Goal: Task Accomplishment & Management: Manage account settings

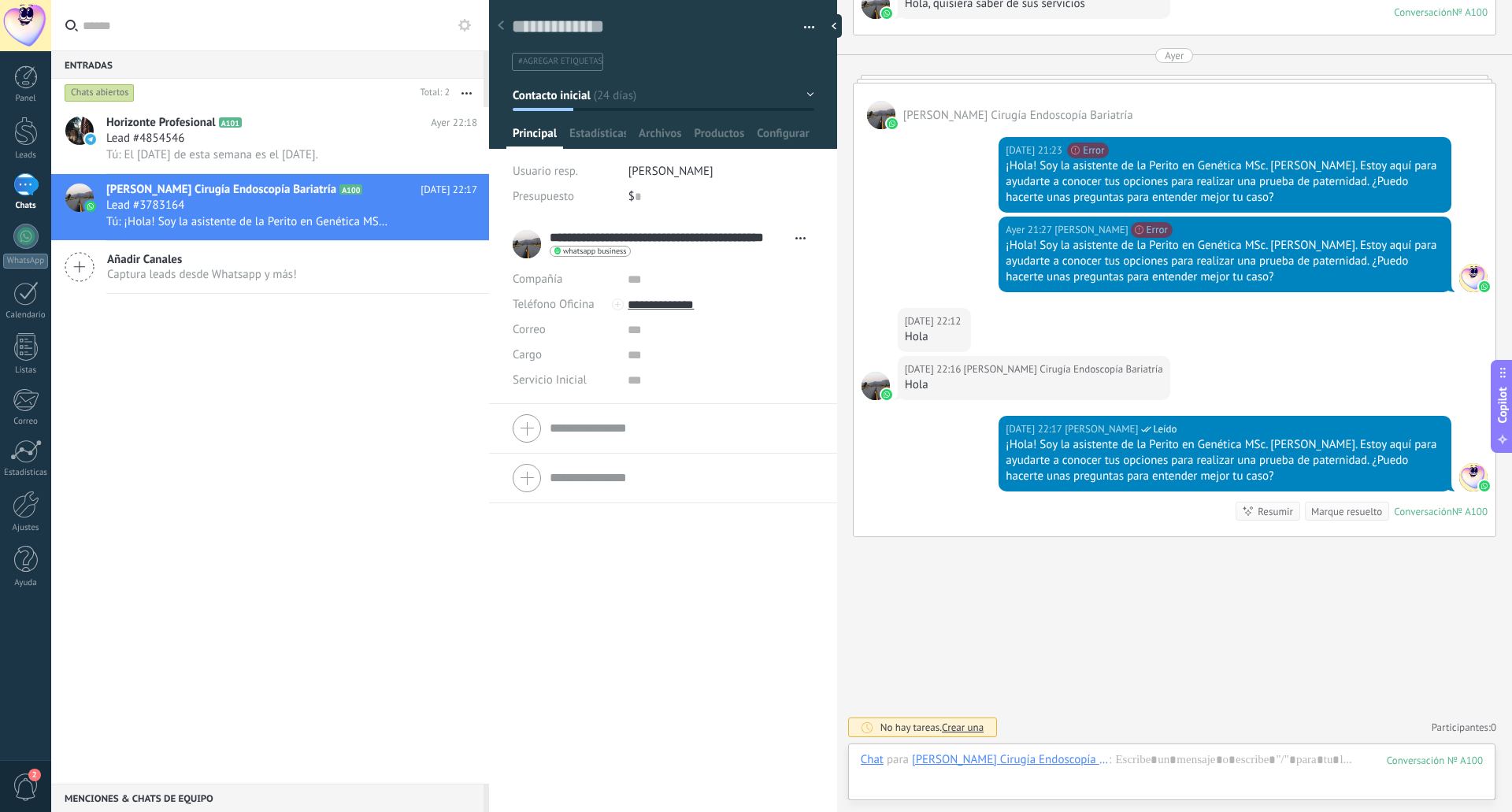
scroll to position [15, 0]
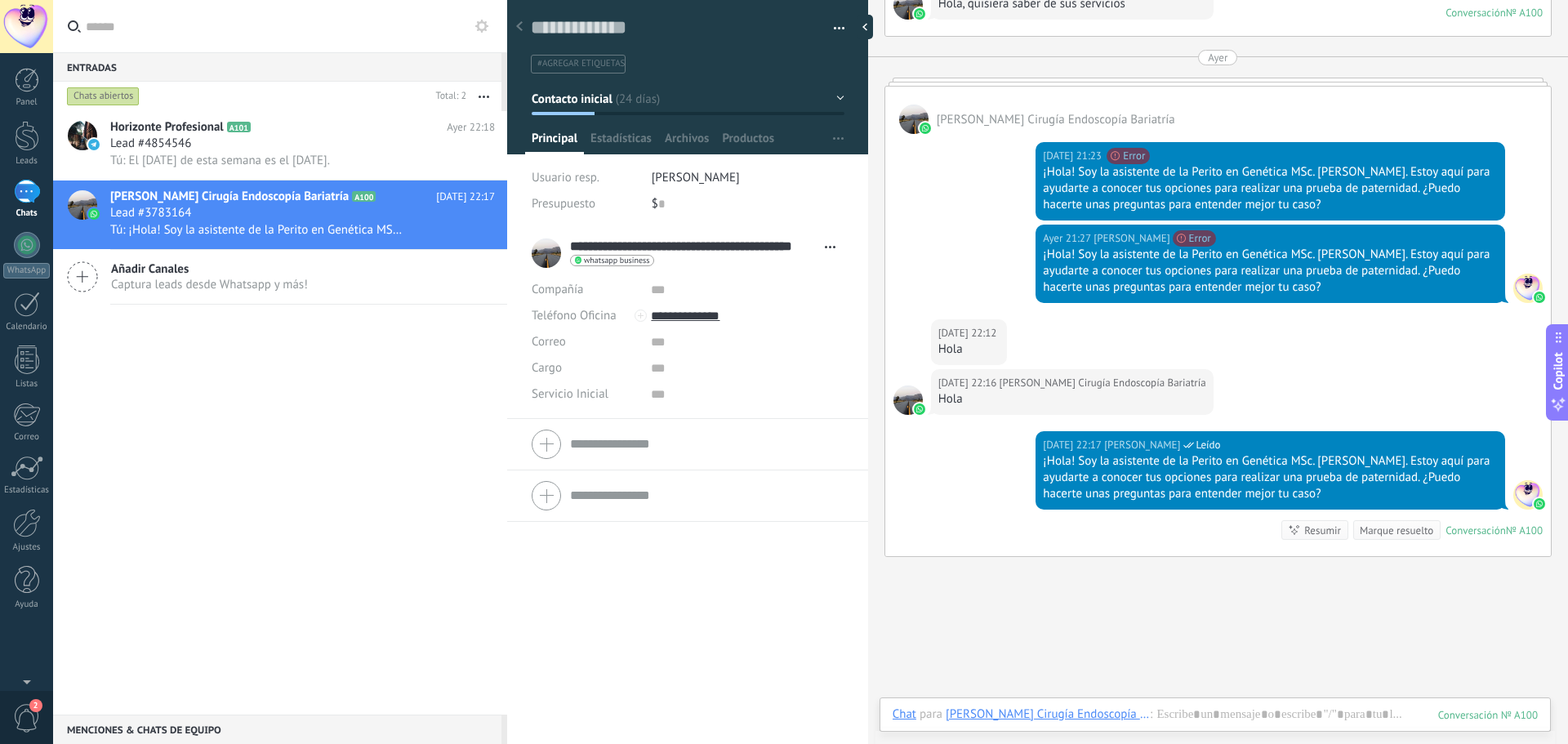
type textarea "**********"
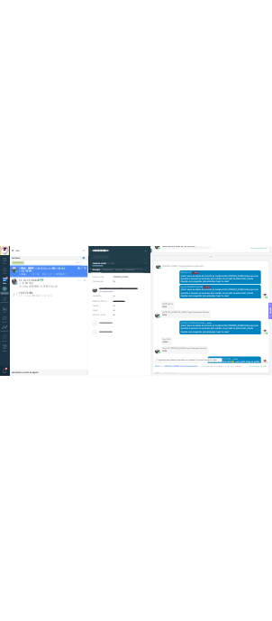
scroll to position [1544, 0]
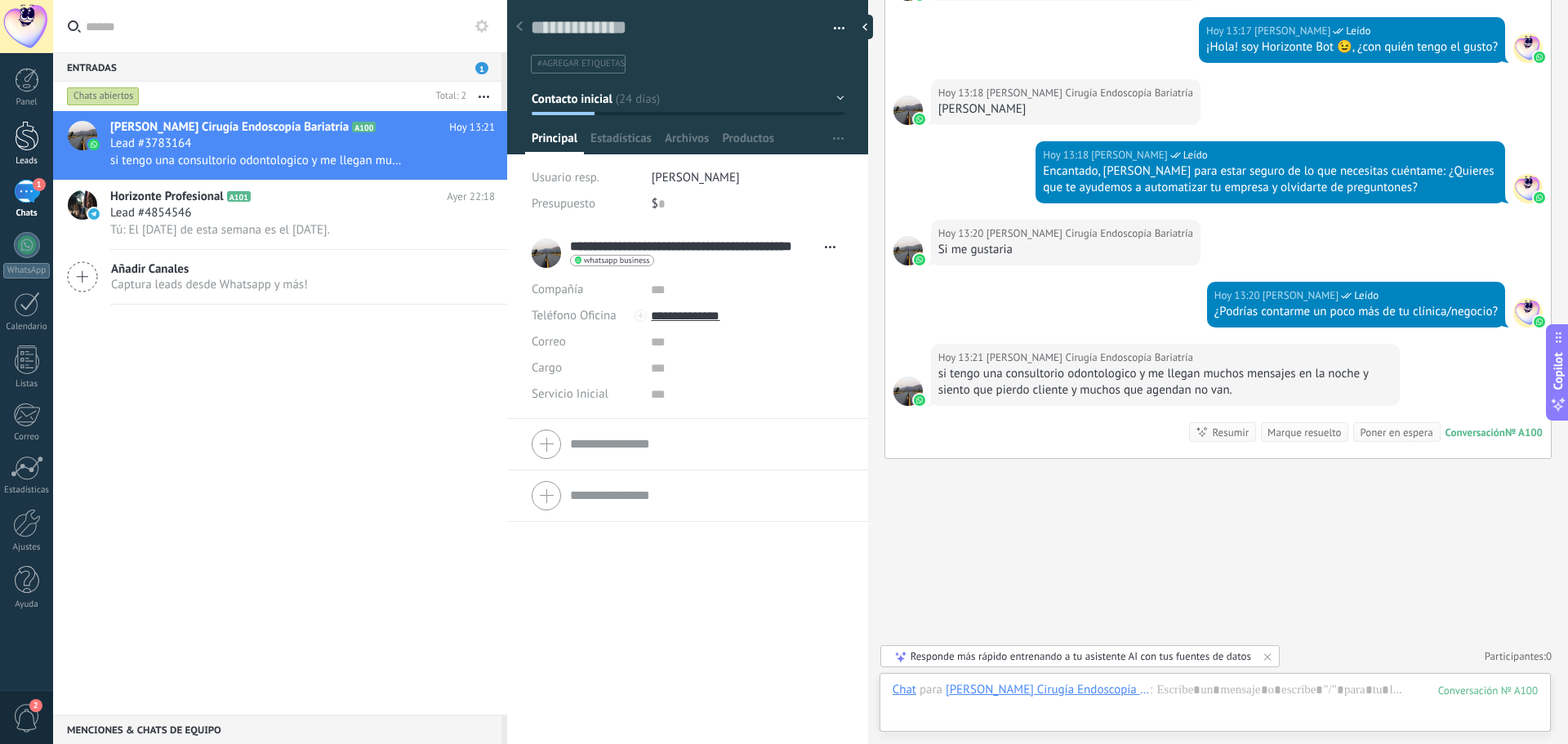
click at [33, 121] on div at bounding box center [26, 135] width 24 height 30
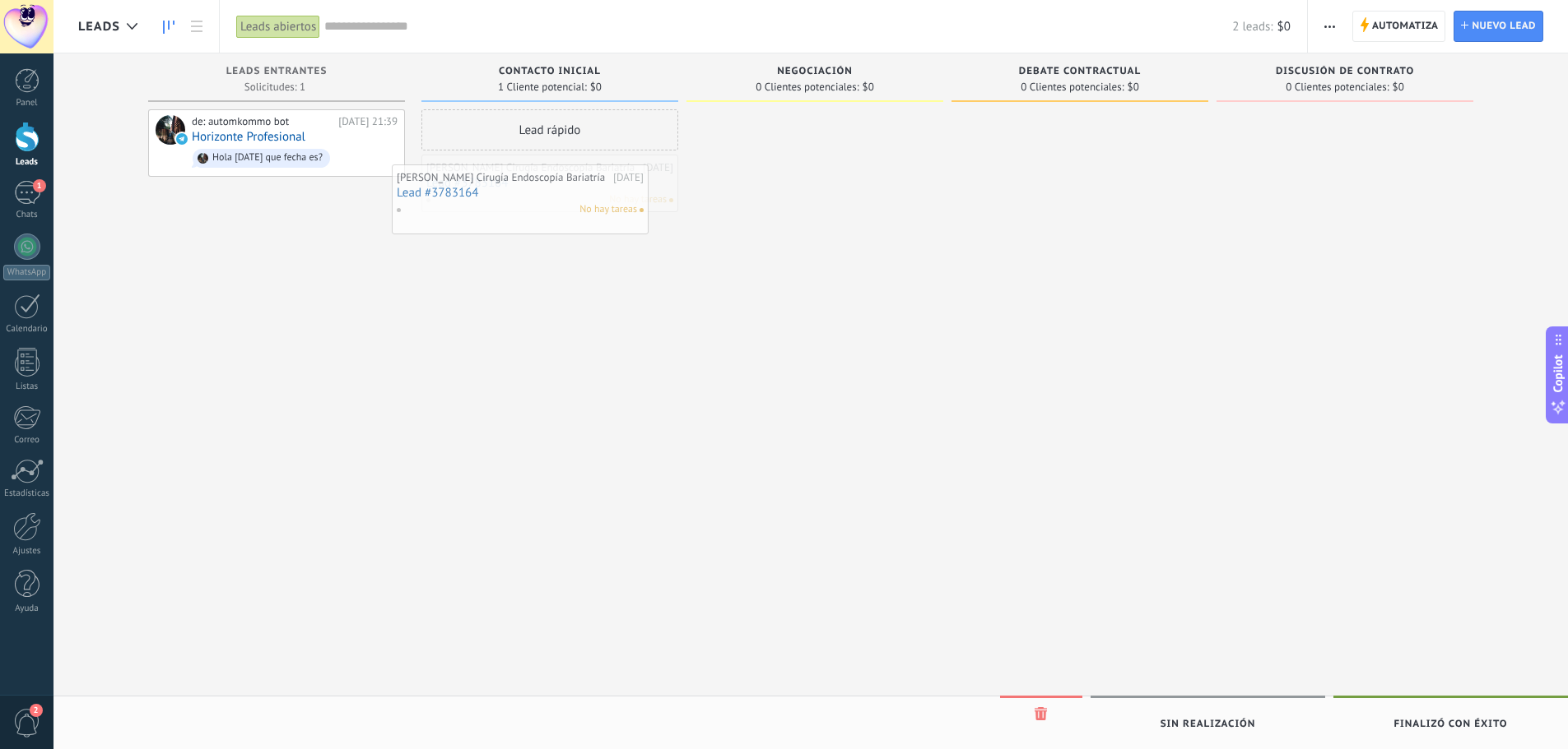
drag, startPoint x: 558, startPoint y: 176, endPoint x: 528, endPoint y: 186, distance: 31.6
click at [194, 19] on link at bounding box center [196, 26] width 28 height 32
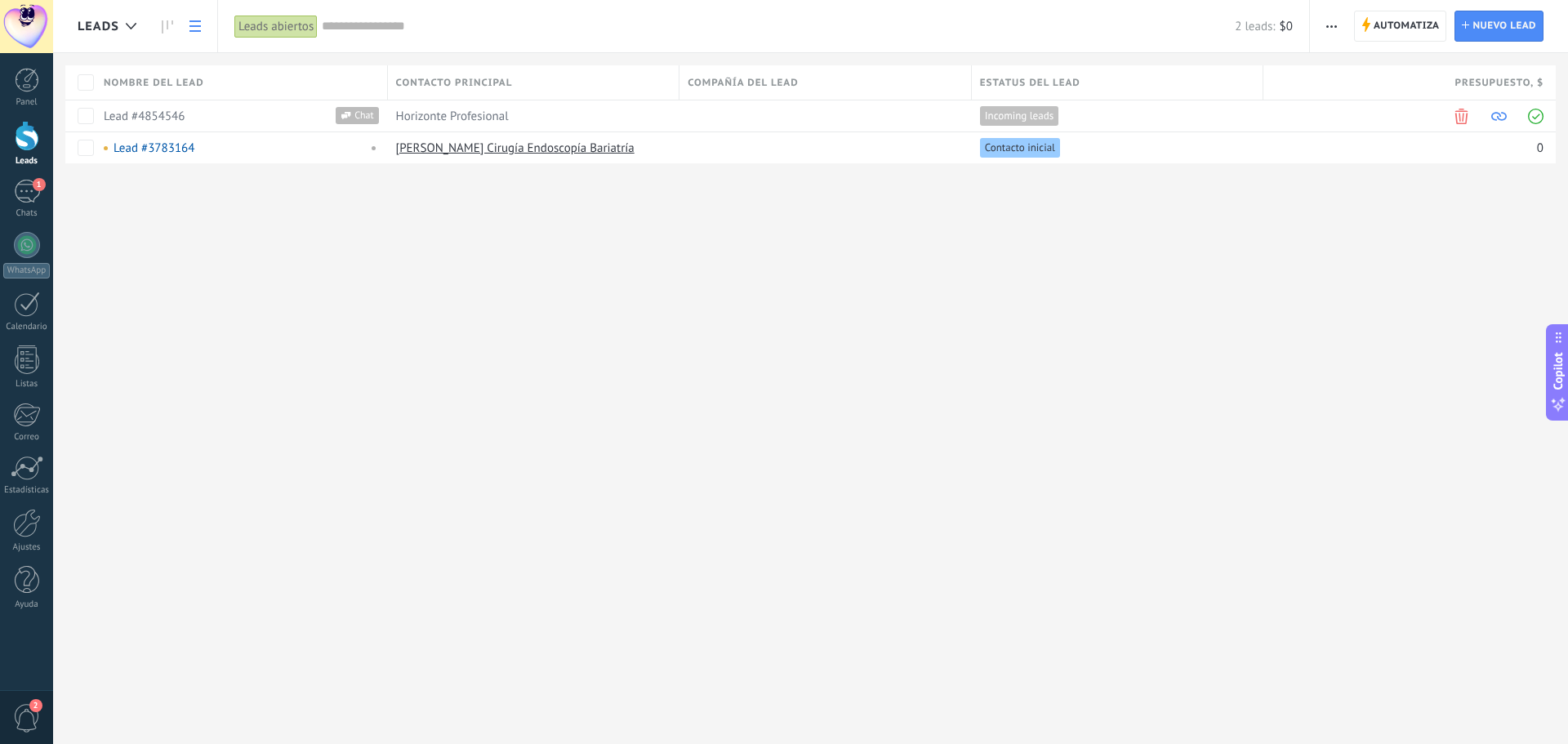
click at [193, 19] on link at bounding box center [195, 26] width 28 height 32
click at [167, 21] on use at bounding box center [168, 27] width 12 height 13
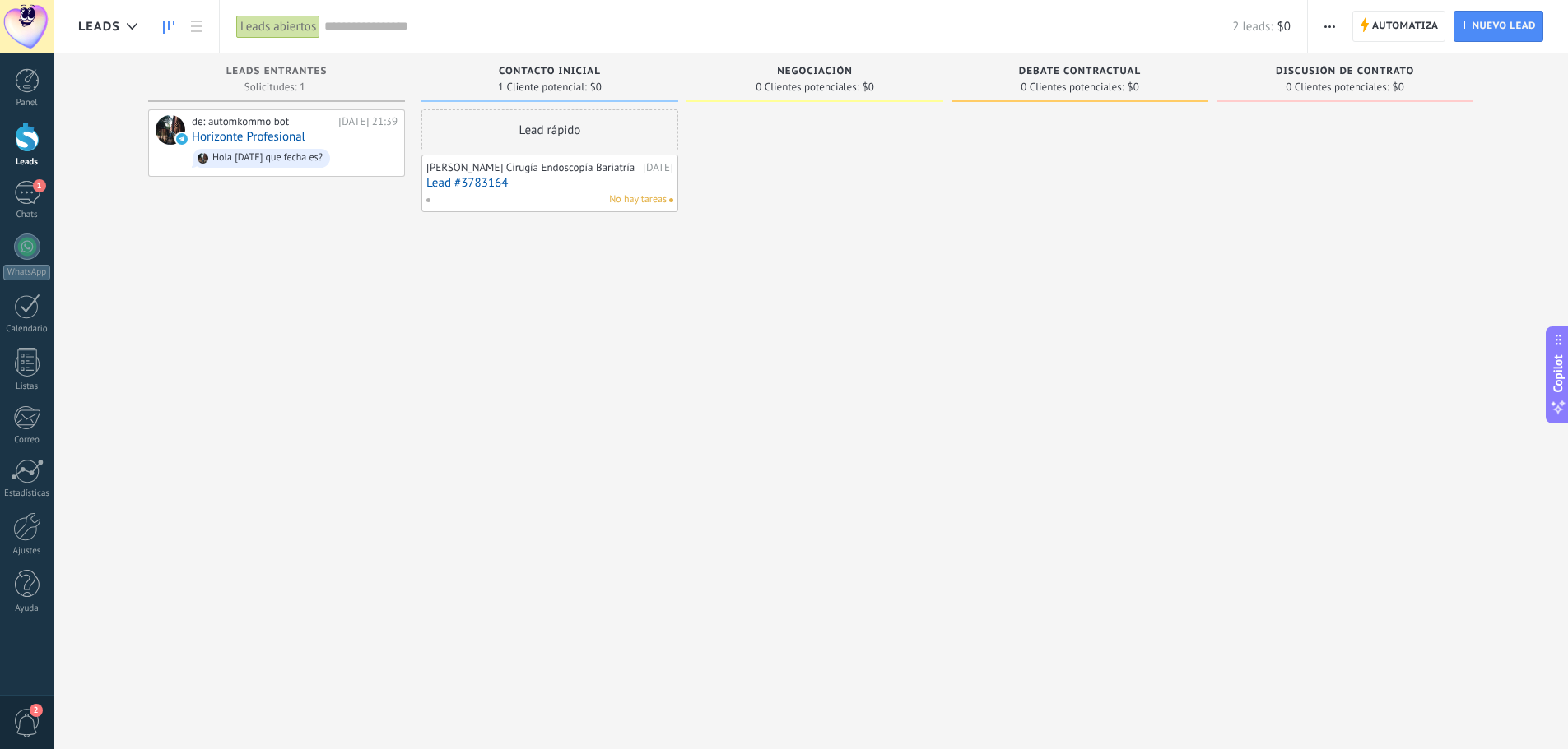
click at [1323, 29] on button "button" at bounding box center [1330, 26] width 24 height 31
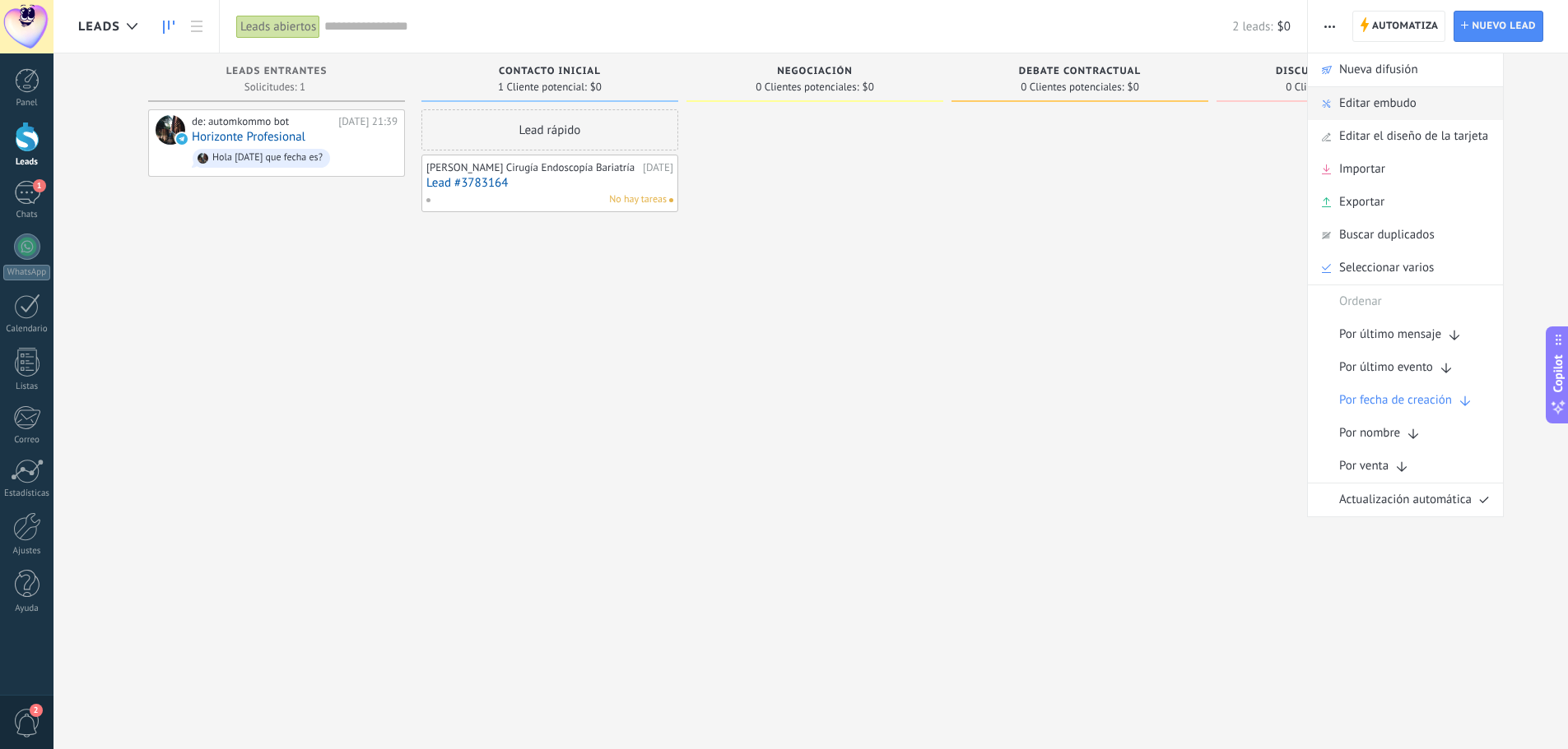
click at [1406, 101] on span "Editar embudo" at bounding box center [1377, 104] width 78 height 33
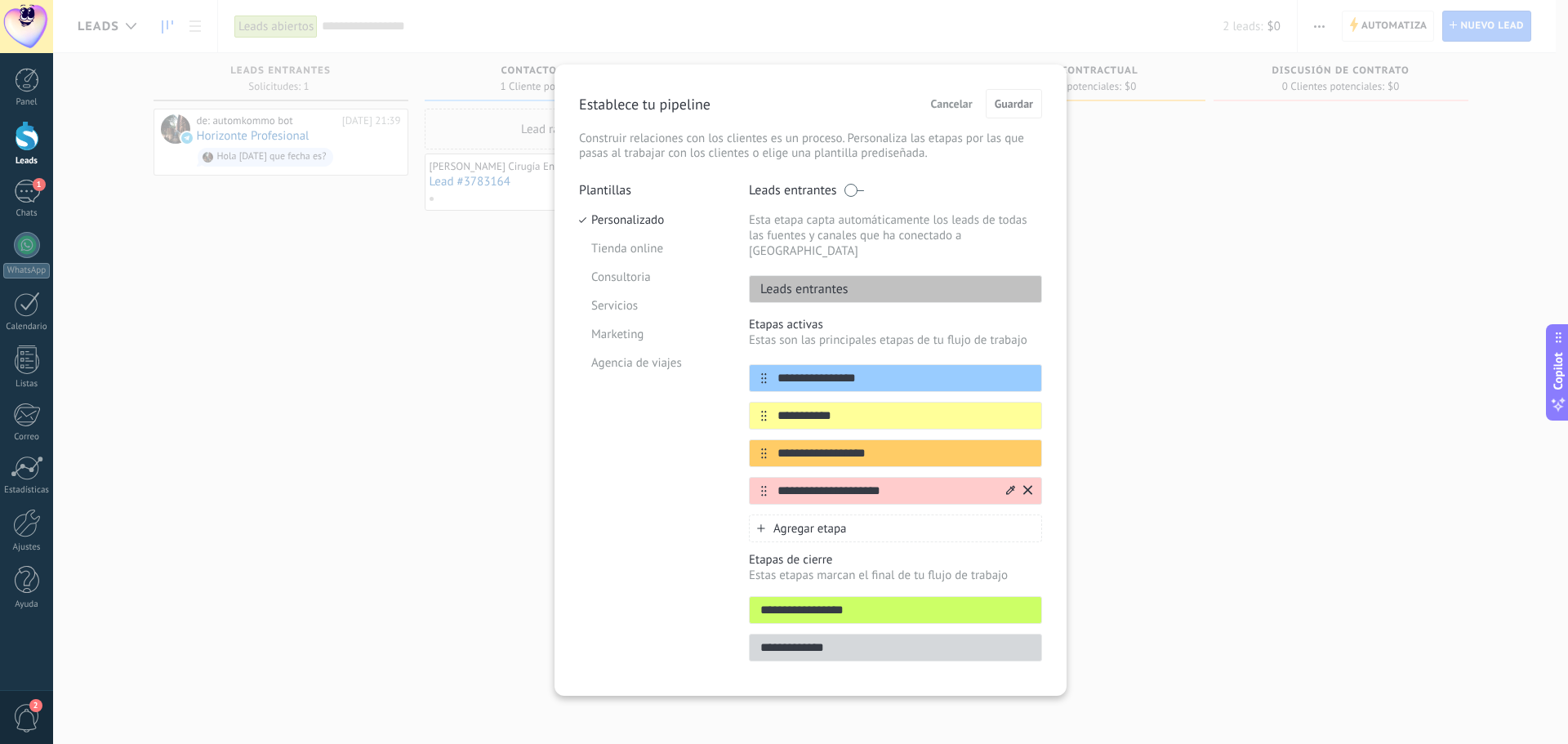
click at [902, 483] on input "**********" at bounding box center [885, 491] width 236 height 17
drag, startPoint x: 911, startPoint y: 474, endPoint x: 753, endPoint y: 474, distance: 158.0
click at [753, 478] on div "**********" at bounding box center [896, 491] width 293 height 28
click at [880, 445] on input "**********" at bounding box center [885, 453] width 236 height 17
drag, startPoint x: 891, startPoint y: 478, endPoint x: 750, endPoint y: 478, distance: 141.0
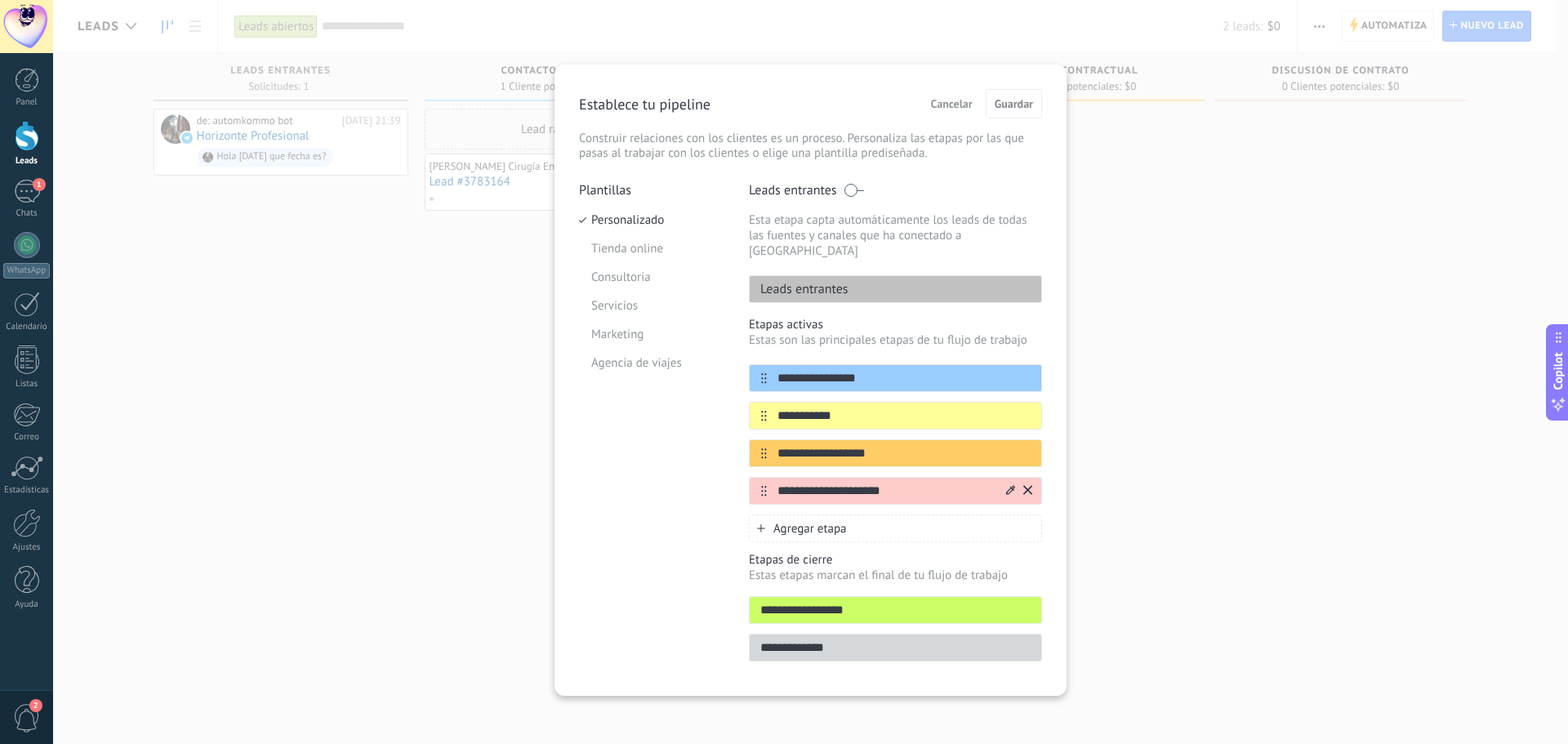
click at [750, 478] on div "**********" at bounding box center [896, 491] width 293 height 28
type input "*"
type input "**********"
click at [848, 408] on input "**********" at bounding box center [885, 416] width 236 height 17
click at [888, 370] on input "**********" at bounding box center [885, 378] width 236 height 17
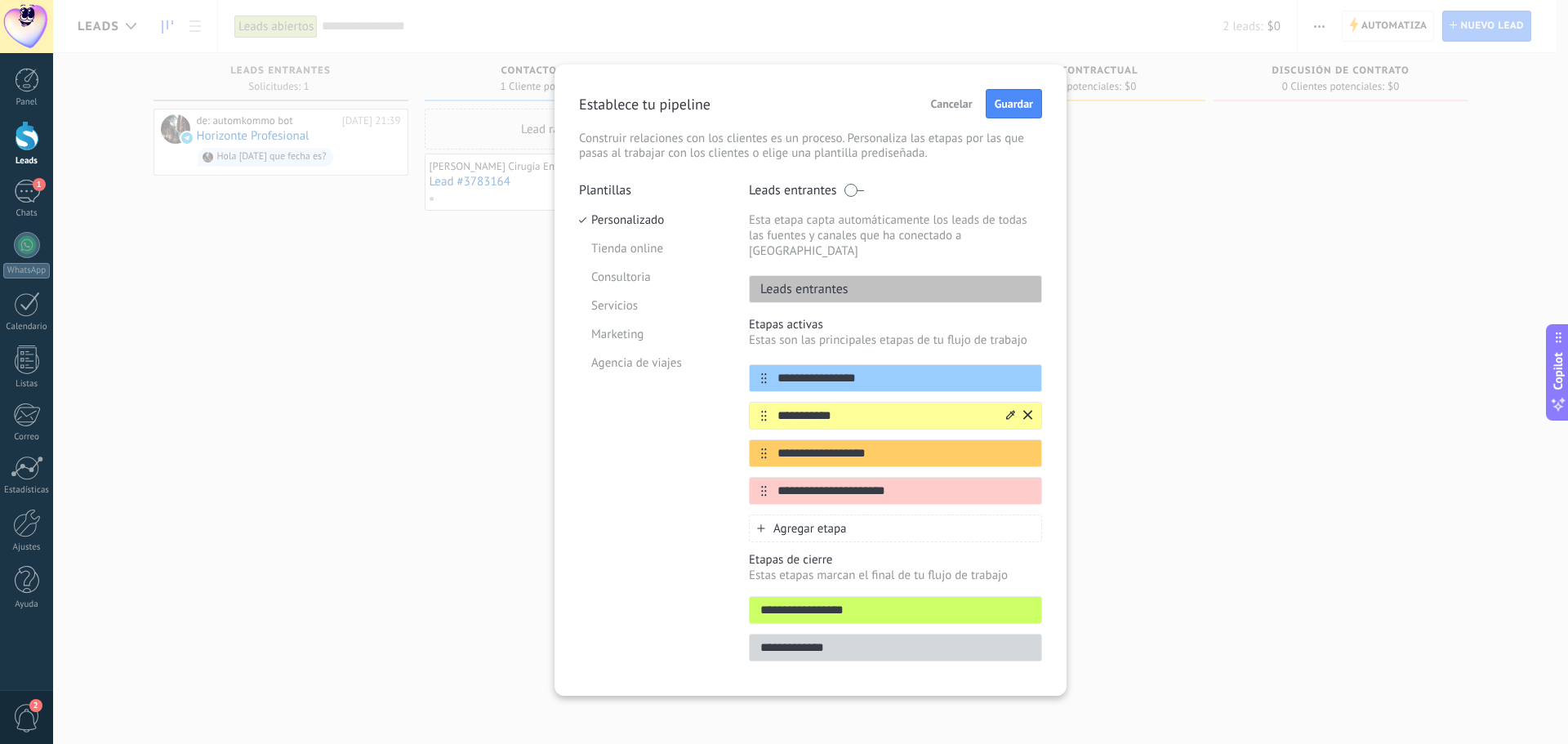
click at [884, 409] on input "**********" at bounding box center [885, 416] width 236 height 17
drag, startPoint x: 877, startPoint y: 401, endPoint x: 738, endPoint y: 400, distance: 139.0
click at [738, 400] on div "**********" at bounding box center [810, 427] width 463 height 489
type input "*"
type input "**********"
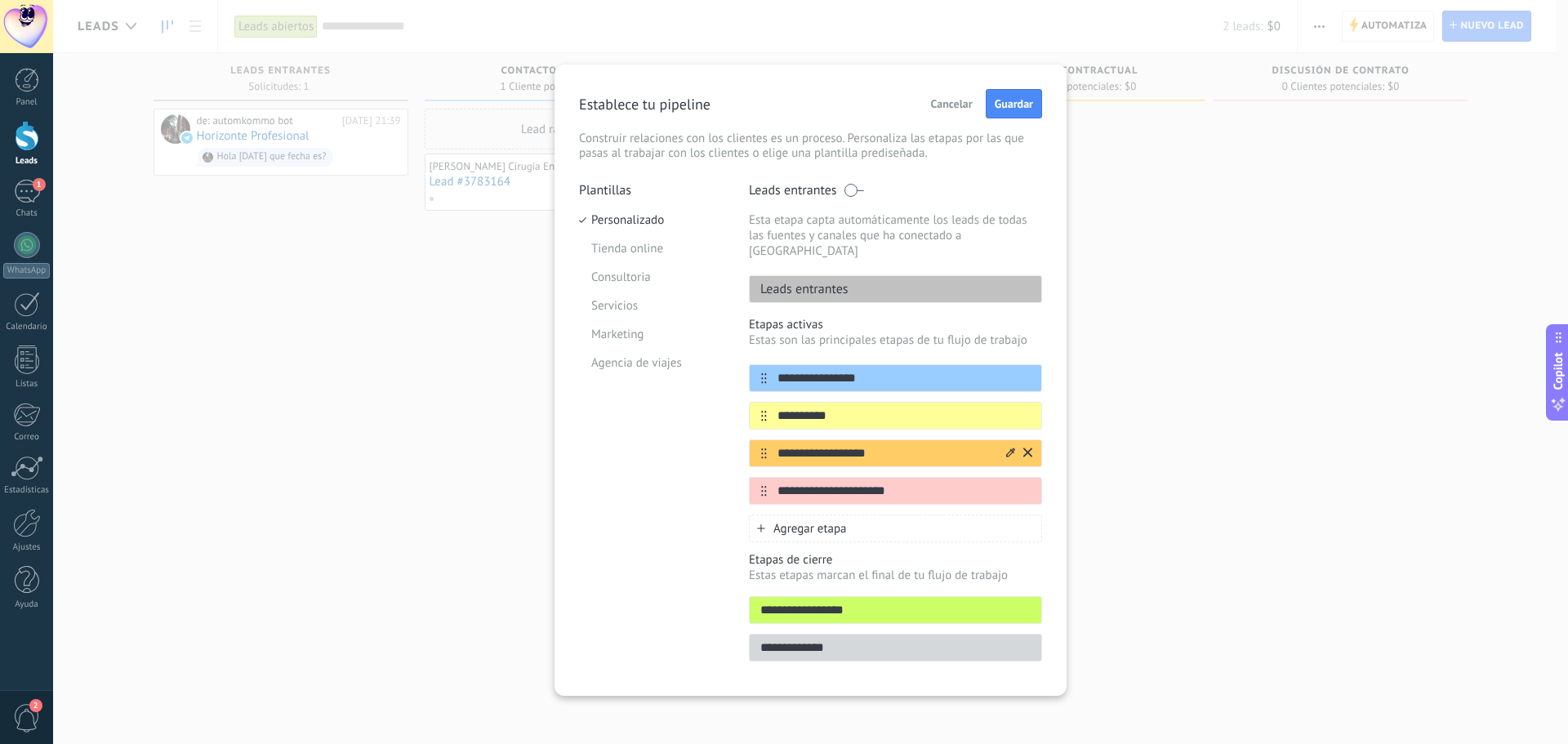
click at [899, 445] on input "**********" at bounding box center [885, 453] width 236 height 17
drag, startPoint x: 900, startPoint y: 436, endPoint x: 736, endPoint y: 437, distance: 164.0
click at [736, 437] on div "**********" at bounding box center [810, 427] width 463 height 489
click at [767, 483] on input "**********" at bounding box center [885, 491] width 236 height 17
click at [755, 487] on div at bounding box center [758, 492] width 17 height 11
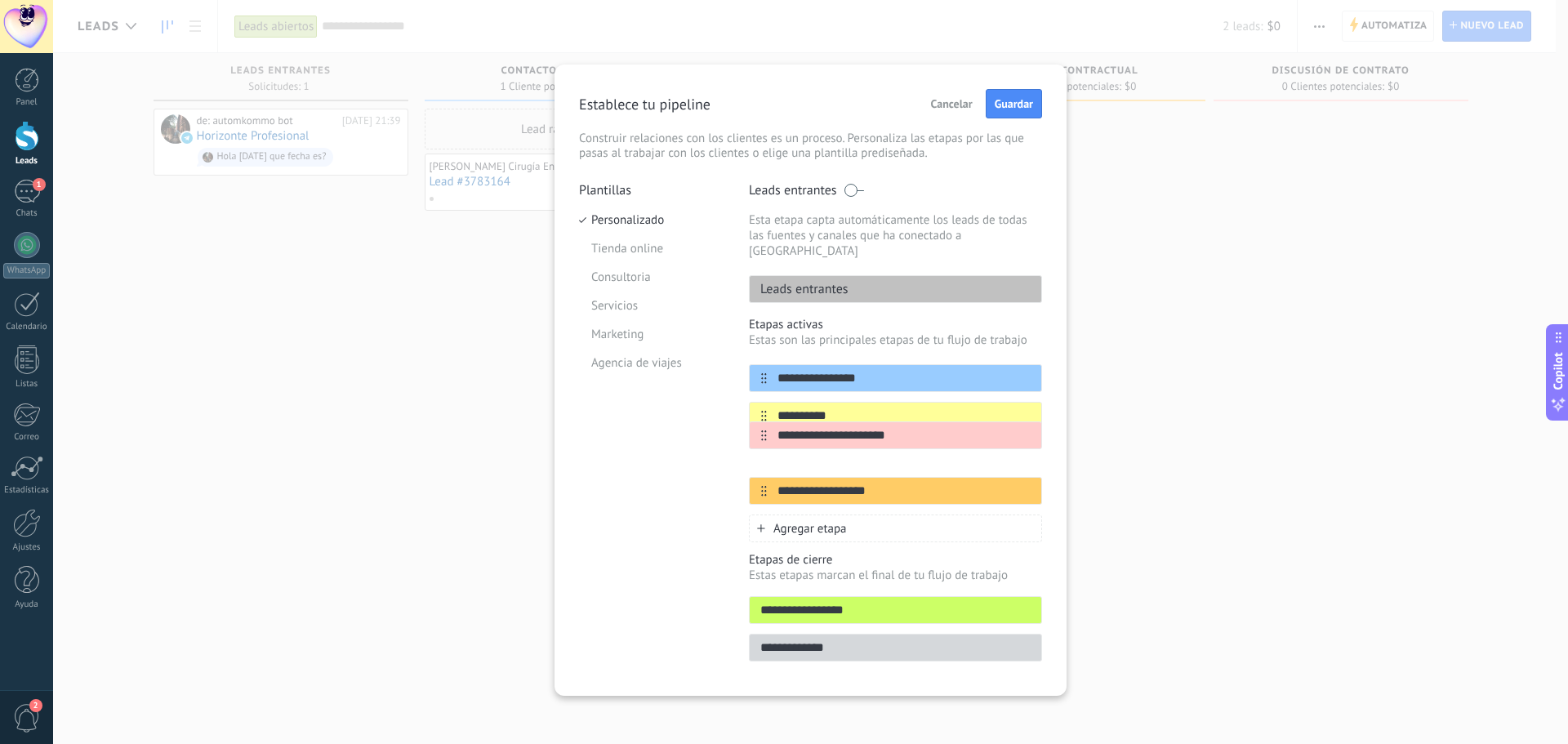
drag, startPoint x: 755, startPoint y: 473, endPoint x: 755, endPoint y: 427, distance: 46.0
click at [755, 427] on div "**********" at bounding box center [896, 434] width 293 height 140
type input "**********"
click at [878, 483] on input "**********" at bounding box center [885, 491] width 236 height 17
drag, startPoint x: 888, startPoint y: 478, endPoint x: 785, endPoint y: 478, distance: 103.0
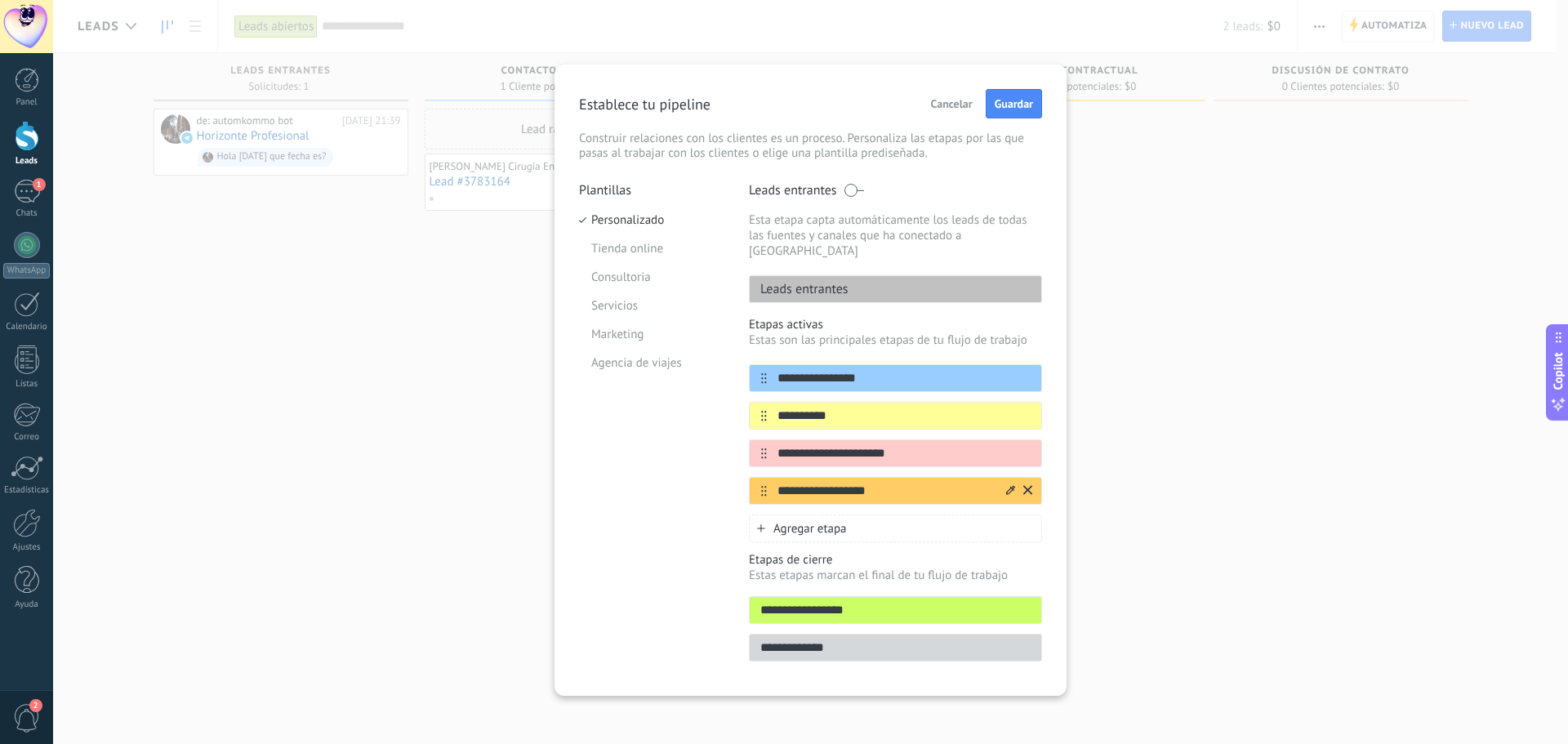
click at [785, 483] on input "**********" at bounding box center [885, 491] width 236 height 17
drag, startPoint x: 475, startPoint y: 362, endPoint x: 456, endPoint y: 342, distance: 27.6
click at [475, 362] on div "**********" at bounding box center [811, 372] width 1515 height 744
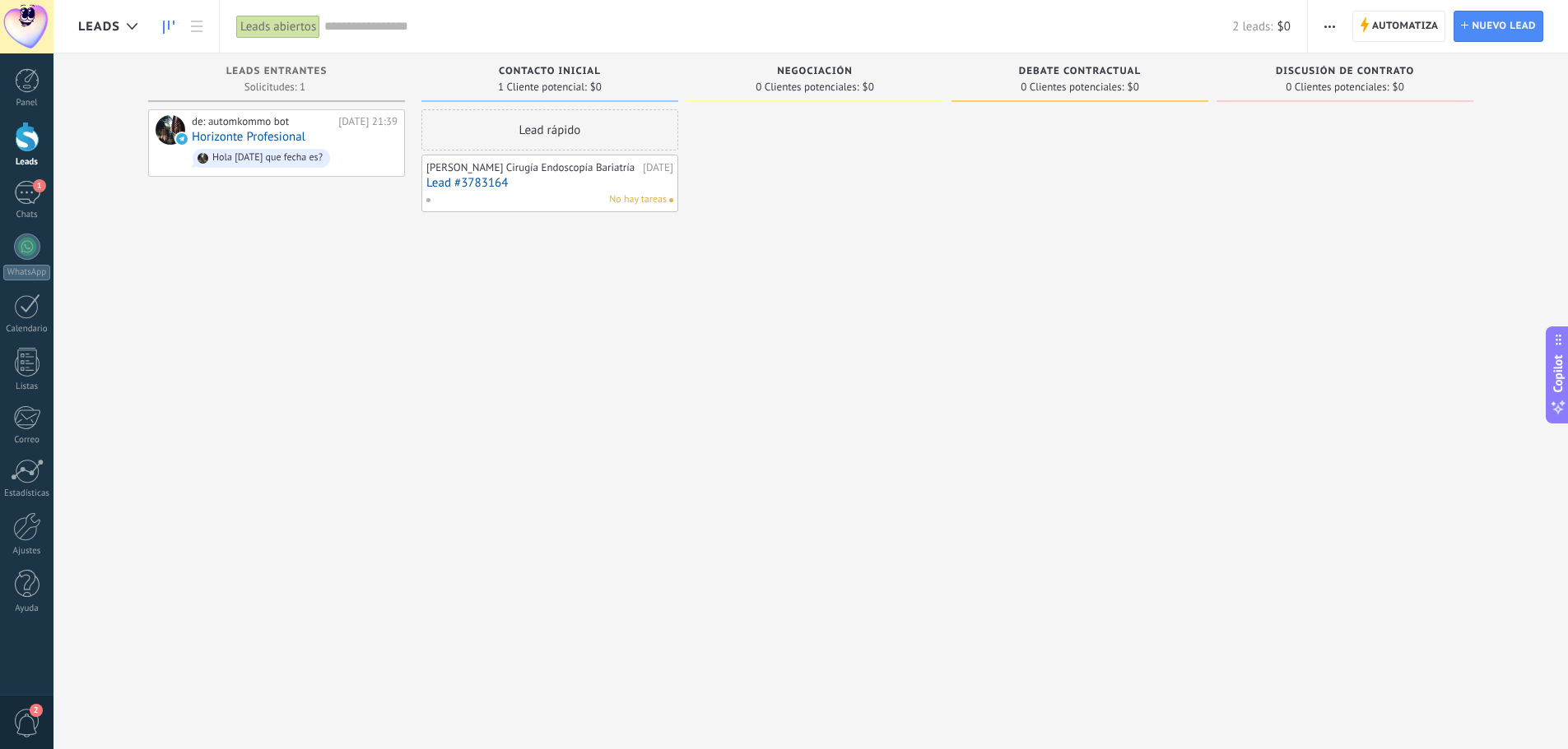
click at [1327, 19] on span "button" at bounding box center [1330, 26] width 11 height 31
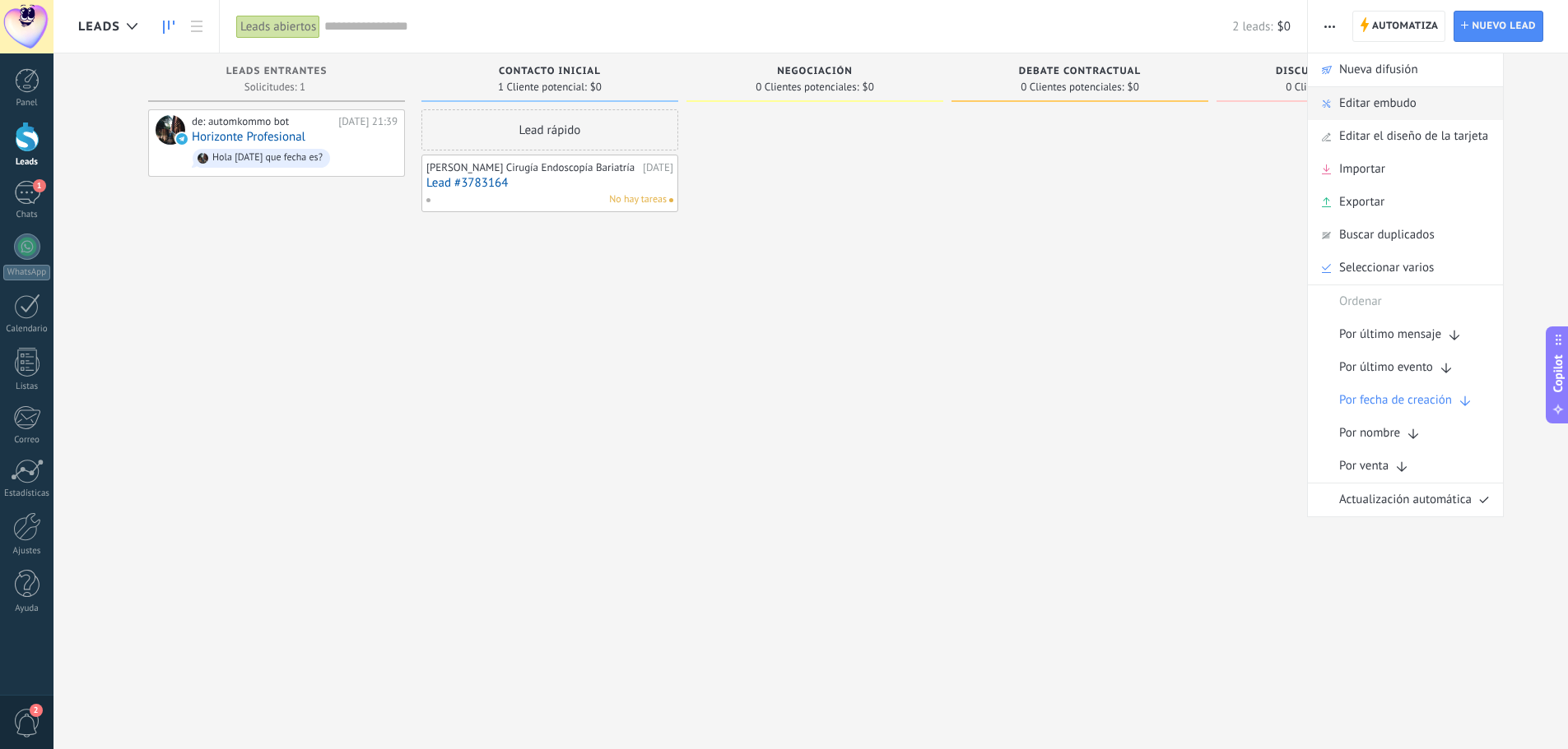
click at [1361, 105] on span "Editar embudo" at bounding box center [1377, 104] width 78 height 33
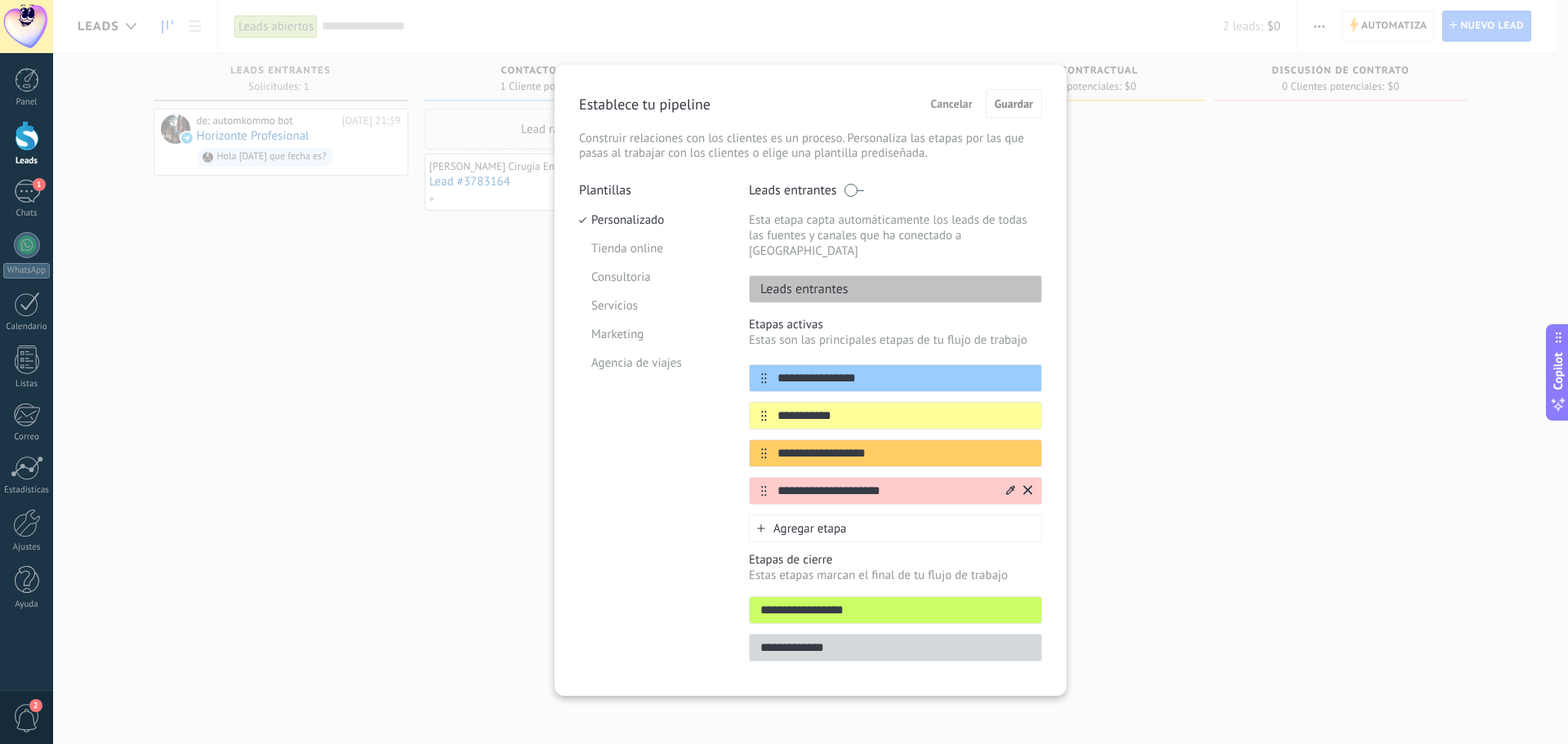
click at [869, 483] on input "**********" at bounding box center [885, 491] width 236 height 17
drag, startPoint x: 919, startPoint y: 476, endPoint x: 743, endPoint y: 475, distance: 176.0
click at [743, 475] on div "**********" at bounding box center [810, 427] width 463 height 489
type input "*"
type input "**********"
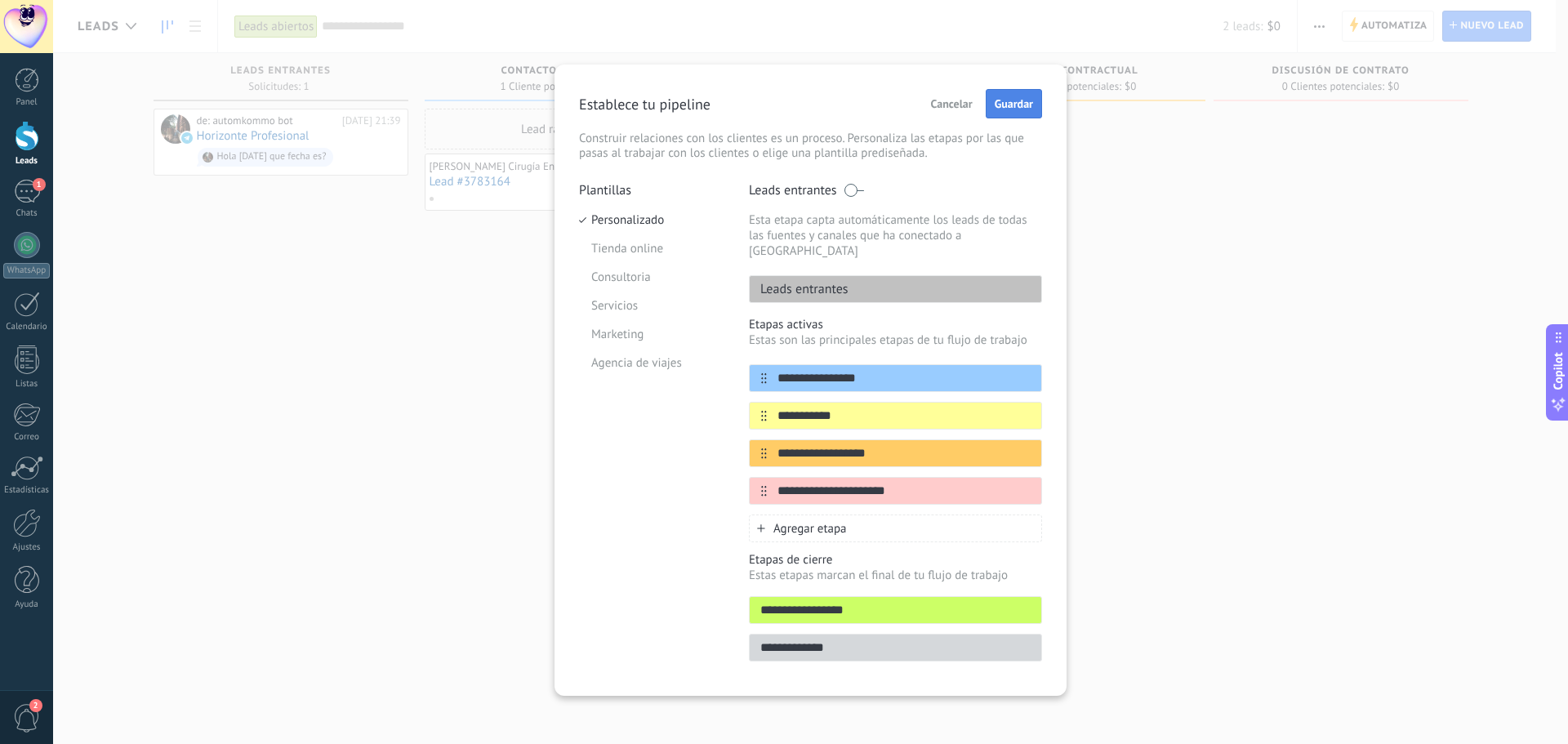
click at [1009, 98] on span "Guardar" at bounding box center [1014, 103] width 38 height 12
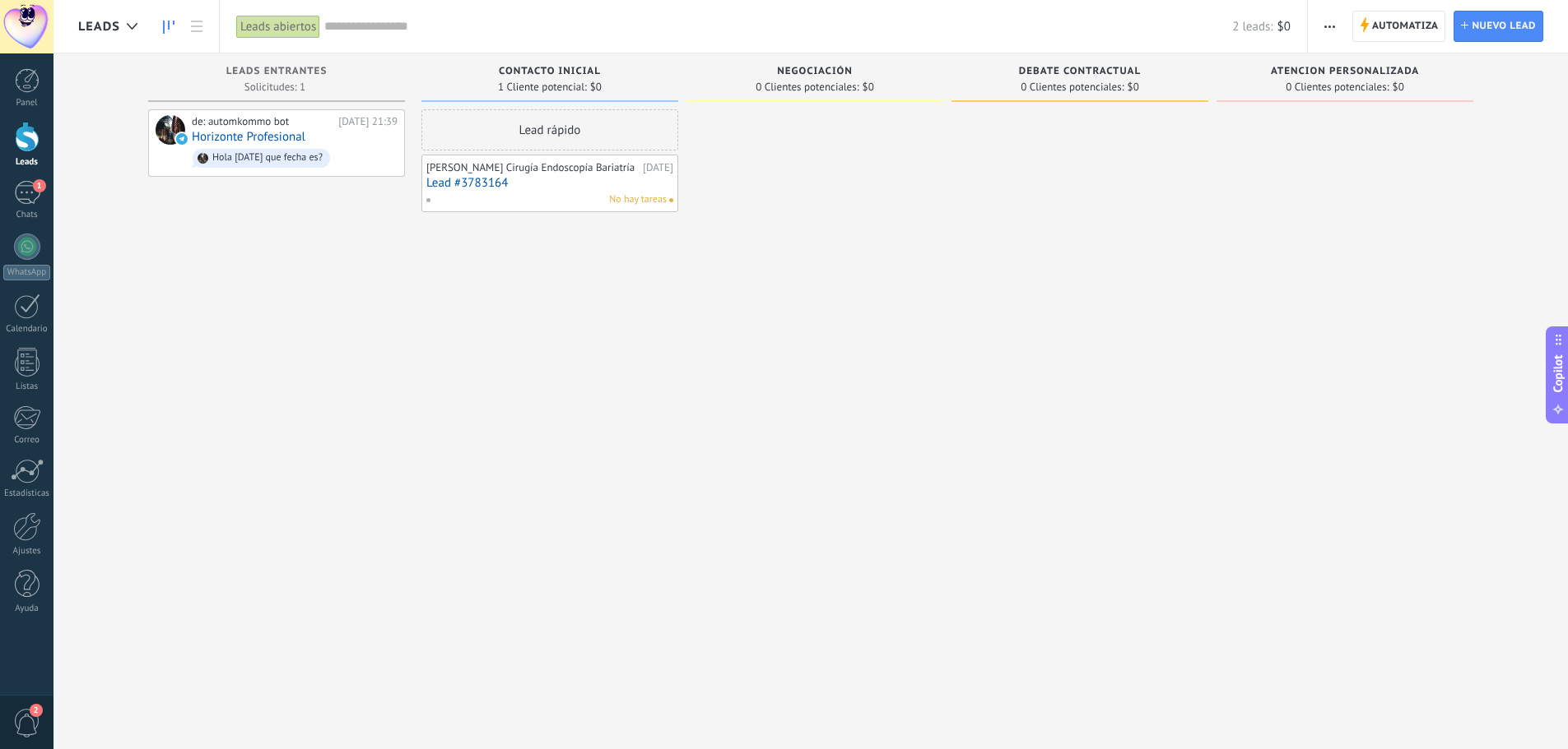
click at [1327, 36] on span "button" at bounding box center [1330, 26] width 11 height 31
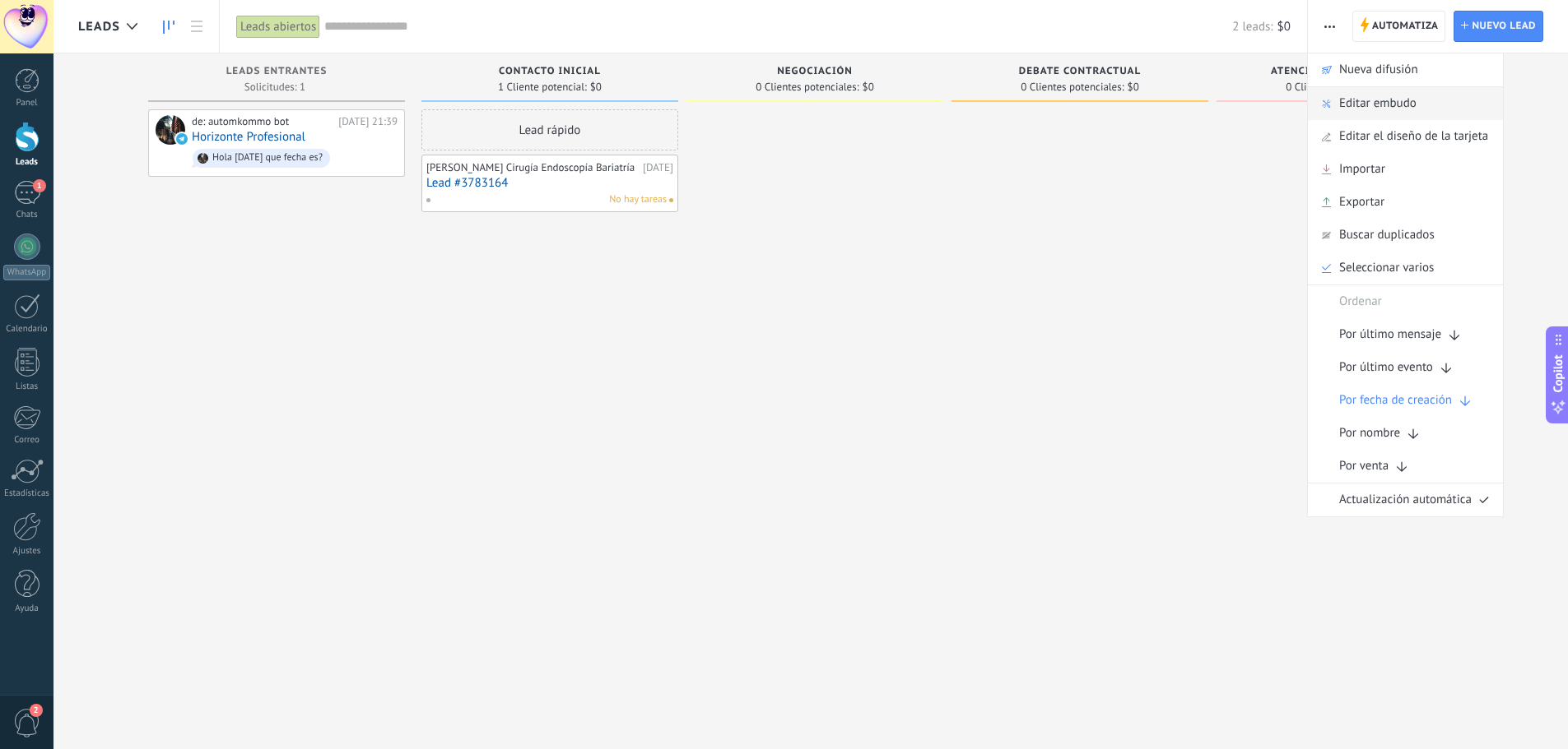
click at [1356, 94] on span "Editar embudo" at bounding box center [1377, 104] width 78 height 33
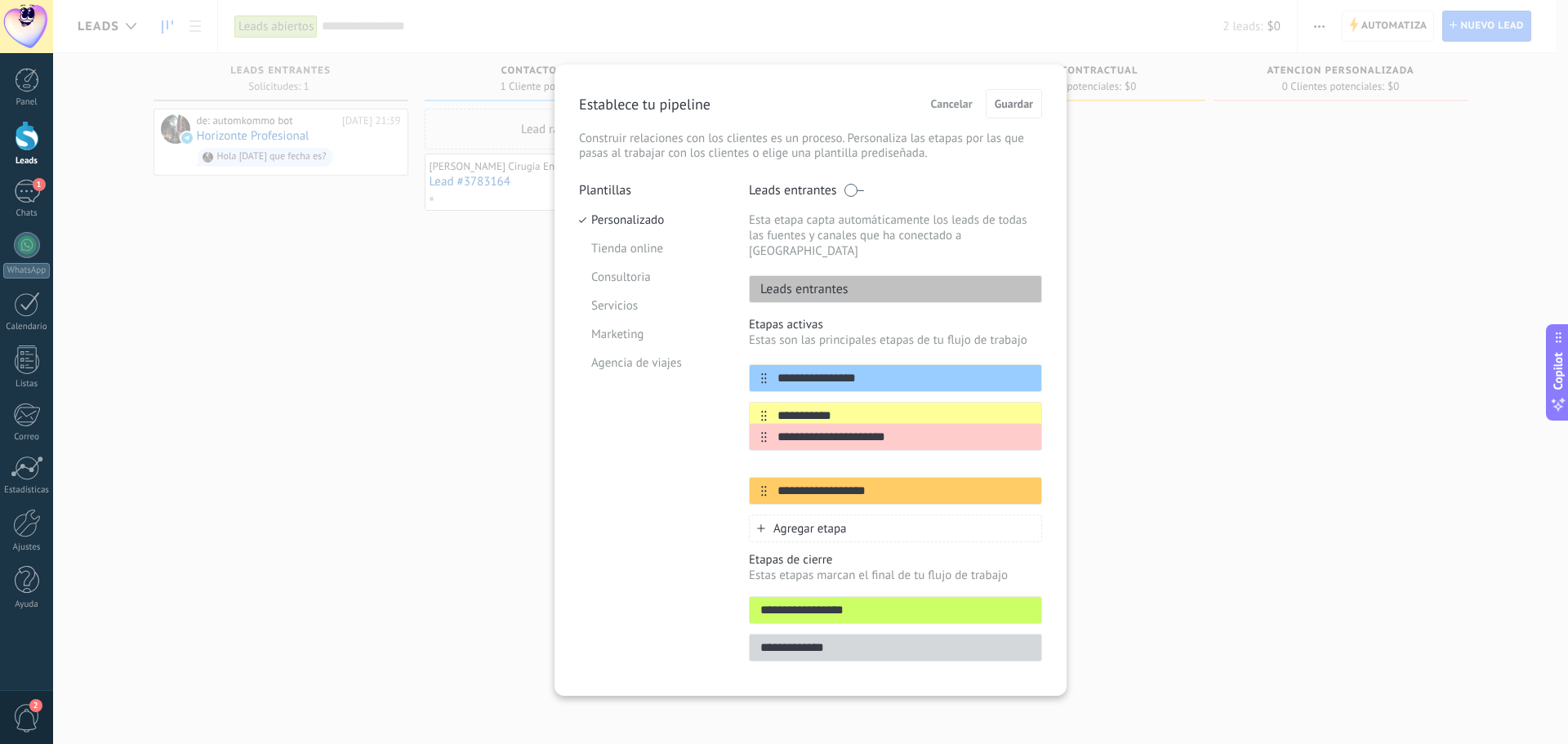
drag, startPoint x: 760, startPoint y: 472, endPoint x: 760, endPoint y: 428, distance: 44.0
click at [760, 428] on div "**********" at bounding box center [896, 434] width 293 height 140
click at [843, 483] on input "**********" at bounding box center [885, 491] width 236 height 17
drag, startPoint x: 891, startPoint y: 469, endPoint x: 774, endPoint y: 470, distance: 117.0
click at [774, 483] on input "**********" at bounding box center [885, 491] width 236 height 17
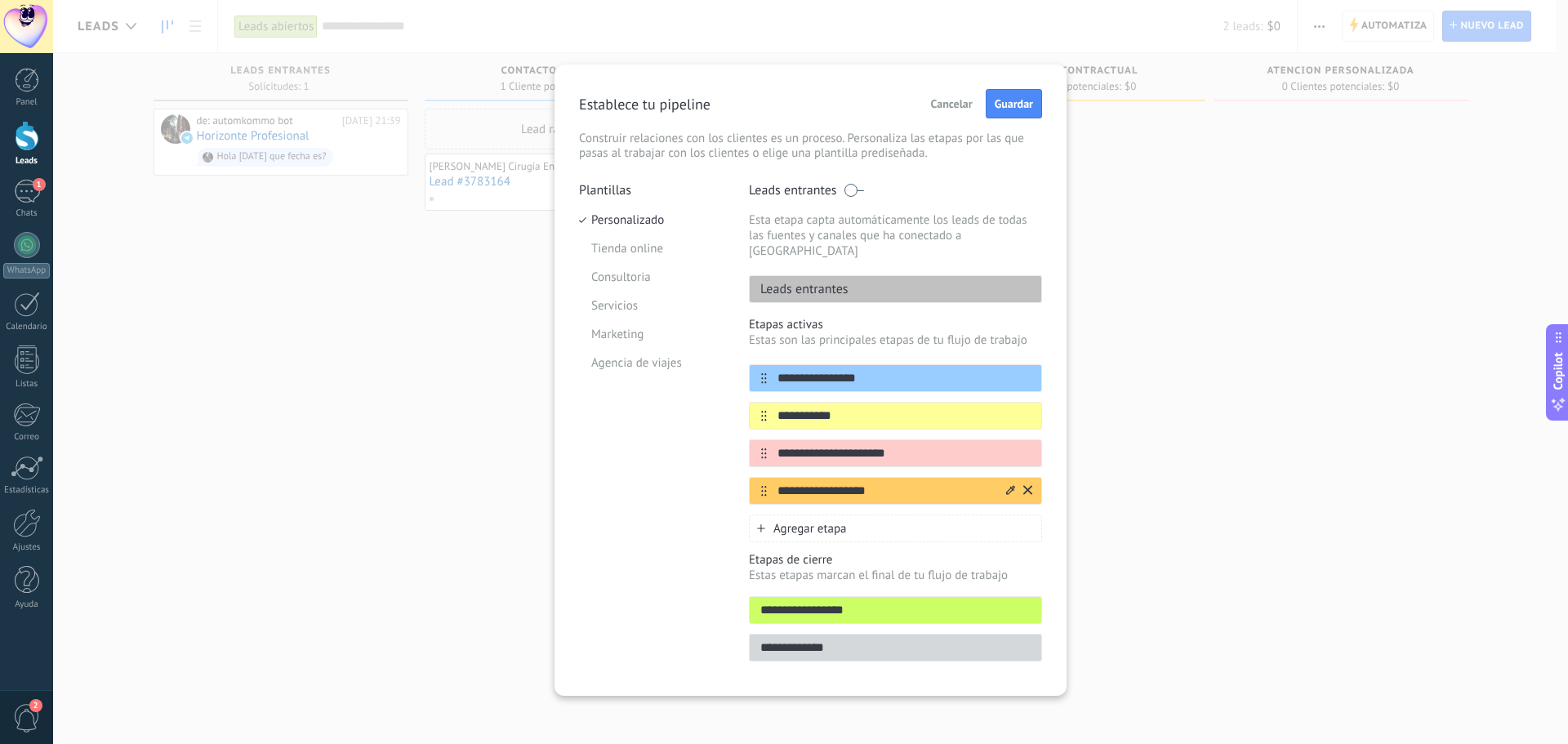
type input "*"
type input "*******"
click at [845, 402] on div "**********" at bounding box center [896, 416] width 293 height 28
click at [841, 408] on input "**********" at bounding box center [885, 416] width 236 height 17
drag, startPoint x: 855, startPoint y: 401, endPoint x: 777, endPoint y: 401, distance: 78.0
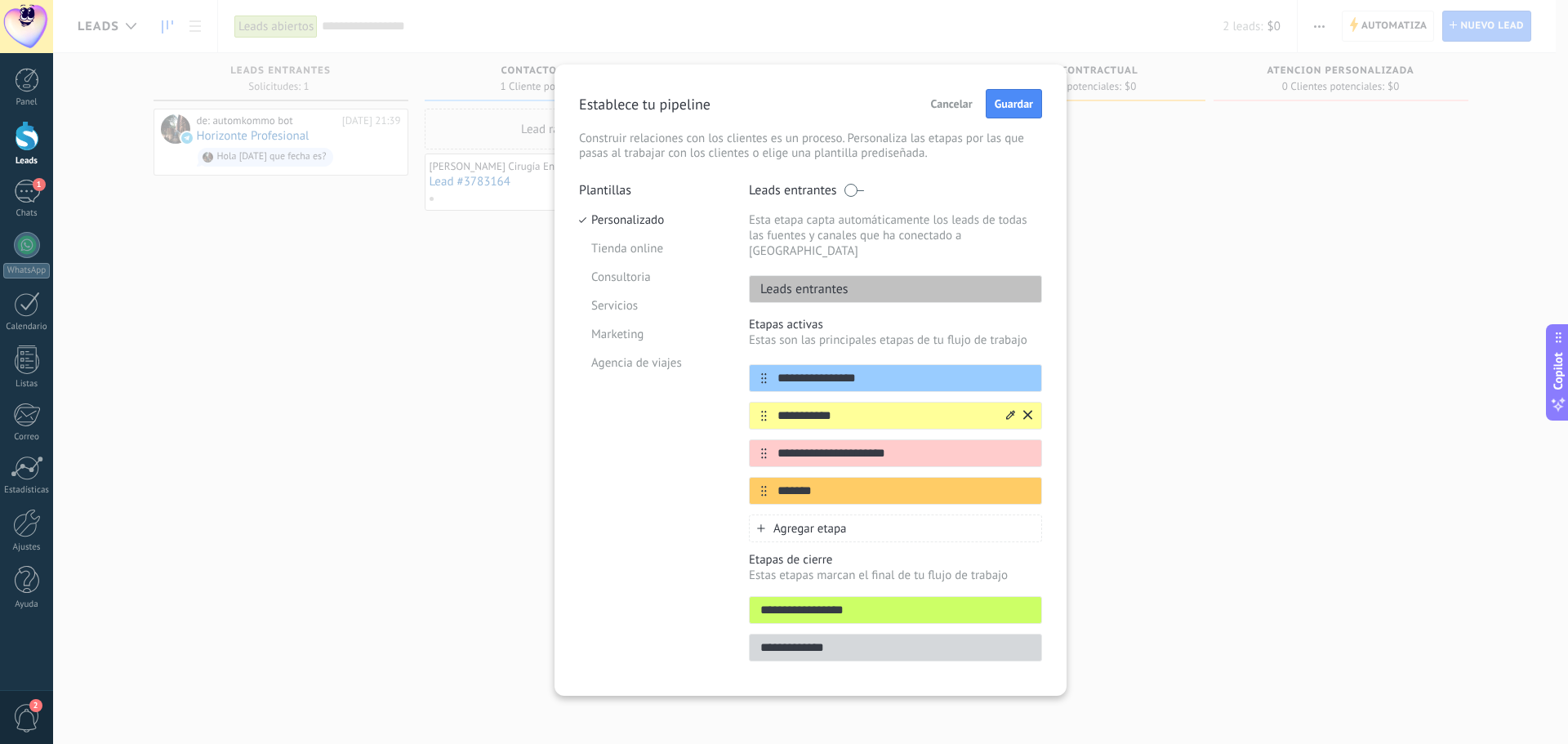
click at [777, 408] on input "**********" at bounding box center [885, 416] width 236 height 17
type input "*"
type input "**********"
click at [1010, 104] on span "Guardar" at bounding box center [1014, 103] width 38 height 12
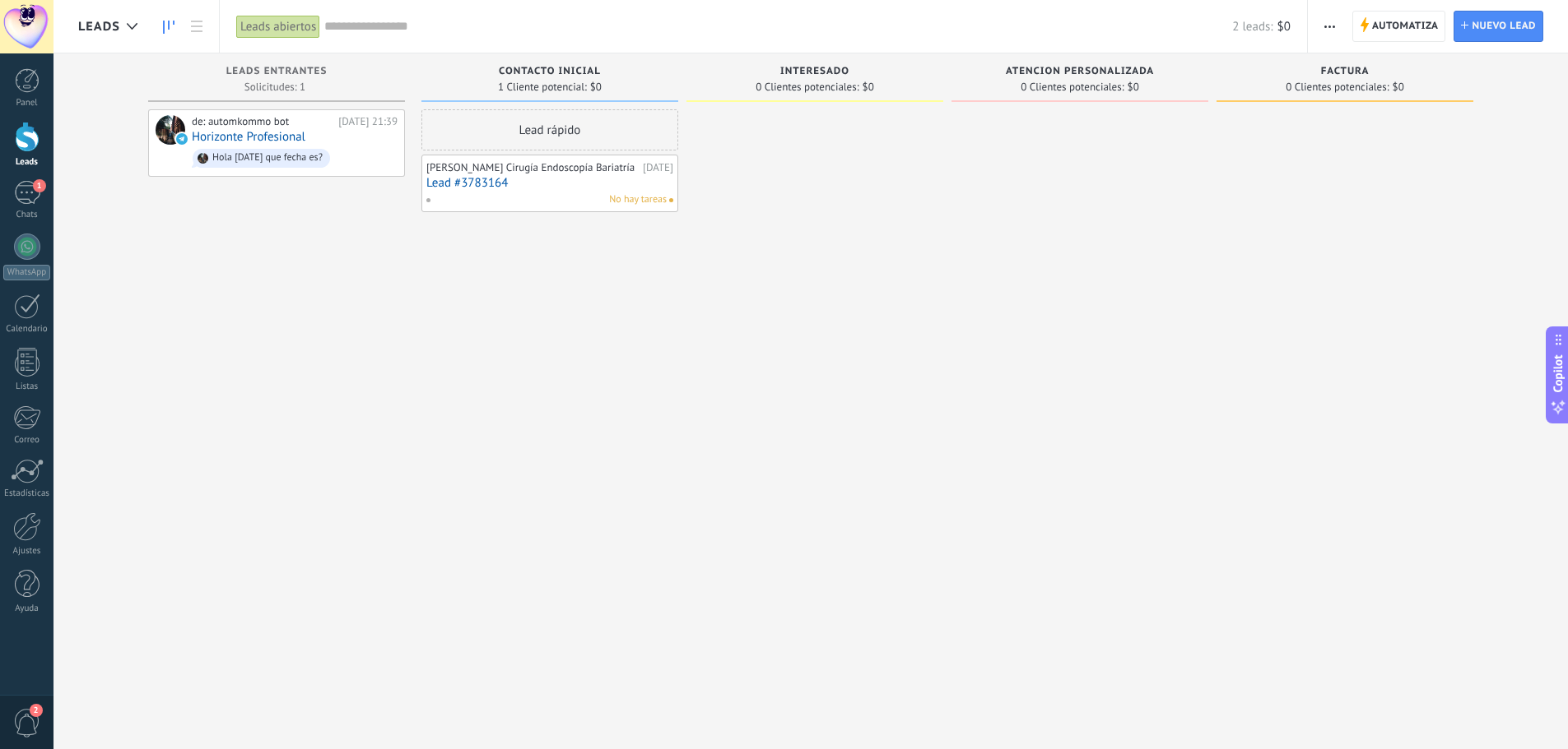
click at [1118, 66] on span "Atencion Personalizada" at bounding box center [1080, 71] width 148 height 12
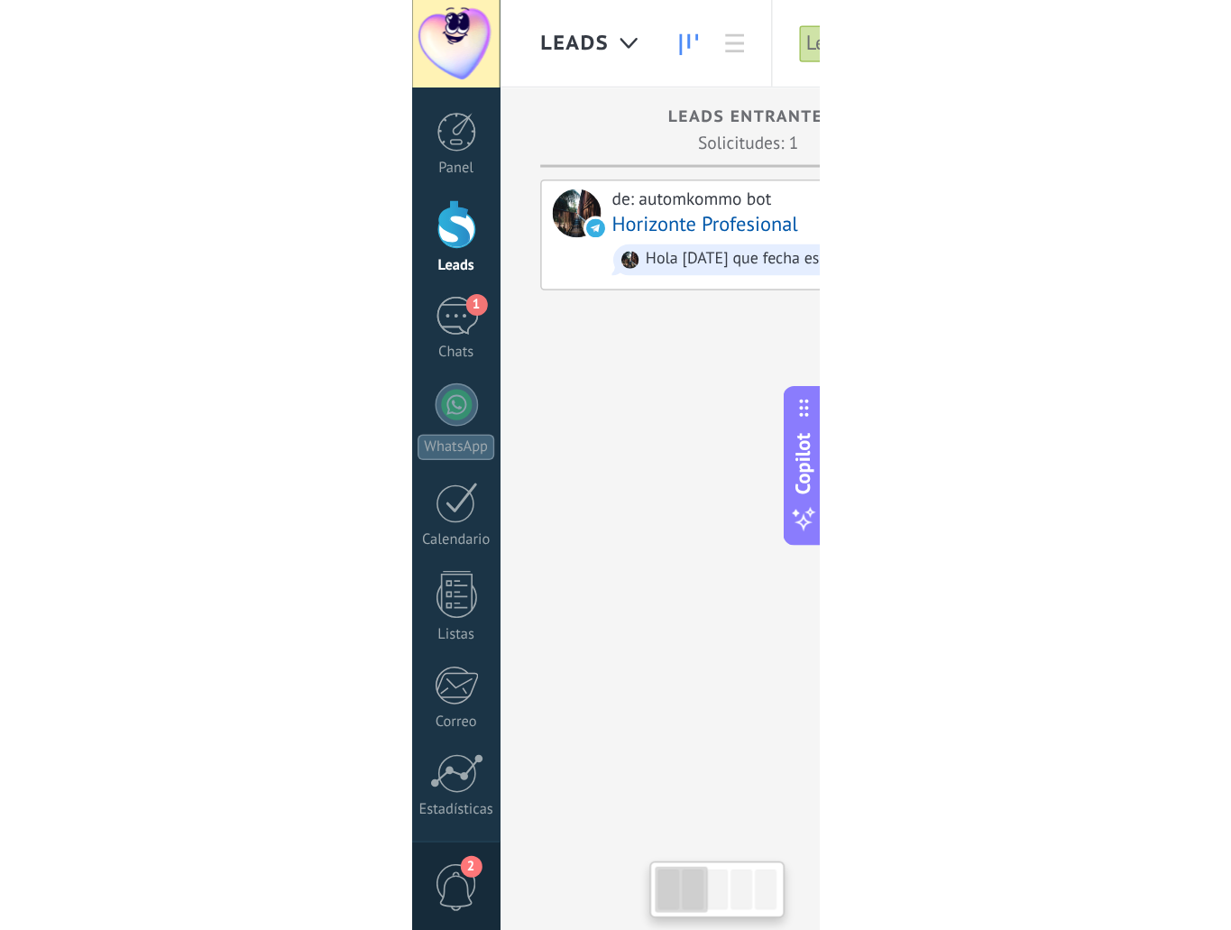
scroll to position [27, 0]
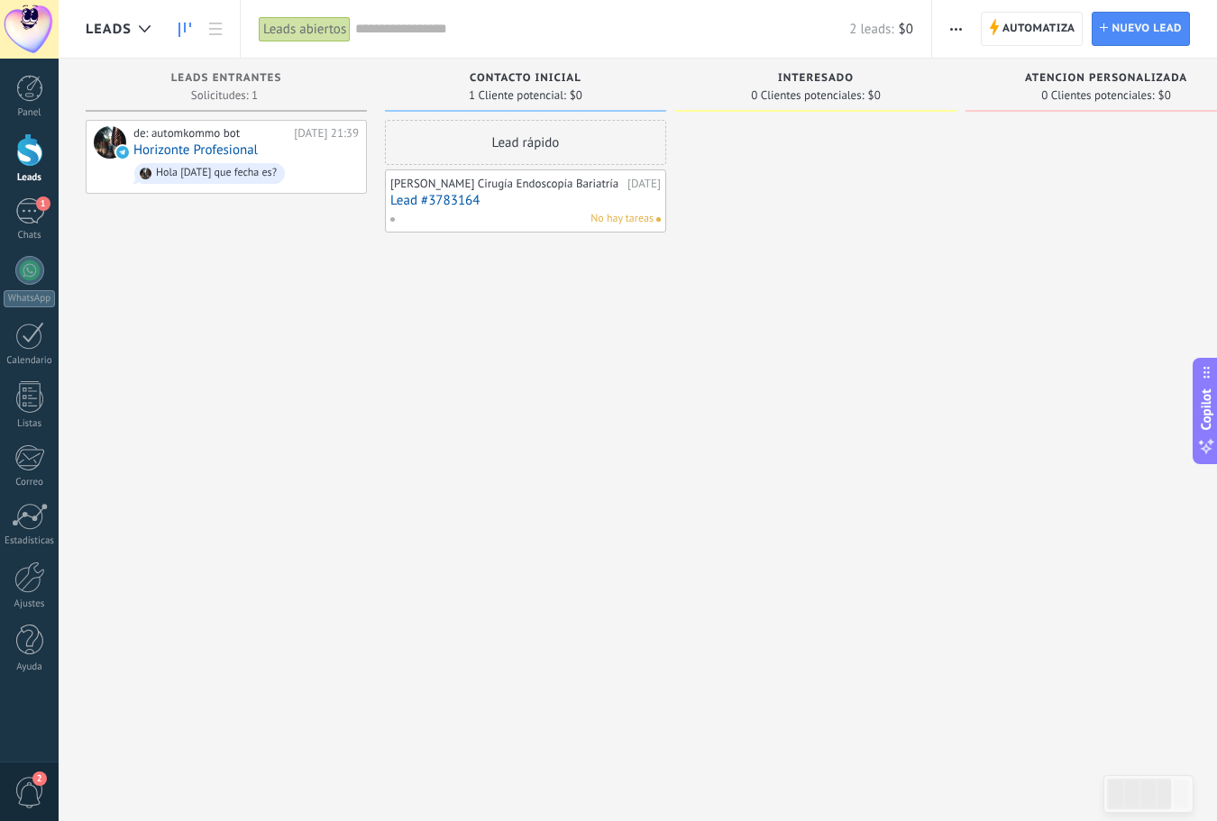
click at [1042, 90] on span "0 Clientes potenciales:" at bounding box center [1097, 95] width 113 height 11
click at [1060, 81] on span "Atencion Personalizada" at bounding box center [1106, 78] width 162 height 13
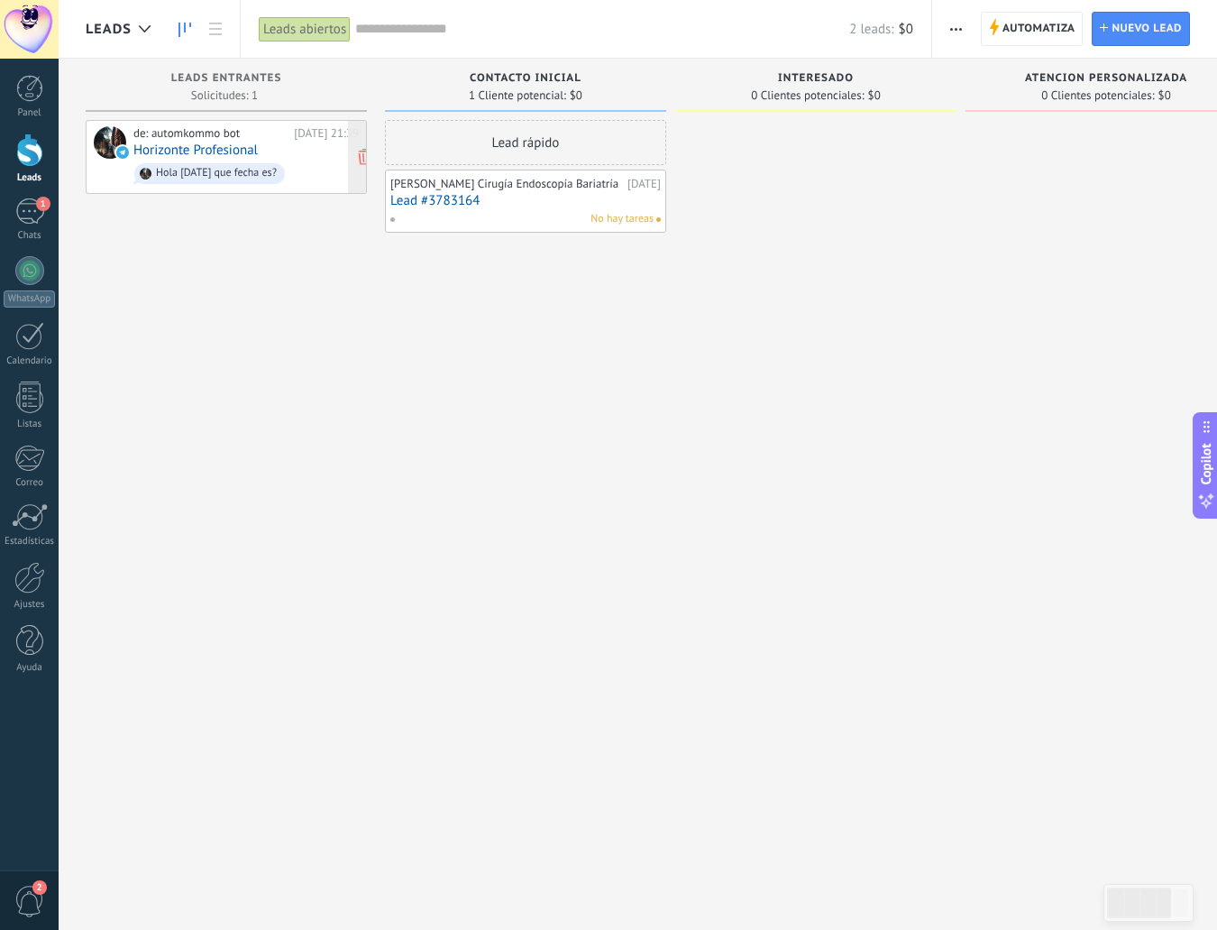
click at [252, 149] on link "Horizonte Profesional" at bounding box center [195, 149] width 124 height 15
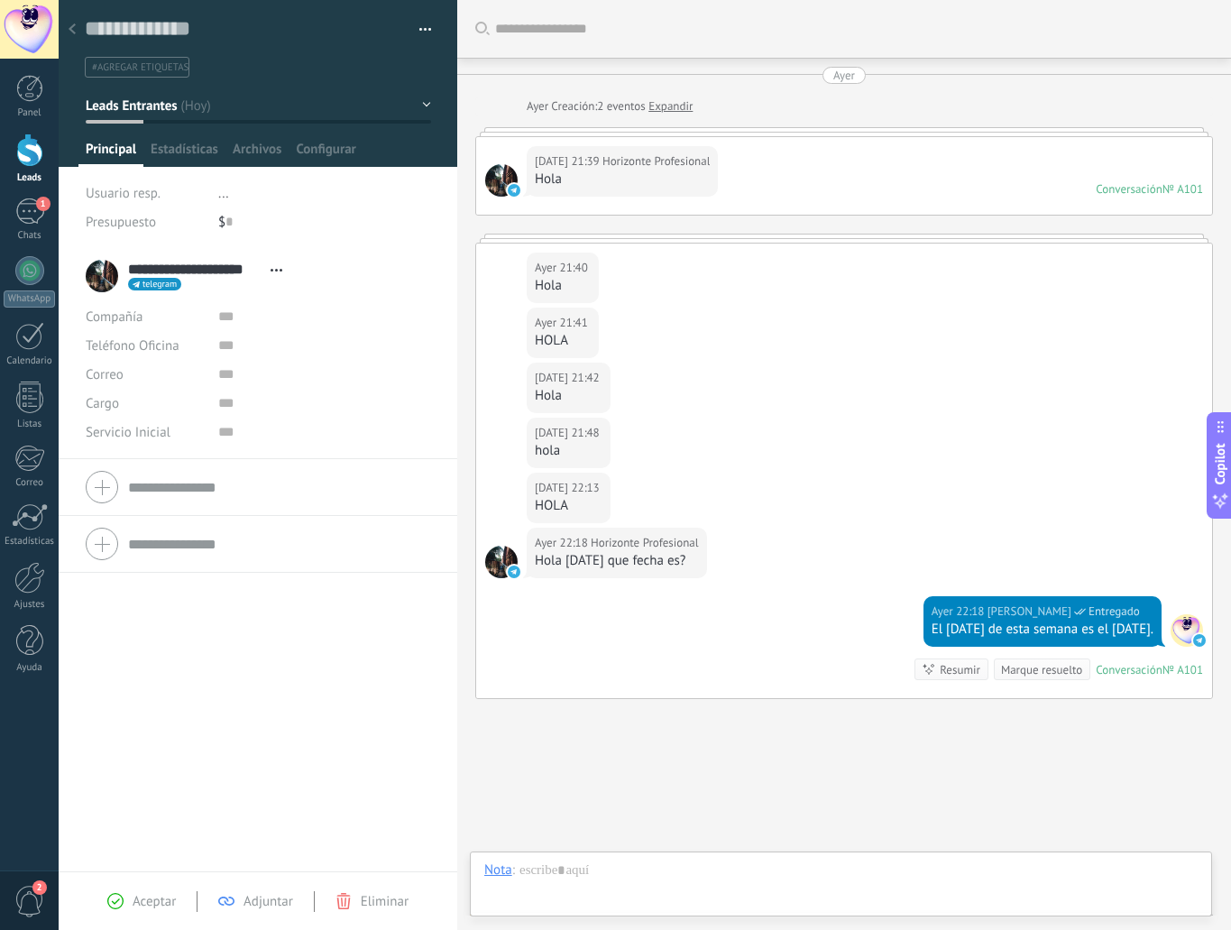
scroll to position [84, 0]
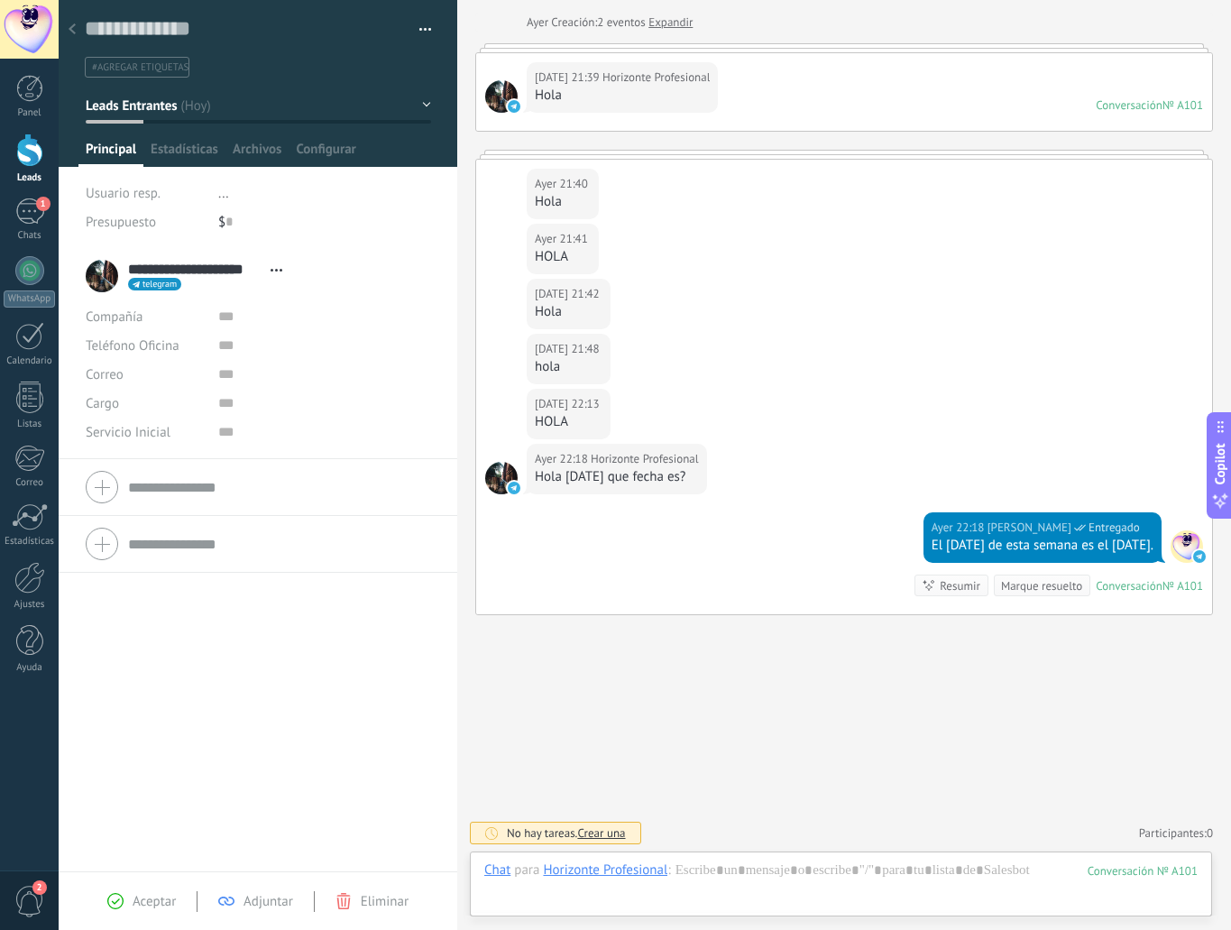
click at [68, 37] on div at bounding box center [72, 30] width 25 height 35
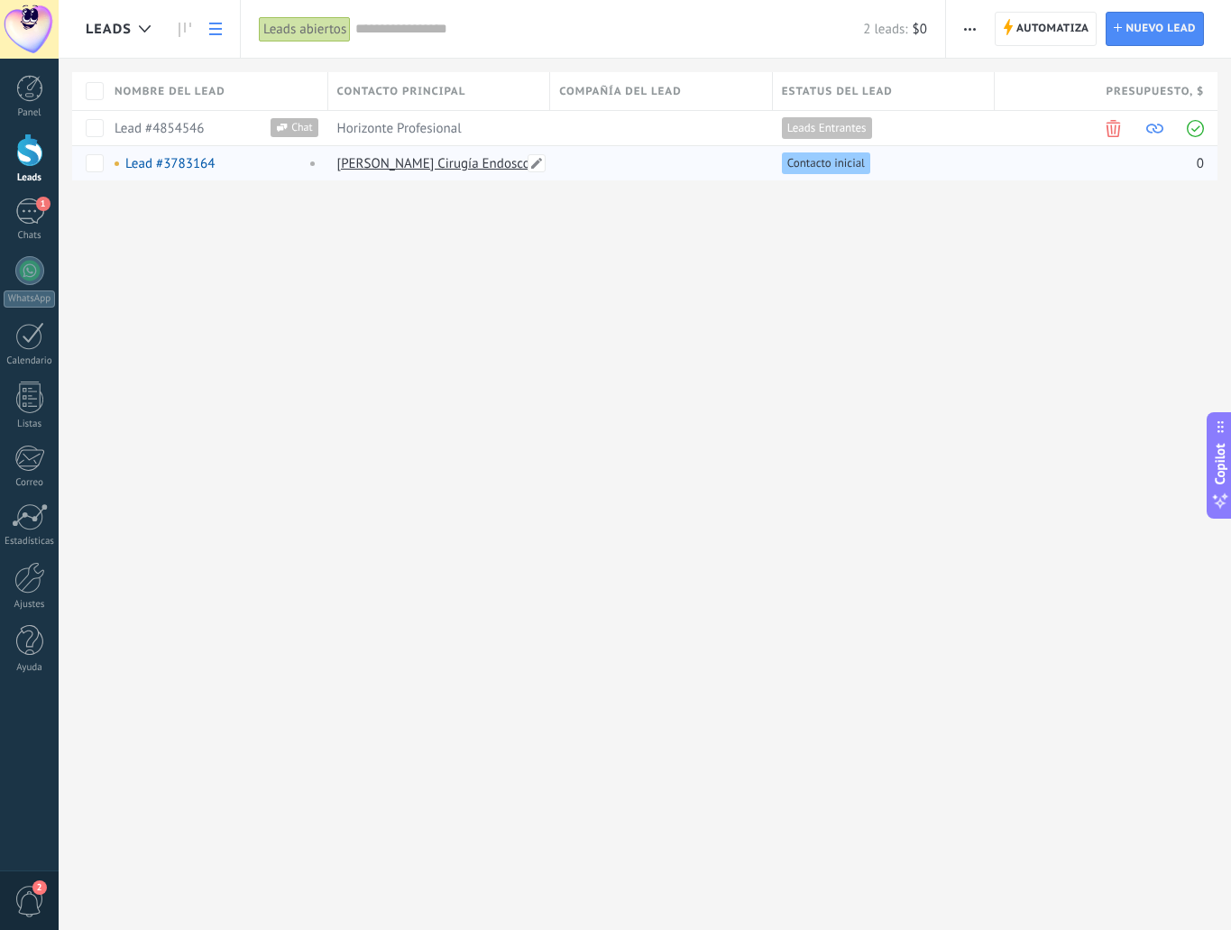
click at [400, 161] on link "[PERSON_NAME] Cirugía Endoscopía Bariatría" at bounding box center [468, 163] width 263 height 17
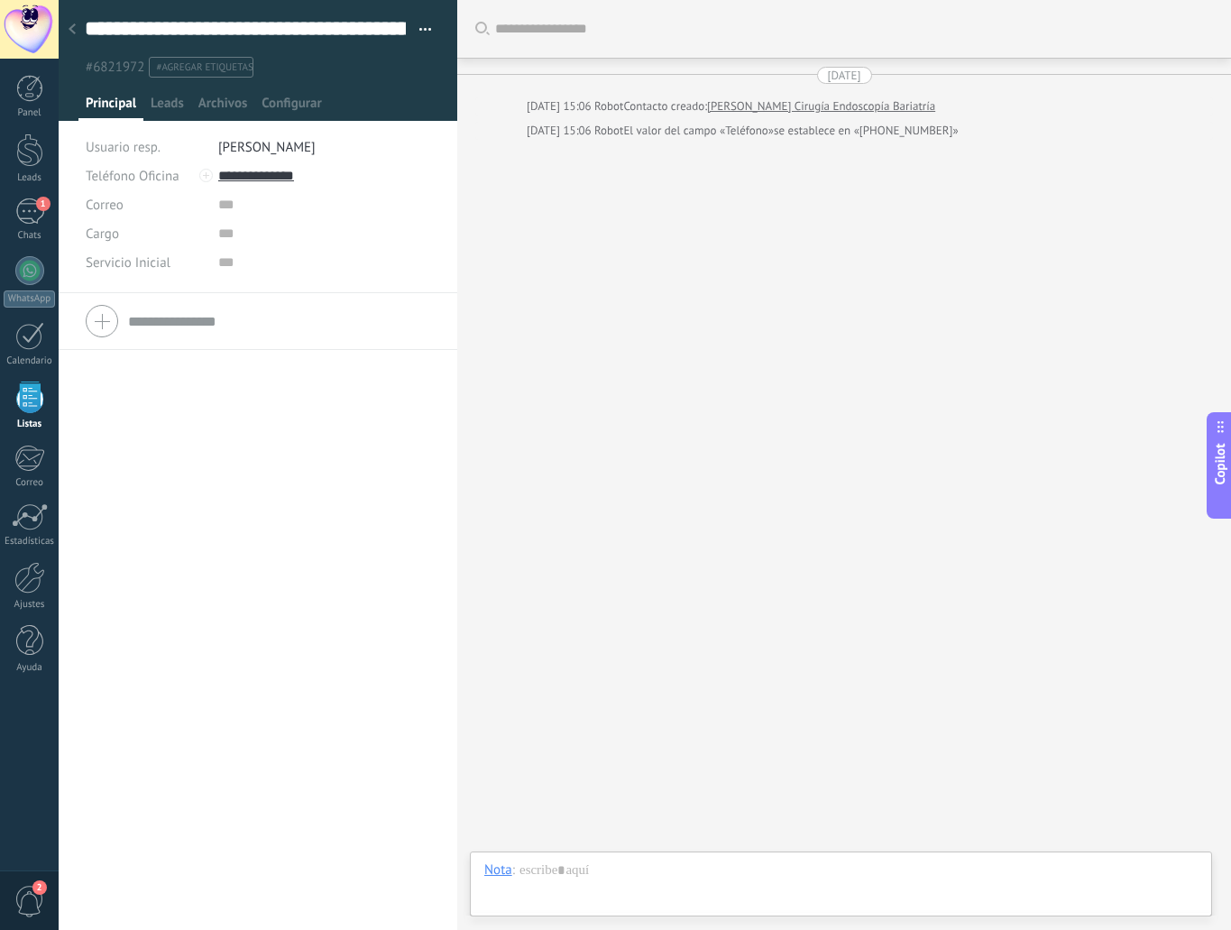
click at [107, 324] on div at bounding box center [258, 320] width 344 height 45
click at [32, 216] on div "1" at bounding box center [29, 211] width 29 height 26
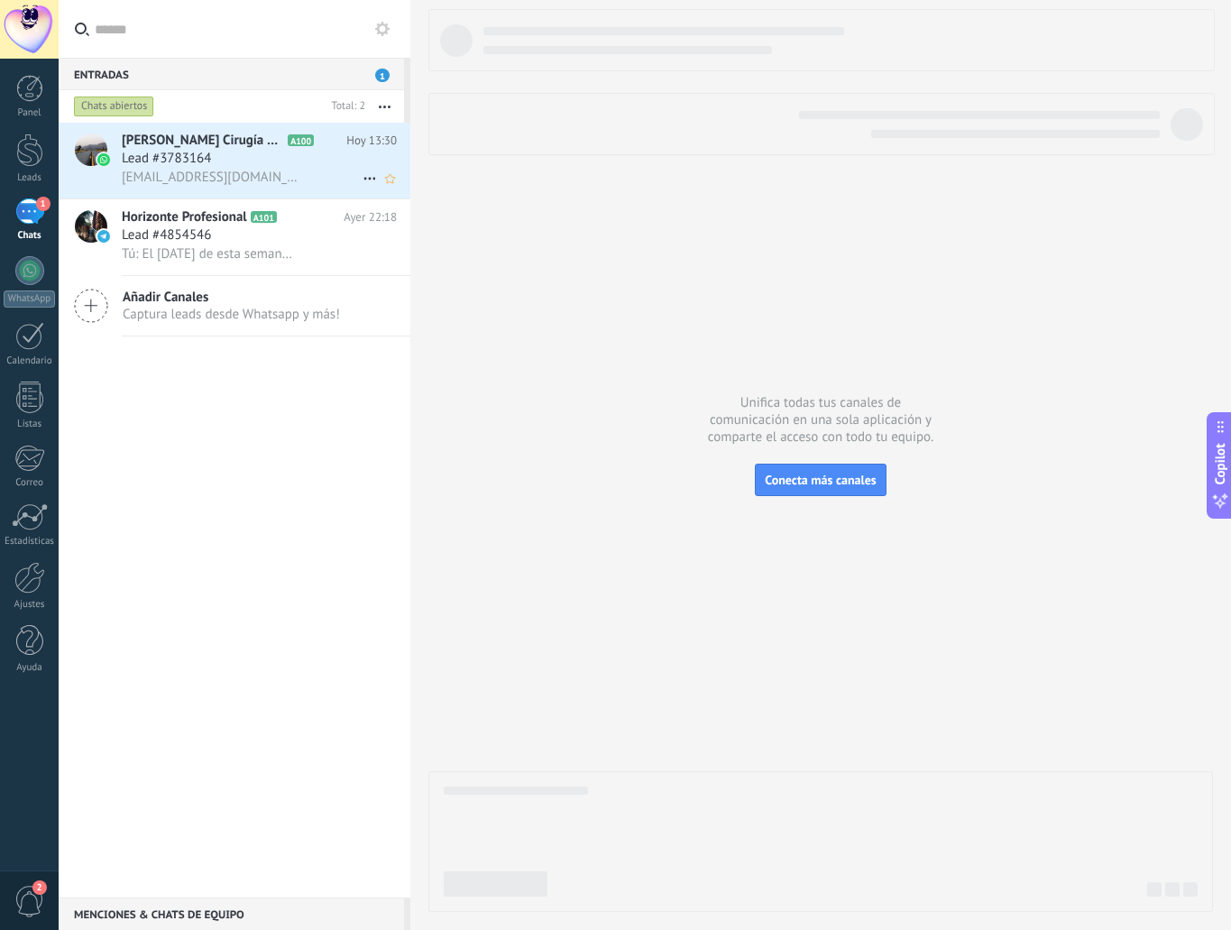
click at [213, 158] on h3 "Lead #3783164" at bounding box center [171, 159] width 98 height 18
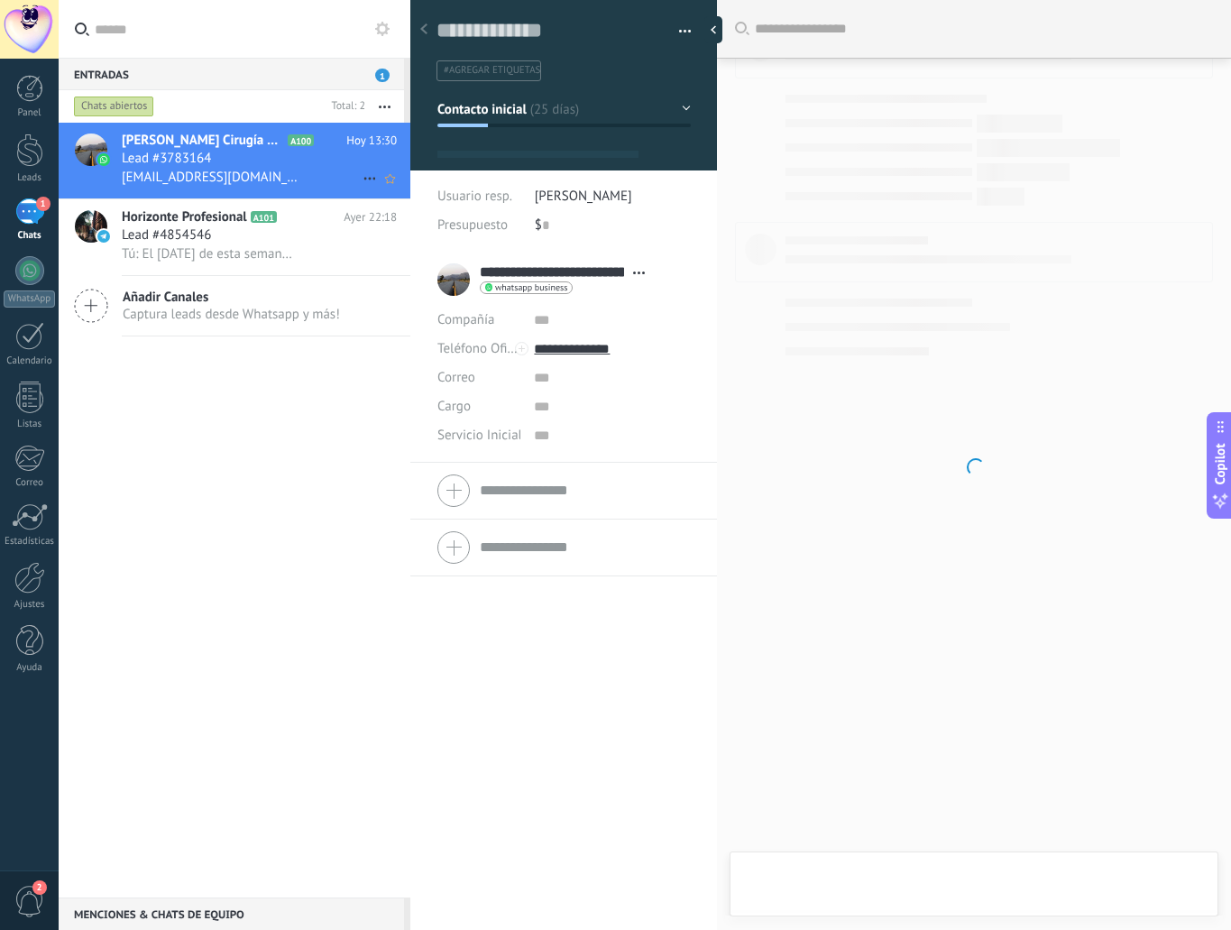
scroll to position [2056, 0]
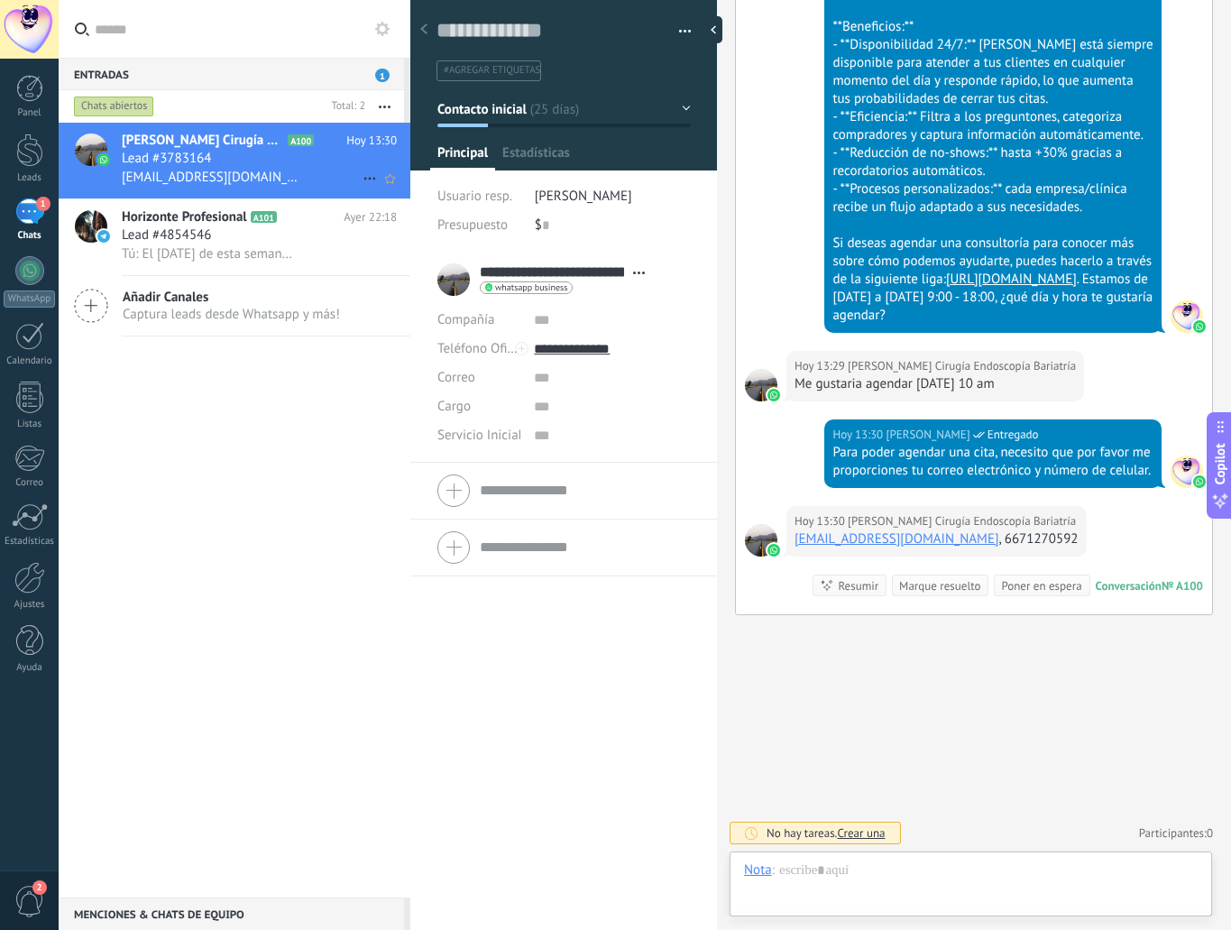
type textarea "**********"
click at [363, 178] on use at bounding box center [369, 179] width 12 height 3
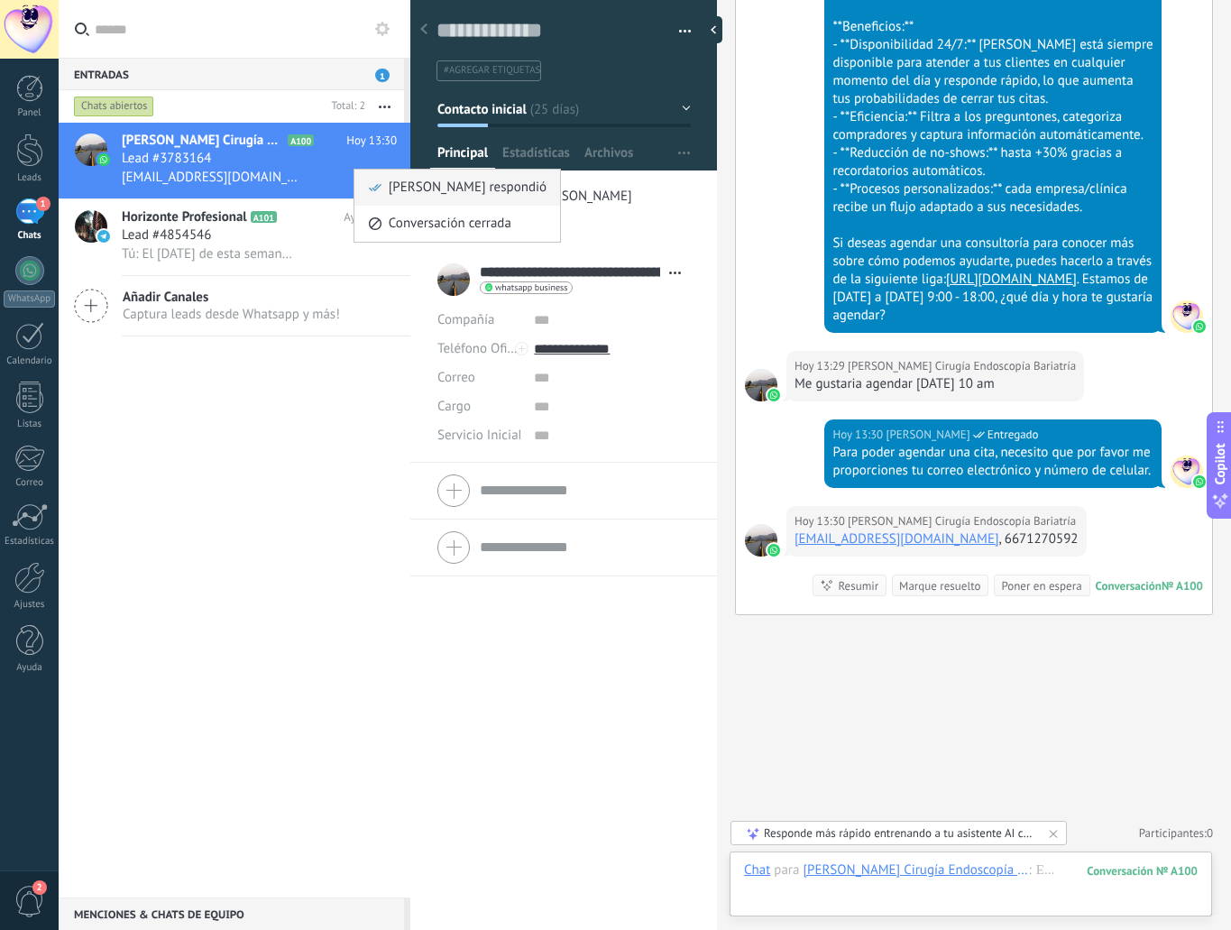
scroll to position [2253, 0]
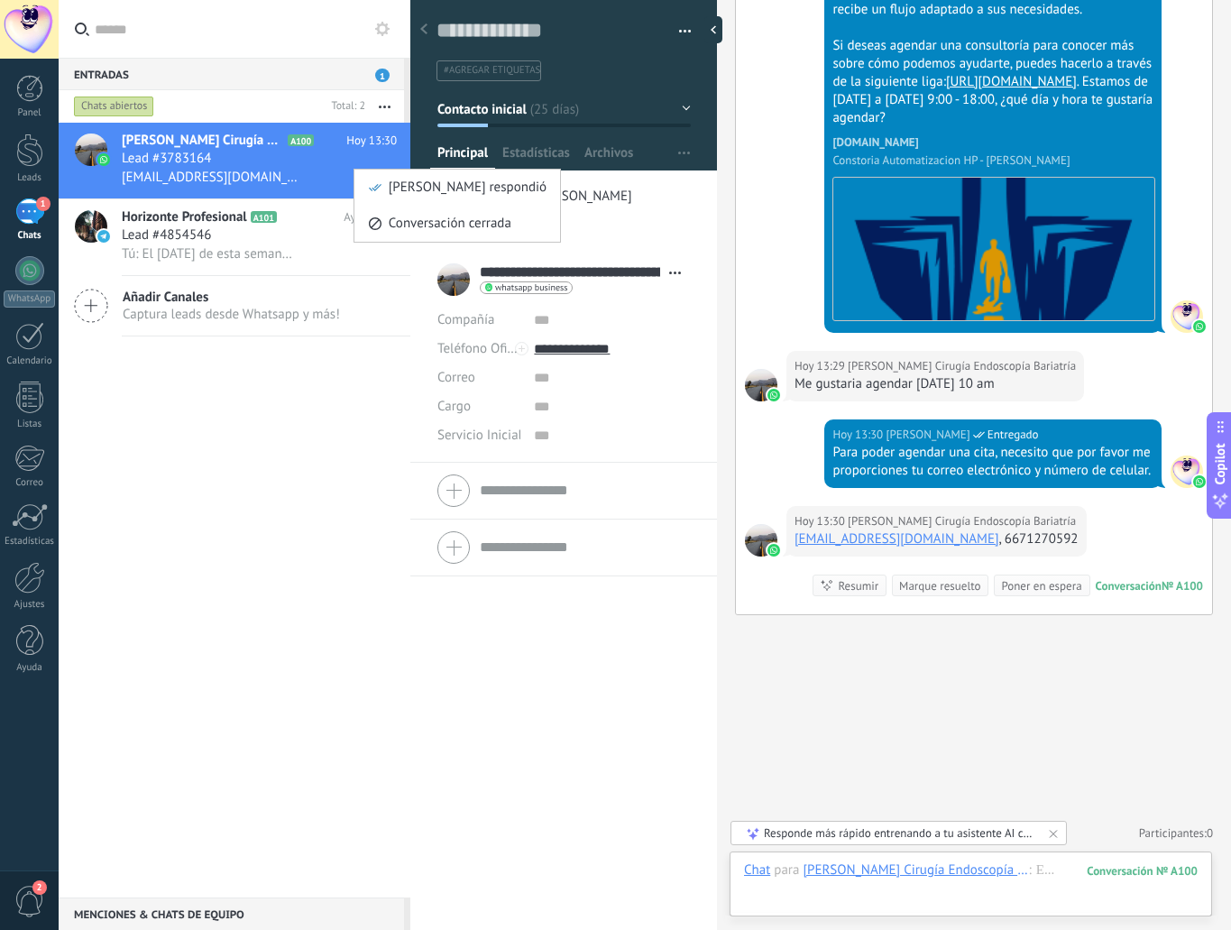
click at [242, 401] on div at bounding box center [615, 465] width 1231 height 930
click at [151, 151] on span "Lead #3783164" at bounding box center [166, 159] width 89 height 18
click at [449, 491] on div at bounding box center [563, 490] width 252 height 45
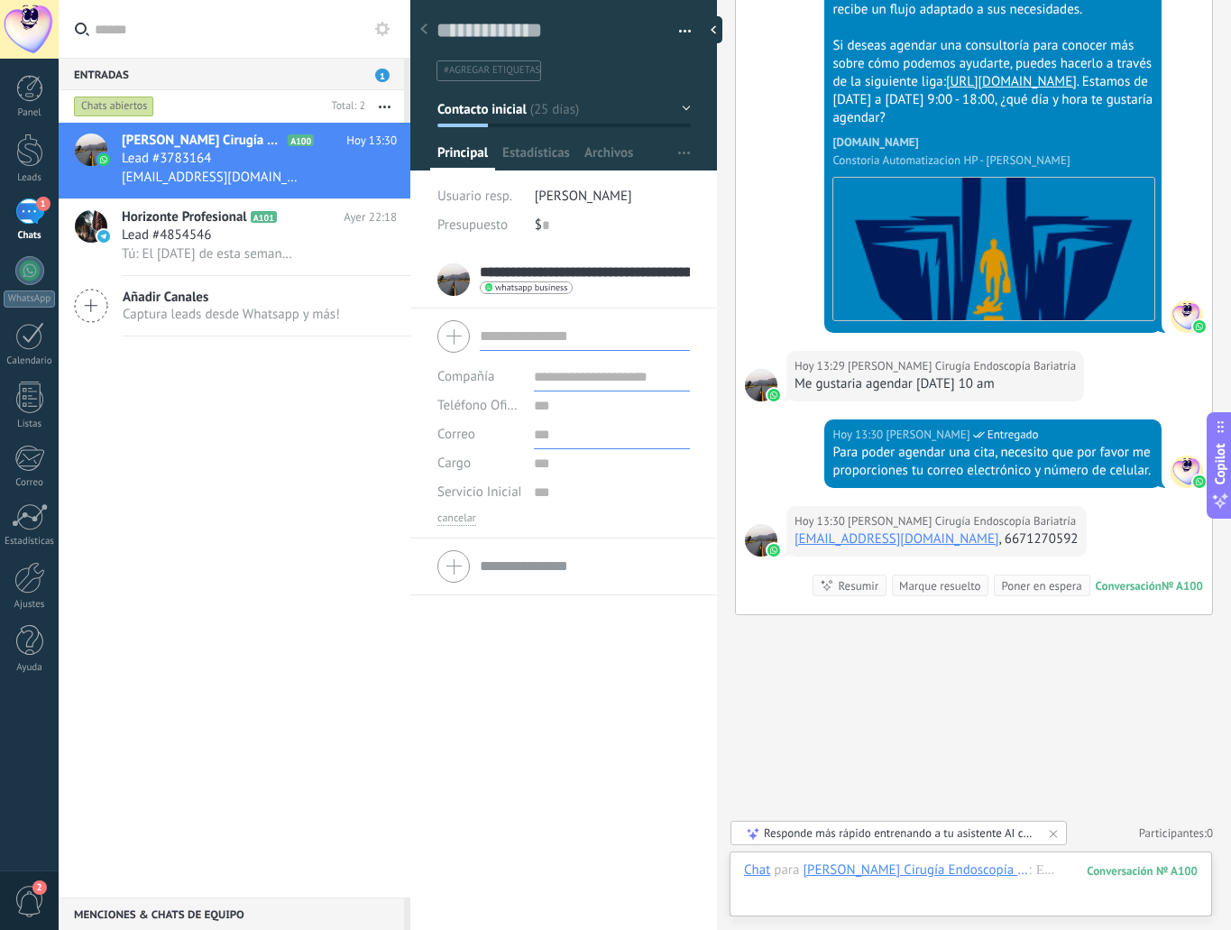
click at [543, 430] on input "text" at bounding box center [612, 434] width 156 height 29
click at [534, 454] on input "text" at bounding box center [612, 463] width 156 height 29
click at [490, 337] on input "text" at bounding box center [585, 336] width 210 height 29
click at [386, 107] on icon "button" at bounding box center [385, 106] width 12 height 3
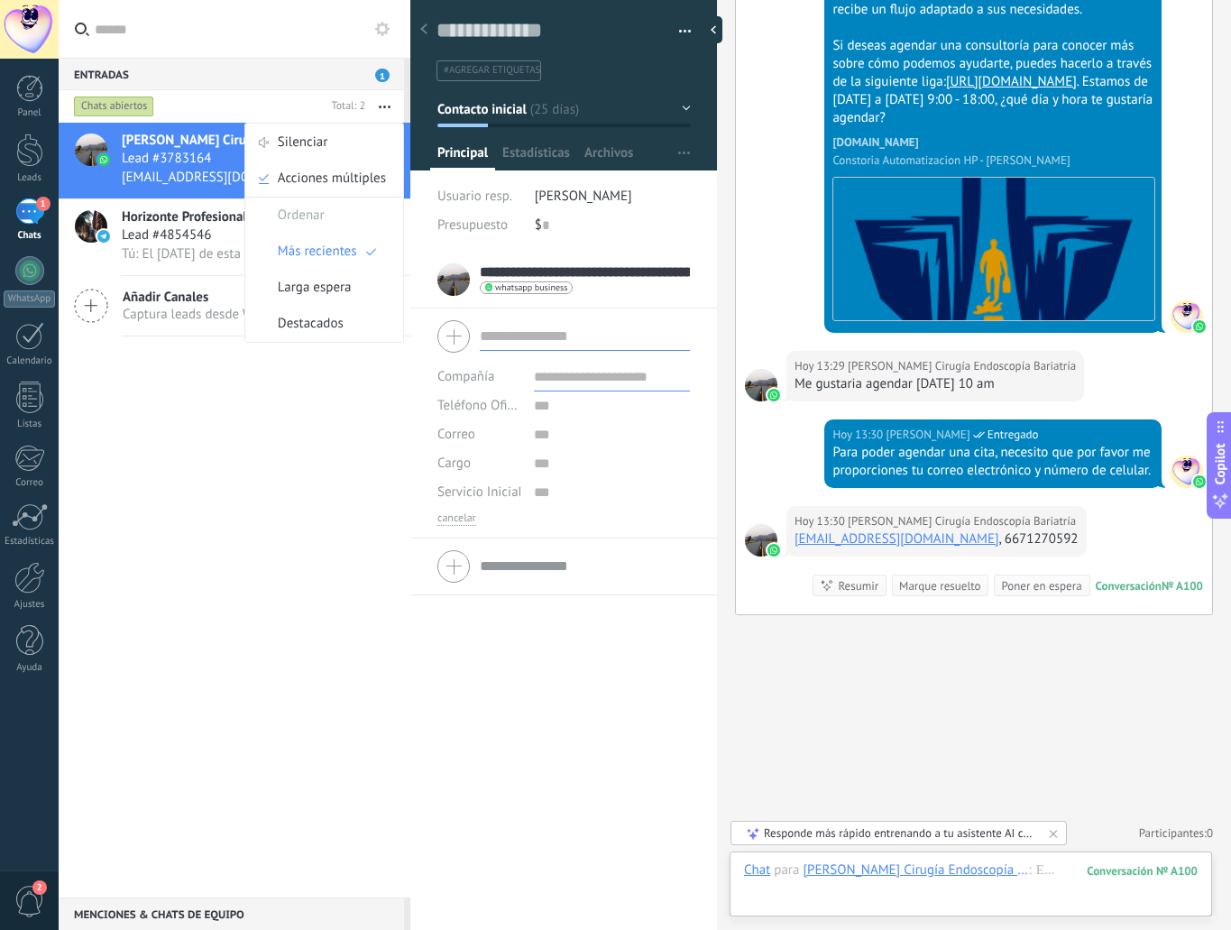
click at [385, 25] on use at bounding box center [382, 29] width 14 height 14
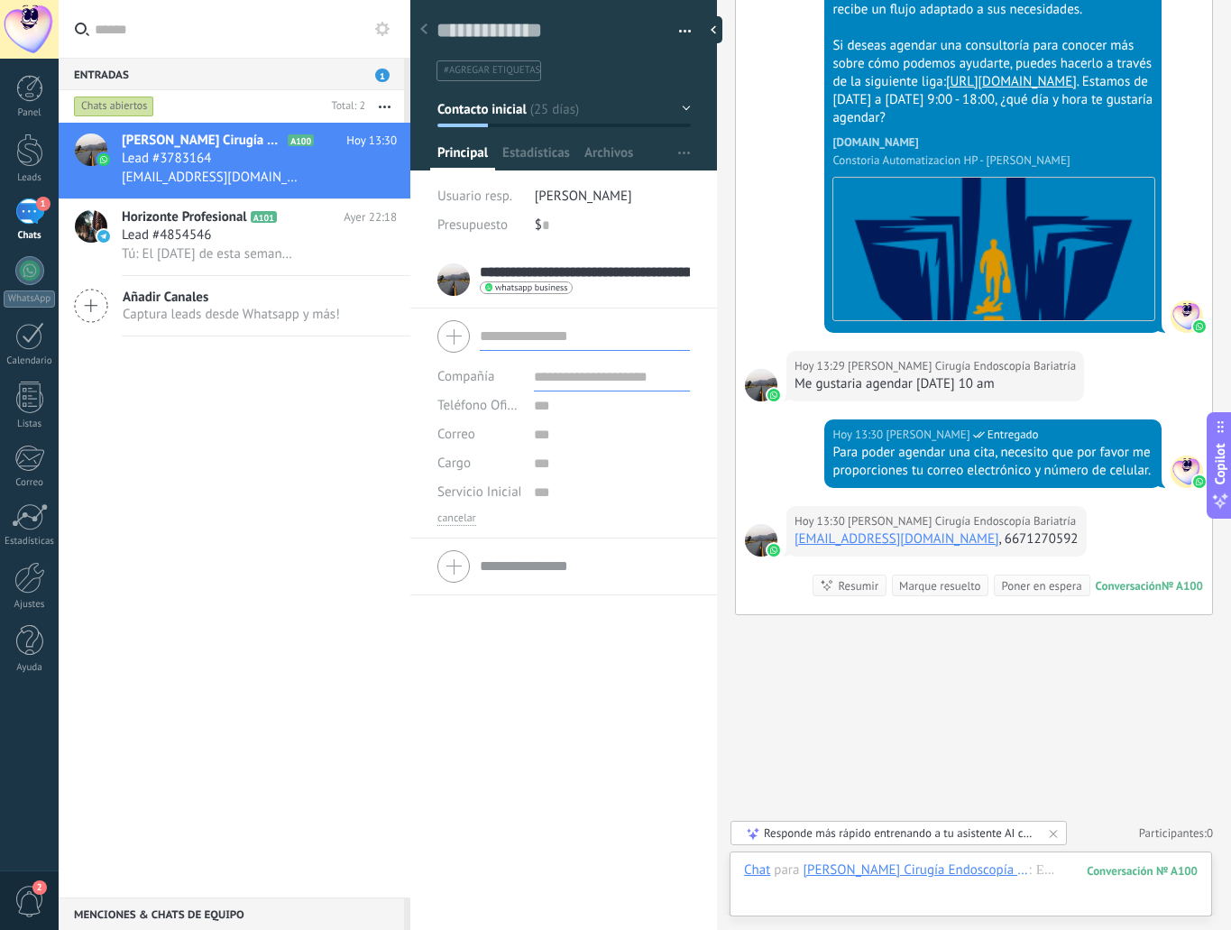
click at [385, 25] on use at bounding box center [382, 29] width 14 height 14
click at [381, 25] on use at bounding box center [382, 29] width 14 height 14
drag, startPoint x: 381, startPoint y: 25, endPoint x: 136, endPoint y: 61, distance: 247.9
click at [0, 0] on use at bounding box center [0, 0] width 0 height 0
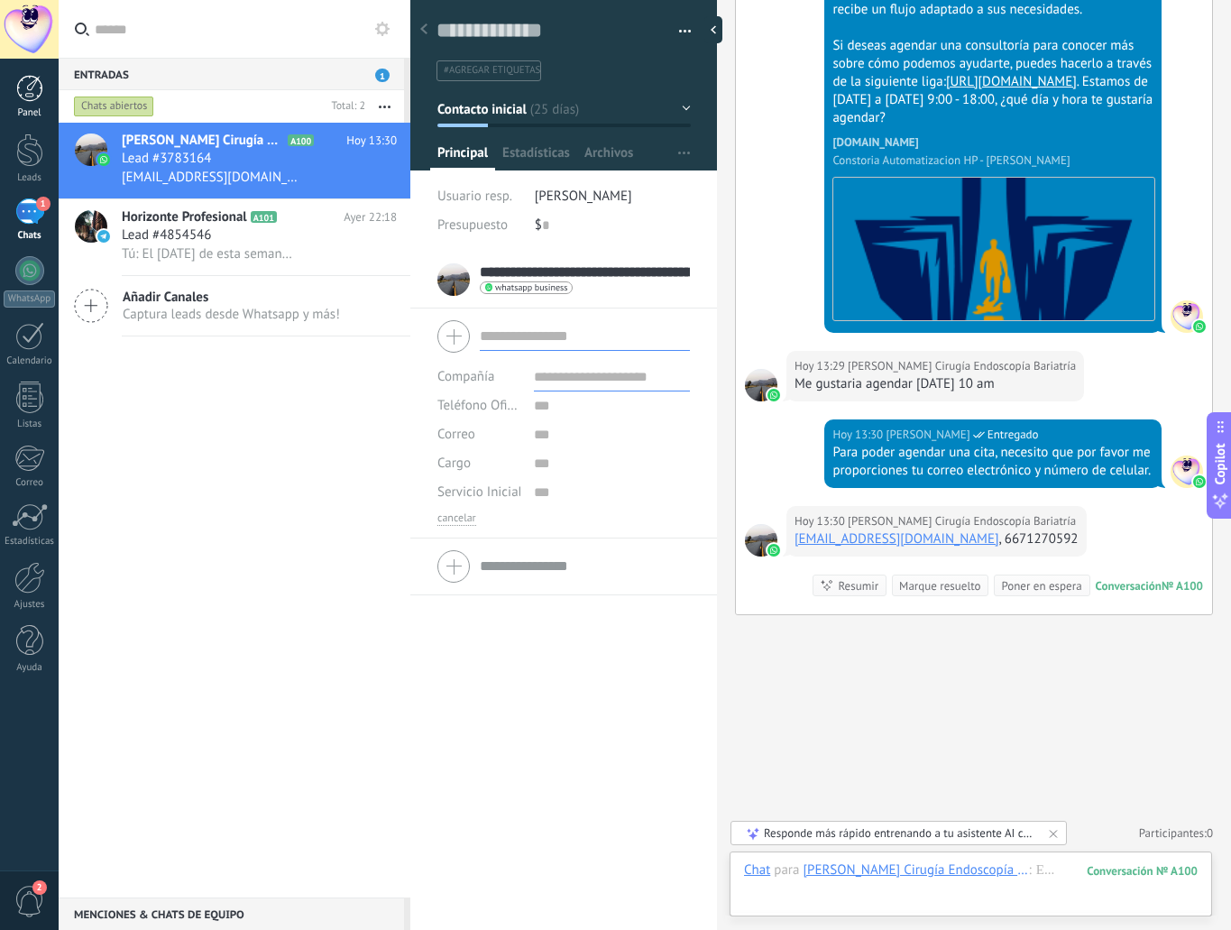
click at [26, 97] on div at bounding box center [29, 88] width 27 height 27
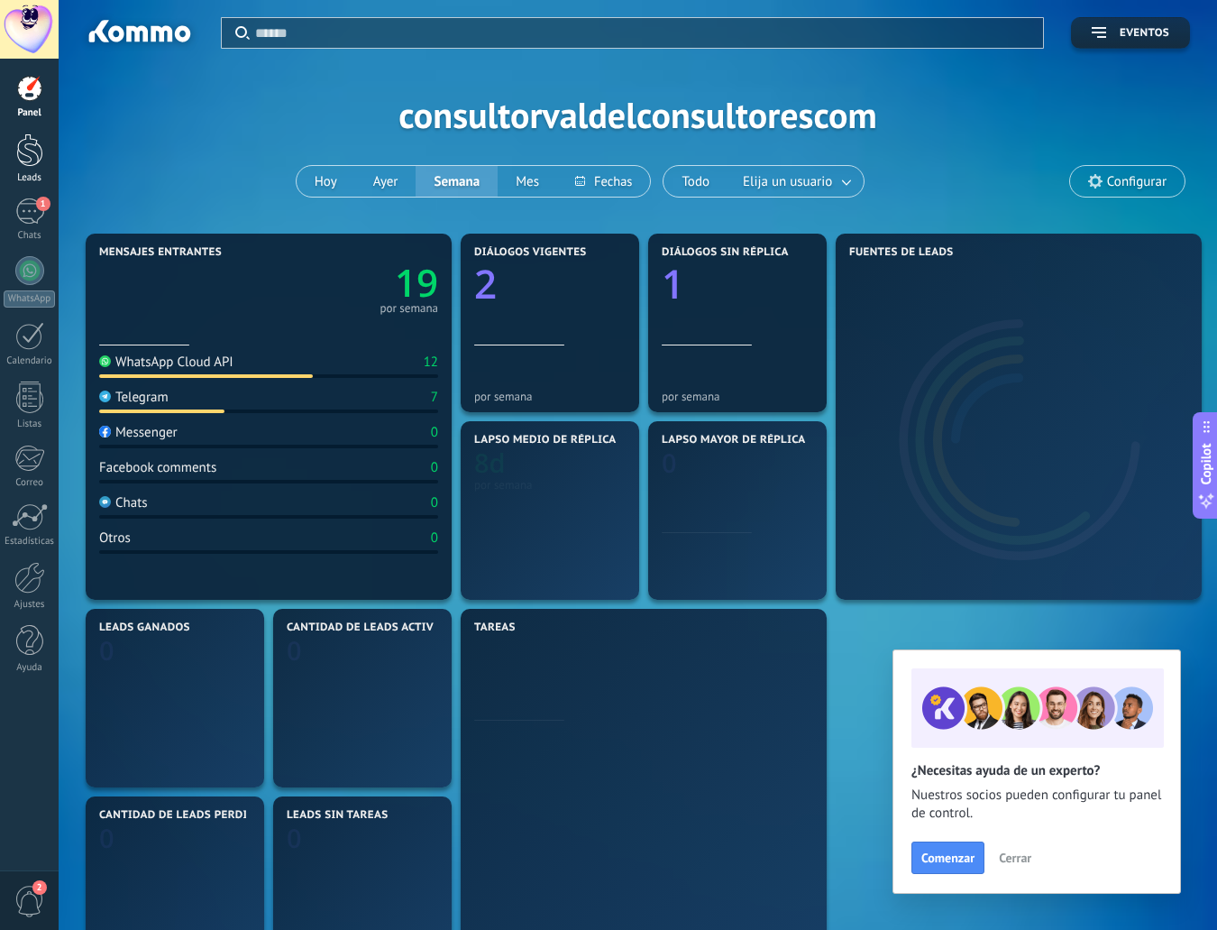
click at [18, 154] on div at bounding box center [29, 149] width 27 height 33
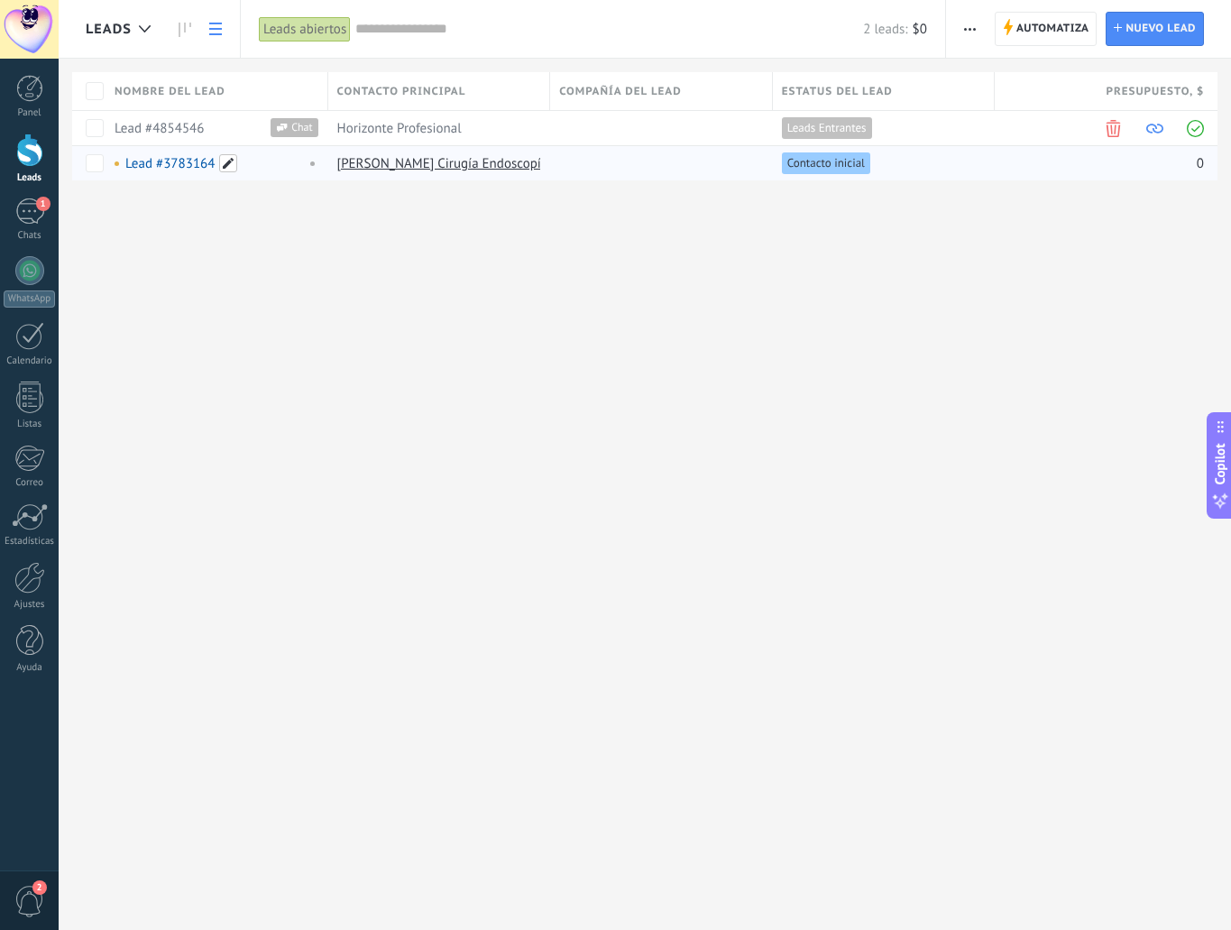
click at [229, 167] on span at bounding box center [228, 163] width 18 height 18
click at [543, 280] on div "Leads Automatiza Nueva difusión Editar embudo Imprimir Ajustes de la lista Impo…" at bounding box center [645, 465] width 1172 height 930
click at [429, 170] on link "[PERSON_NAME] Cirugía Endoscopía Bariatría" at bounding box center [468, 163] width 263 height 17
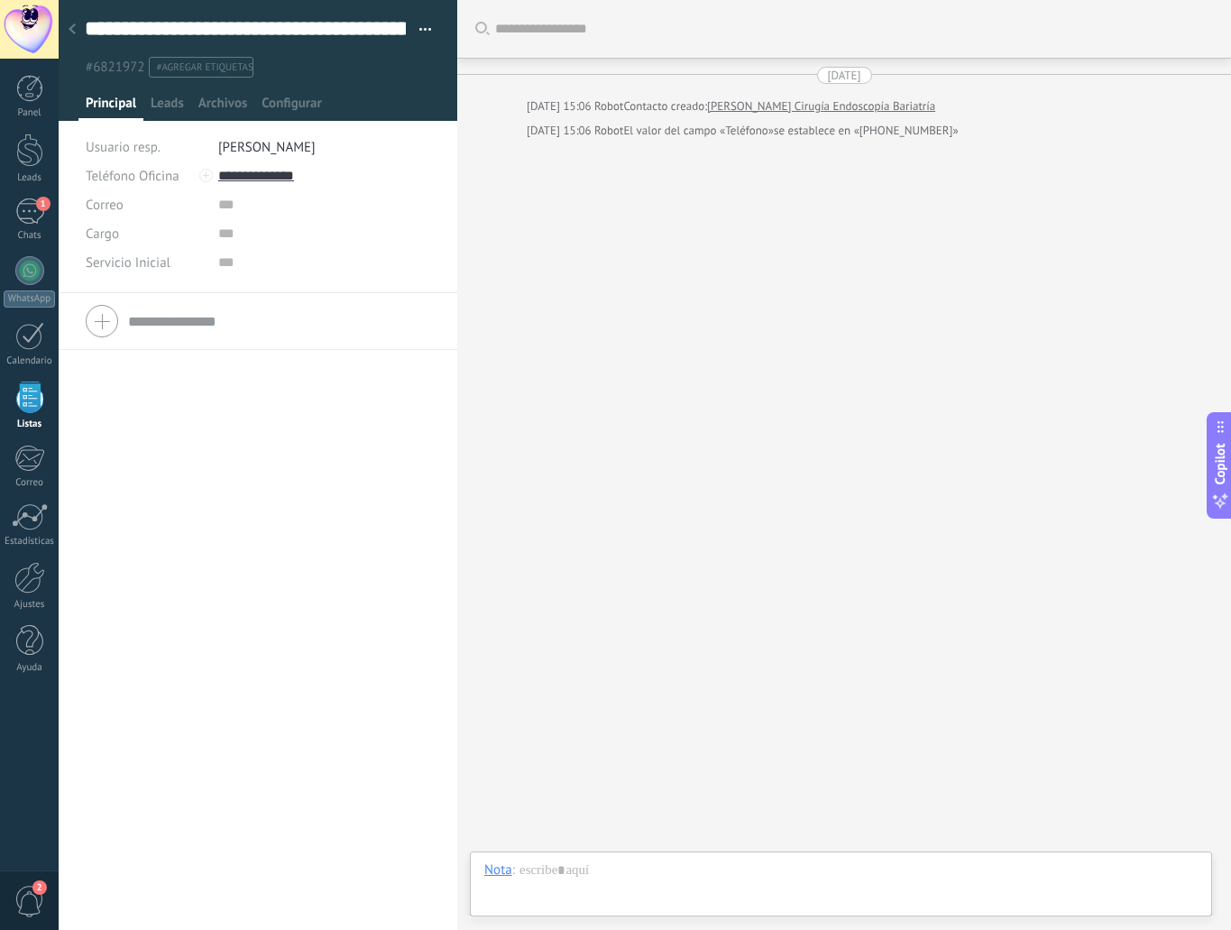
click at [113, 318] on div at bounding box center [258, 320] width 344 height 45
click at [201, 365] on div "Teléfono Oficina Ofic. directo Celular Fax Casa Otro Teléfono Oficina" at bounding box center [145, 361] width 119 height 29
click at [218, 364] on input "text" at bounding box center [324, 361] width 212 height 29
drag, startPoint x: 219, startPoint y: 389, endPoint x: 218, endPoint y: 407, distance: 18.1
click at [219, 390] on input "text" at bounding box center [324, 390] width 212 height 29
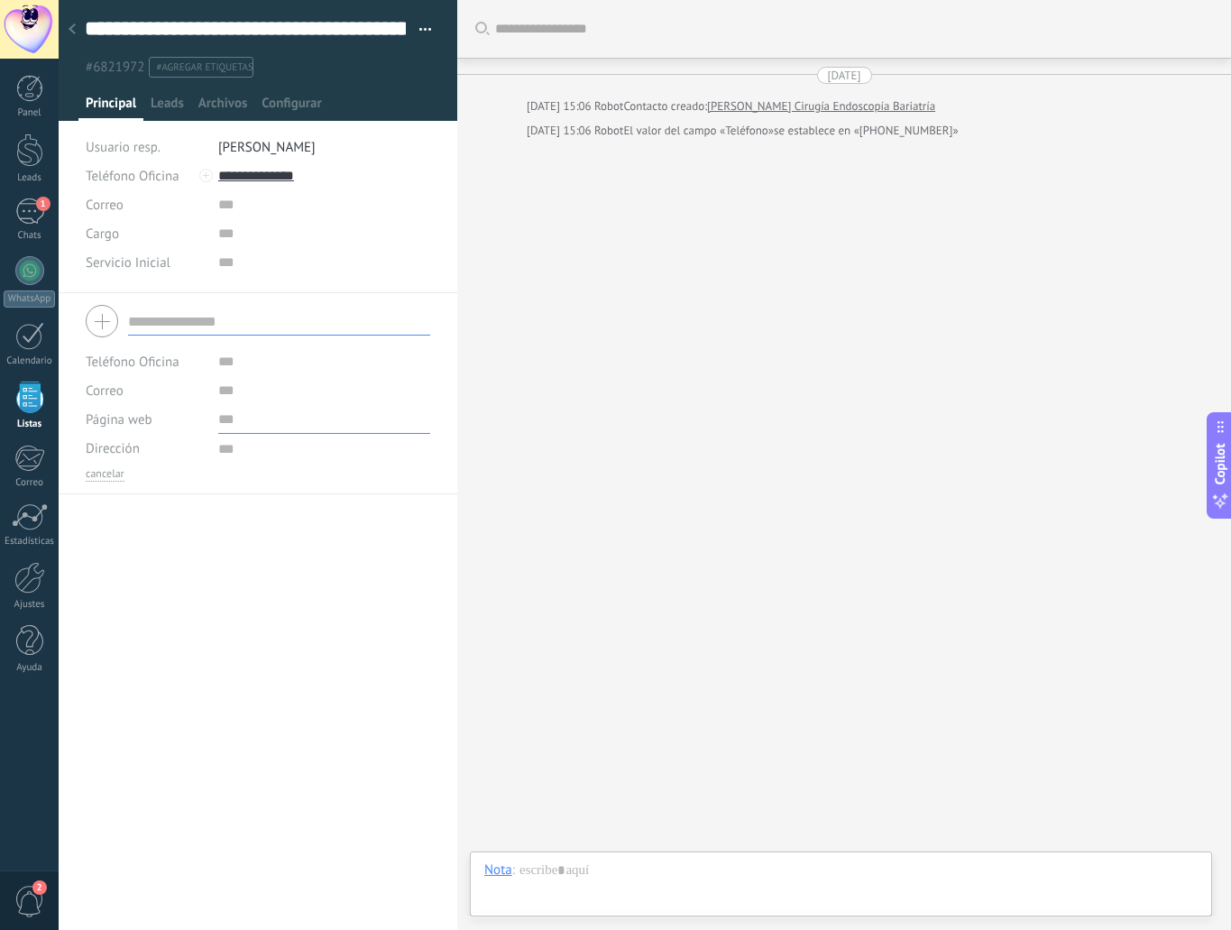
click at [223, 422] on input "url" at bounding box center [324, 419] width 212 height 29
click at [169, 106] on span "Leads" at bounding box center [167, 108] width 33 height 26
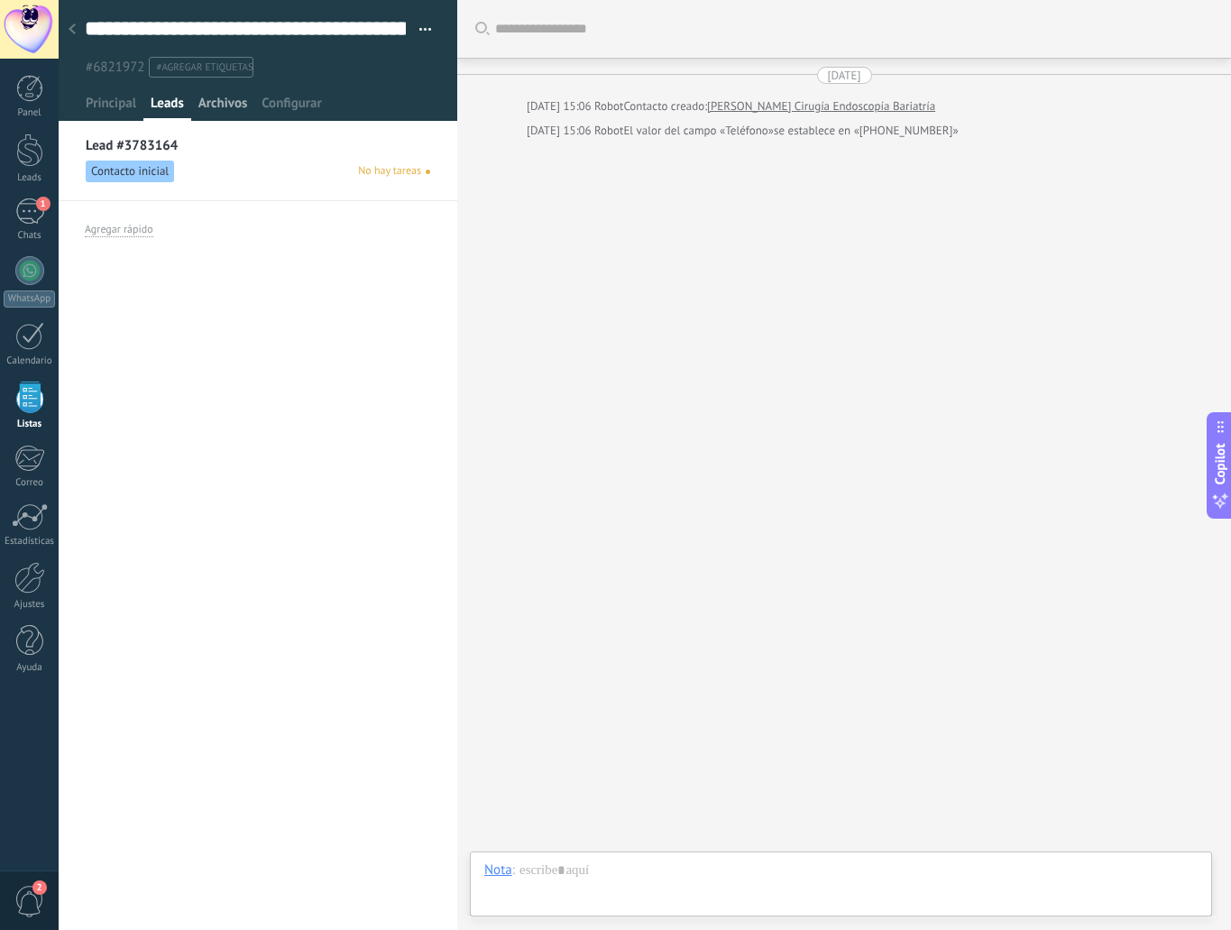
click at [216, 107] on span "Archivos" at bounding box center [222, 108] width 49 height 26
click at [300, 103] on span "Configurar" at bounding box center [291, 108] width 60 height 26
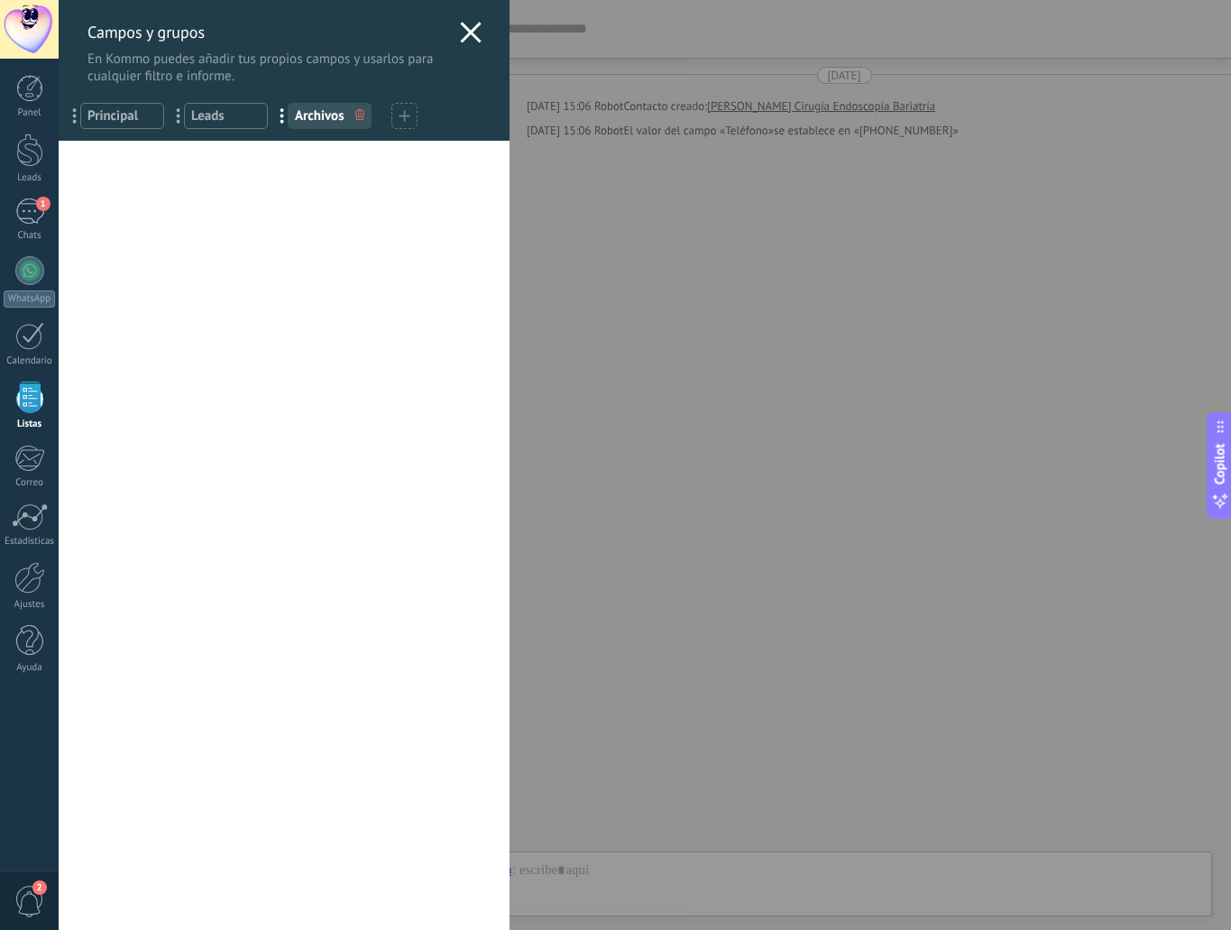
click at [122, 115] on span "Principal" at bounding box center [121, 115] width 69 height 17
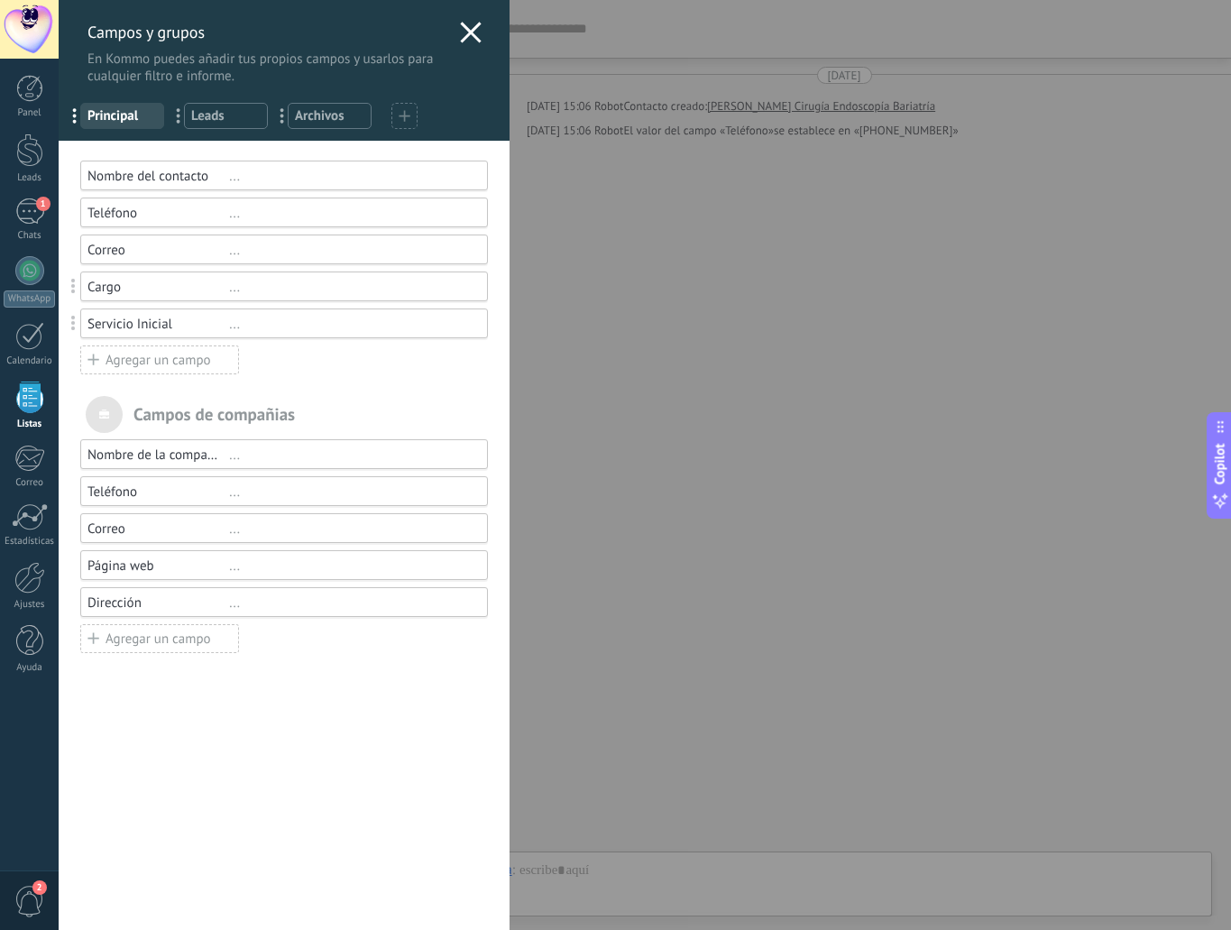
click at [134, 363] on div "Agregar un campo" at bounding box center [159, 359] width 159 height 29
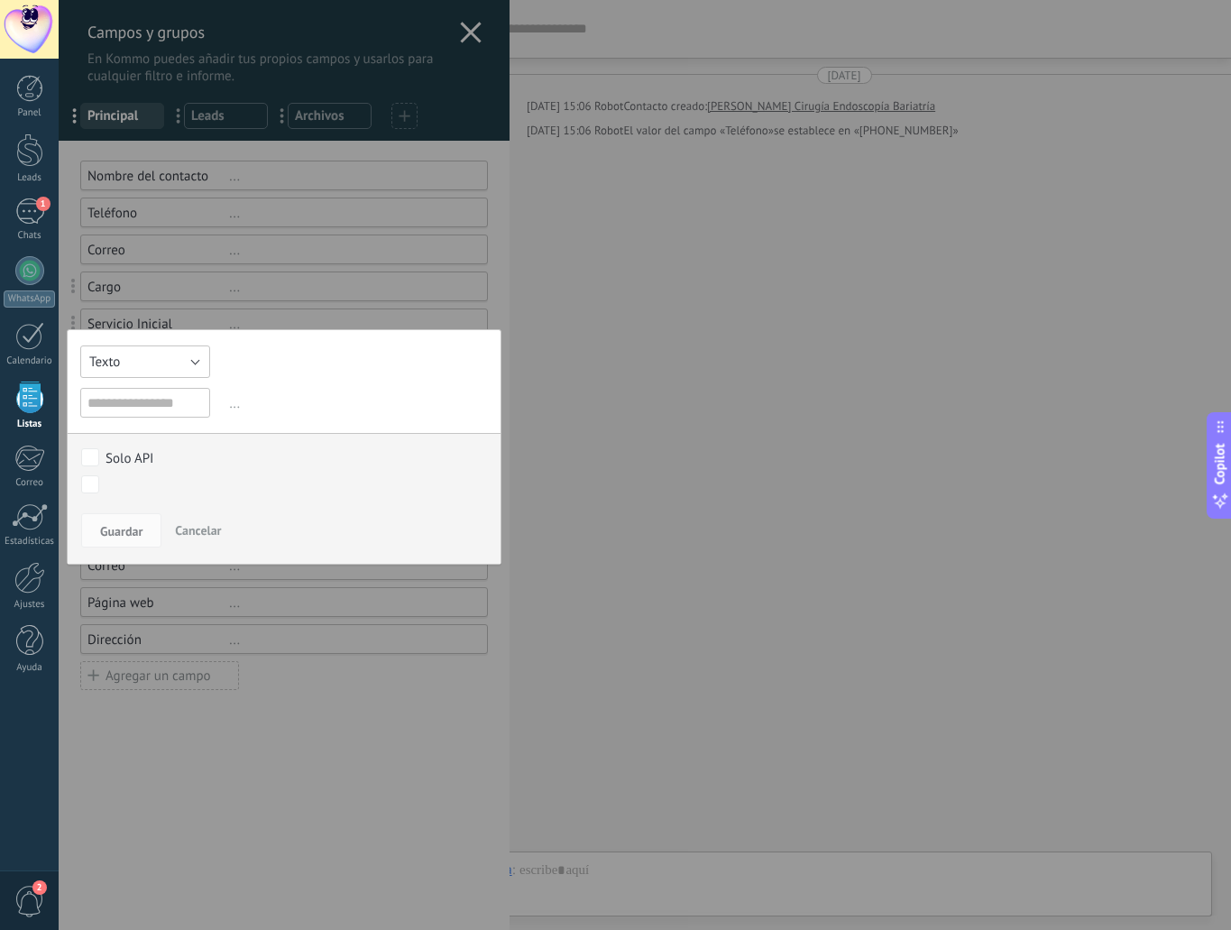
click at [145, 363] on button "Texto" at bounding box center [145, 361] width 130 height 32
click at [296, 391] on span "..." at bounding box center [356, 404] width 262 height 30
click at [145, 403] on input "text" at bounding box center [145, 403] width 130 height 30
click at [195, 325] on div at bounding box center [284, 465] width 451 height 930
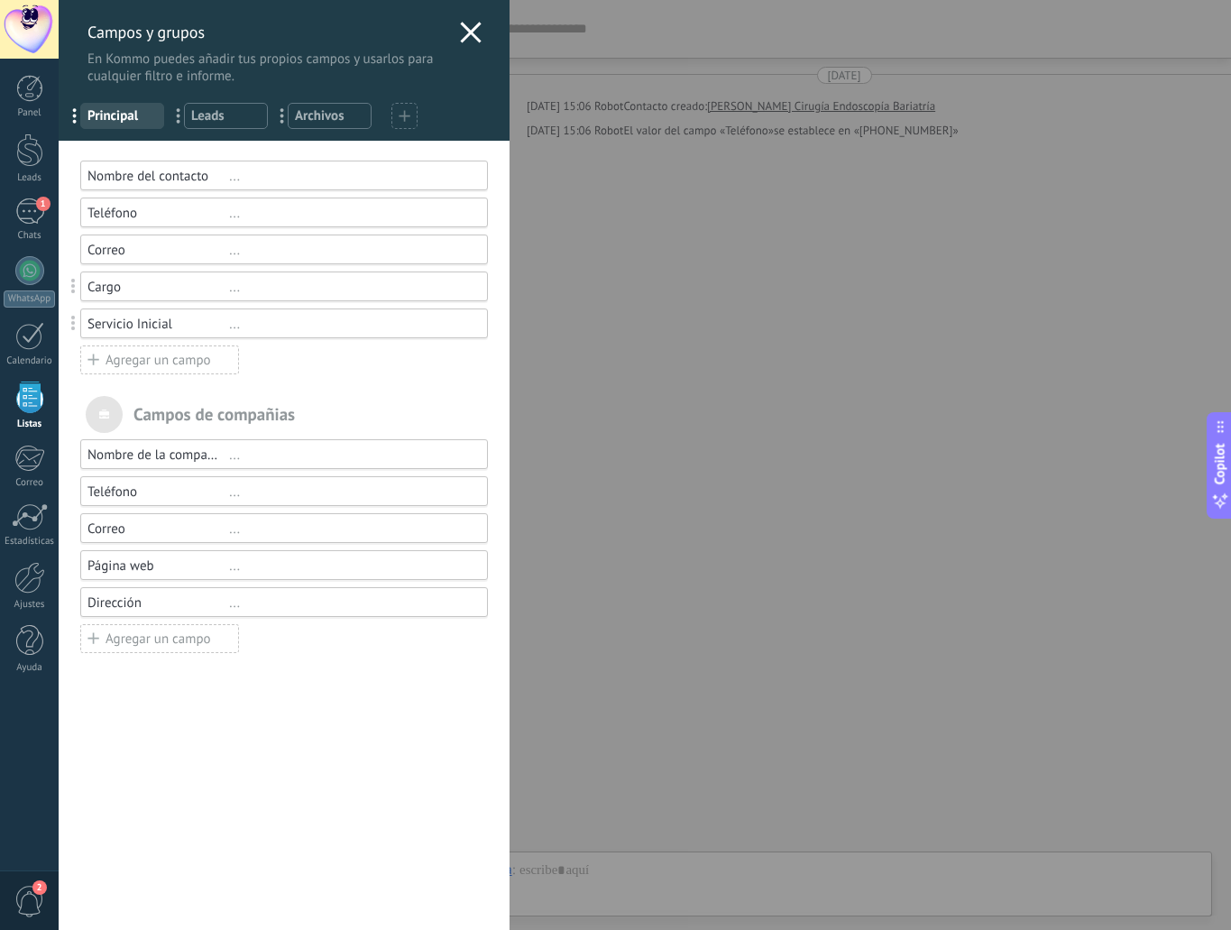
click at [155, 327] on div "Servicio Inicial" at bounding box center [158, 324] width 142 height 17
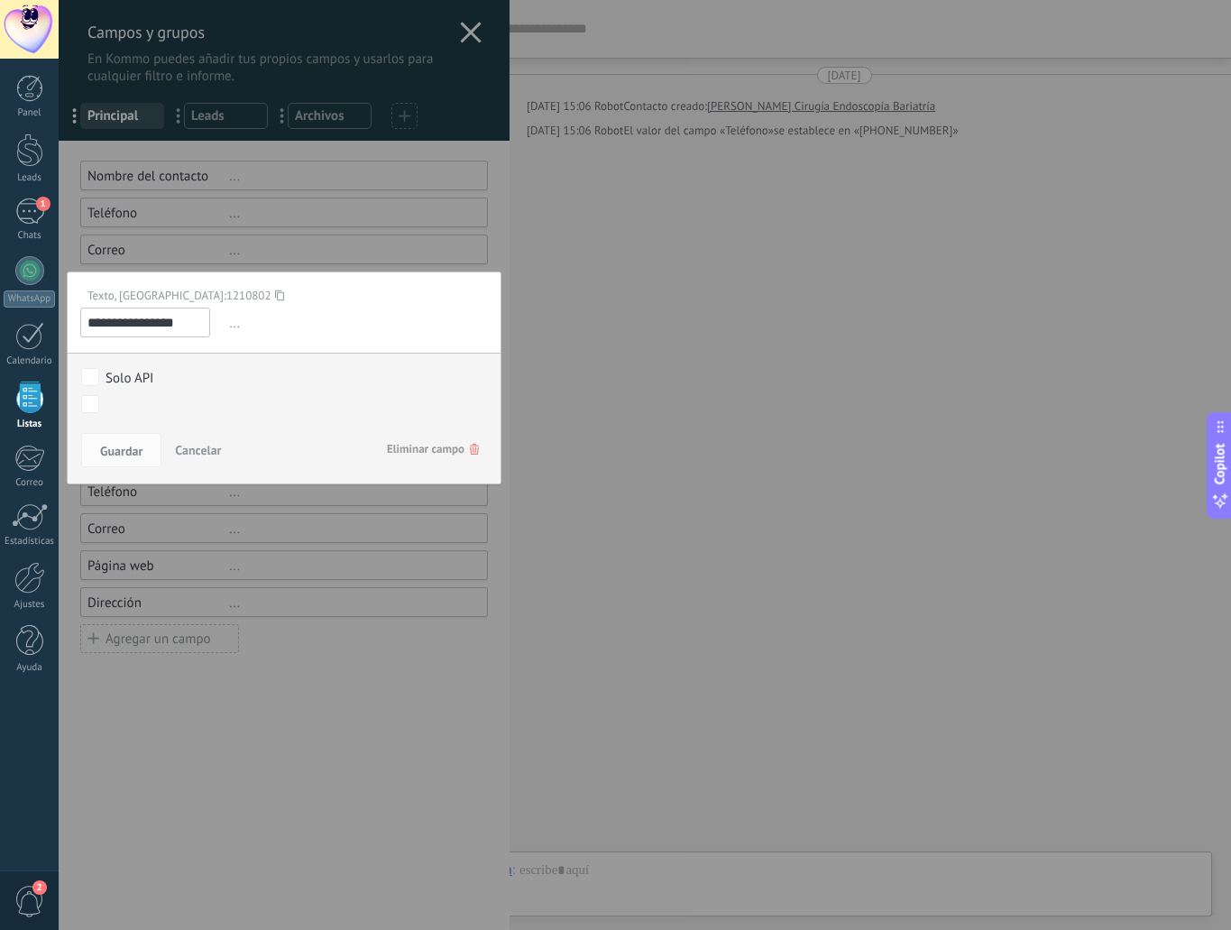
drag, startPoint x: 172, startPoint y: 327, endPoint x: 37, endPoint y: 332, distance: 135.3
click at [59, 332] on div "**********" at bounding box center [645, 465] width 1172 height 930
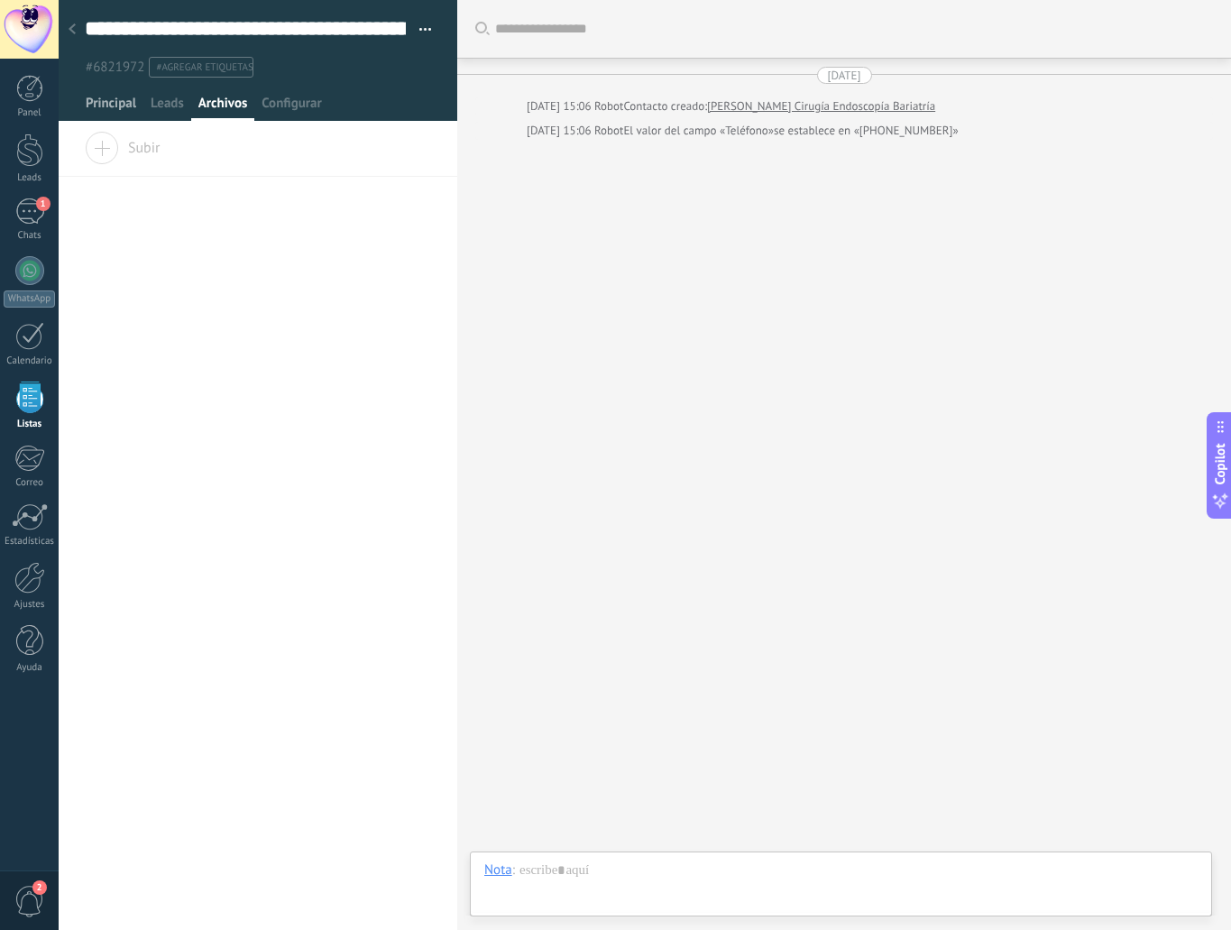
click at [127, 101] on span "Principal" at bounding box center [111, 108] width 50 height 26
click at [307, 106] on span "Configurar" at bounding box center [291, 108] width 60 height 26
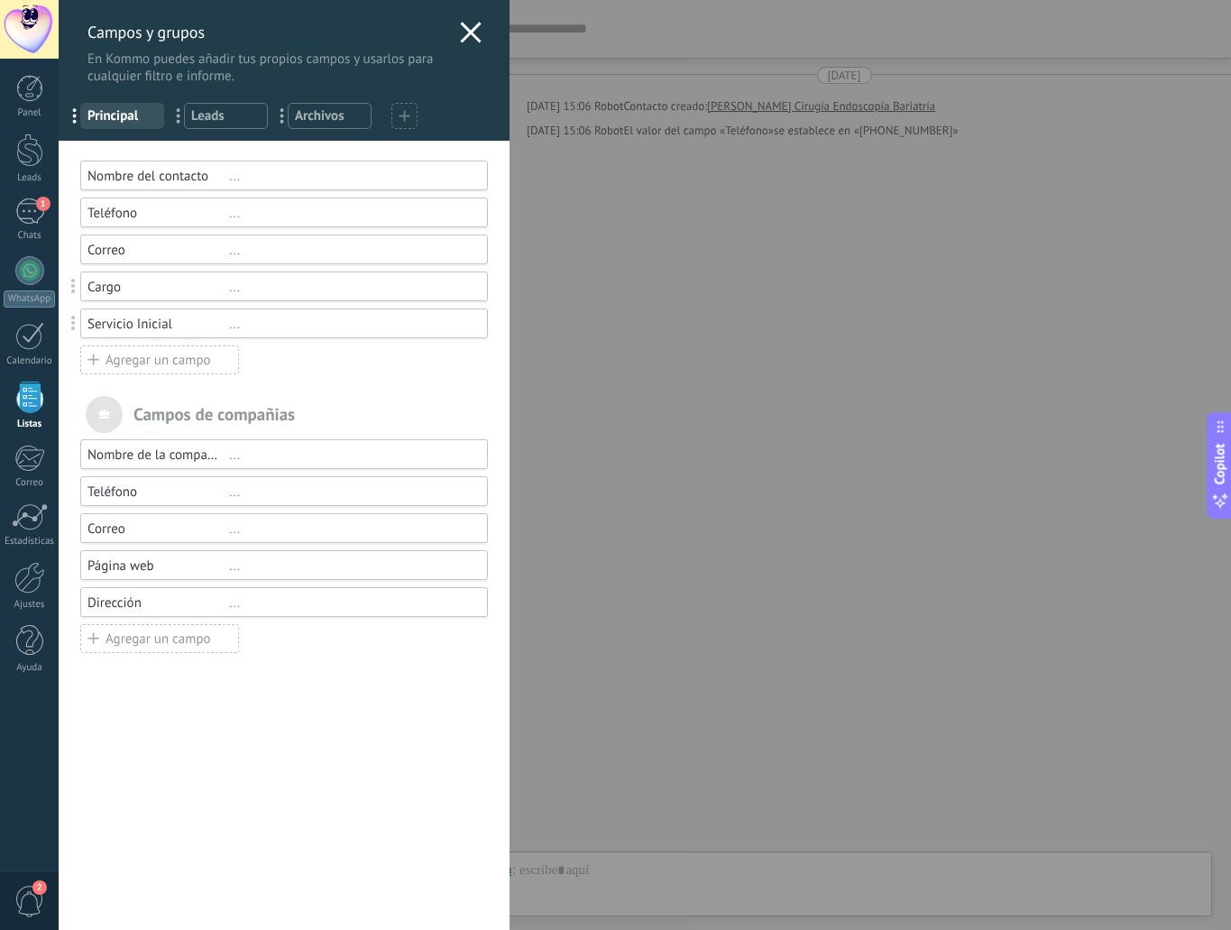
click at [158, 172] on div "Nombre del contacto" at bounding box center [158, 176] width 142 height 17
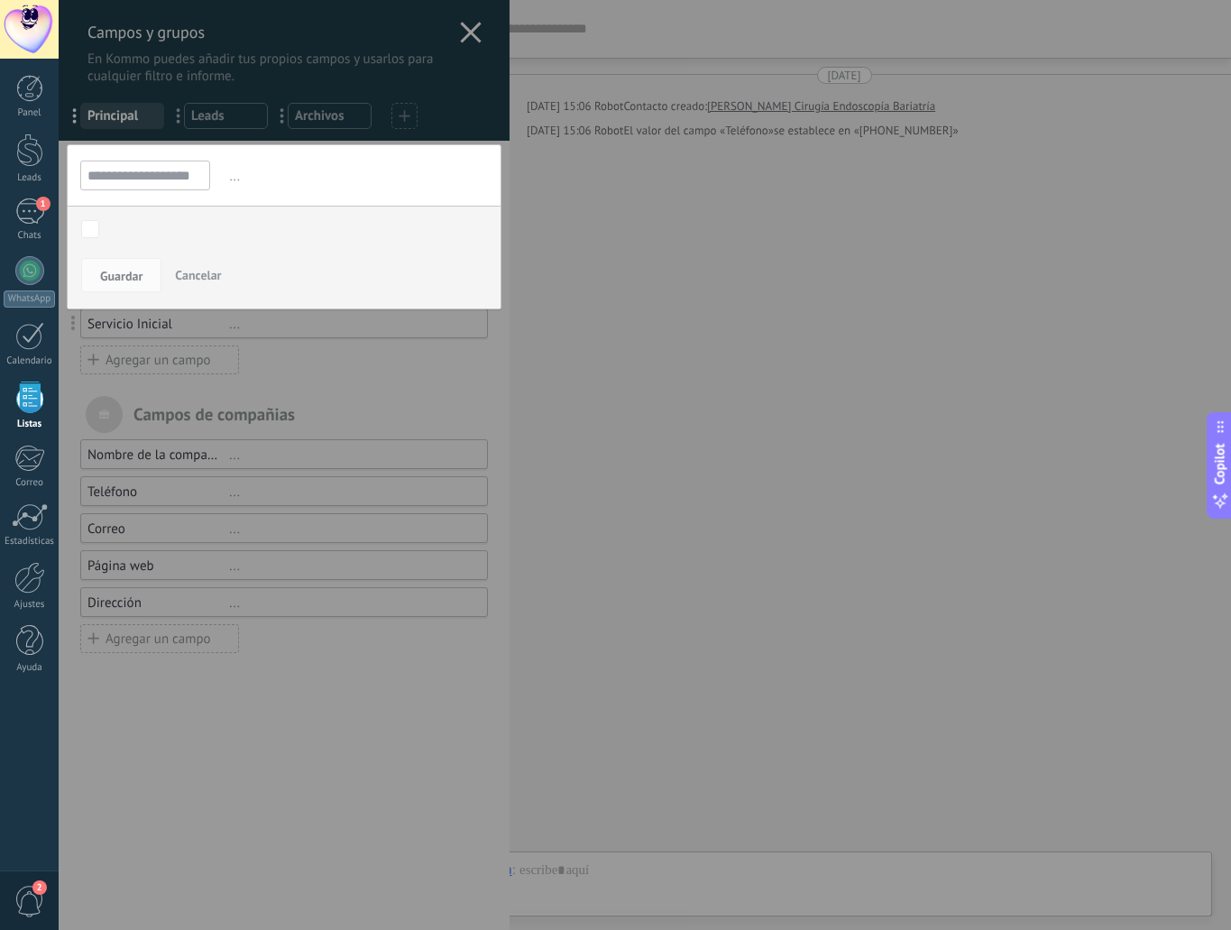
click at [298, 731] on div at bounding box center [284, 465] width 451 height 930
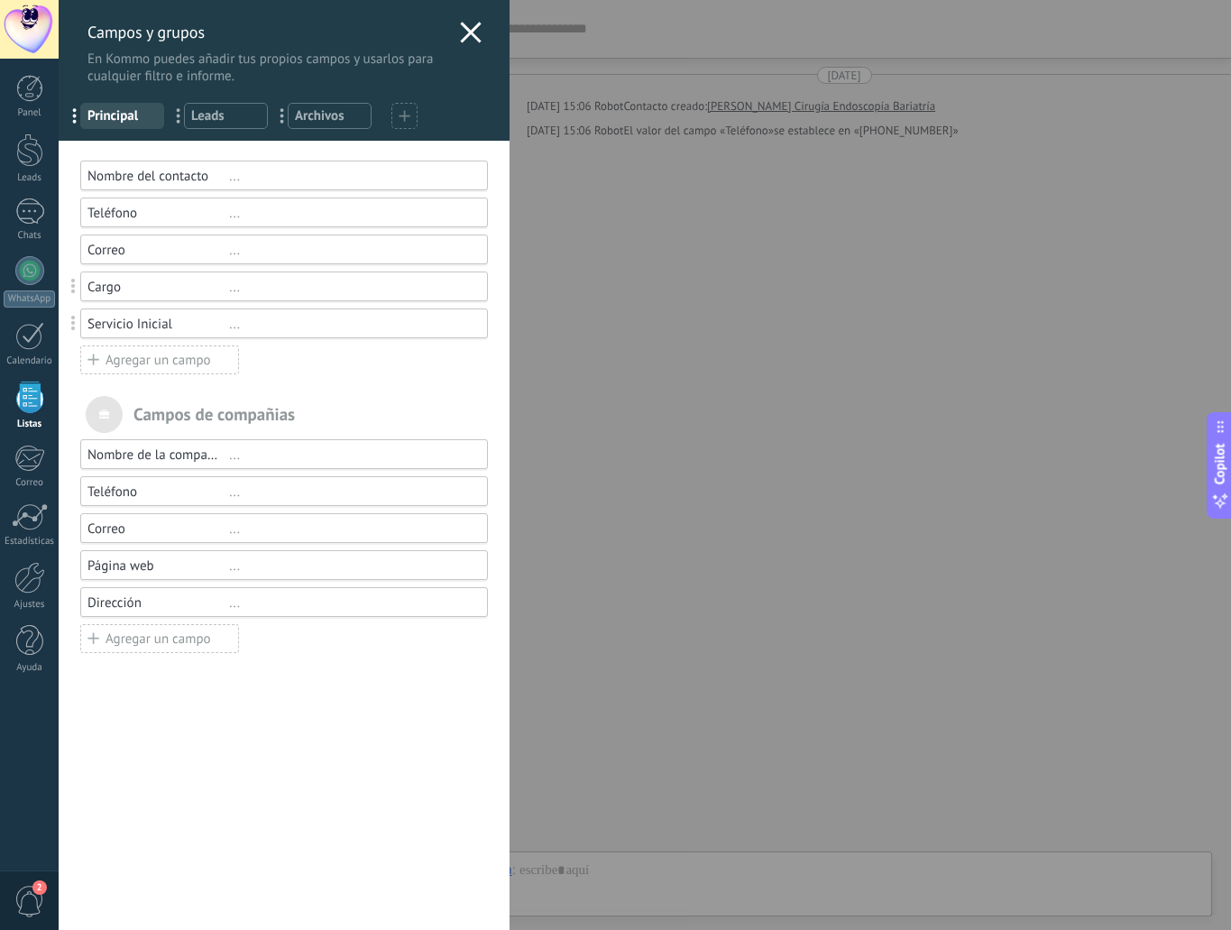
click at [153, 287] on div "Cargo" at bounding box center [158, 287] width 142 height 17
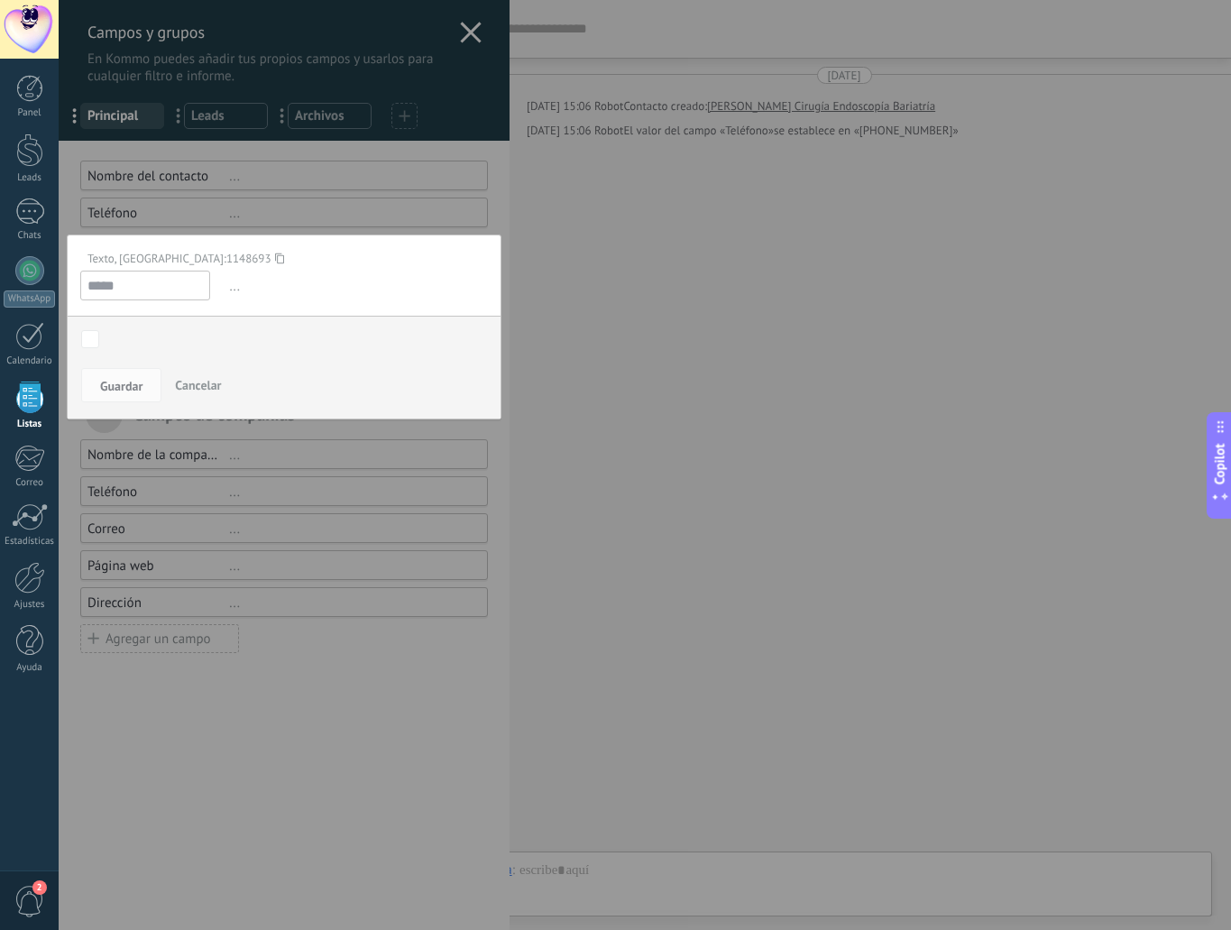
drag, startPoint x: 135, startPoint y: 279, endPoint x: 108, endPoint y: 280, distance: 27.1
click at [108, 280] on input "*****" at bounding box center [145, 286] width 130 height 30
click at [130, 281] on input "*****" at bounding box center [145, 286] width 130 height 30
click at [312, 688] on div at bounding box center [284, 465] width 451 height 930
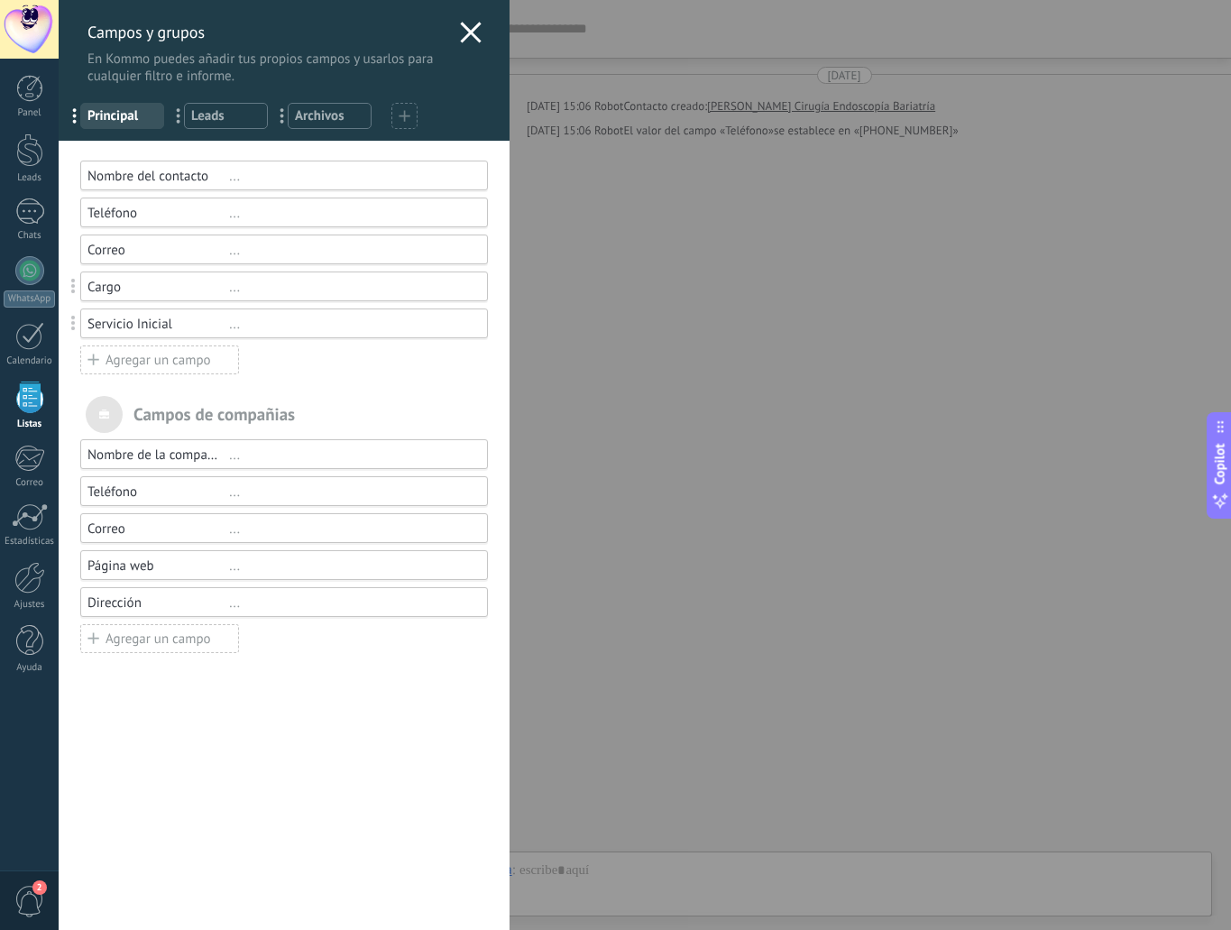
click at [124, 326] on div "Servicio Inicial" at bounding box center [158, 324] width 142 height 17
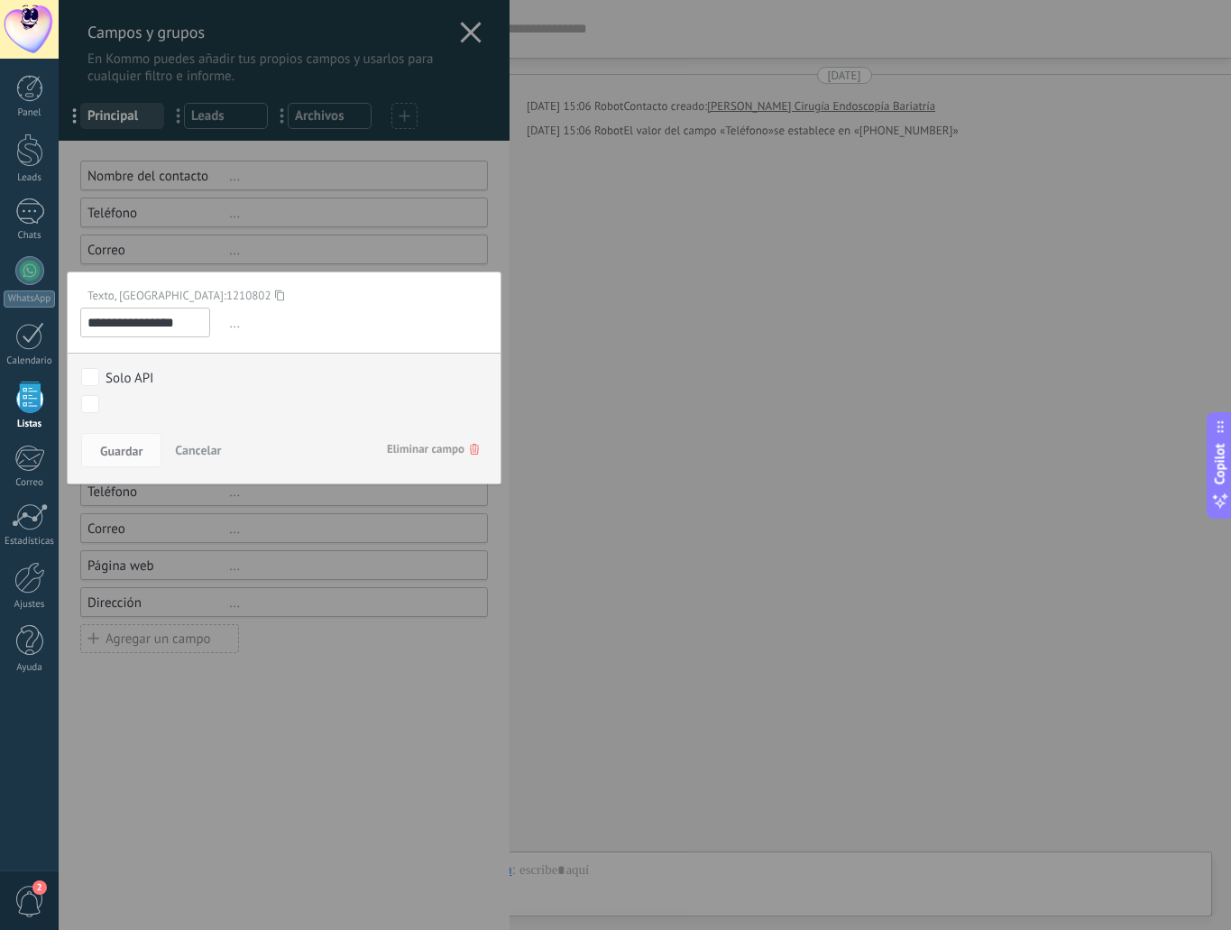
click at [179, 330] on input "**********" at bounding box center [145, 322] width 130 height 30
drag, startPoint x: 179, startPoint y: 330, endPoint x: 87, endPoint y: 326, distance: 92.1
click at [87, 326] on input "**********" at bounding box center [145, 322] width 130 height 30
type input "******"
click at [130, 449] on span "Guardar" at bounding box center [121, 451] width 42 height 13
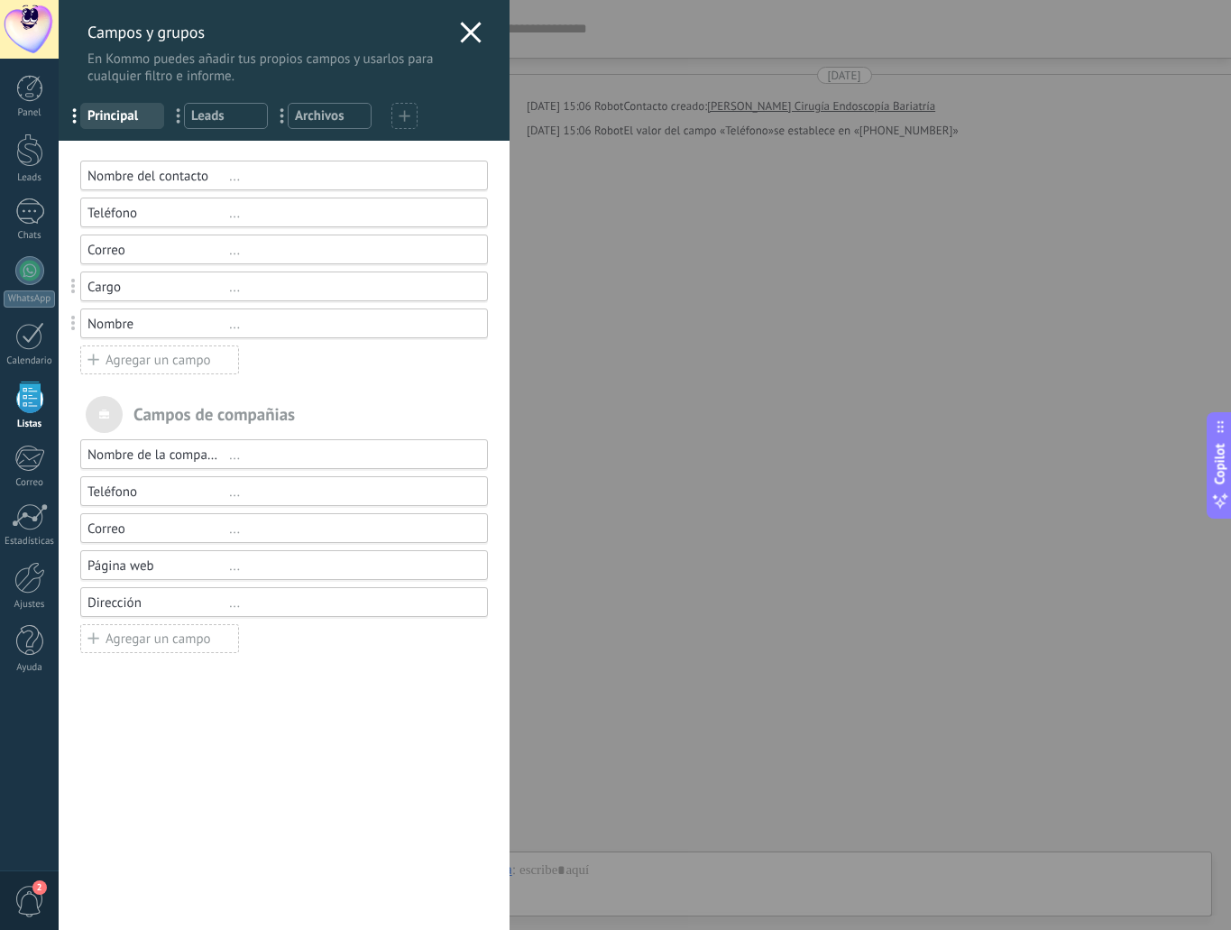
click at [147, 354] on div "Agregar un campo" at bounding box center [159, 359] width 159 height 29
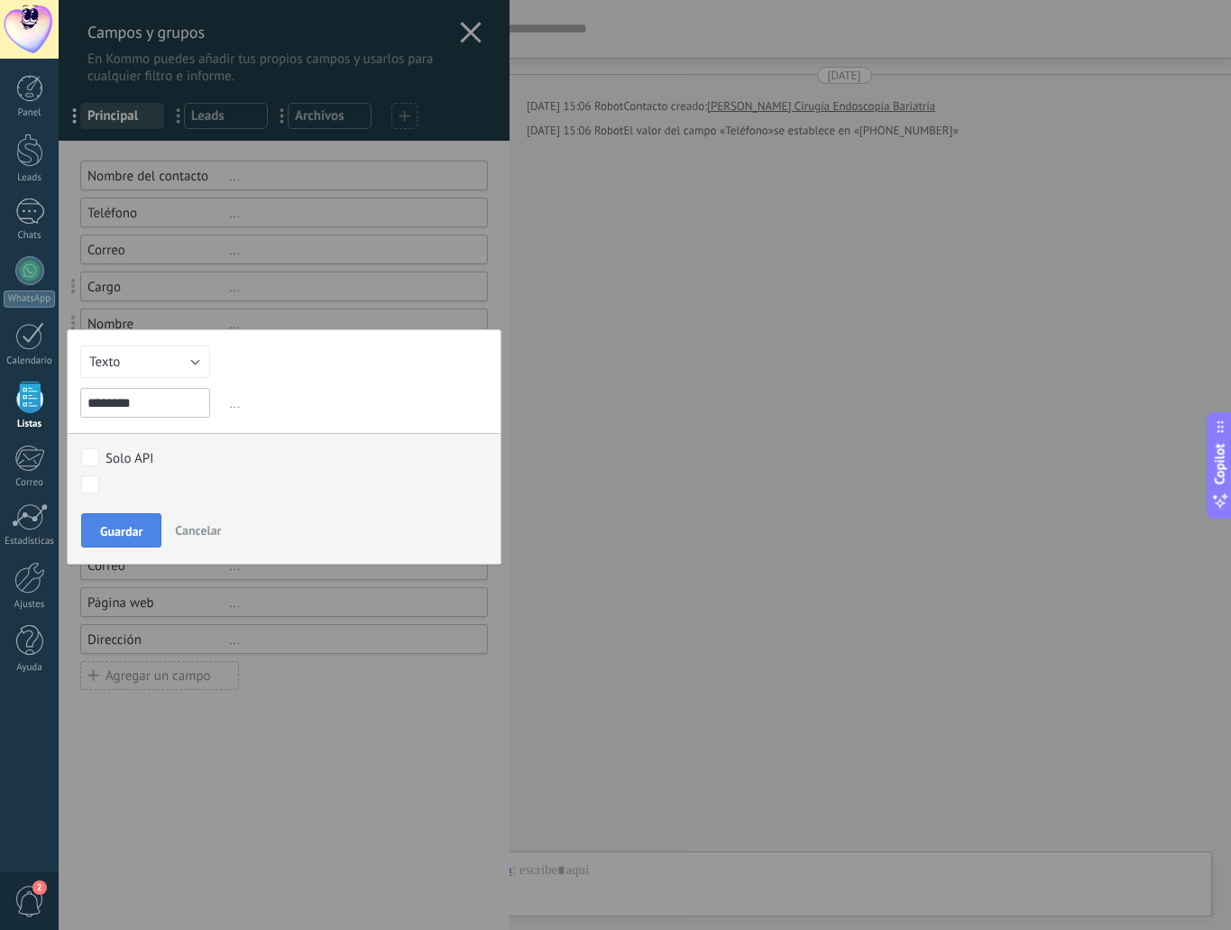
type input "********"
click at [125, 529] on span "Guardar" at bounding box center [121, 531] width 42 height 13
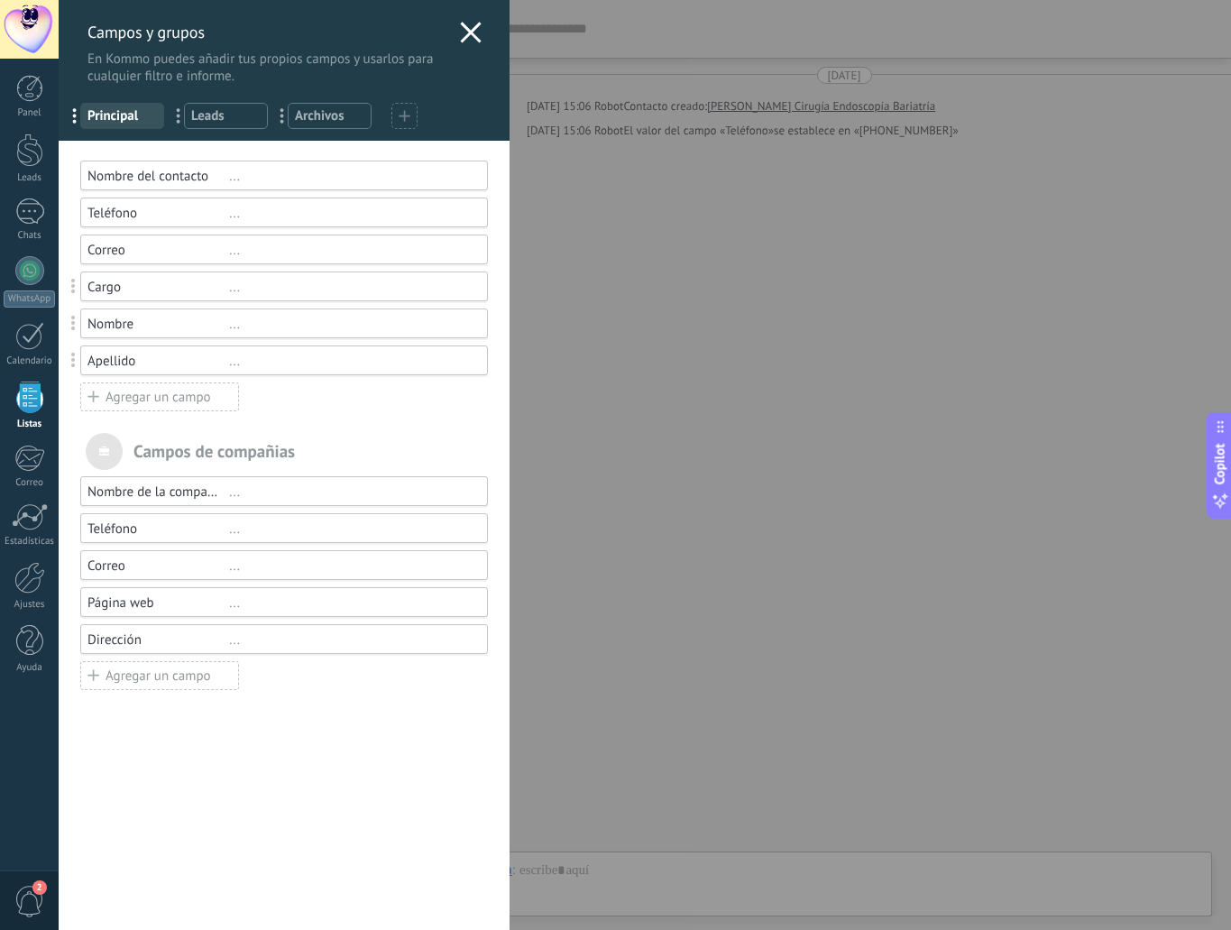
click at [149, 393] on div "Agregar un campo" at bounding box center [159, 396] width 159 height 29
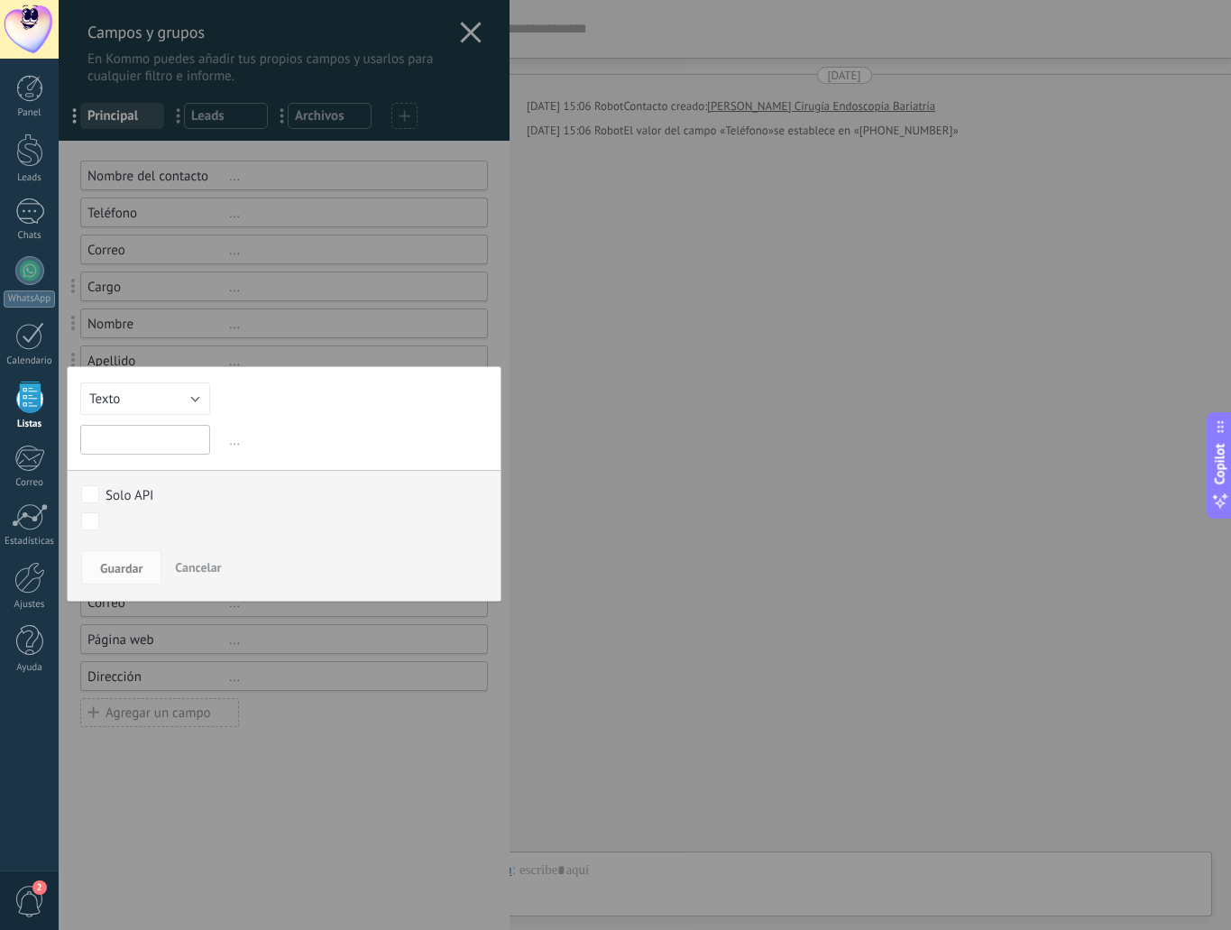
click at [139, 437] on input "text" at bounding box center [145, 440] width 130 height 30
click at [149, 446] on input "text" at bounding box center [145, 440] width 130 height 30
type input "**********"
click at [138, 574] on span "Guardar" at bounding box center [121, 568] width 42 height 13
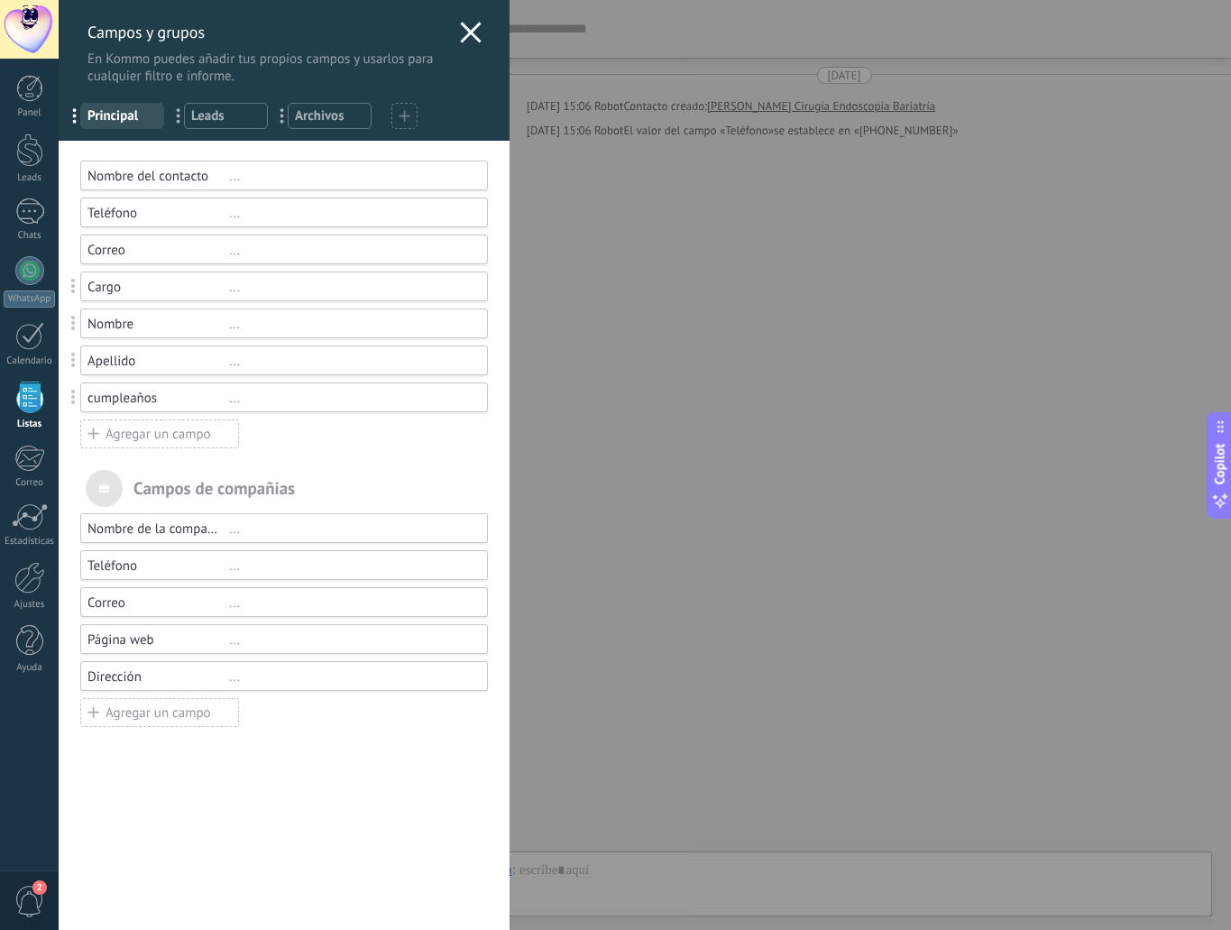
click at [143, 434] on div "Agregar un campo" at bounding box center [159, 433] width 159 height 29
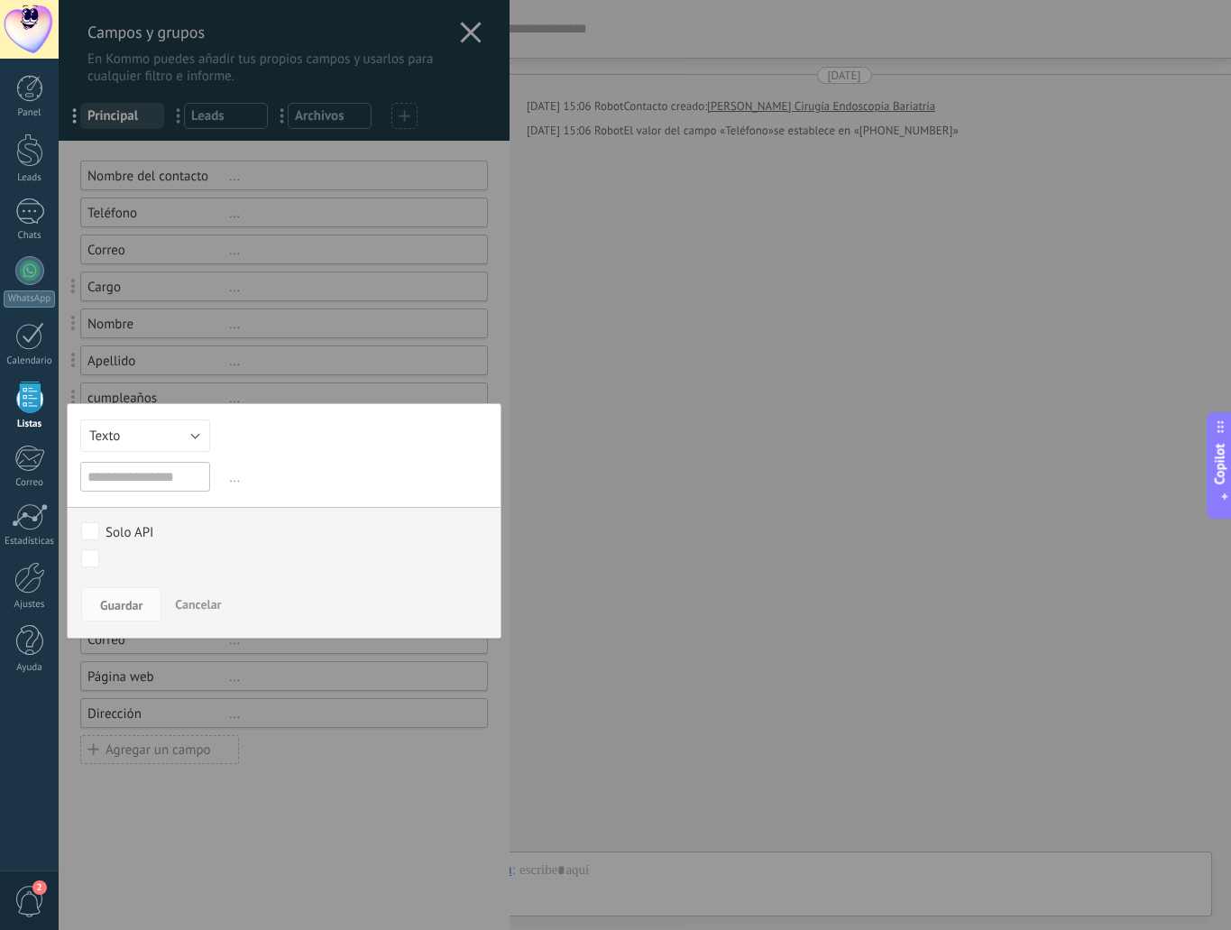
click at [150, 482] on input "text" at bounding box center [145, 477] width 130 height 30
type input "*"
type input "********"
click at [135, 617] on button "Guardar" at bounding box center [121, 604] width 80 height 34
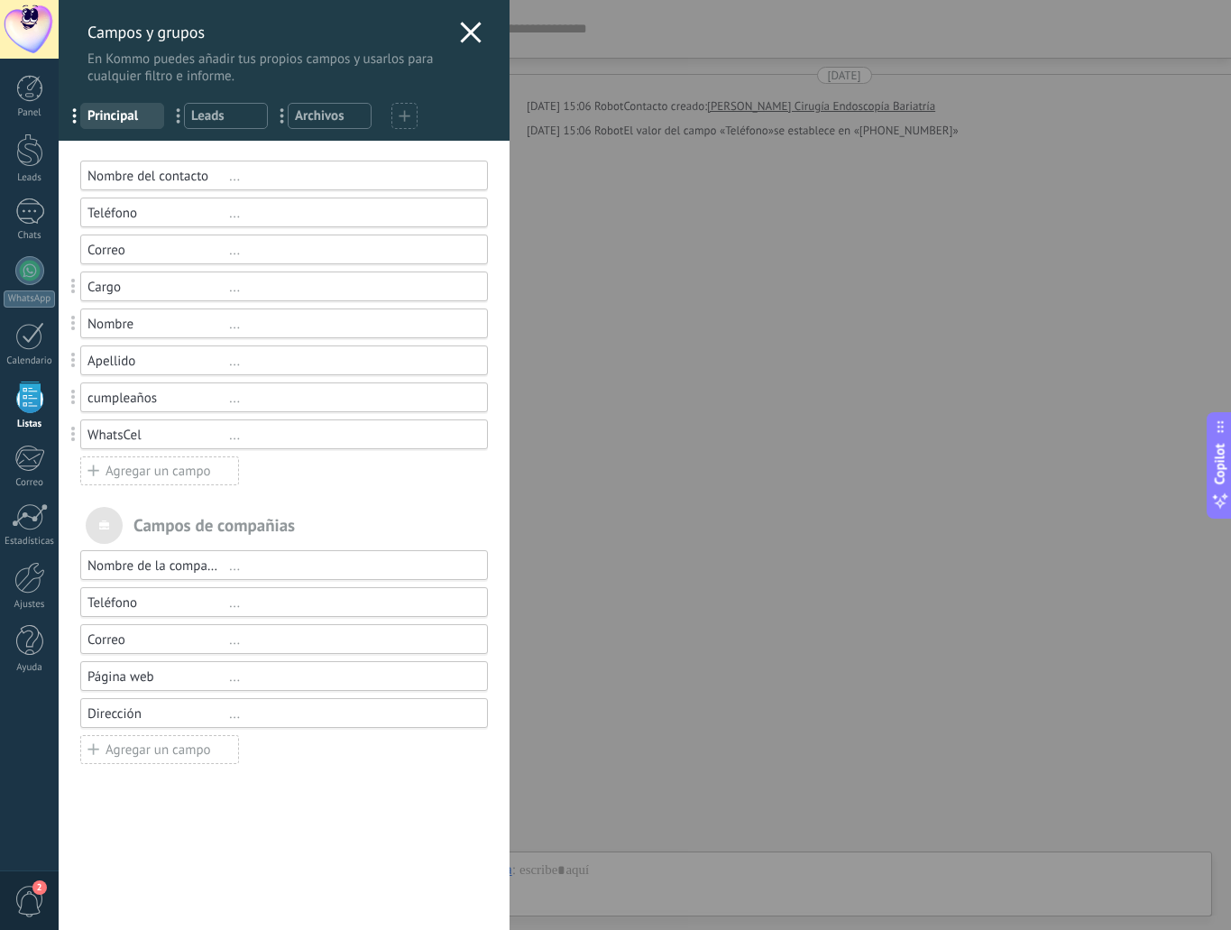
click at [137, 478] on div "Agregar un campo" at bounding box center [159, 470] width 159 height 29
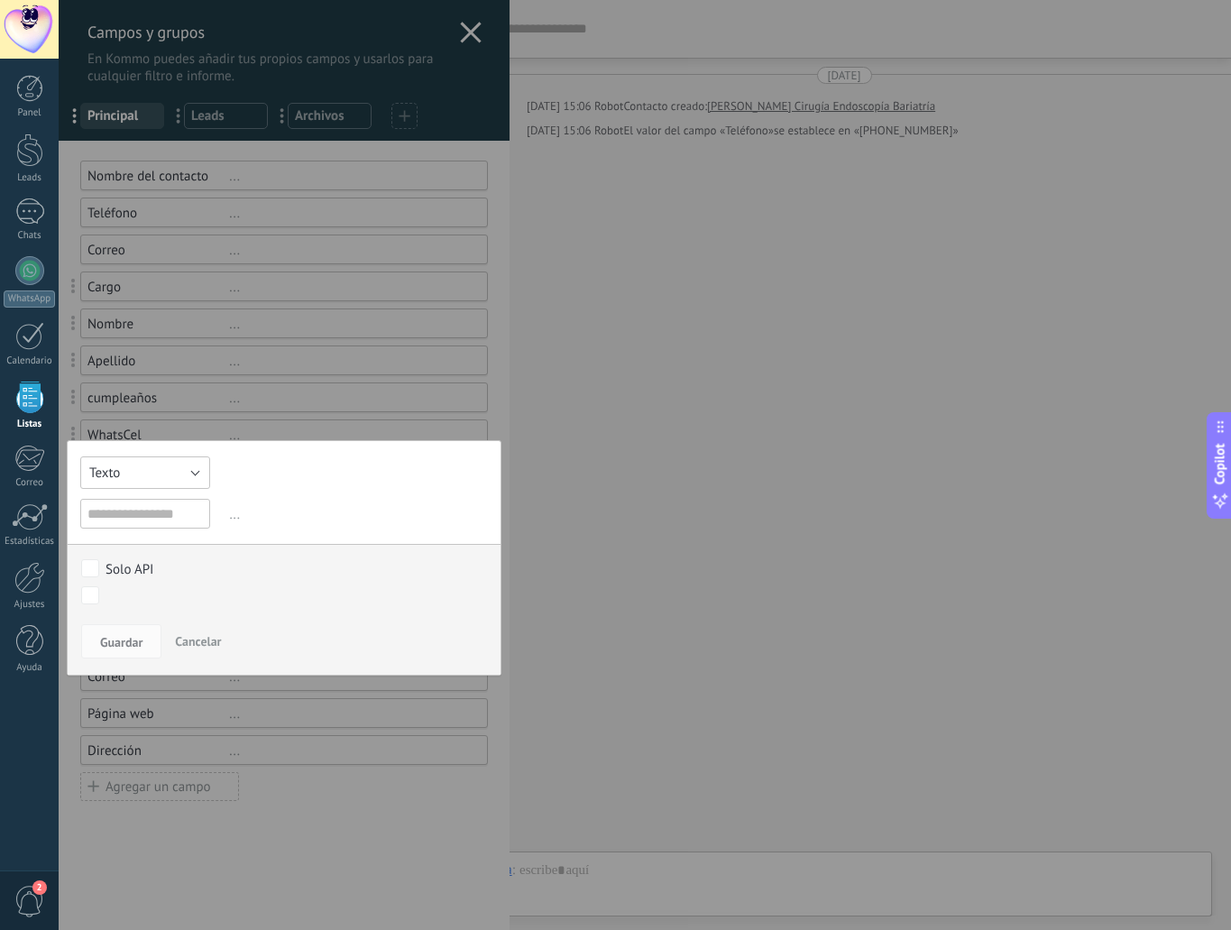
click at [160, 472] on button "Texto" at bounding box center [145, 472] width 130 height 32
click at [202, 417] on div at bounding box center [284, 465] width 451 height 930
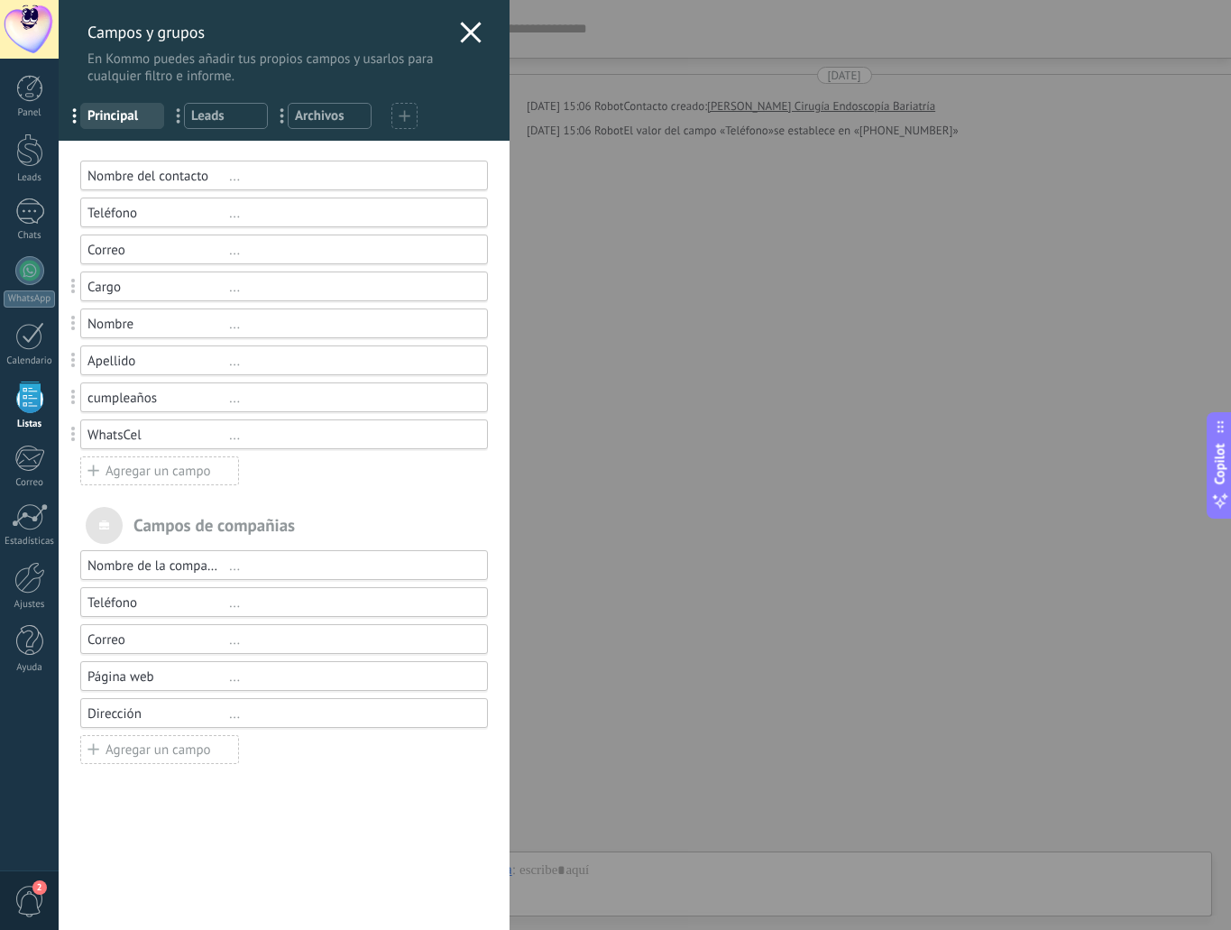
click at [168, 433] on div "WhatsCel" at bounding box center [158, 435] width 142 height 17
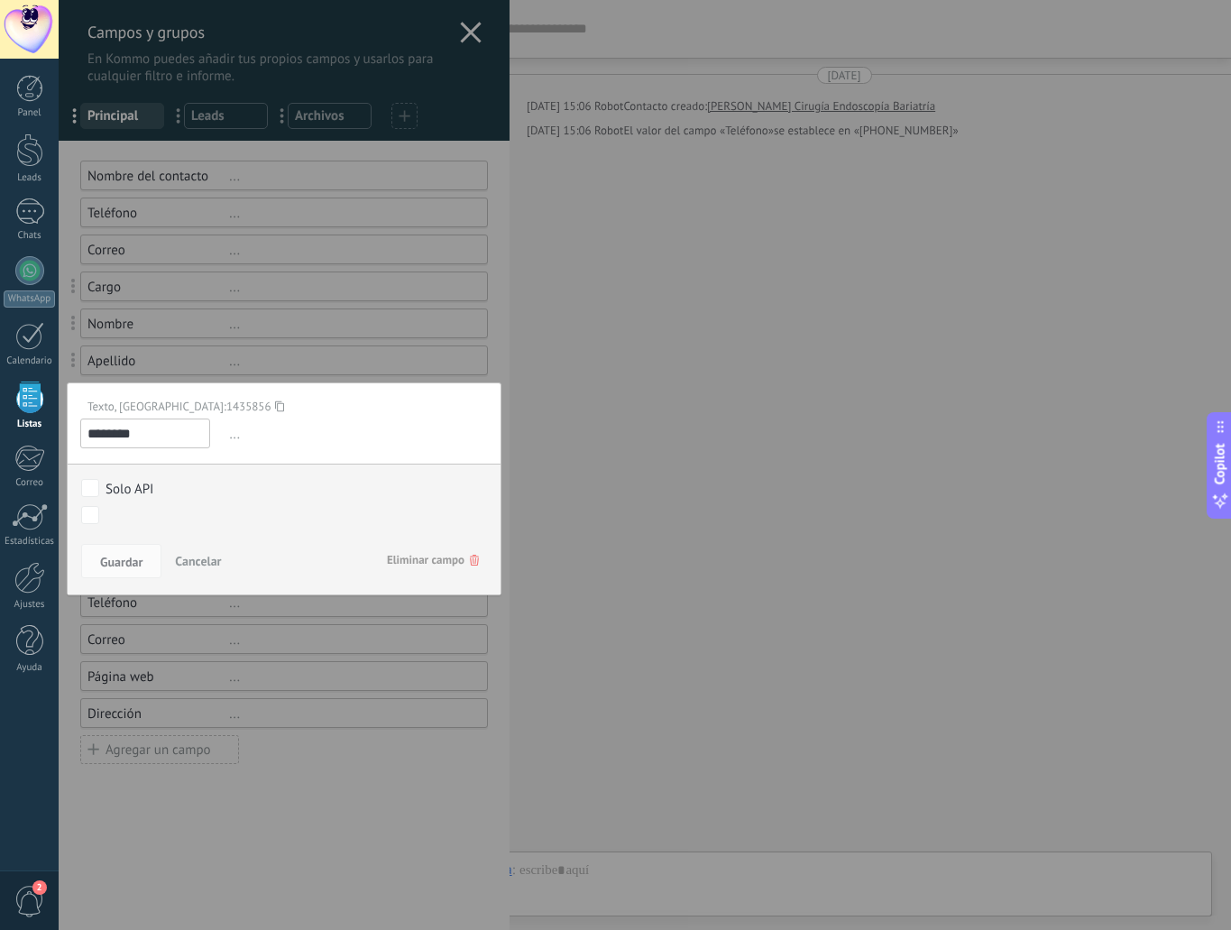
click at [234, 432] on span "..." at bounding box center [356, 434] width 262 height 30
click at [234, 434] on span "..." at bounding box center [356, 434] width 262 height 30
click at [230, 443] on span "..." at bounding box center [356, 434] width 262 height 30
click at [230, 436] on span "..." at bounding box center [356, 434] width 262 height 30
click at [115, 402] on div "Texto, ID: 1435856" at bounding box center [277, 406] width 394 height 15
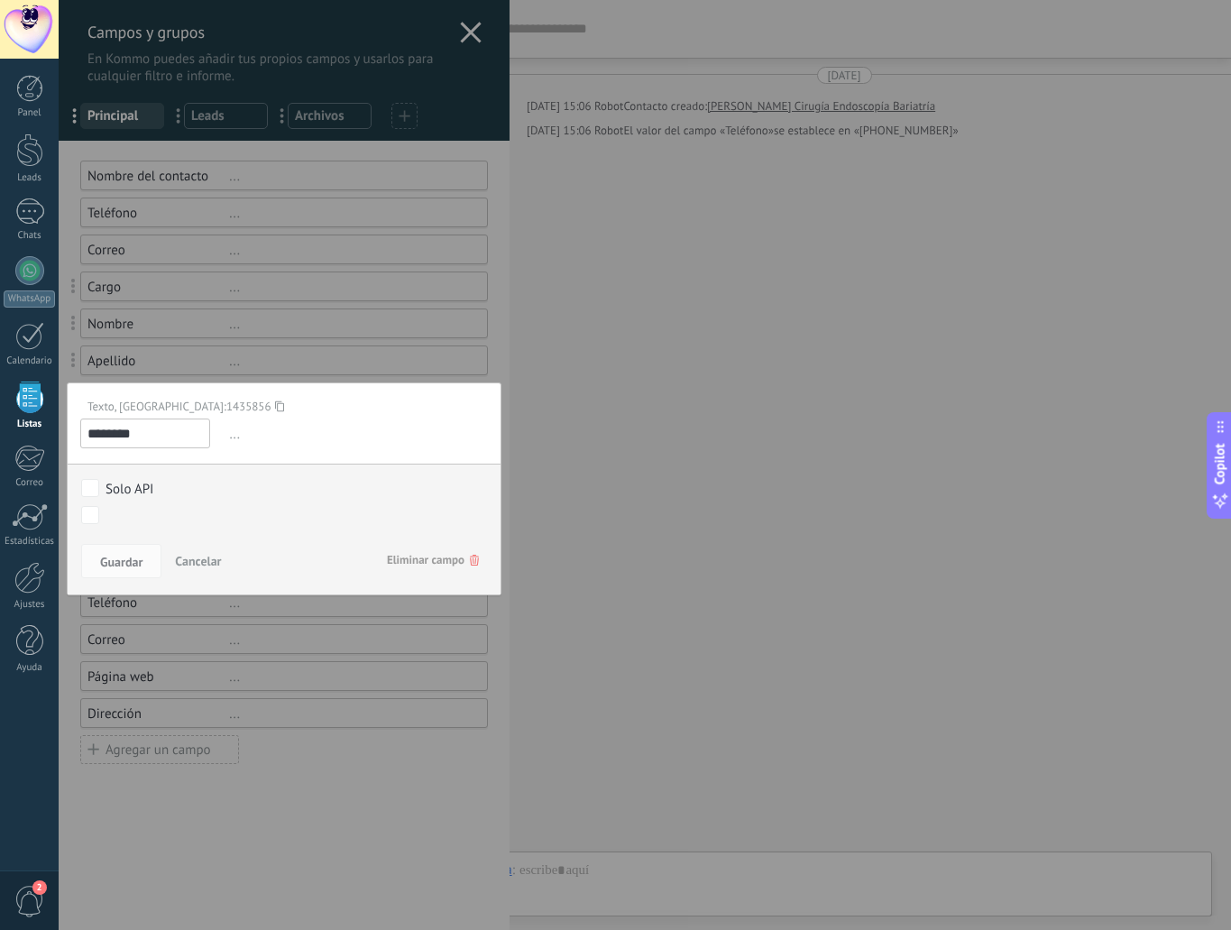
click at [102, 400] on div "Texto, ID: 1435856" at bounding box center [277, 406] width 394 height 15
click at [235, 433] on span "..." at bounding box center [356, 434] width 262 height 30
click at [427, 559] on span "Eliminar campo" at bounding box center [433, 560] width 92 height 32
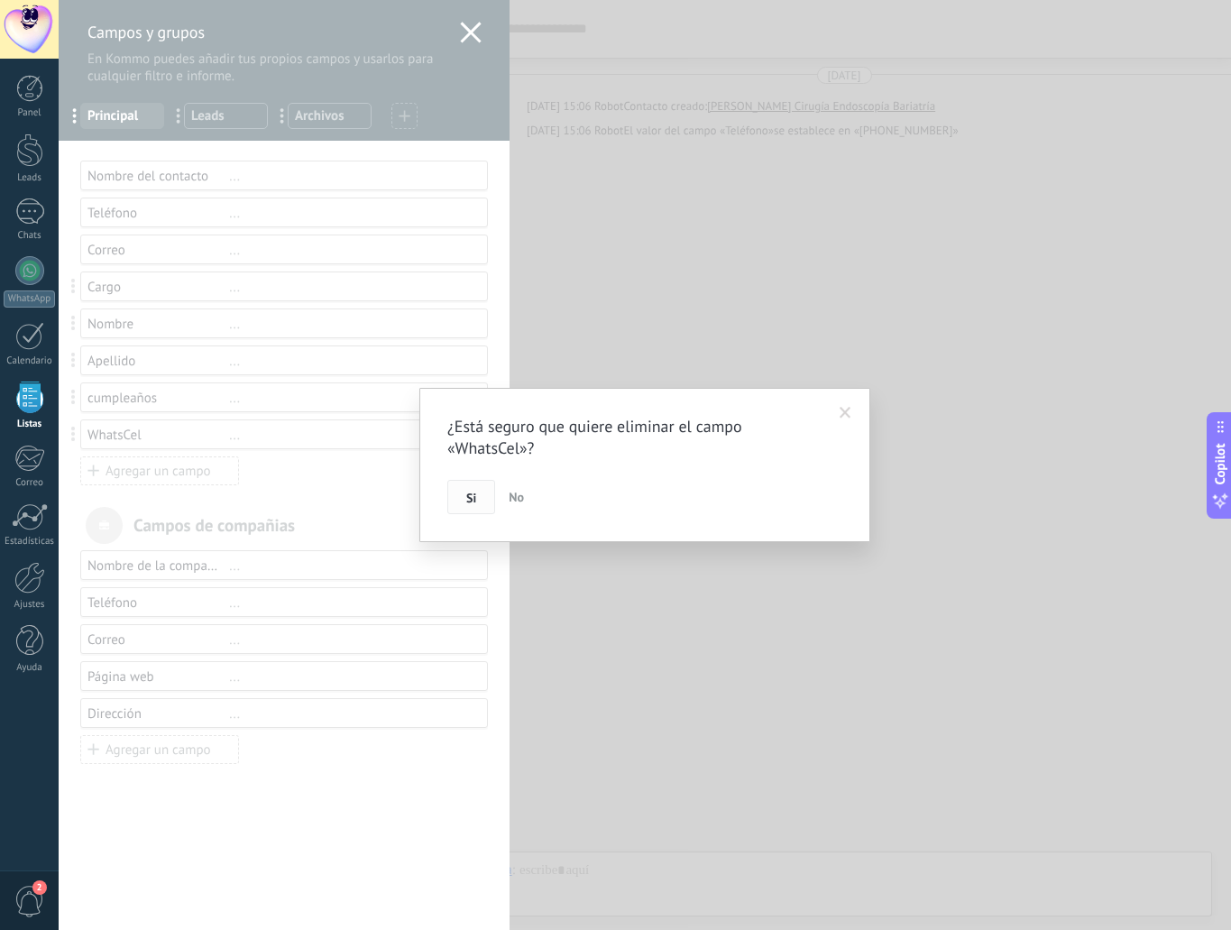
click at [470, 496] on span "Si" at bounding box center [471, 497] width 10 height 13
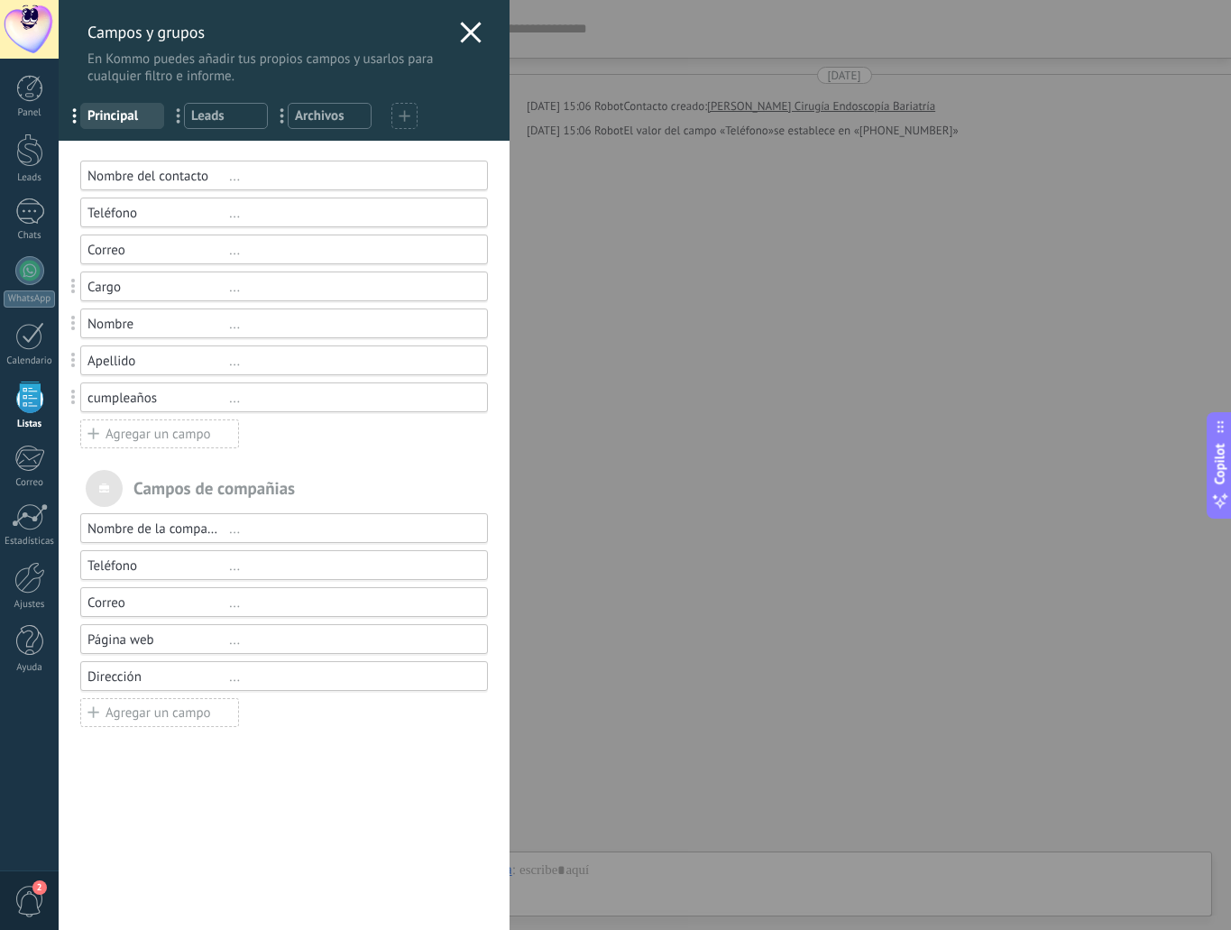
click at [179, 430] on div "Agregar un campo" at bounding box center [159, 433] width 159 height 29
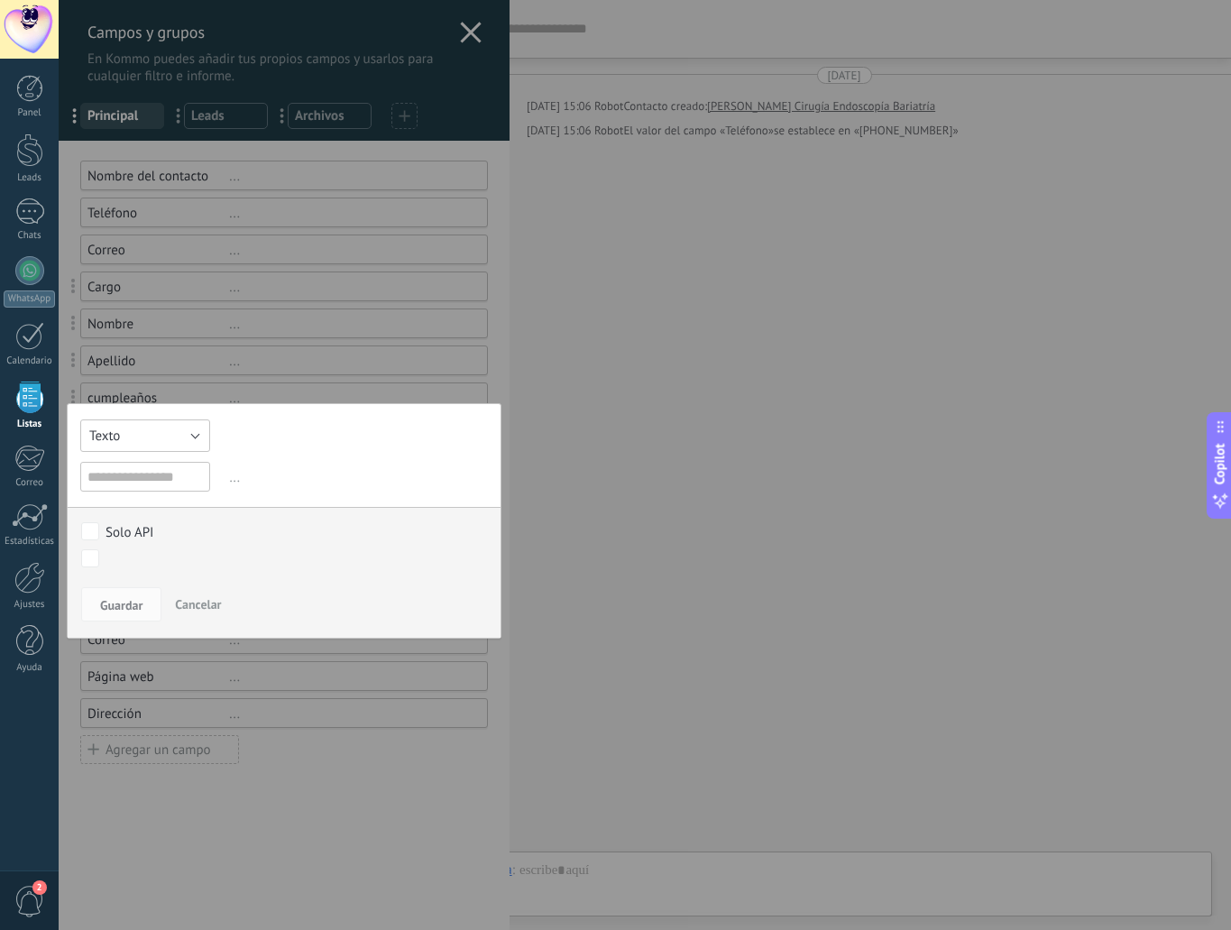
click at [187, 432] on button "Texto" at bounding box center [145, 435] width 130 height 32
click at [173, 473] on span "Número" at bounding box center [143, 466] width 149 height 17
click at [170, 473] on input "text" at bounding box center [145, 477] width 130 height 30
type input "*********"
click at [116, 613] on button "Guardar" at bounding box center [121, 604] width 80 height 34
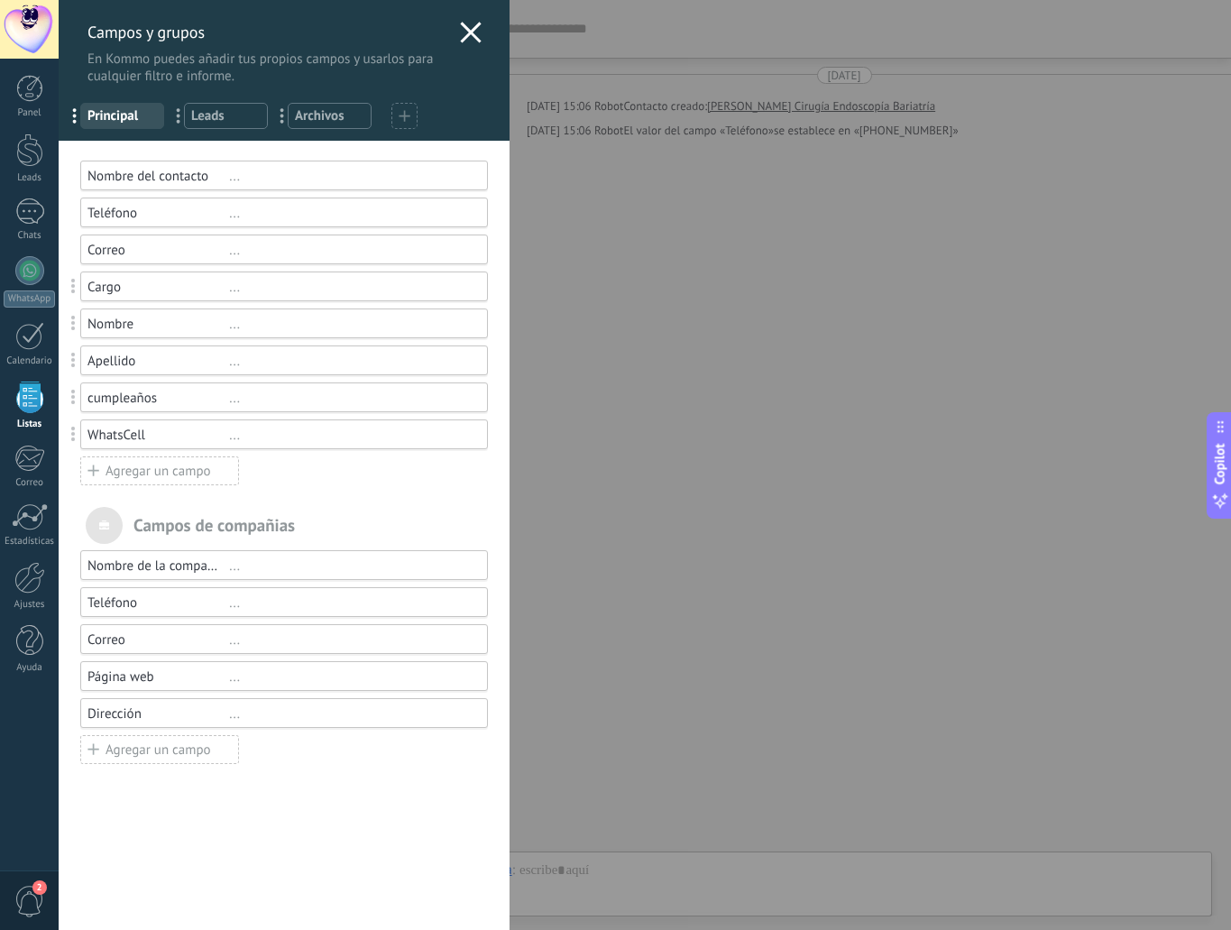
click at [170, 472] on div "Agregar un campo" at bounding box center [159, 470] width 159 height 29
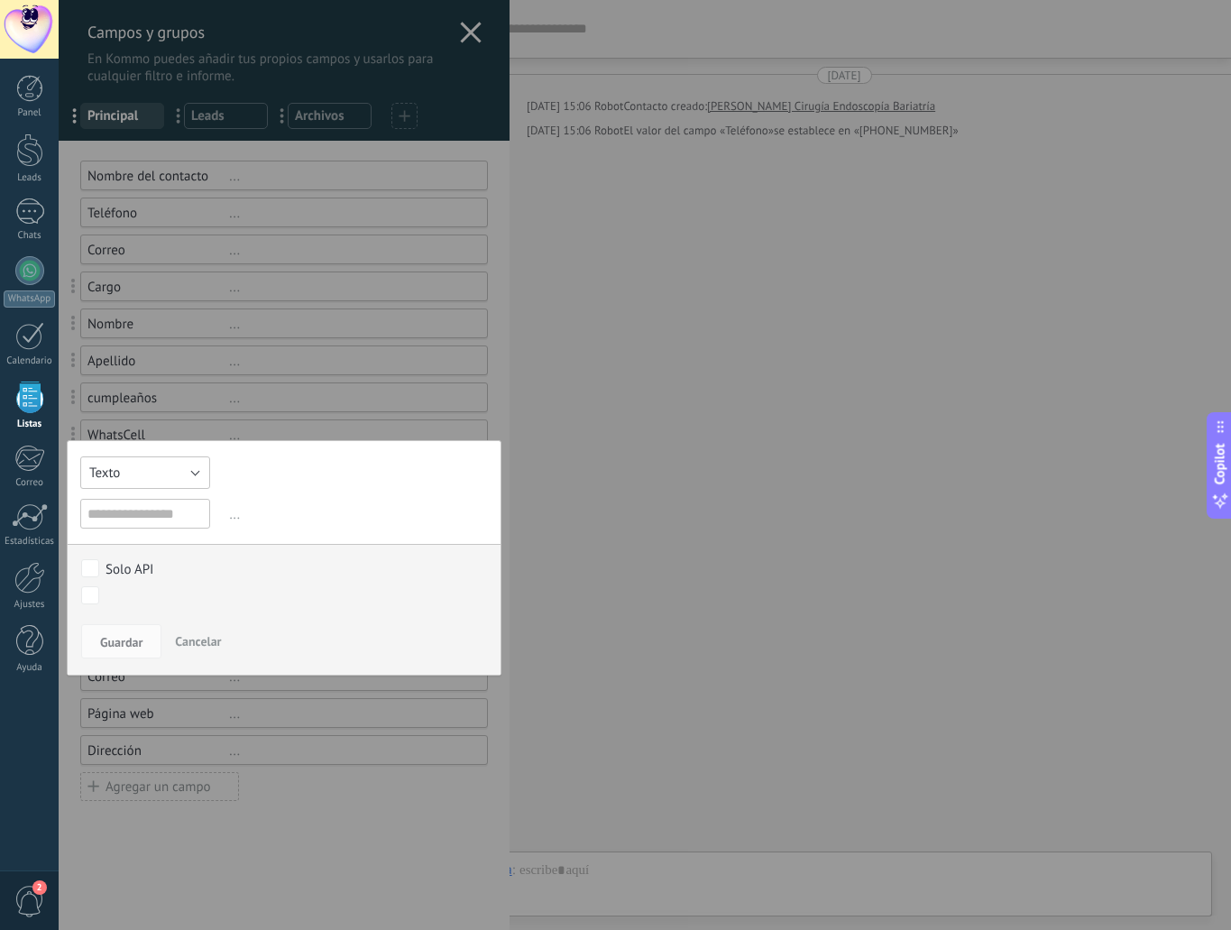
click at [203, 472] on button "Texto" at bounding box center [145, 472] width 130 height 32
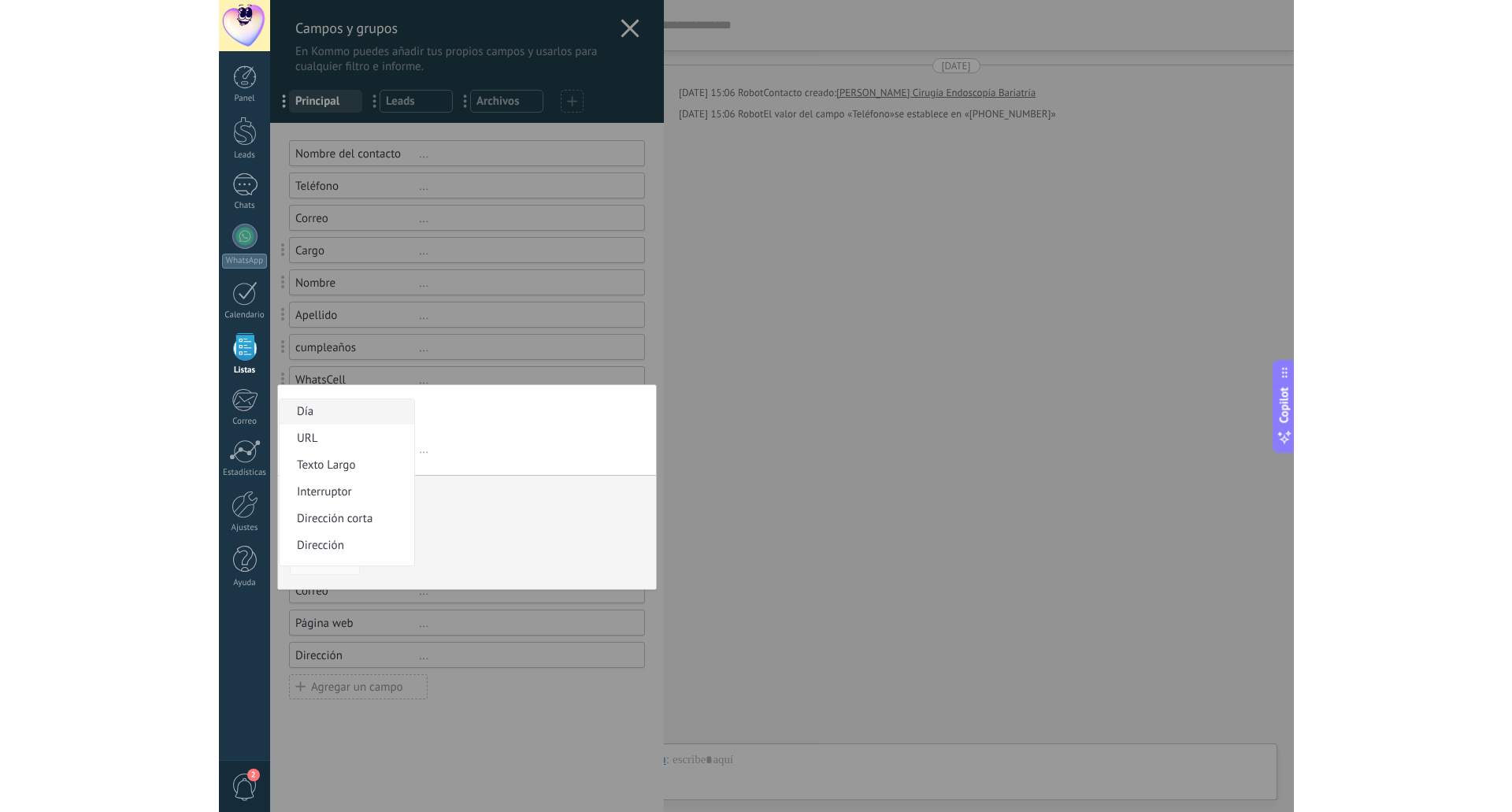
scroll to position [237, 0]
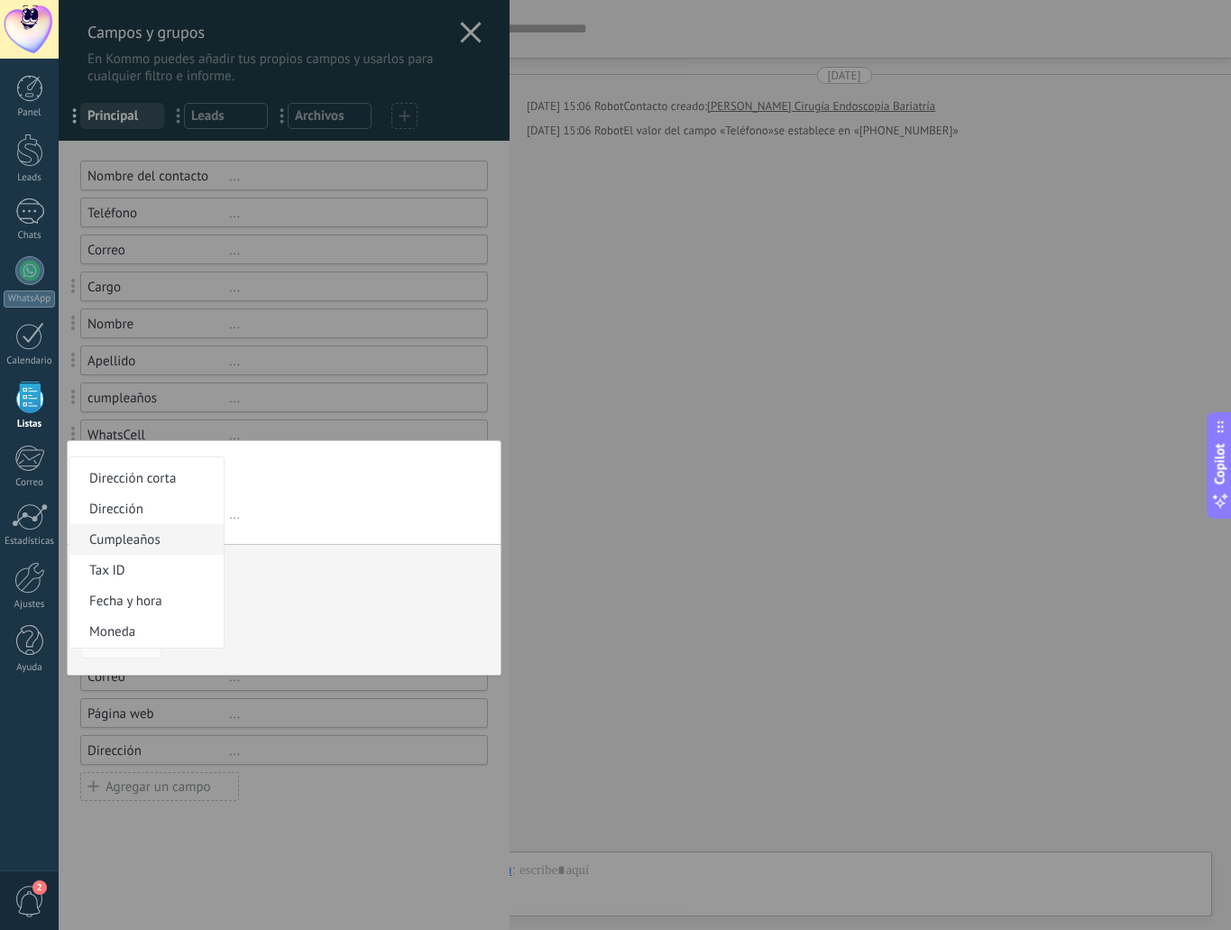
click at [161, 543] on span "Cumpleaños" at bounding box center [143, 539] width 149 height 17
type input "**********"
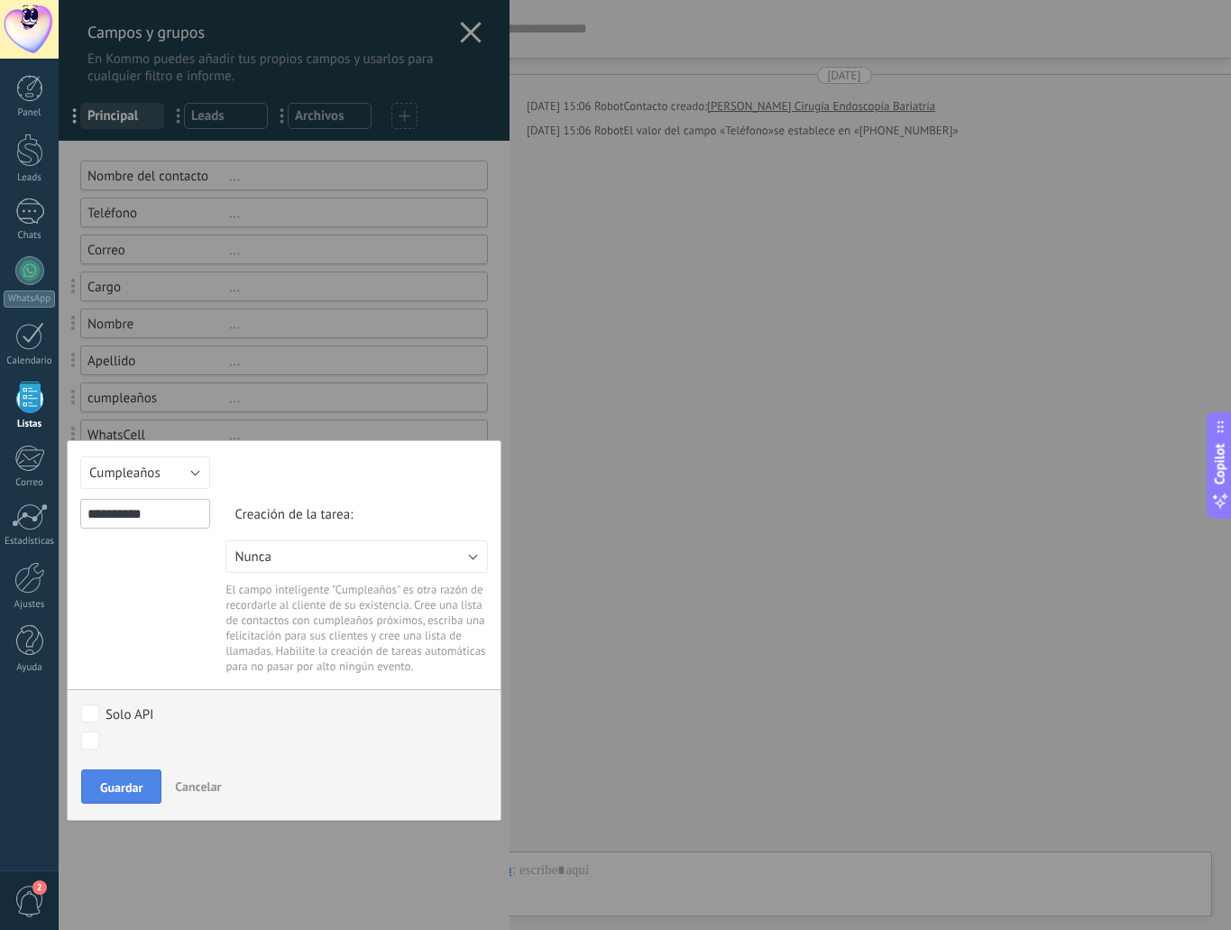
click at [128, 778] on button "Guardar" at bounding box center [121, 786] width 80 height 34
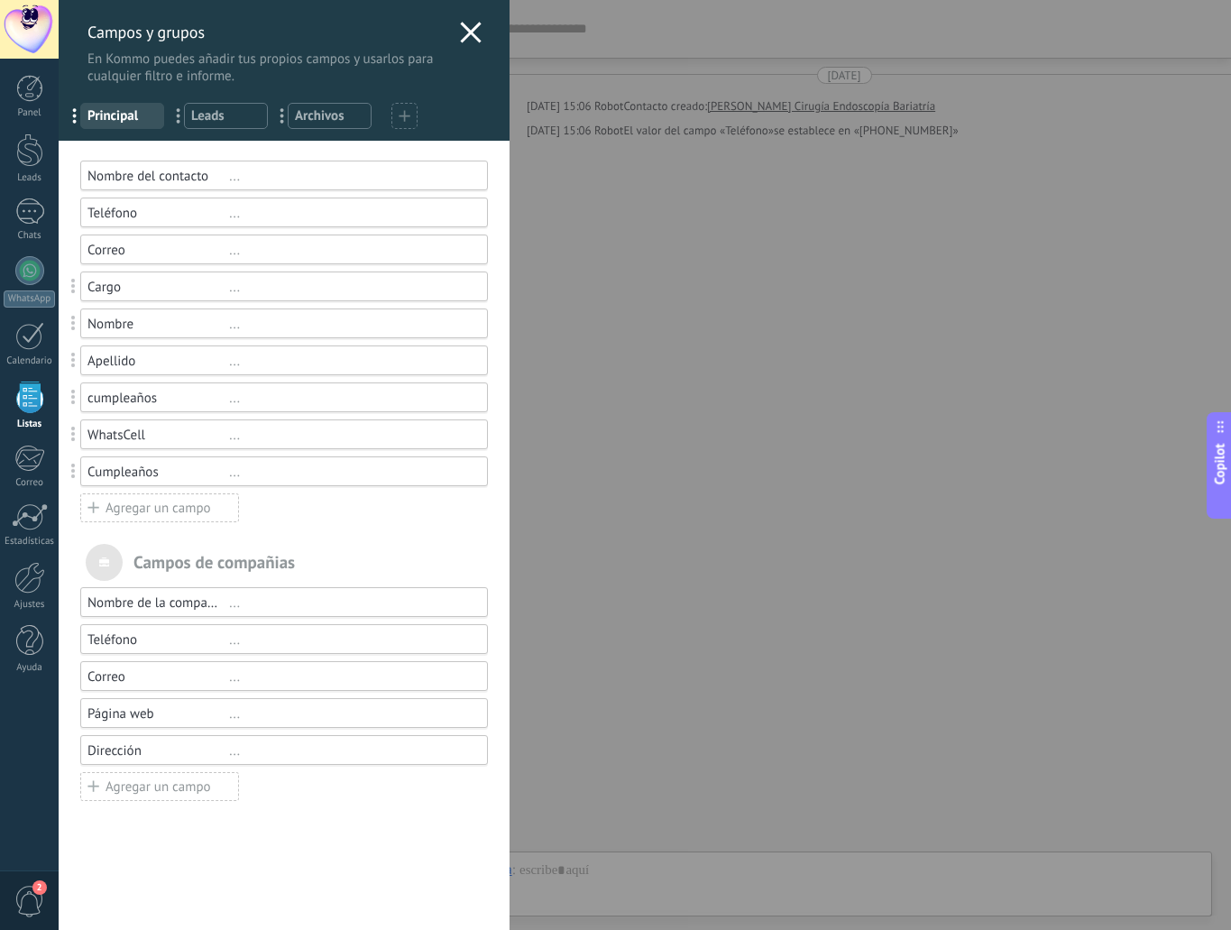
click at [219, 386] on div "cumpleaños ..." at bounding box center [284, 397] width 408 height 30
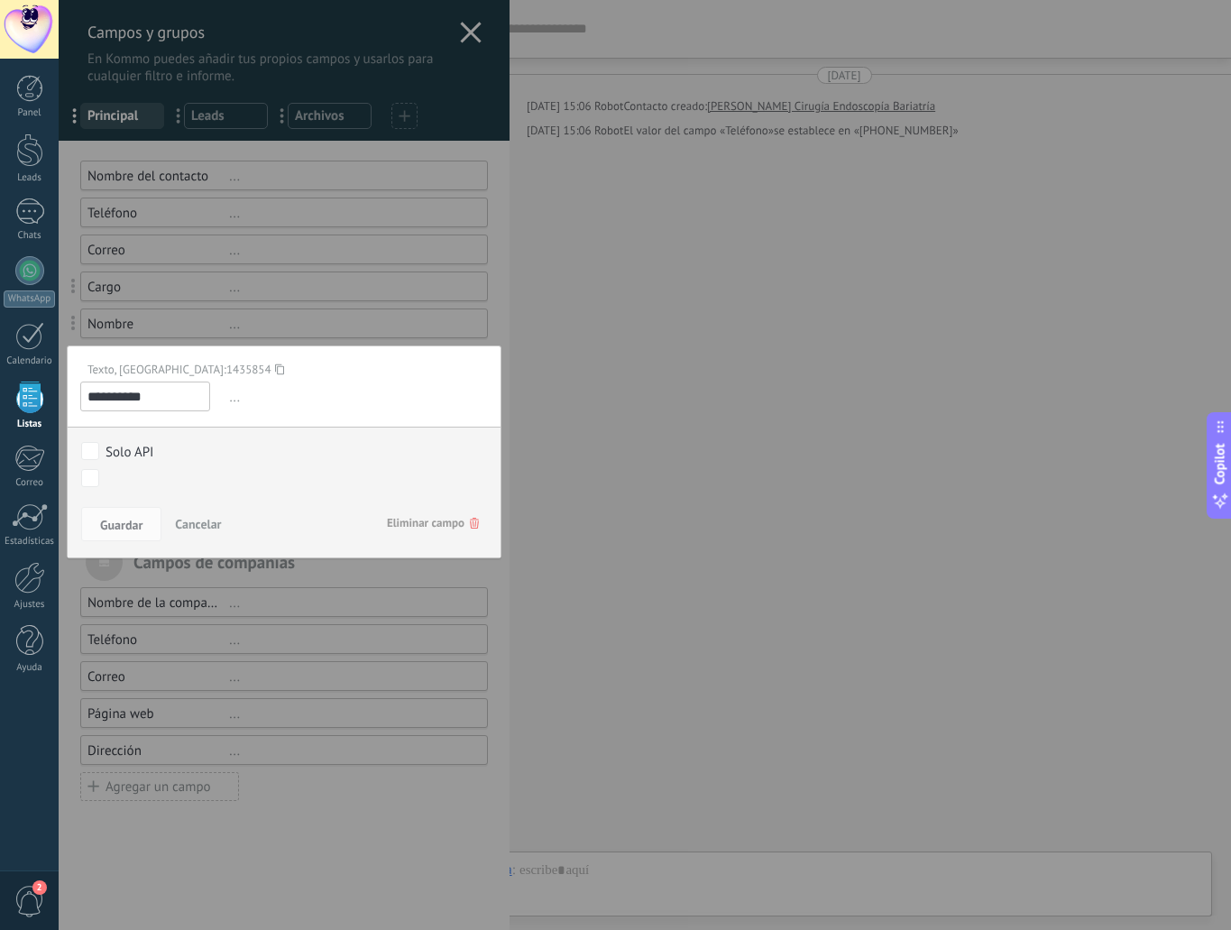
click at [399, 518] on span "Eliminar campo" at bounding box center [433, 523] width 92 height 32
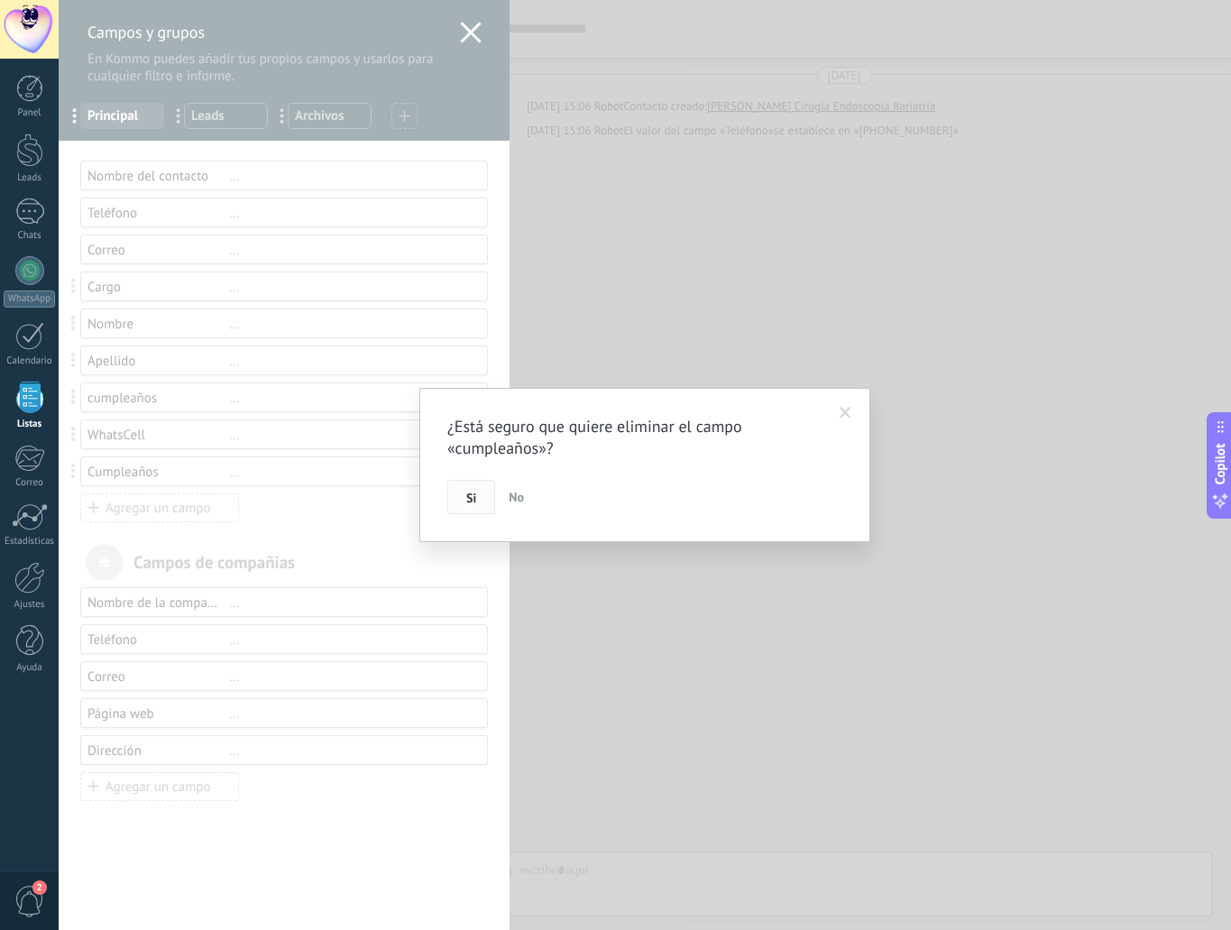
click at [456, 498] on button "Si" at bounding box center [471, 497] width 48 height 34
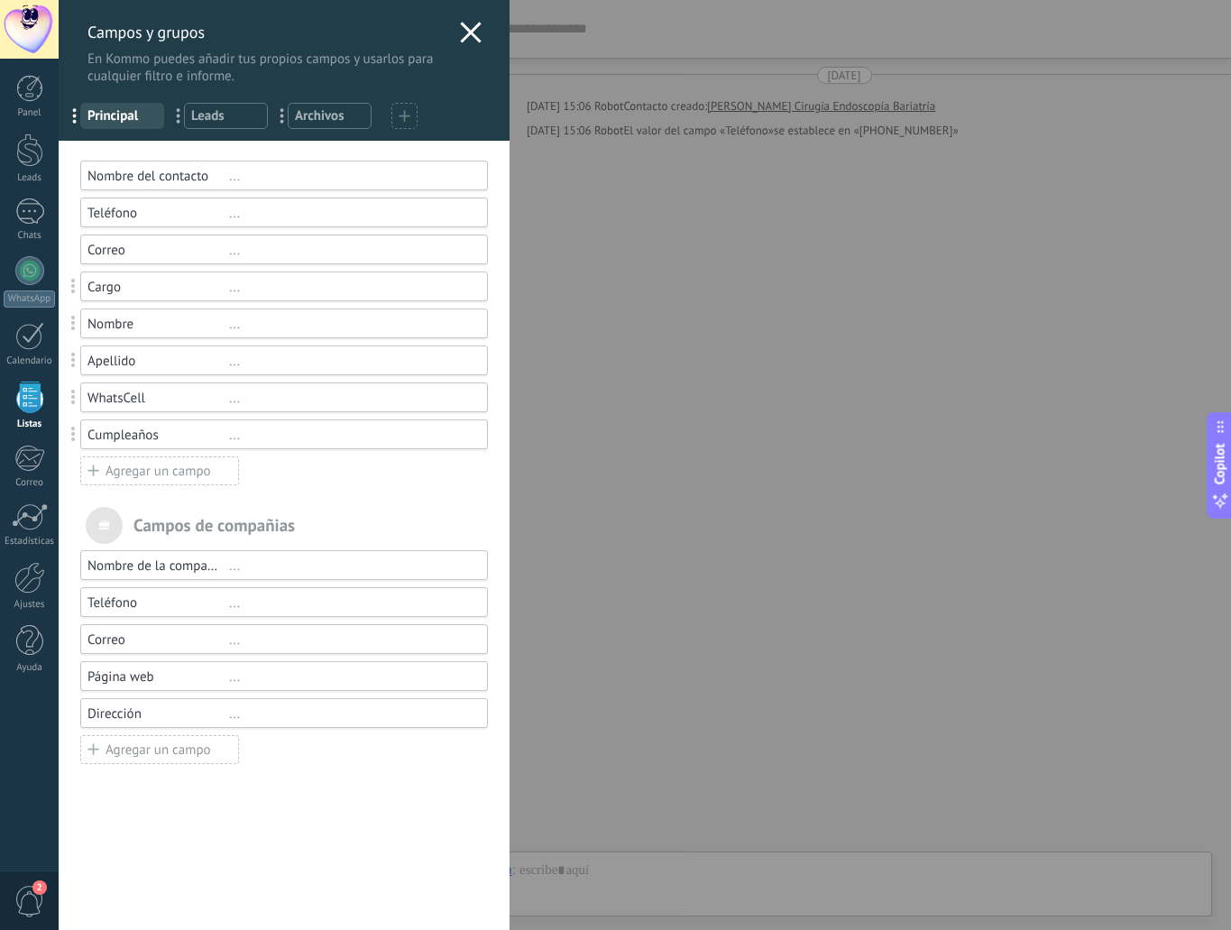
click at [130, 367] on div "Apellido" at bounding box center [158, 361] width 142 height 17
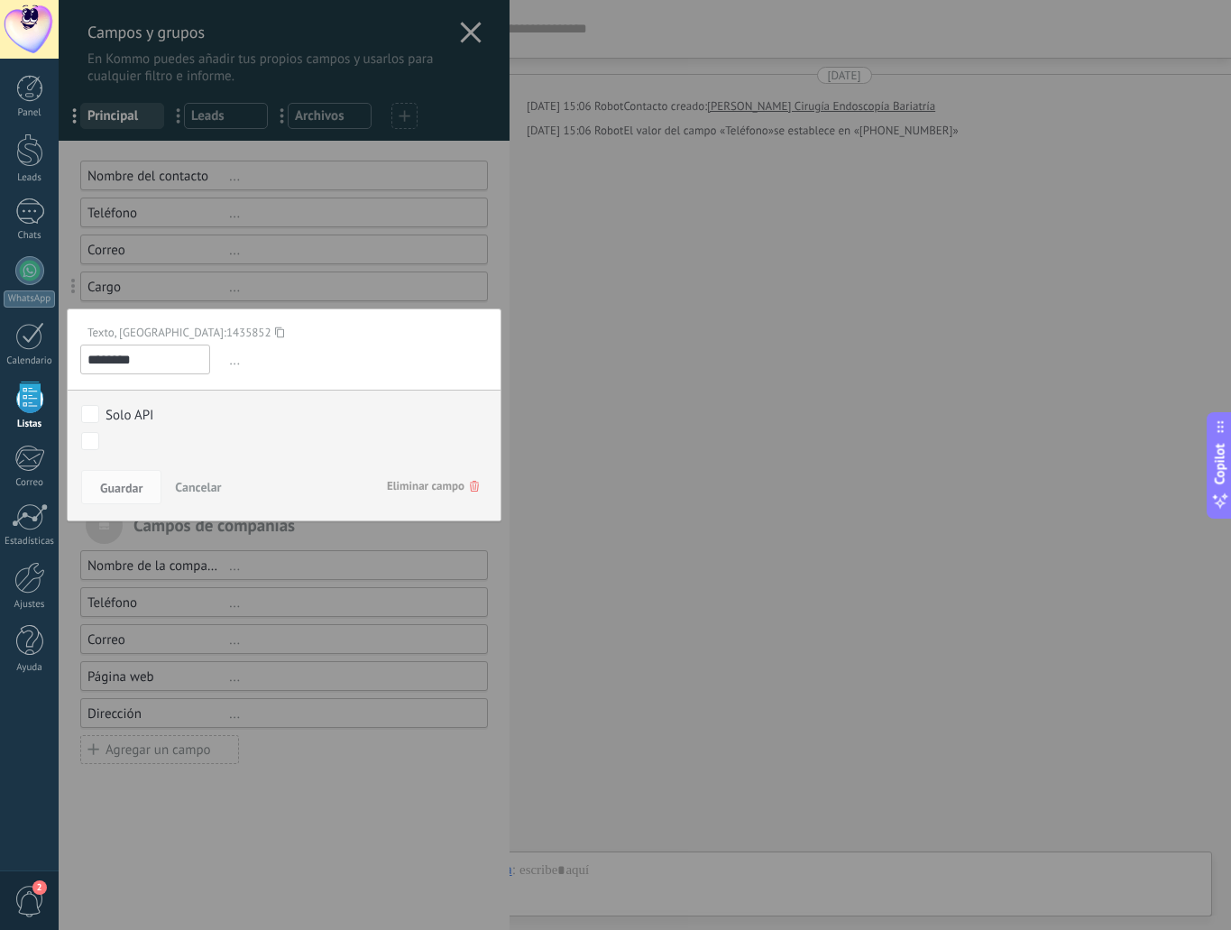
click at [289, 273] on div at bounding box center [284, 465] width 451 height 930
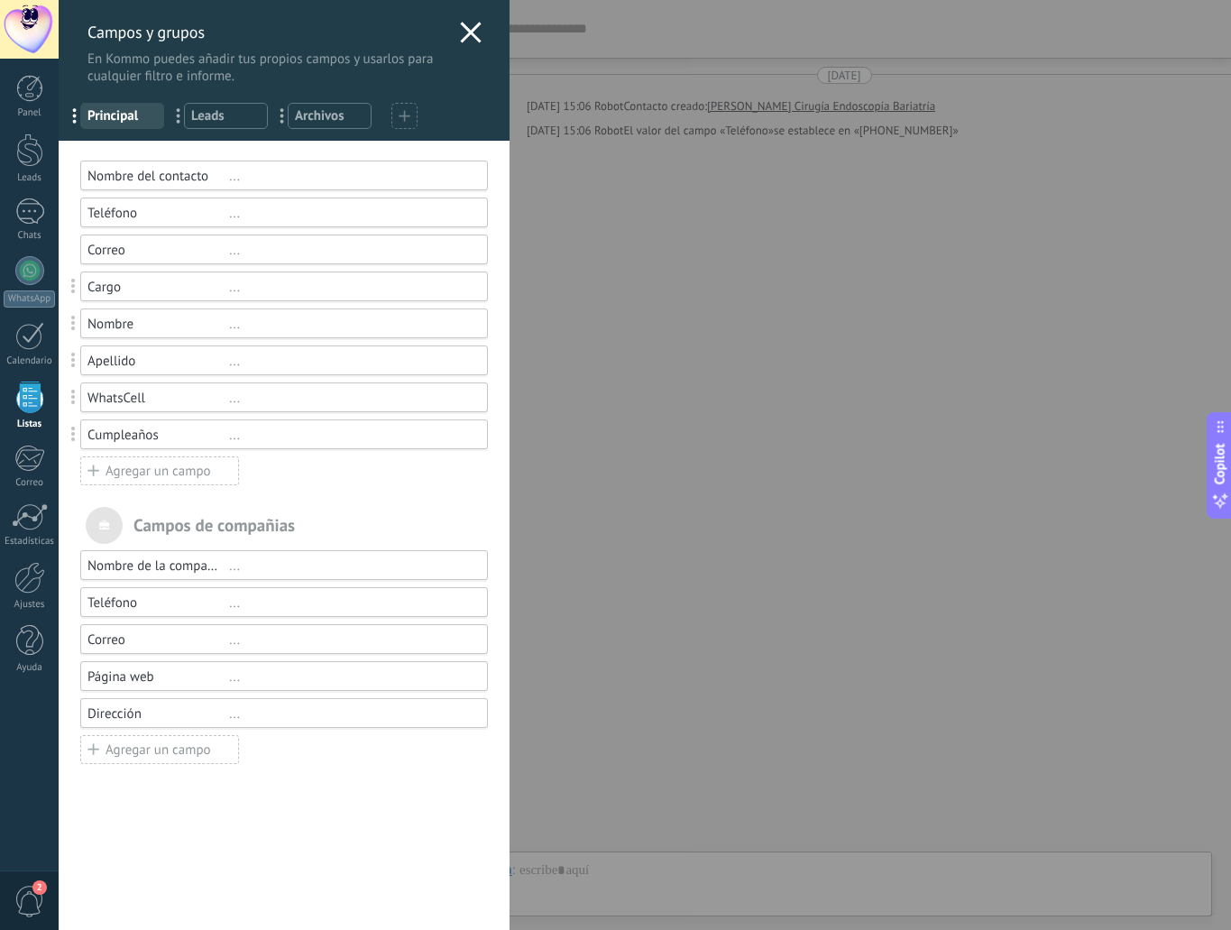
click at [233, 114] on span "Leads" at bounding box center [225, 115] width 69 height 17
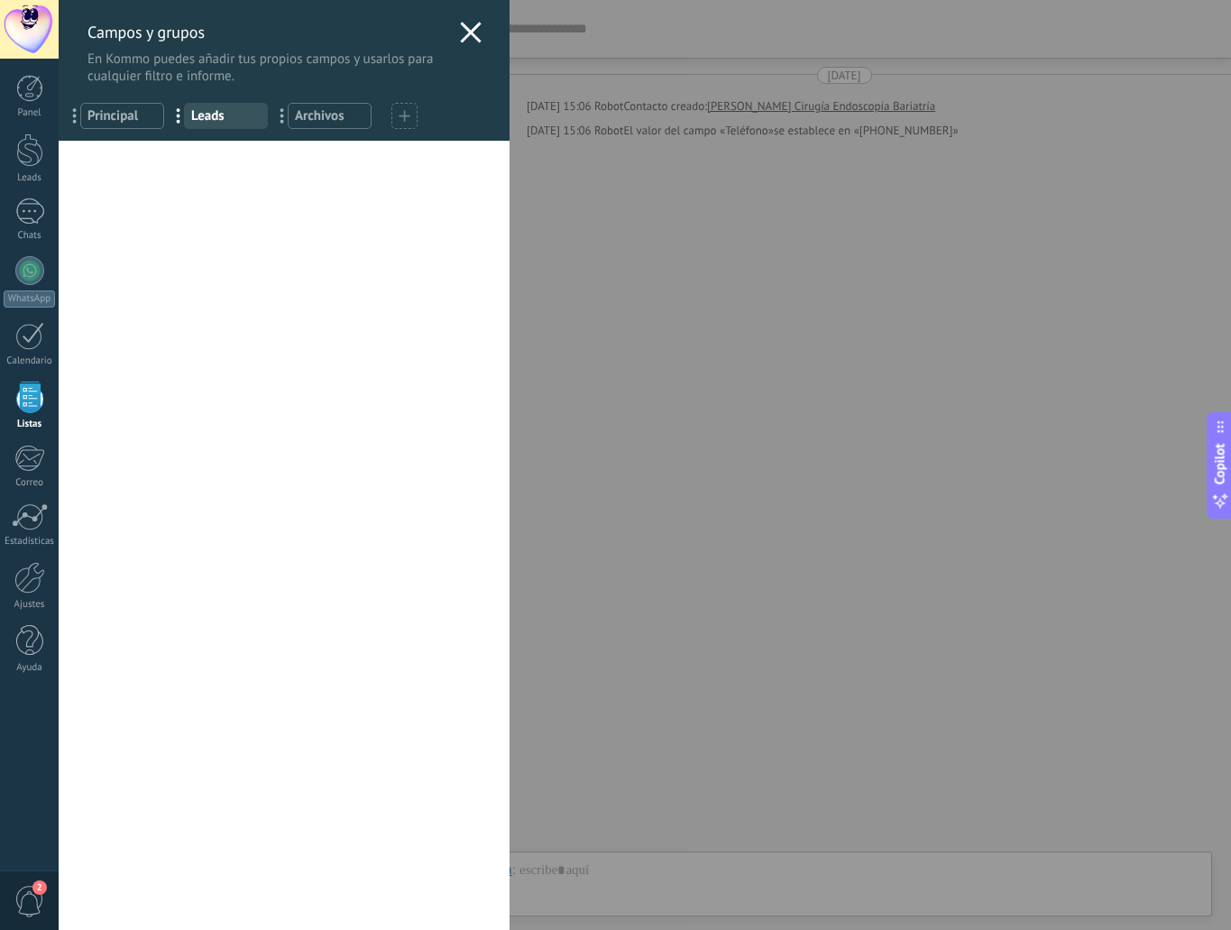
click at [129, 122] on span "Principal" at bounding box center [121, 115] width 69 height 17
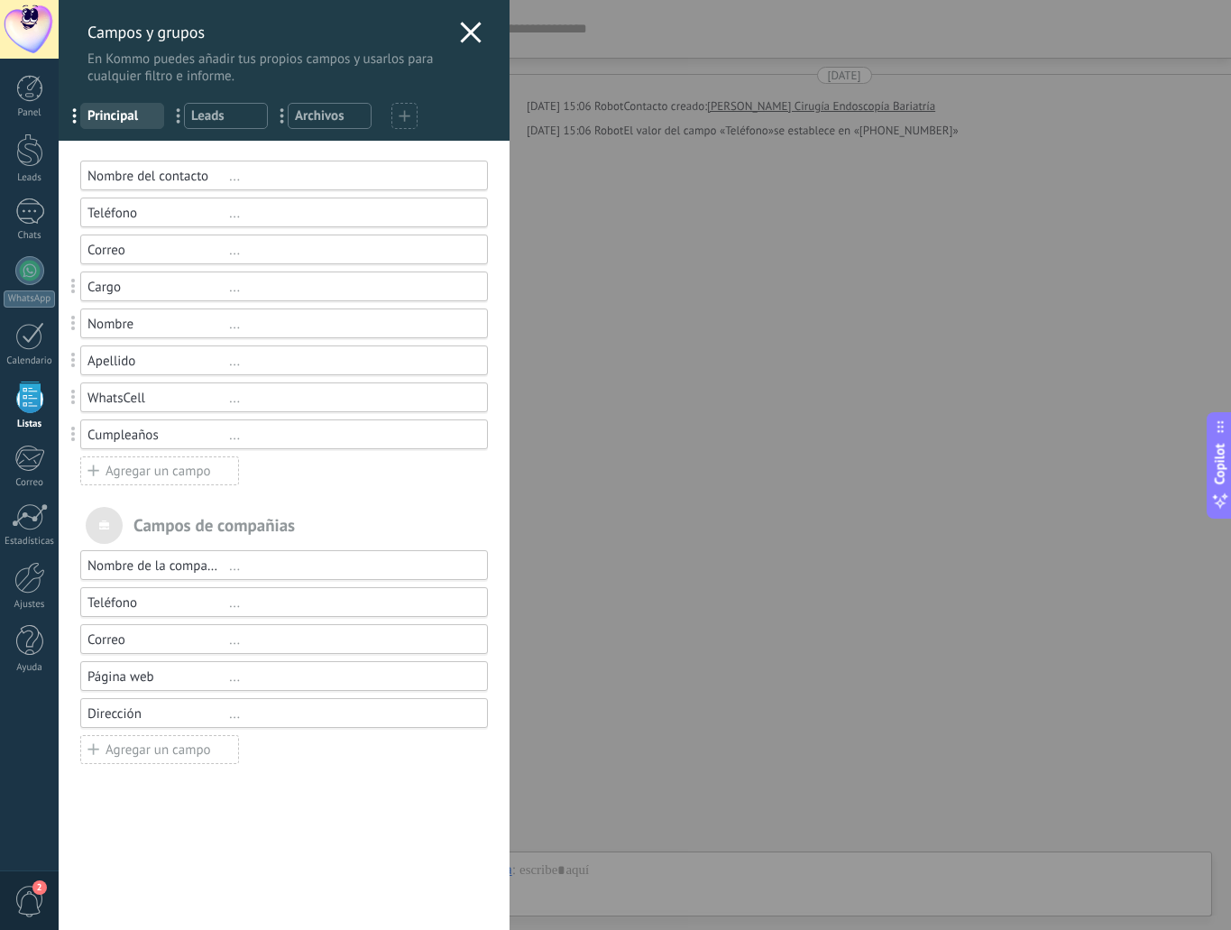
click at [216, 117] on span "Leads" at bounding box center [225, 115] width 69 height 17
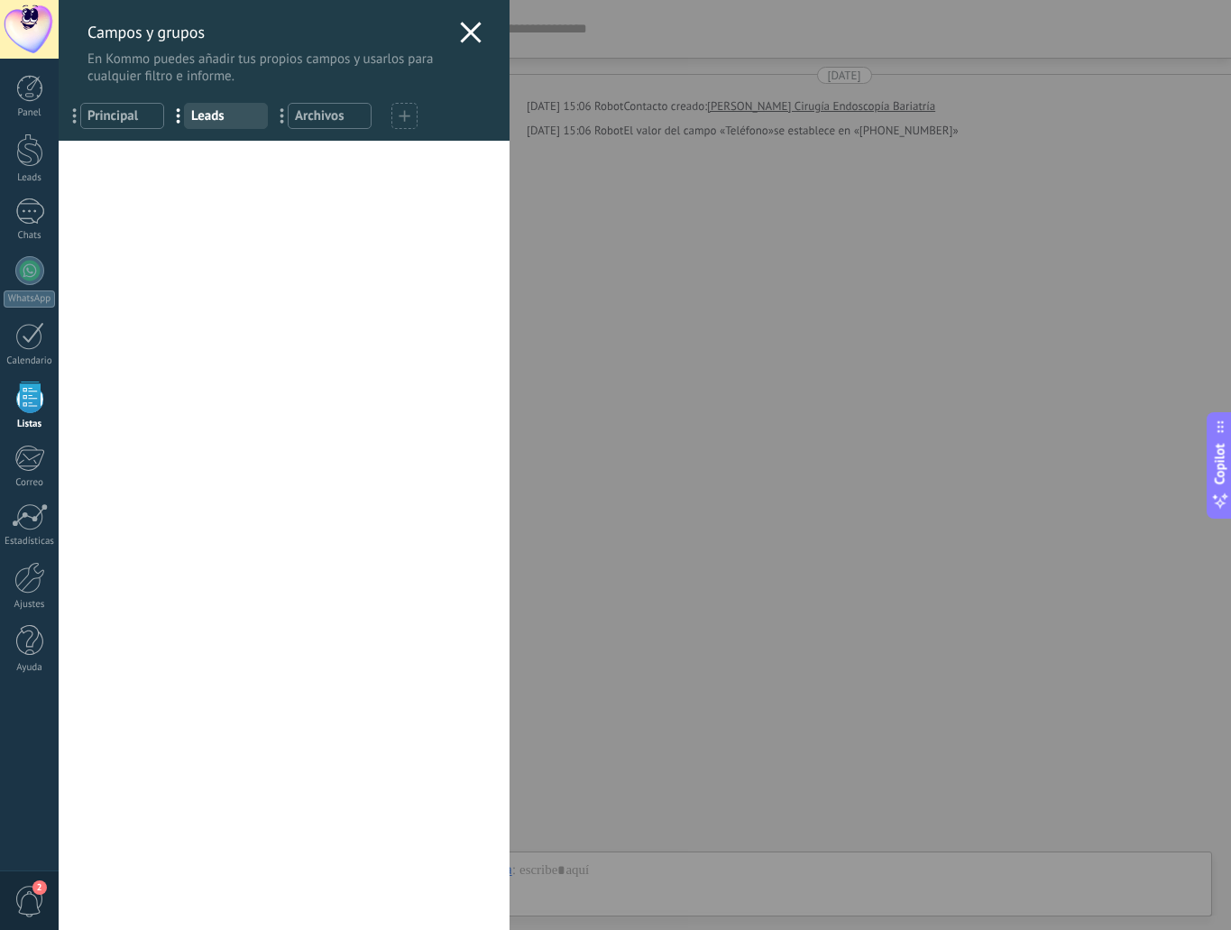
click at [233, 190] on div "Usted ha alcanzado la cantidad máxima de los campos añadidos en la tarifa Perio…" at bounding box center [284, 535] width 451 height 789
click at [219, 205] on div "Usted ha alcanzado la cantidad máxima de los campos añadidos en la tarifa Perio…" at bounding box center [284, 535] width 451 height 789
click at [211, 199] on div "Usted ha alcanzado la cantidad máxima de los campos añadidos en la tarifa Perio…" at bounding box center [284, 535] width 451 height 789
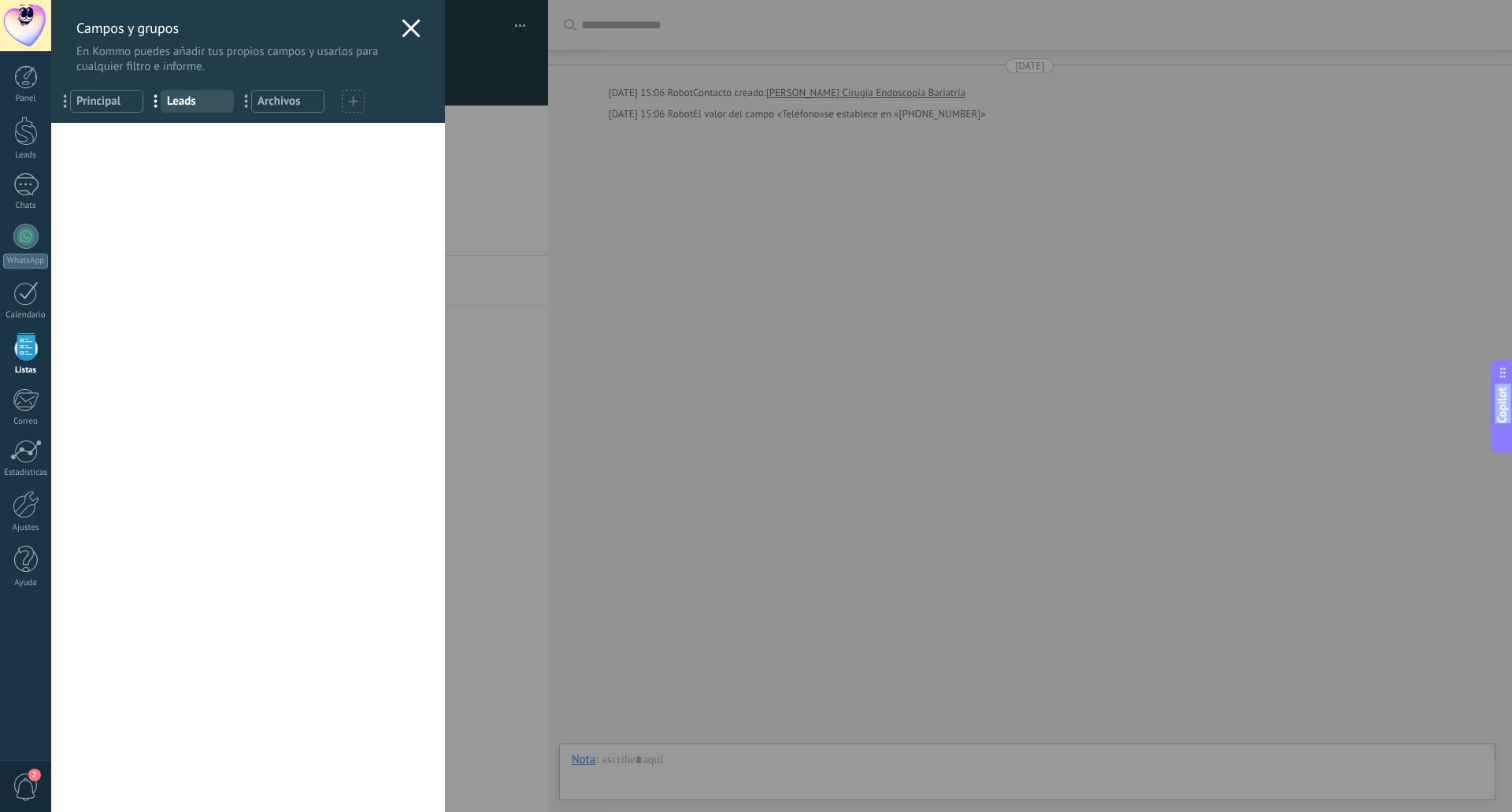
scroll to position [15, 0]
click at [164, 167] on div "Usted ha alcanzado la cantidad máxima de los campos añadidos en la tarifa Perio…" at bounding box center [248, 467] width 394 height 689
click at [267, 103] on span "Archivos" at bounding box center [287, 100] width 60 height 15
click at [169, 100] on span "Leads" at bounding box center [197, 100] width 60 height 15
click at [124, 100] on span "Principal" at bounding box center [106, 100] width 60 height 15
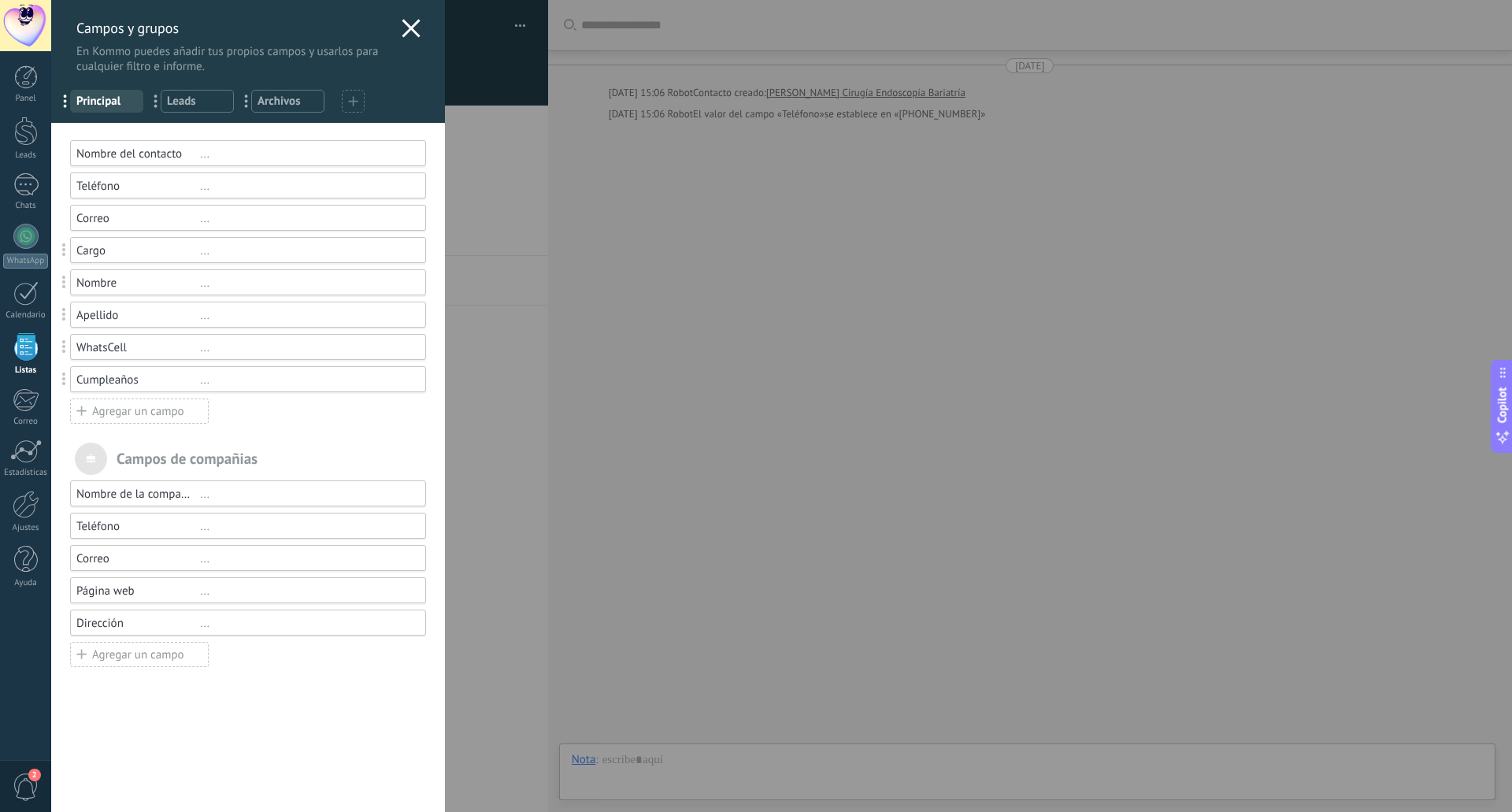
click at [408, 18] on div "Campos y grupos En Kommo puedes añadir tus propios campos y usarlos para cualqu…" at bounding box center [248, 37] width 394 height 74
click at [52, 138] on div "Campos y grupos En Kommo puedes añadir tus propios campos y usarlos para cualqu…" at bounding box center [782, 406] width 1461 height 812
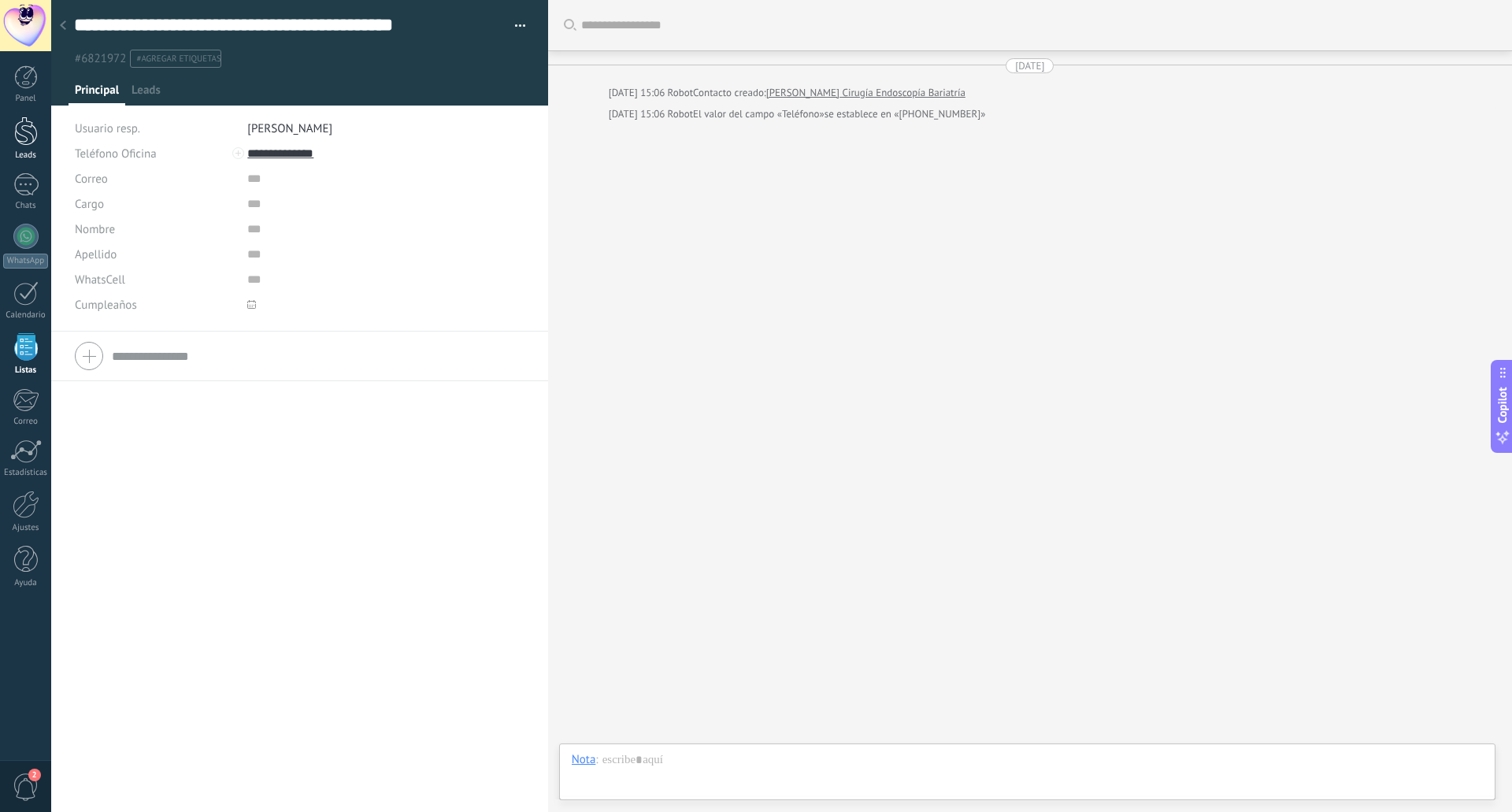
click at [29, 139] on div at bounding box center [25, 130] width 24 height 29
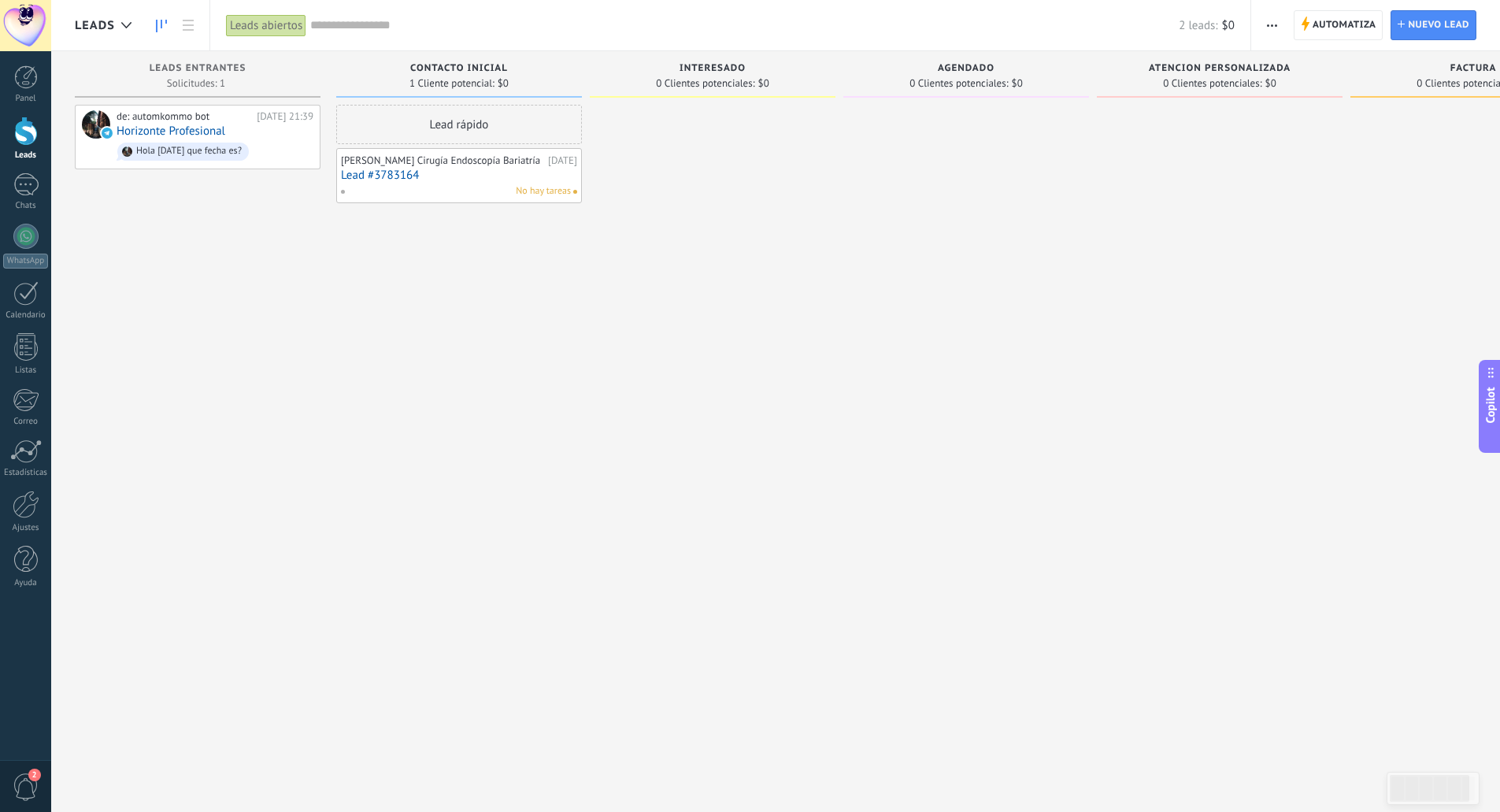
click at [418, 167] on div "[PERSON_NAME] Cirugía Endoscopía Bariatría" at bounding box center [442, 161] width 203 height 12
click at [381, 167] on div "[PERSON_NAME] Cirugía Endoscopía Bariatría" at bounding box center [442, 161] width 203 height 12
click at [379, 182] on link "Lead #3783164" at bounding box center [458, 175] width 237 height 13
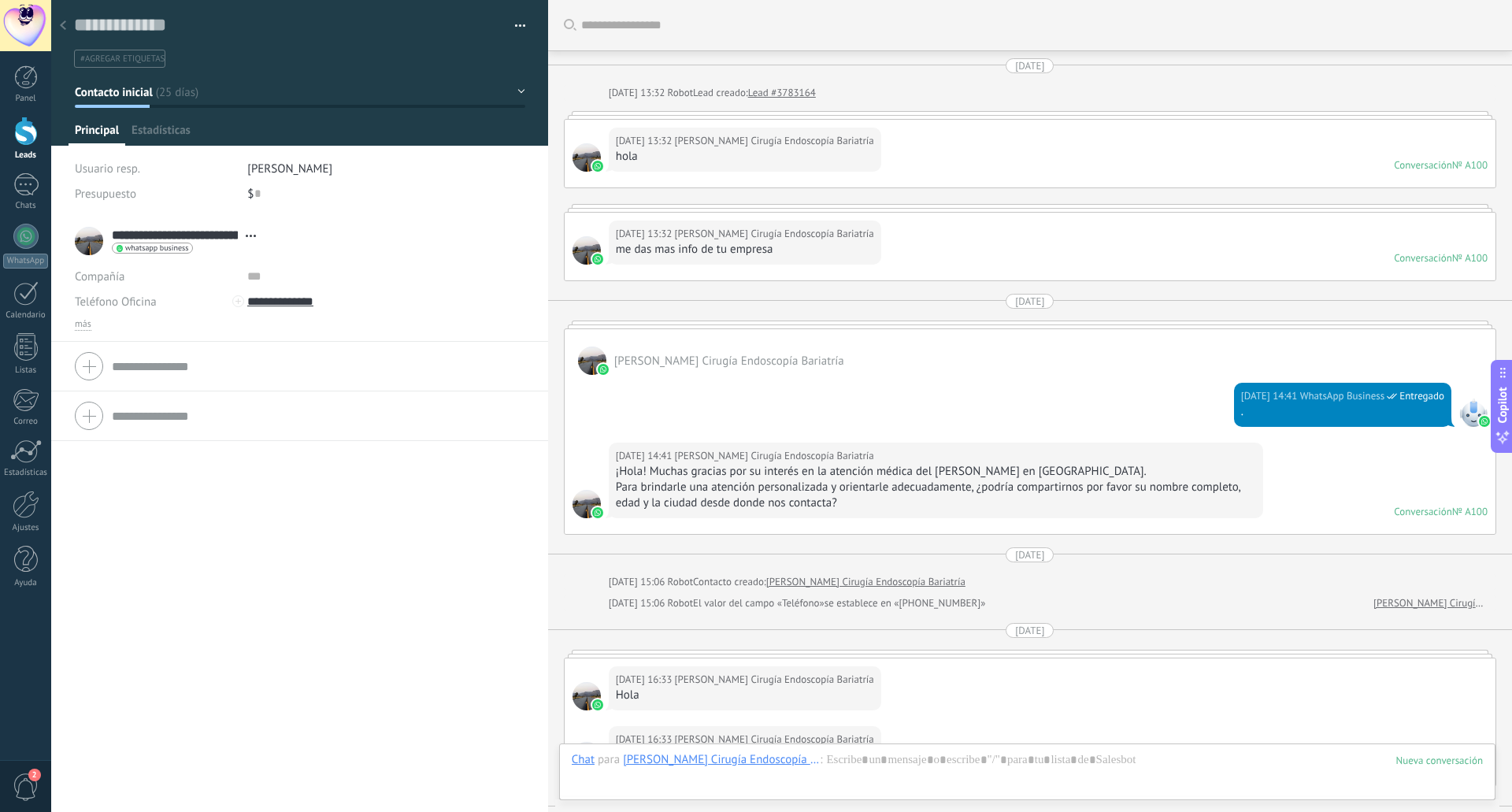
type textarea "**********"
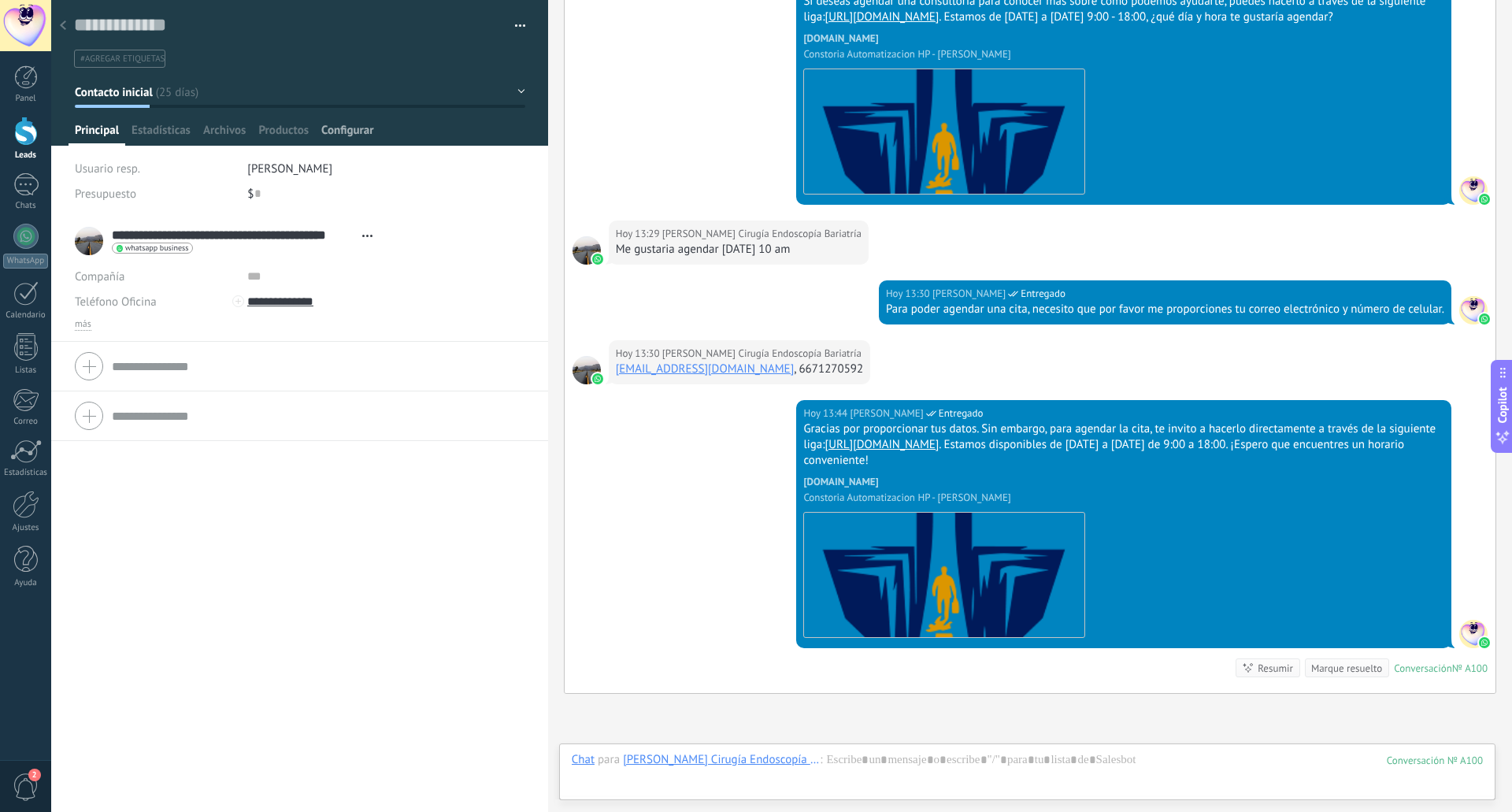
click at [343, 129] on span "Configurar" at bounding box center [348, 134] width 52 height 23
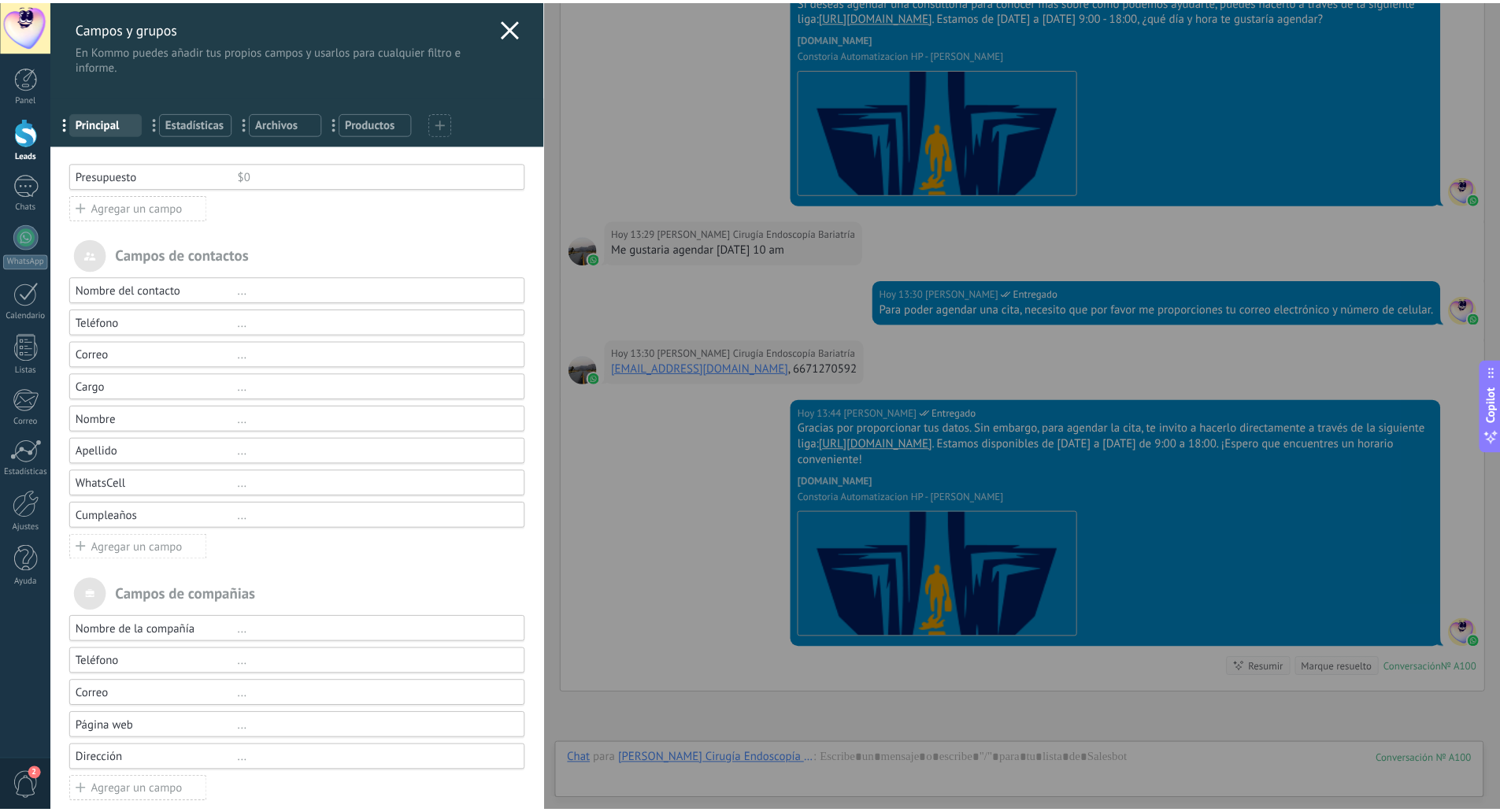
scroll to position [0, 0]
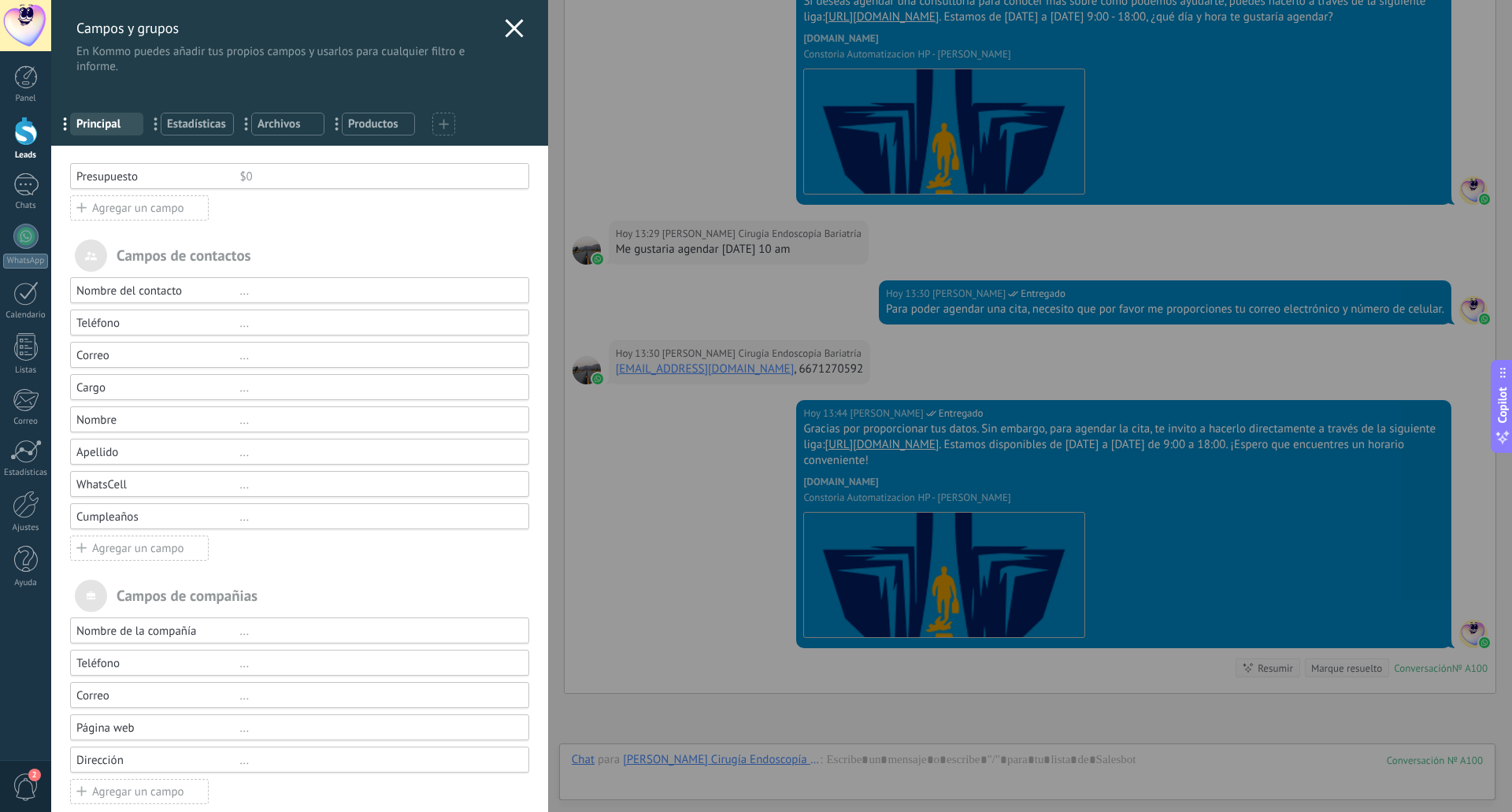
click at [211, 124] on span "Estadísticas" at bounding box center [197, 123] width 60 height 15
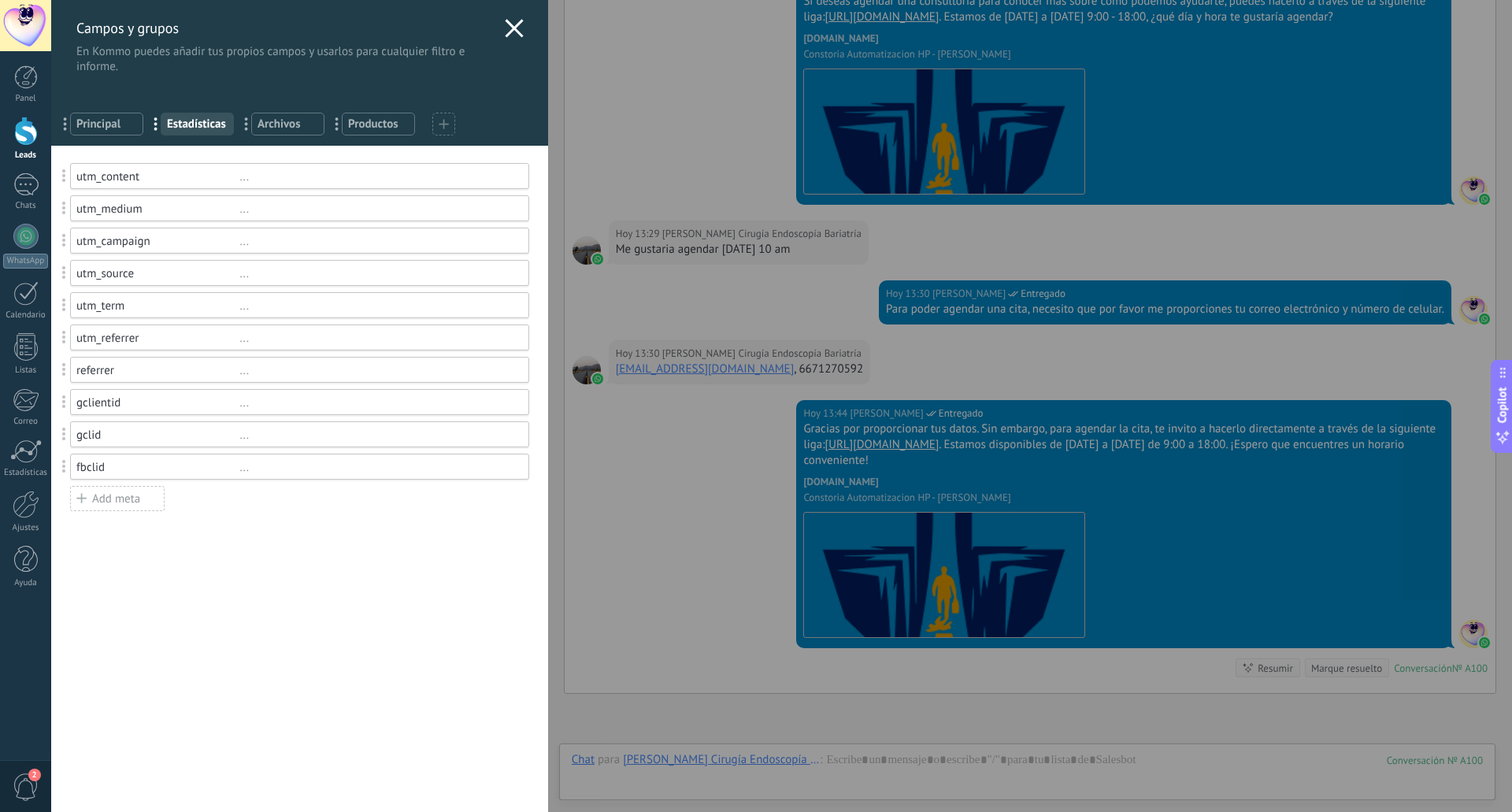
click at [287, 124] on span "Archivos" at bounding box center [287, 123] width 60 height 15
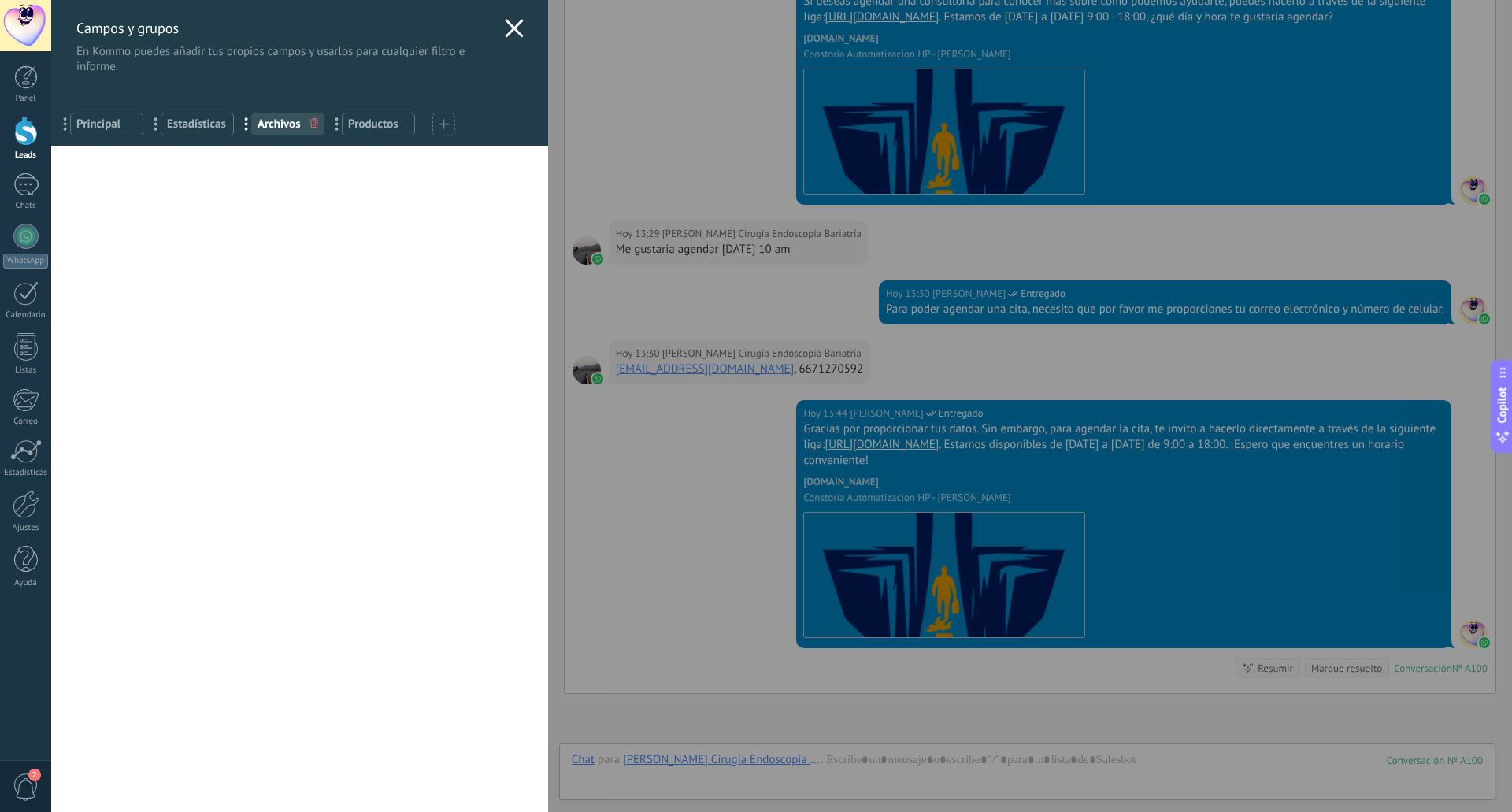
click at [368, 123] on span "Productos" at bounding box center [378, 123] width 60 height 15
click at [437, 123] on div at bounding box center [444, 124] width 23 height 23
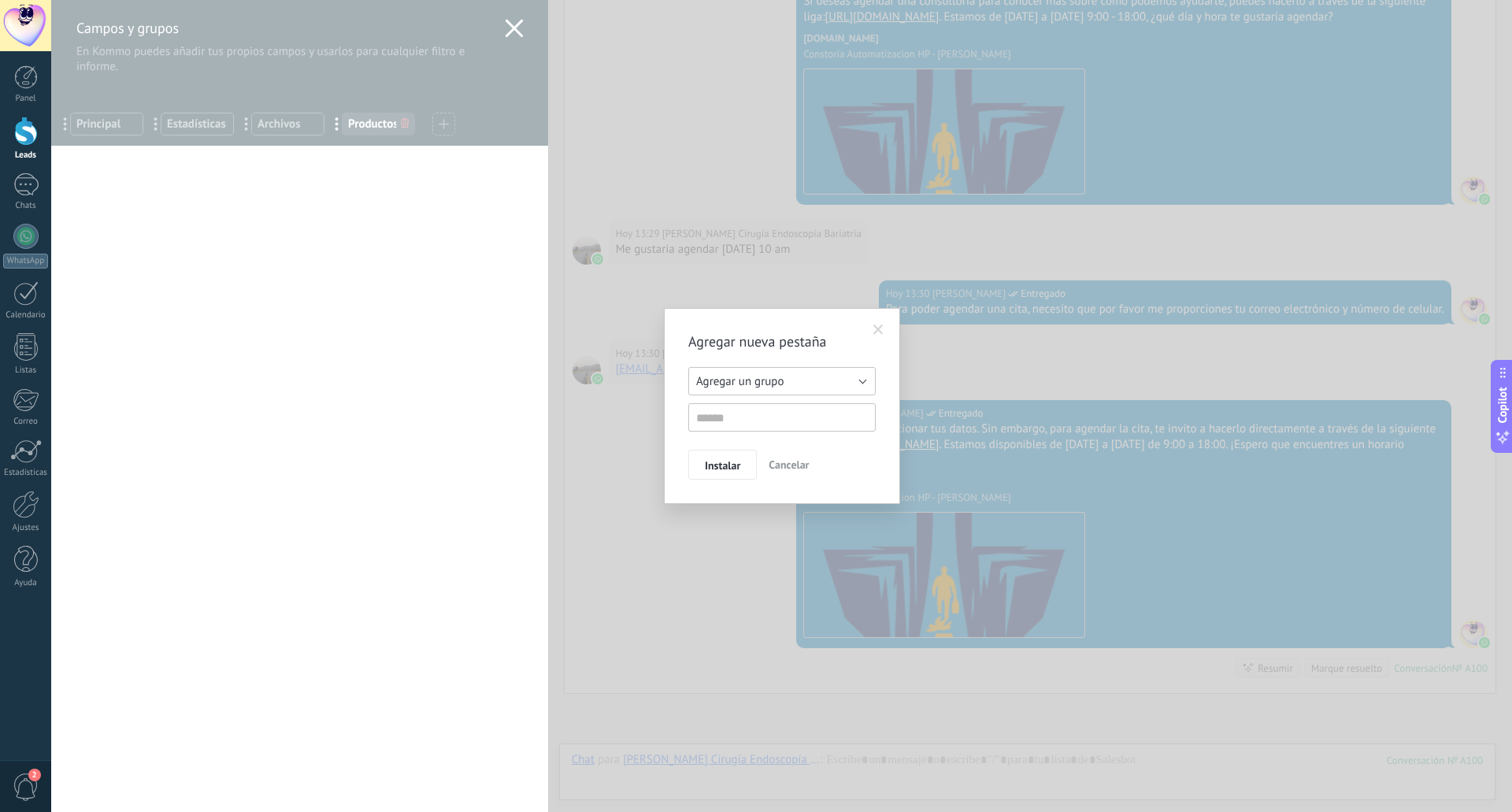
click at [733, 382] on span "Agregar un grupo" at bounding box center [740, 381] width 87 height 15
click at [759, 427] on span "Otros leads" at bounding box center [774, 430] width 191 height 15
click at [784, 460] on span "Cancelar" at bounding box center [789, 464] width 40 height 14
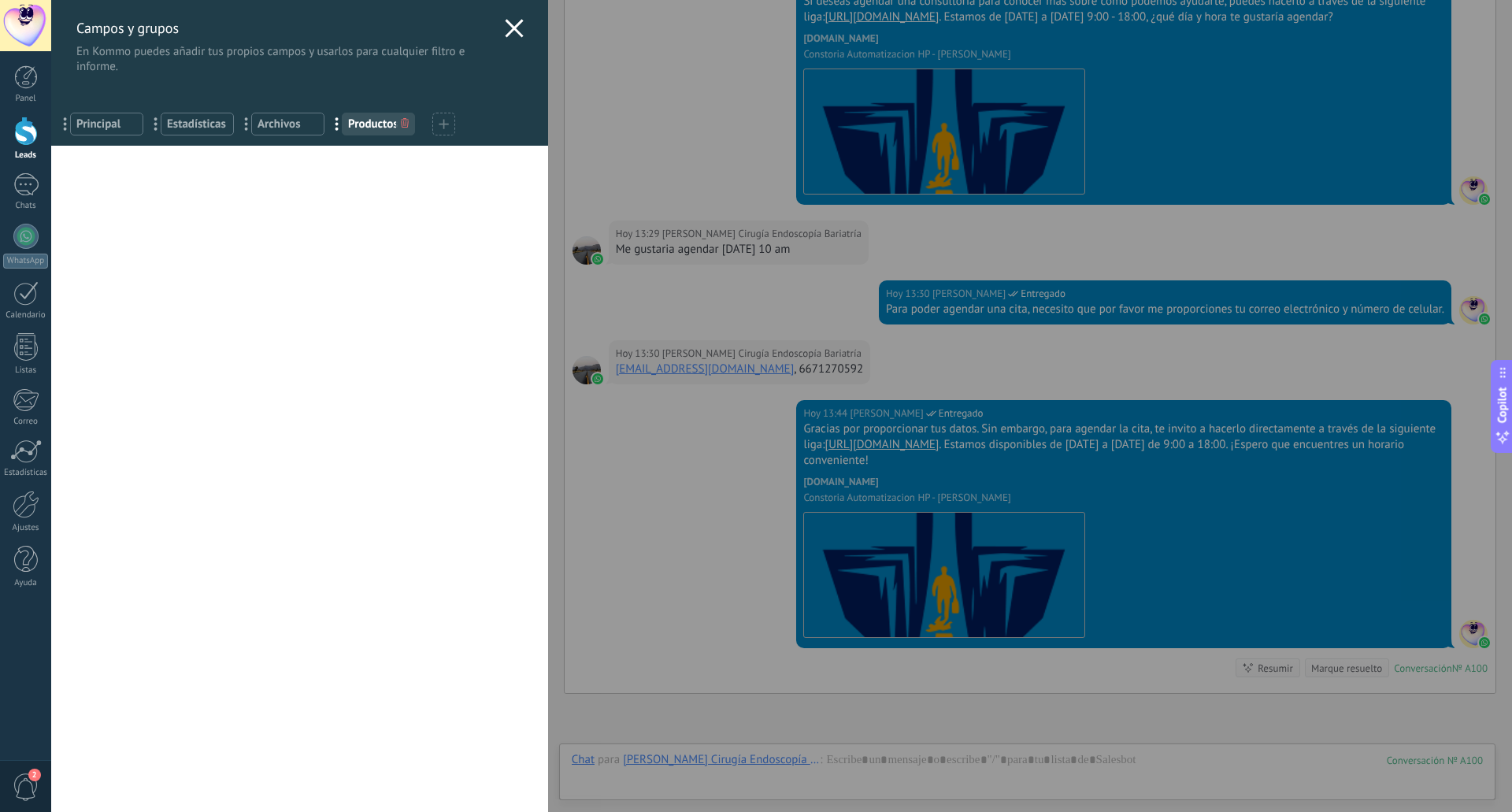
click at [92, 121] on span "Principal" at bounding box center [106, 123] width 60 height 15
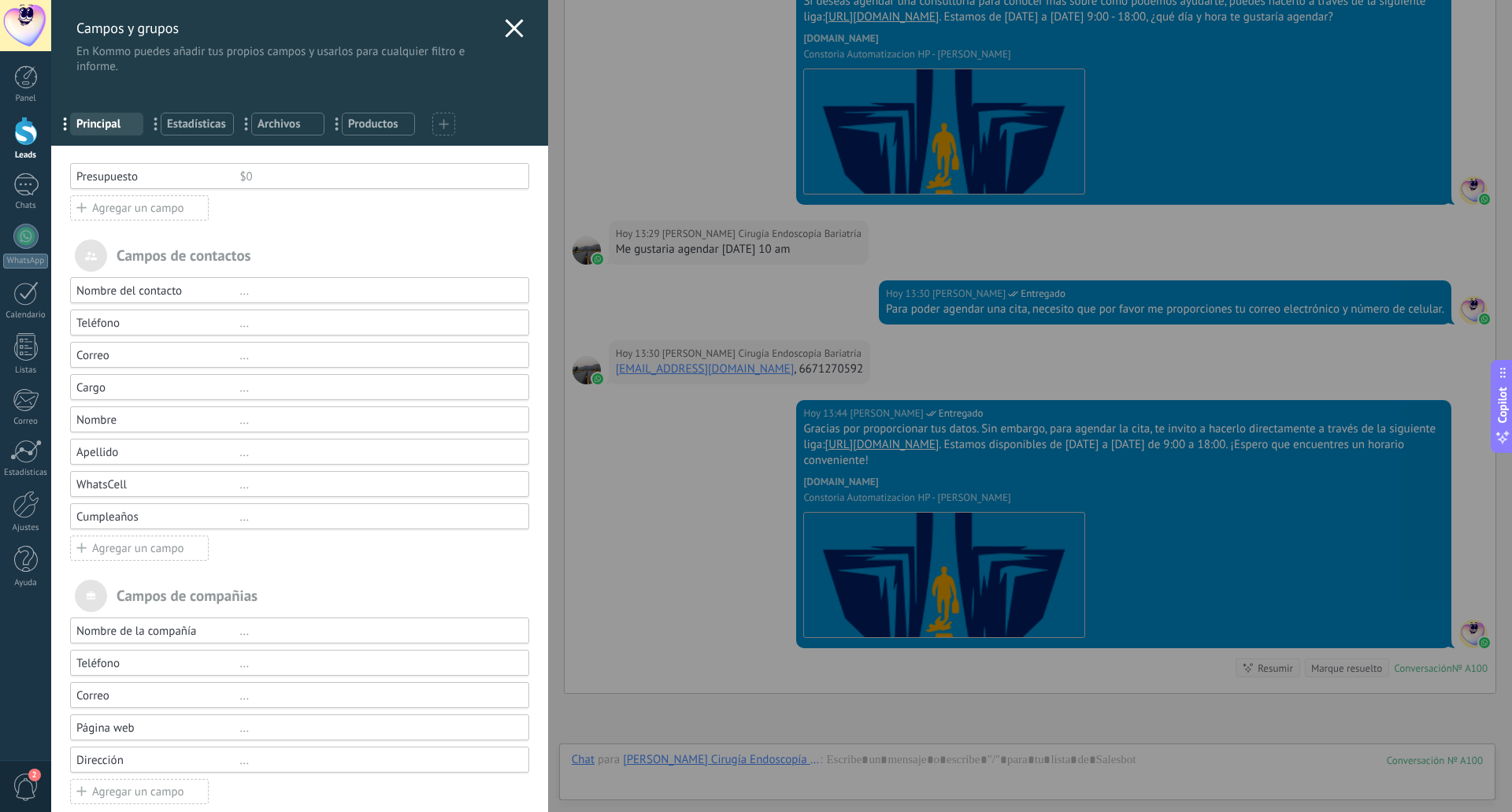
click at [505, 27] on icon at bounding box center [514, 29] width 19 height 19
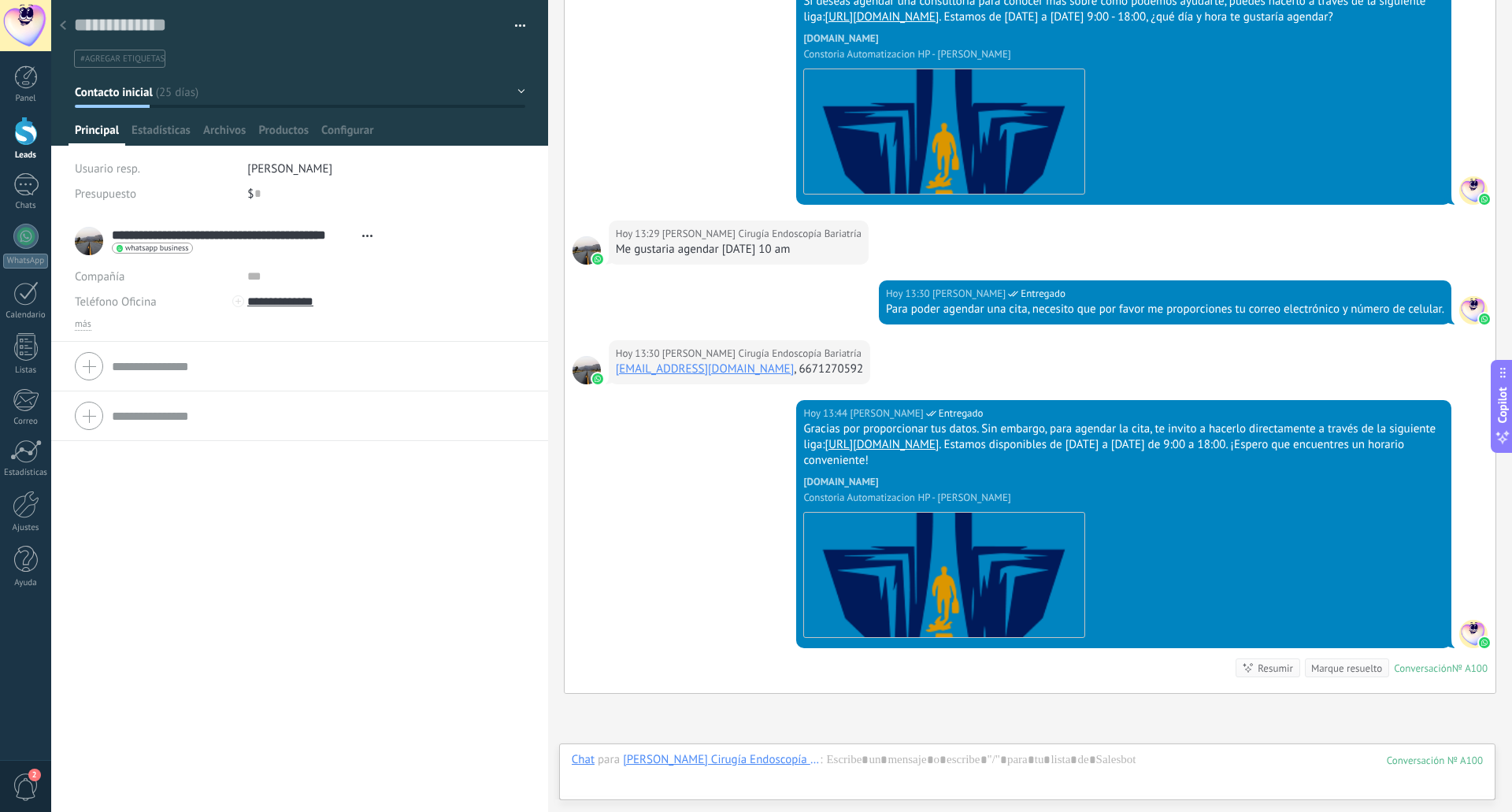
click at [65, 29] on use at bounding box center [63, 24] width 6 height 10
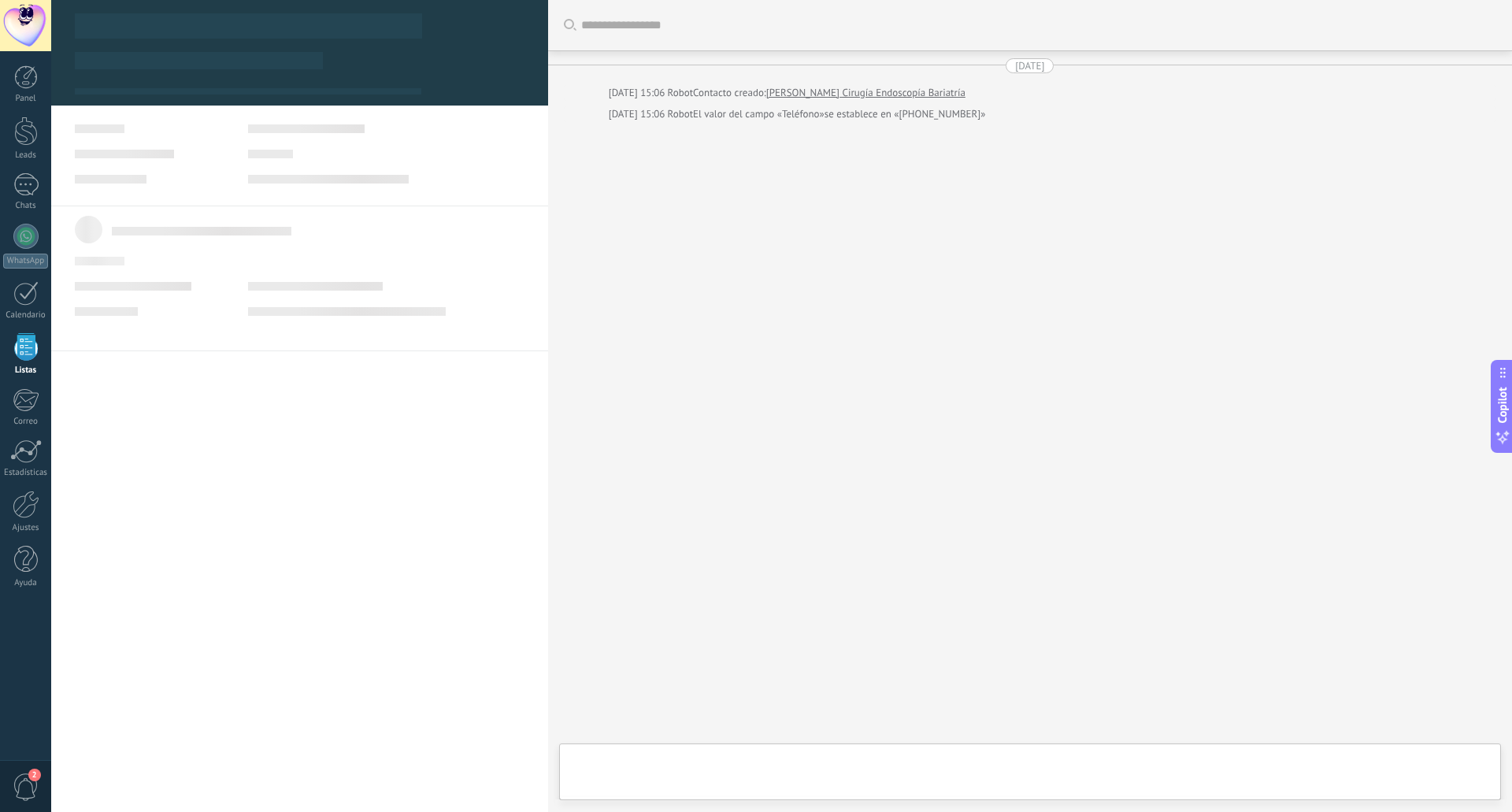
click at [656, 318] on div "Buscar Carga más 22.09.2025 22.09.2025 15:06 Robot Contacto creado: Dr Jesús Ba…" at bounding box center [1031, 406] width 964 height 812
click at [689, 306] on div "Buscar Carga más 22.09.2025 22.09.2025 15:06 Robot Contacto creado: Dr Jesús Ba…" at bounding box center [1031, 406] width 964 height 812
click at [29, 134] on div at bounding box center [25, 130] width 24 height 29
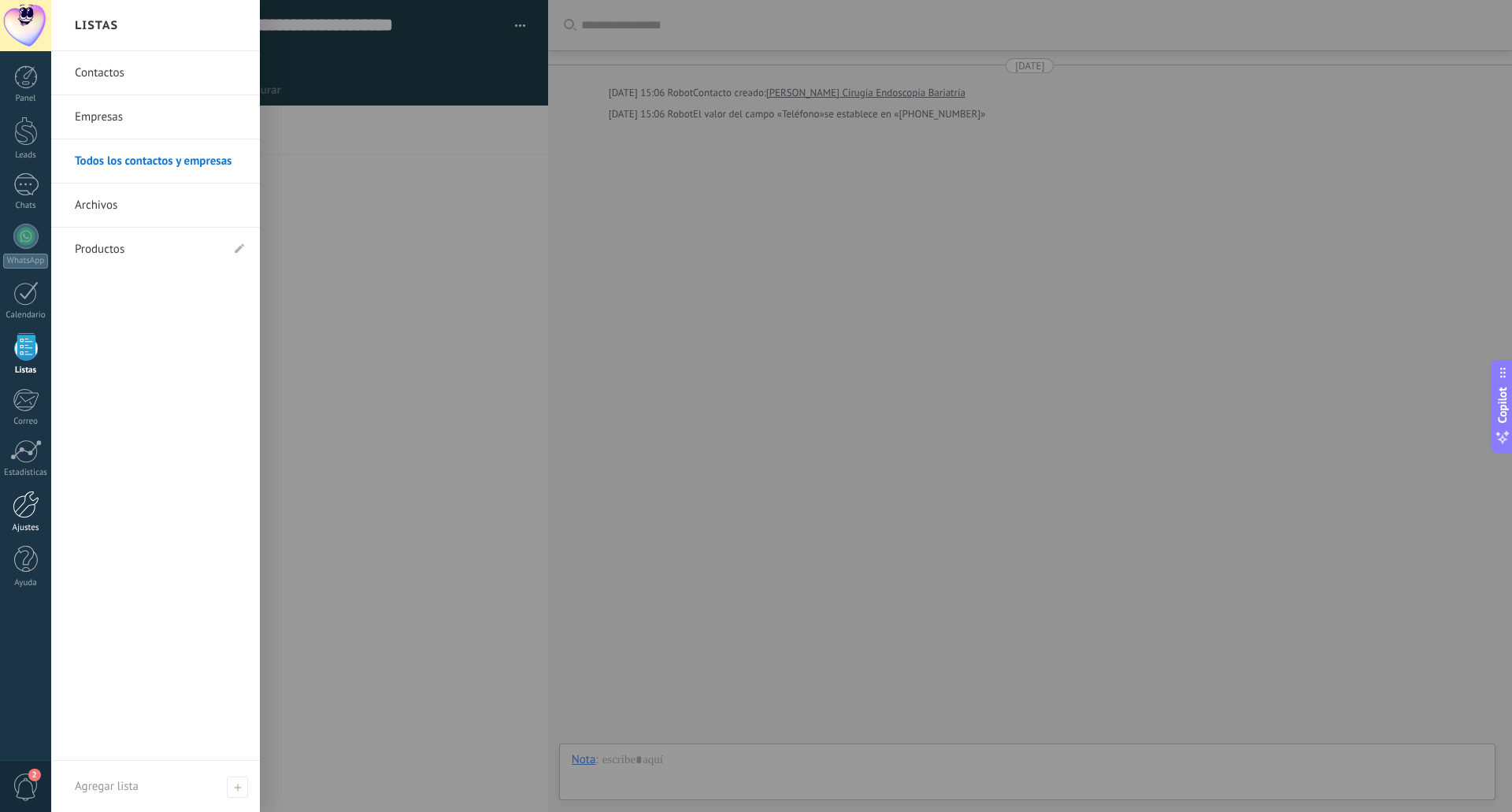
click at [25, 508] on div at bounding box center [25, 505] width 27 height 28
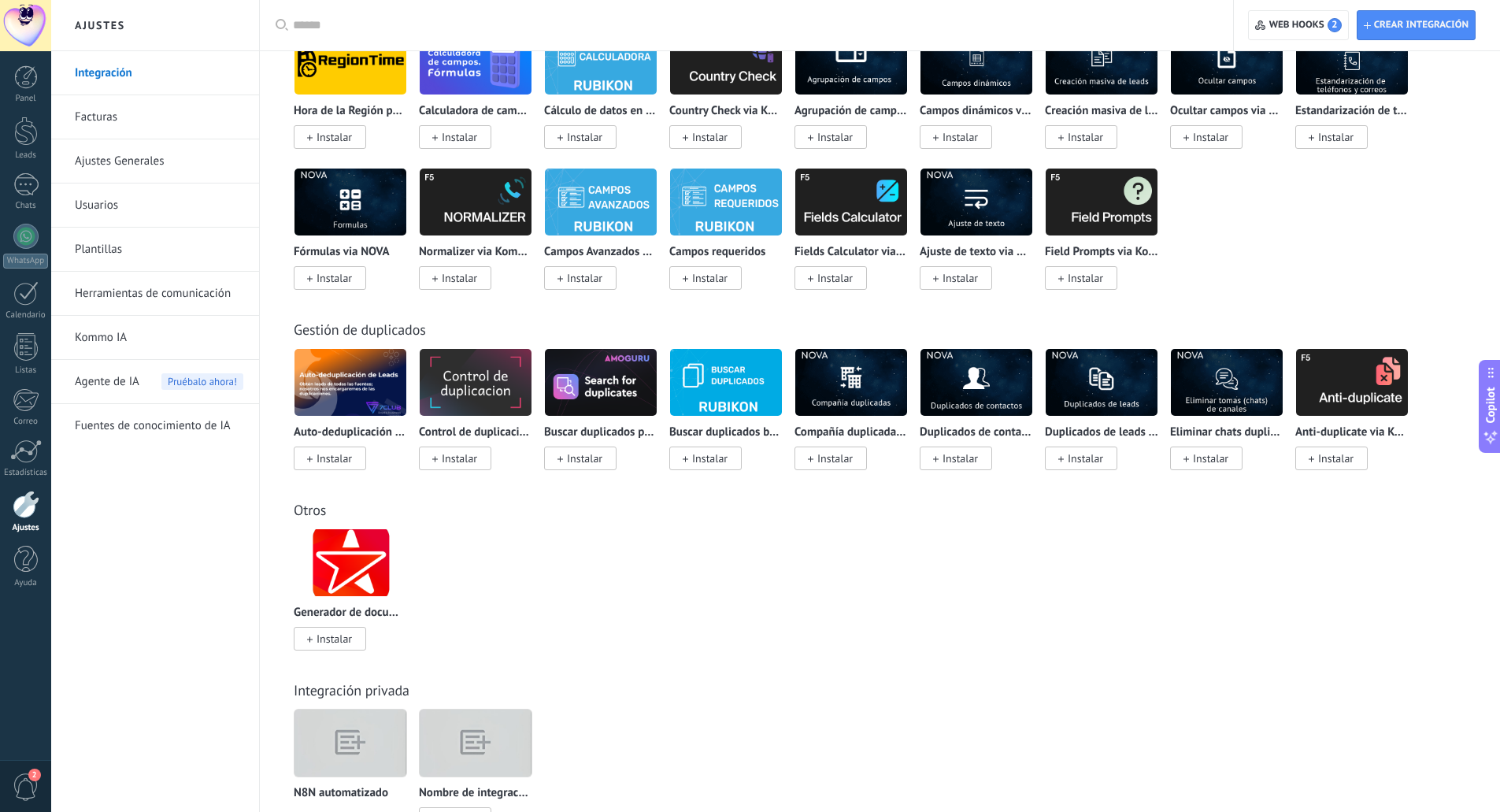
scroll to position [5190, 0]
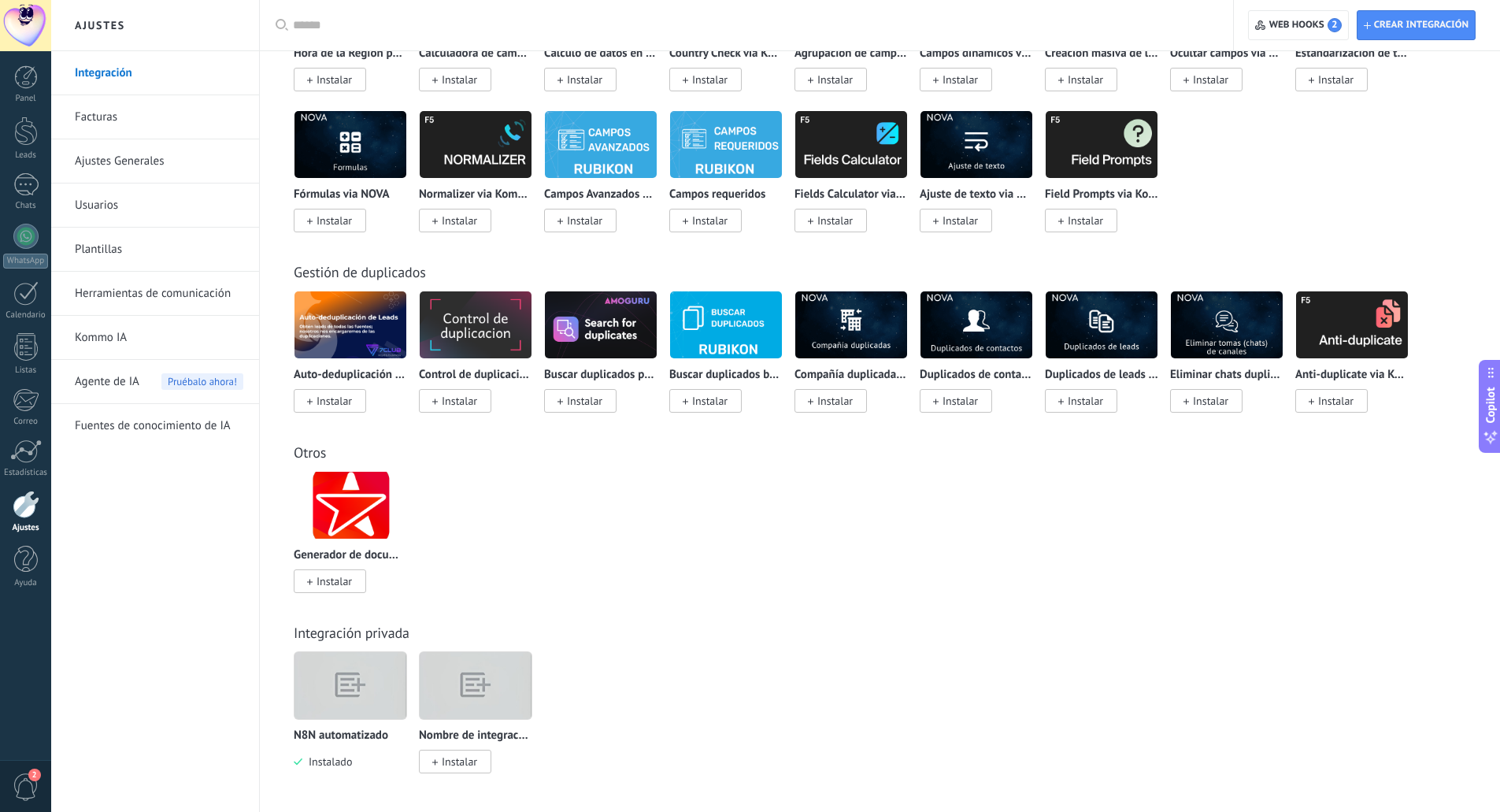
click at [353, 691] on img at bounding box center [350, 685] width 112 height 86
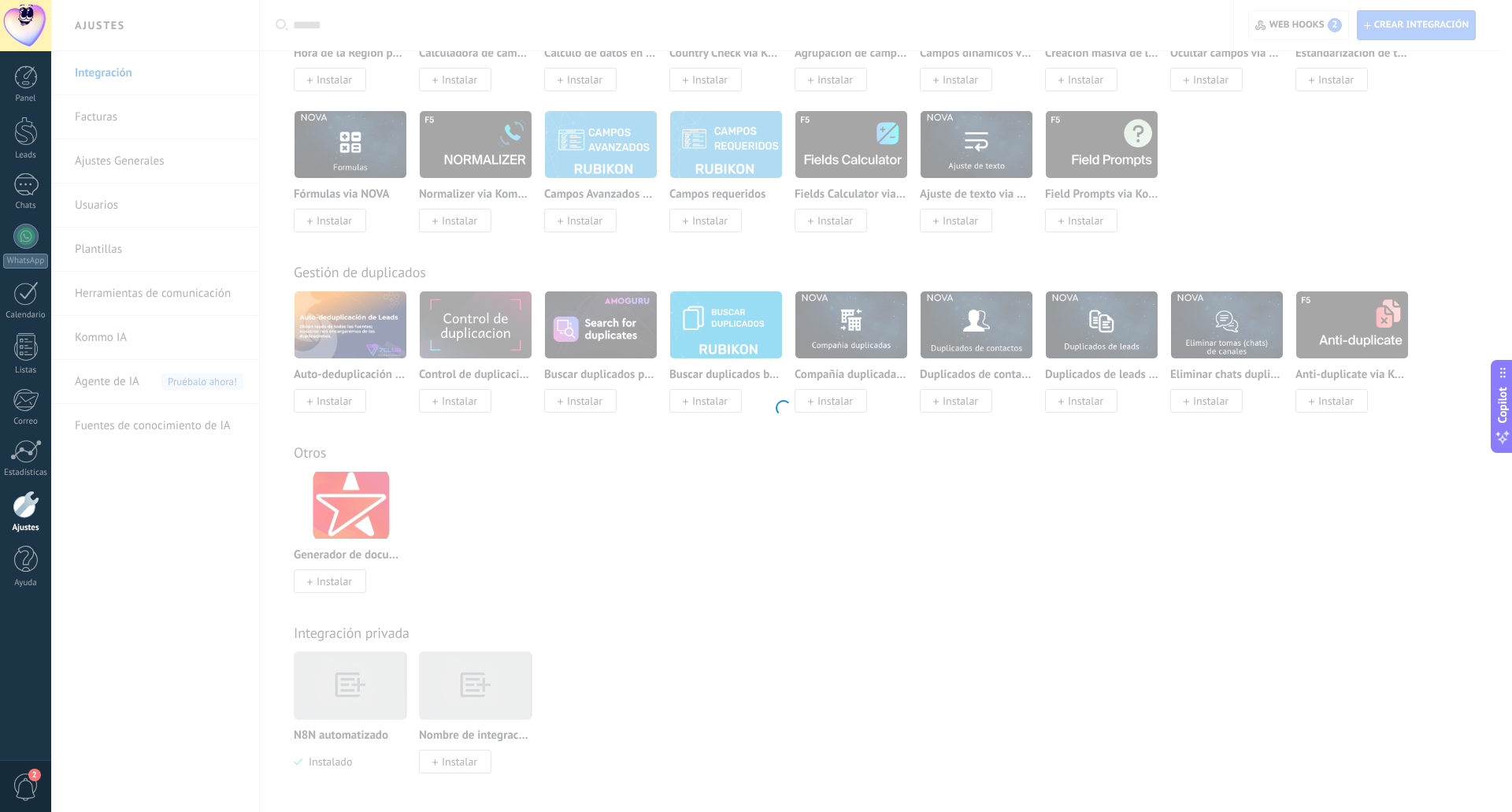
click at [353, 691] on div at bounding box center [782, 406] width 1461 height 812
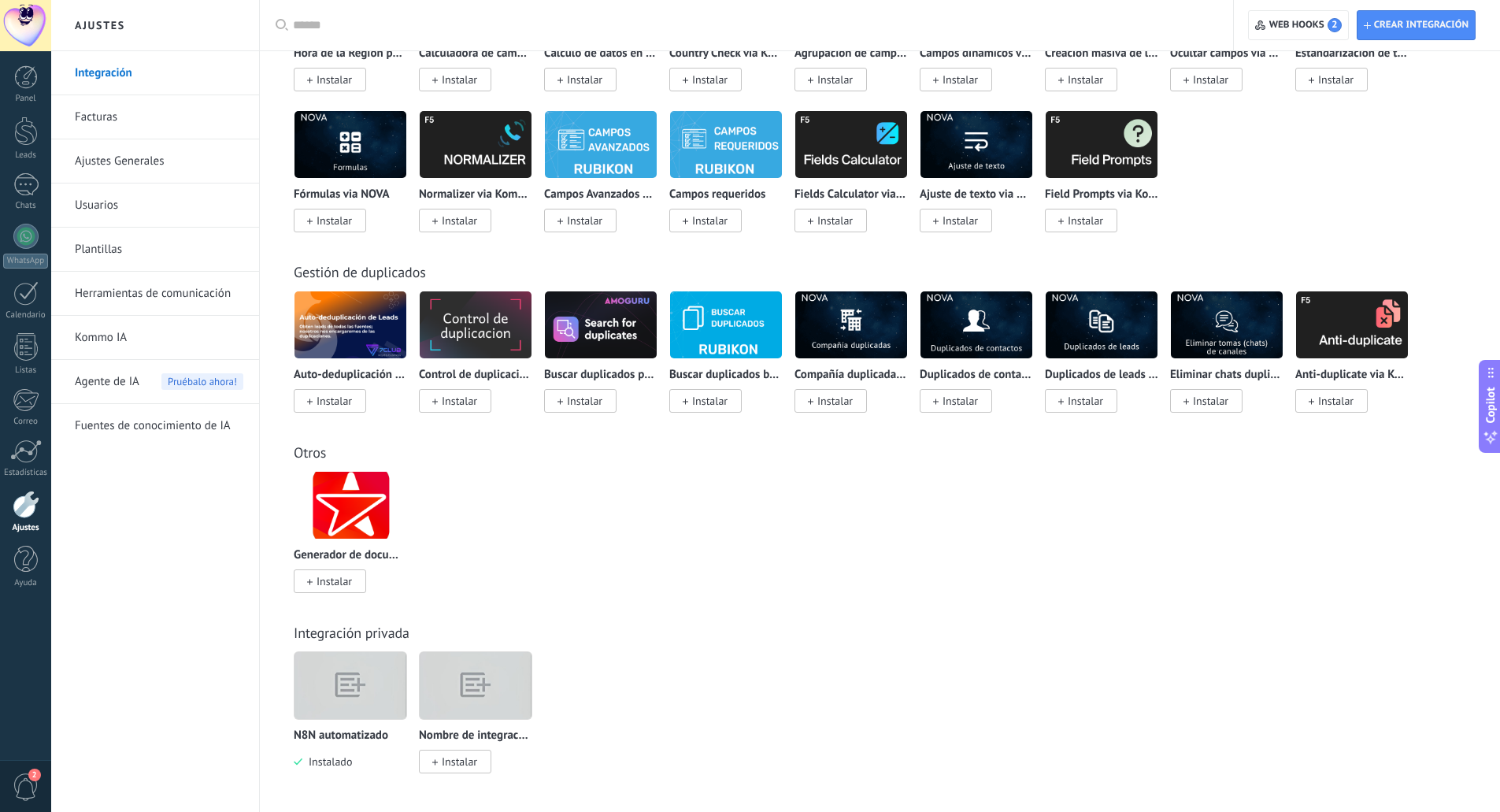
click at [339, 691] on img at bounding box center [350, 685] width 112 height 86
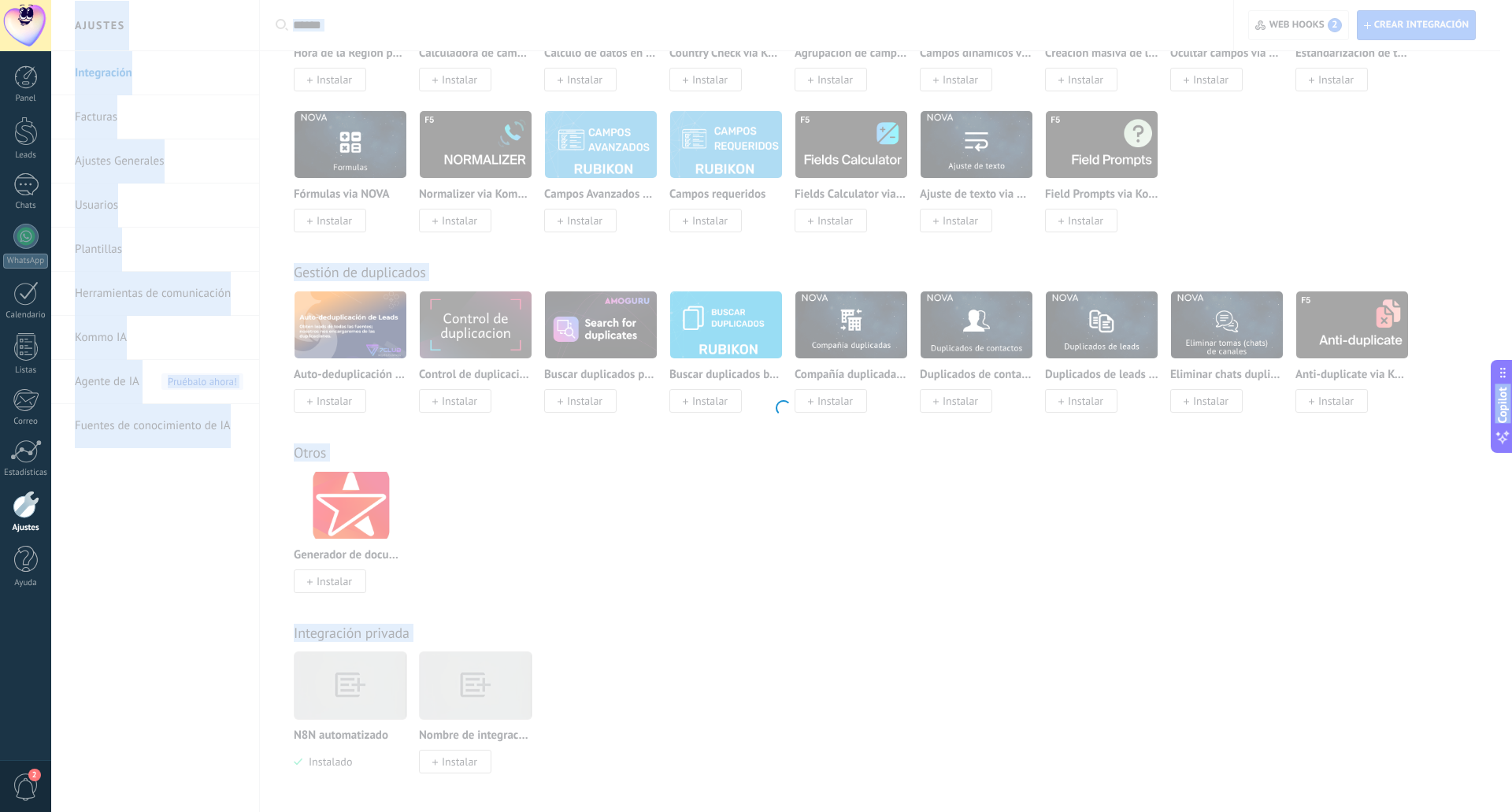
click at [339, 691] on div at bounding box center [782, 406] width 1461 height 812
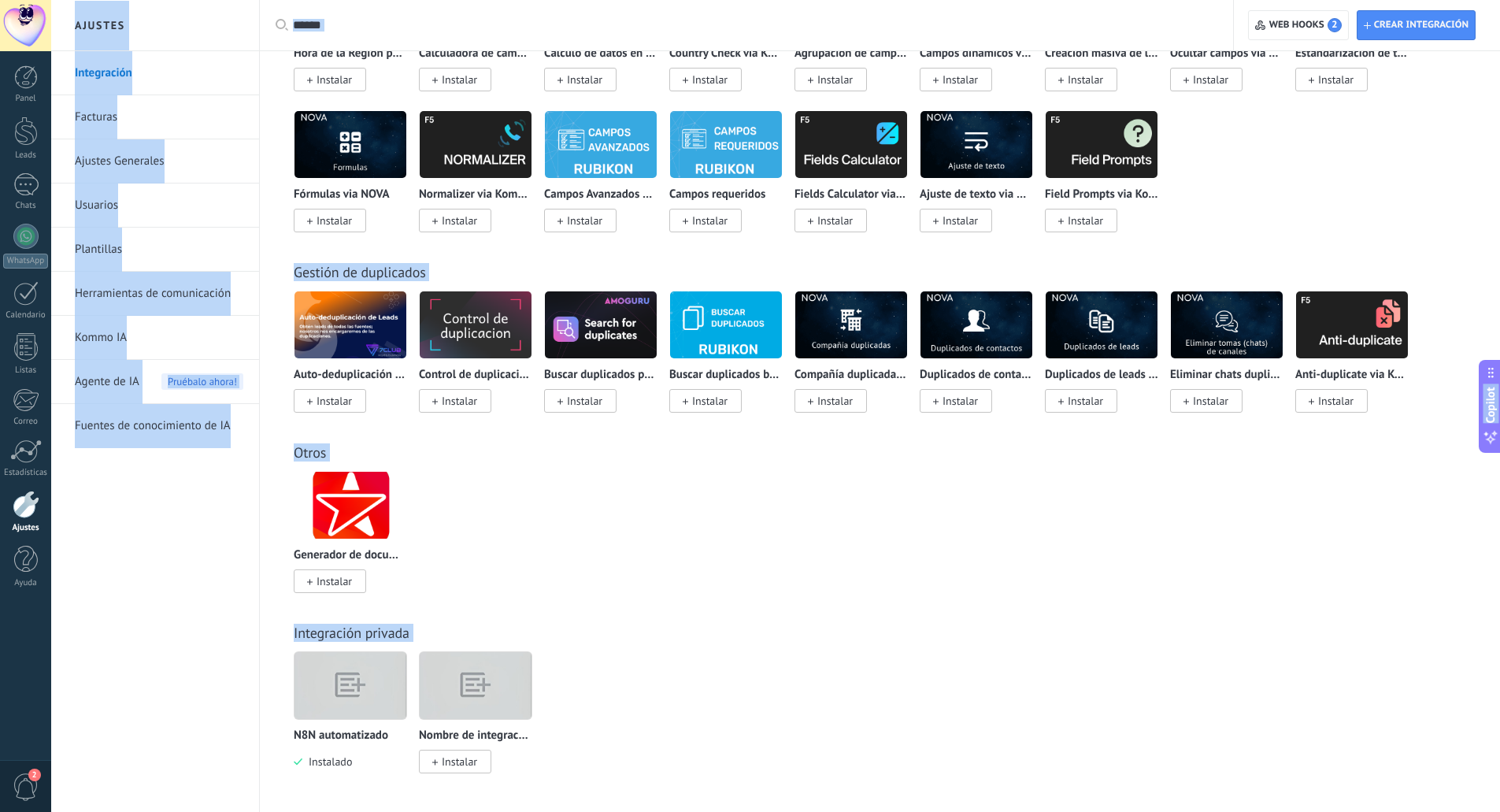
click at [343, 688] on img at bounding box center [350, 685] width 112 height 86
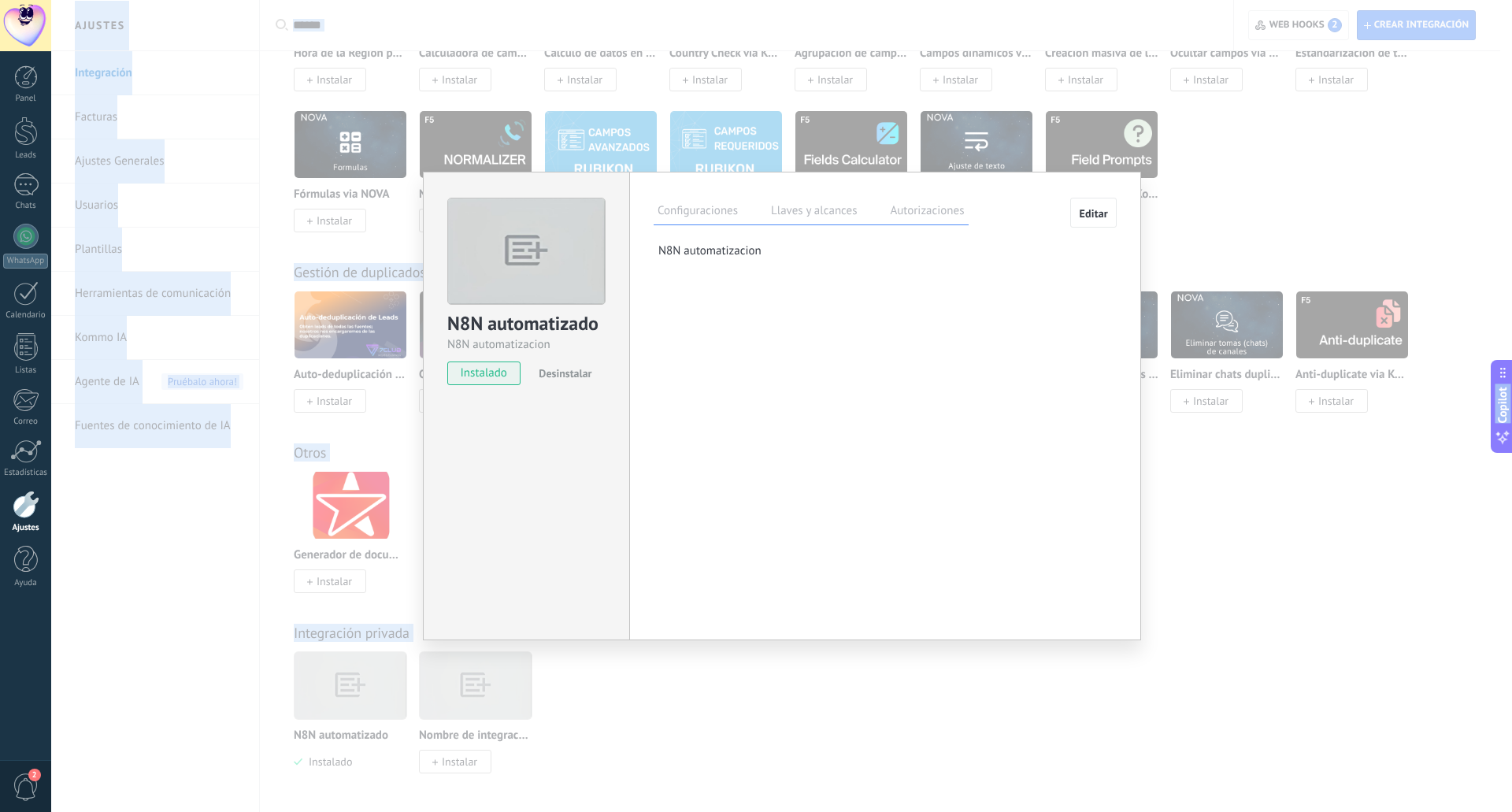
click at [846, 212] on label "Llaves y alcances" at bounding box center [813, 213] width 93 height 23
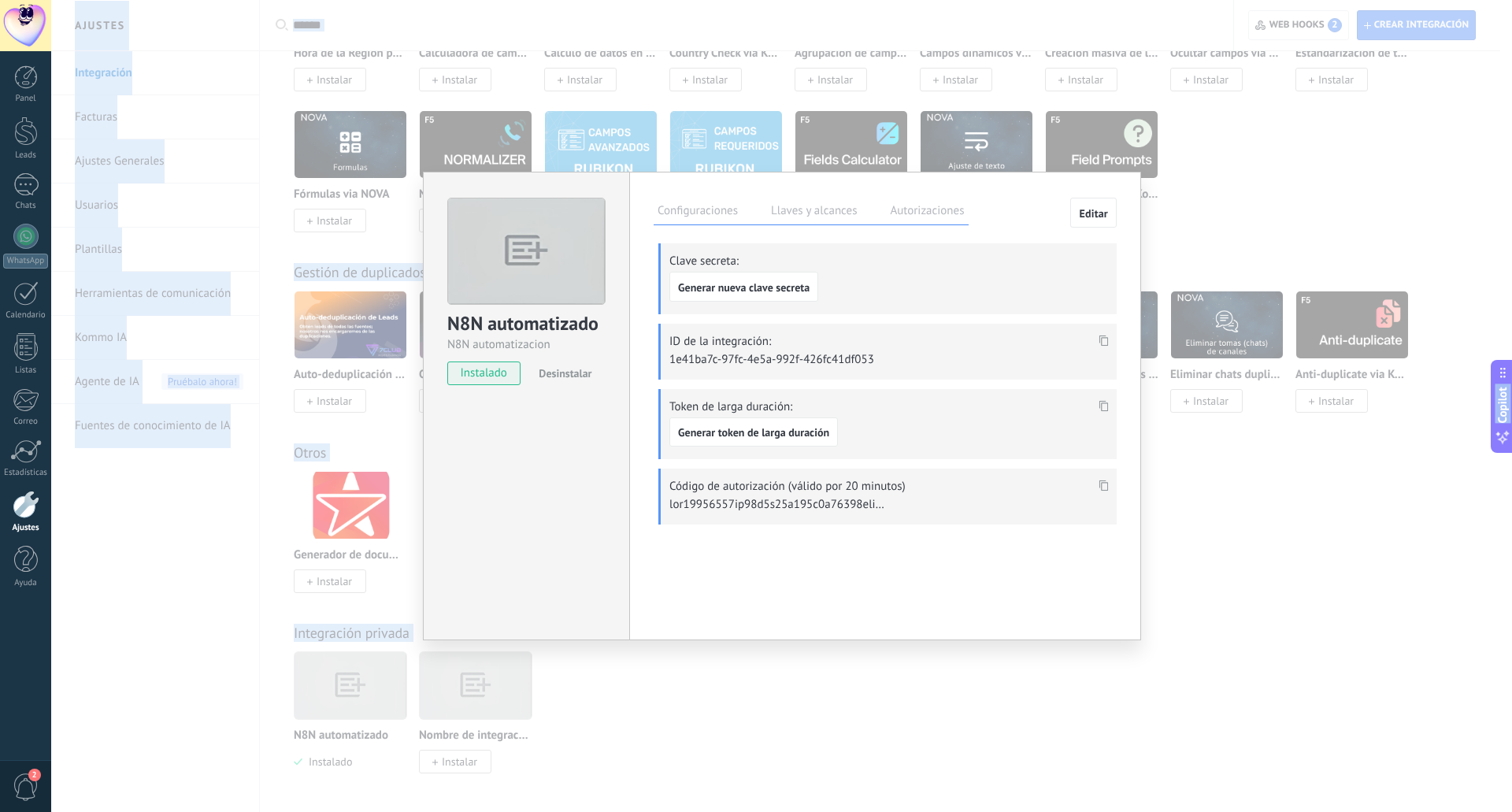
click at [1107, 402] on use at bounding box center [1104, 405] width 10 height 11
click at [28, 130] on div at bounding box center [25, 130] width 24 height 29
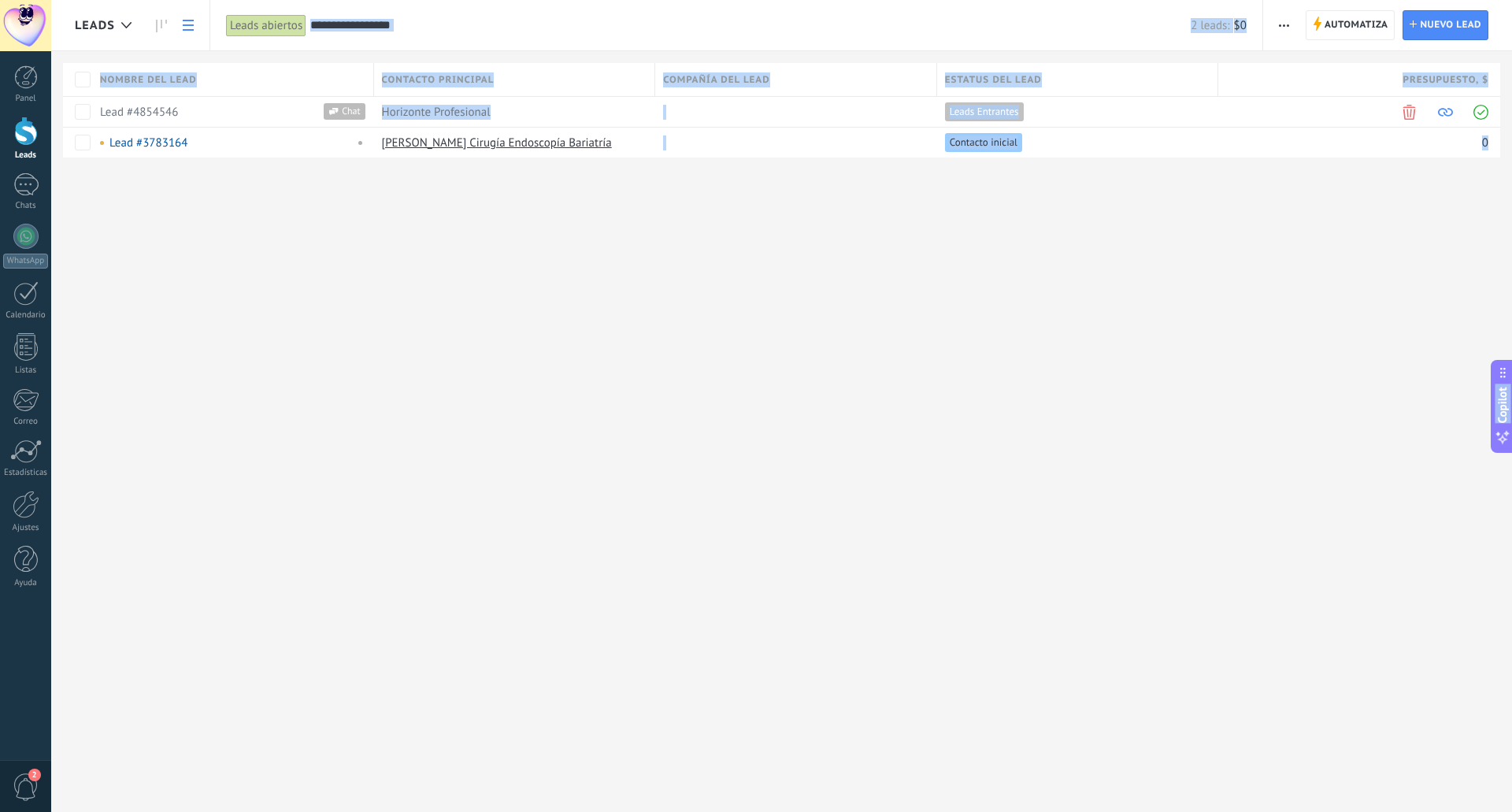
click at [1288, 20] on span "button" at bounding box center [1284, 25] width 10 height 30
click at [1317, 96] on span "Editar embudo" at bounding box center [1330, 100] width 74 height 31
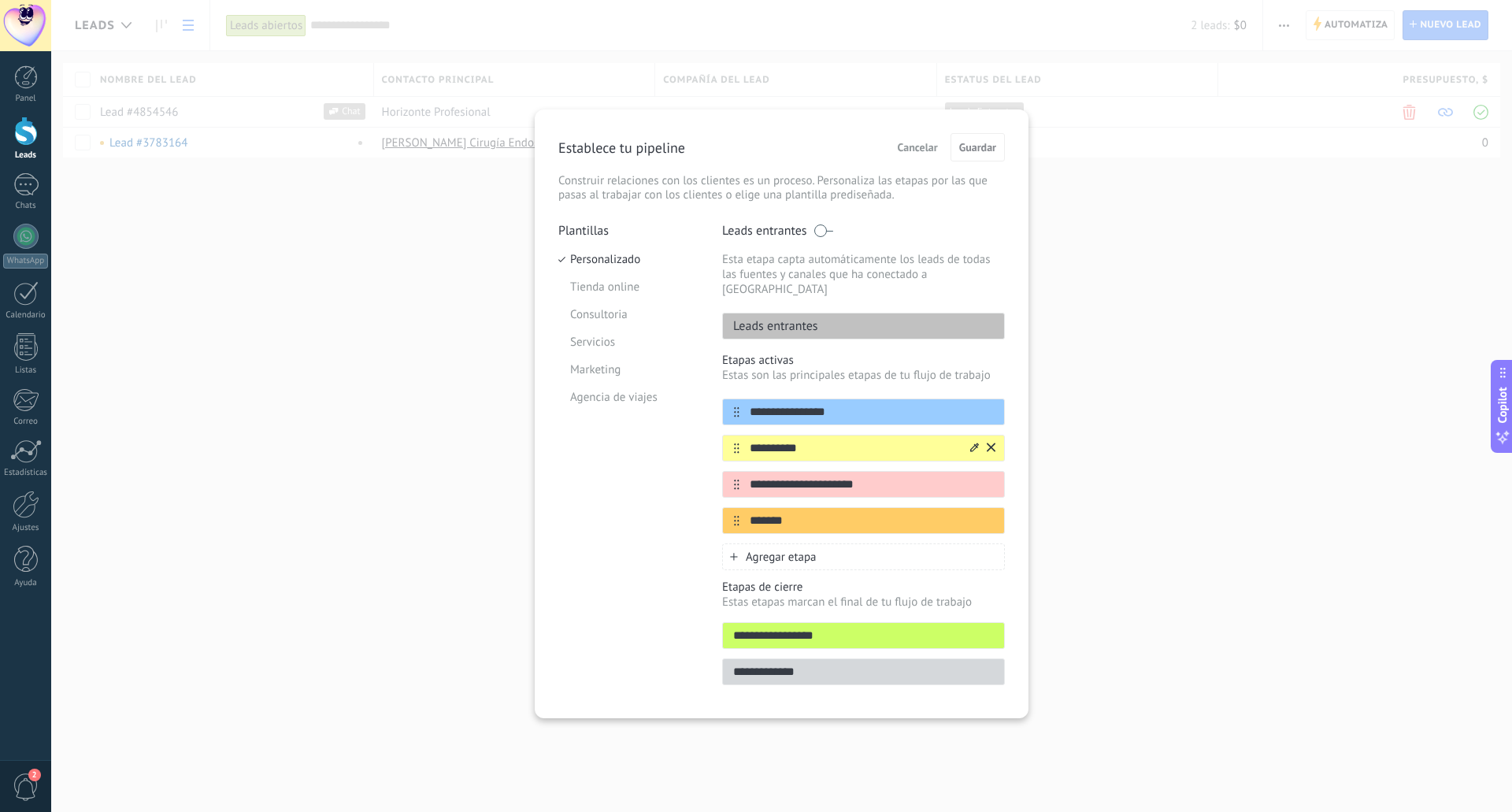
click at [811, 440] on input "**********" at bounding box center [853, 448] width 228 height 17
click at [793, 549] on span "Agregar etapa" at bounding box center [781, 556] width 71 height 15
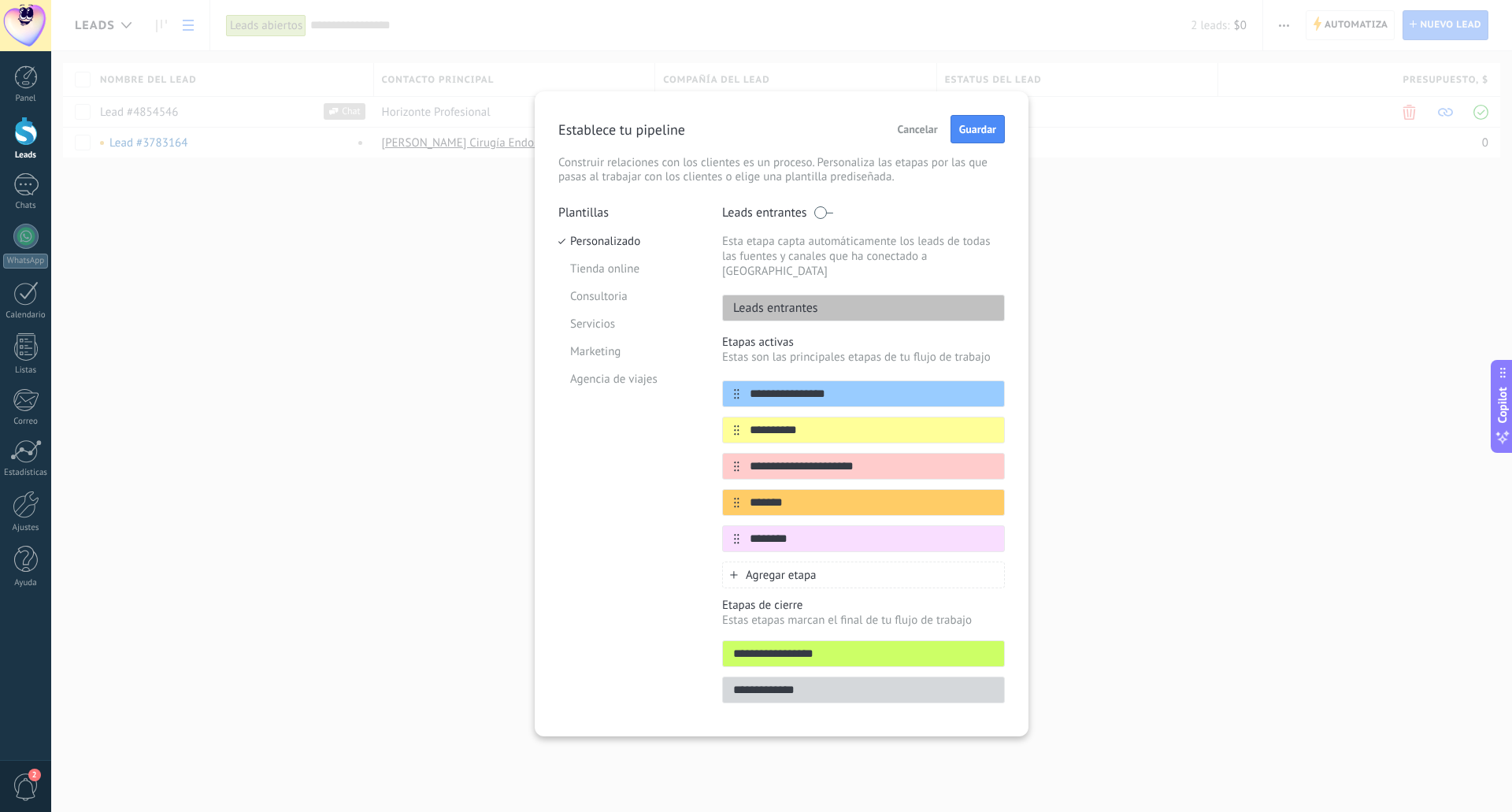
type input "********"
click at [689, 539] on div "Plantillas Personalizado Tienda online Consultoria Servicios Marketing Agencia …" at bounding box center [628, 458] width 141 height 508
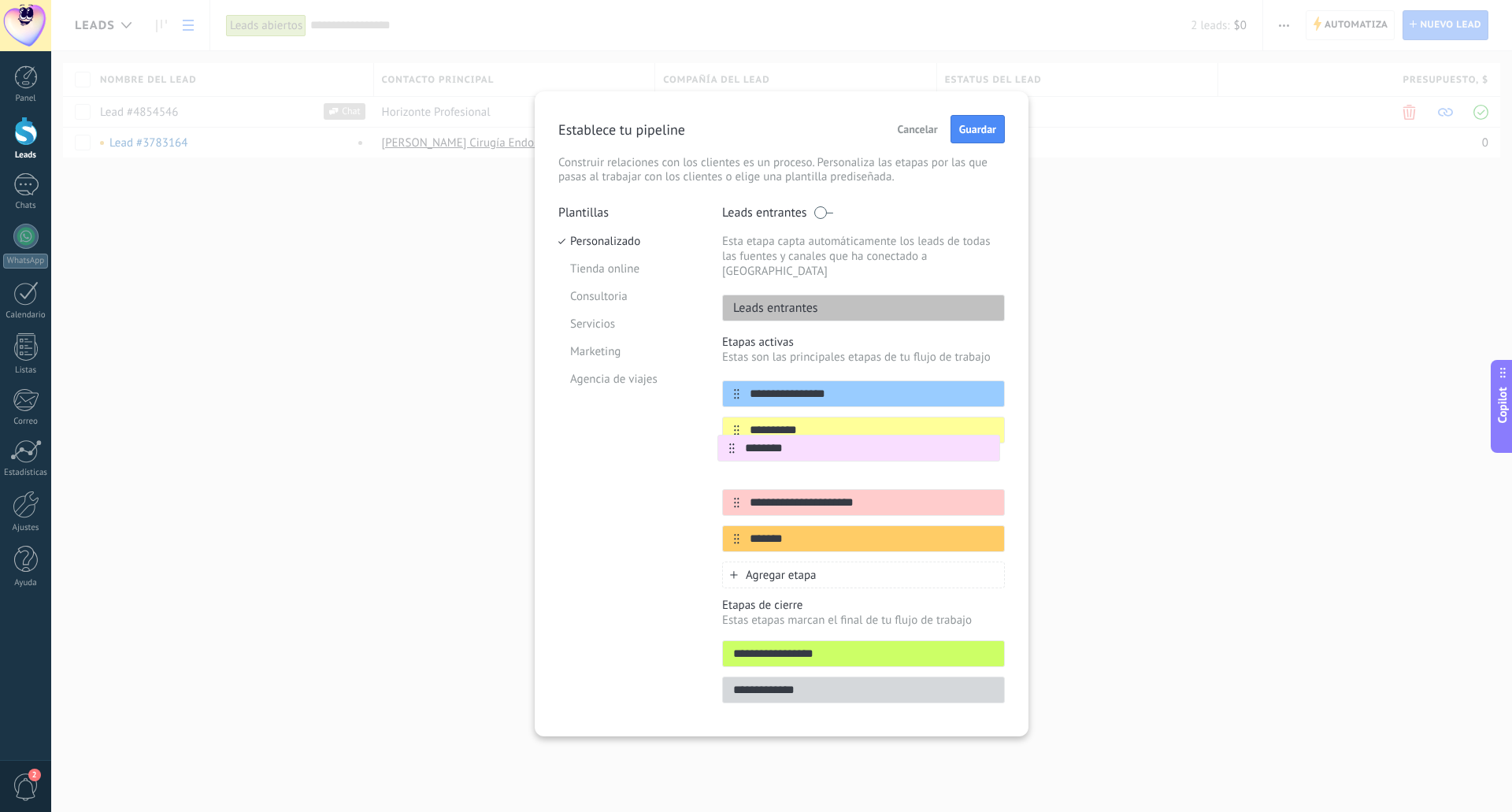
drag, startPoint x: 736, startPoint y: 518, endPoint x: 728, endPoint y: 432, distance: 86.4
click at [728, 432] on div "**********" at bounding box center [864, 466] width 283 height 172
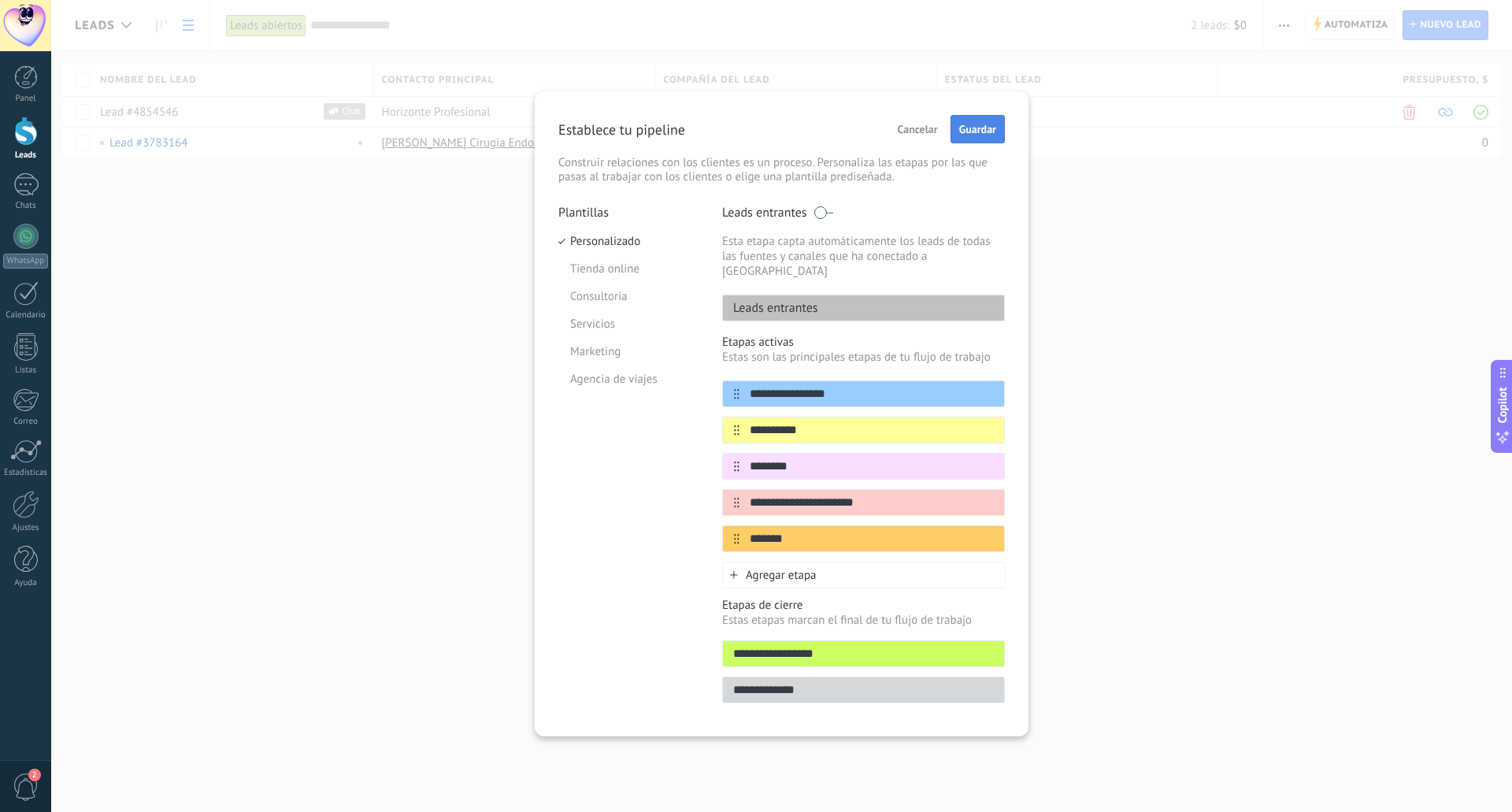
click at [990, 133] on span "Guardar" at bounding box center [977, 129] width 37 height 11
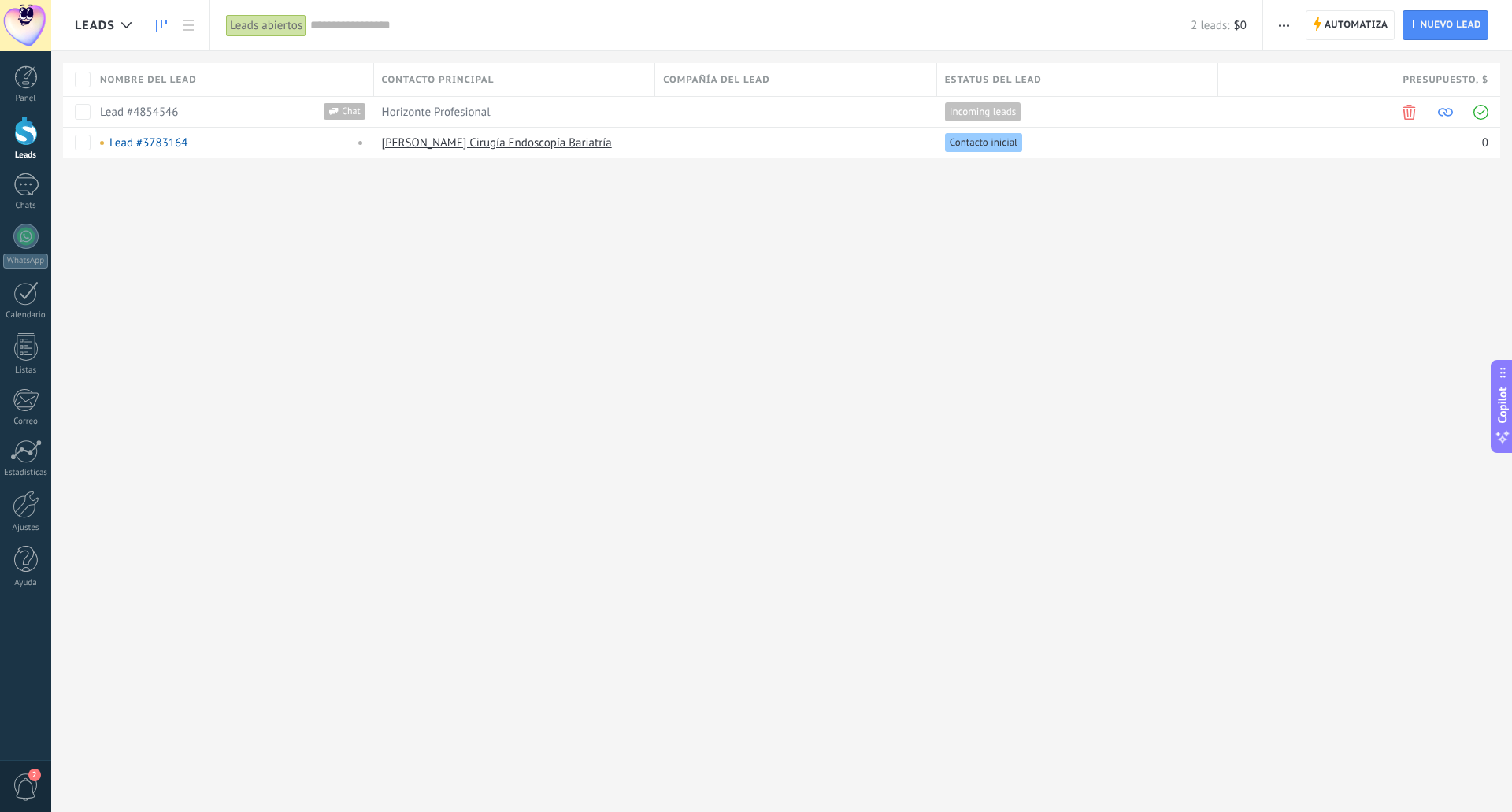
click at [159, 24] on icon at bounding box center [162, 26] width 11 height 12
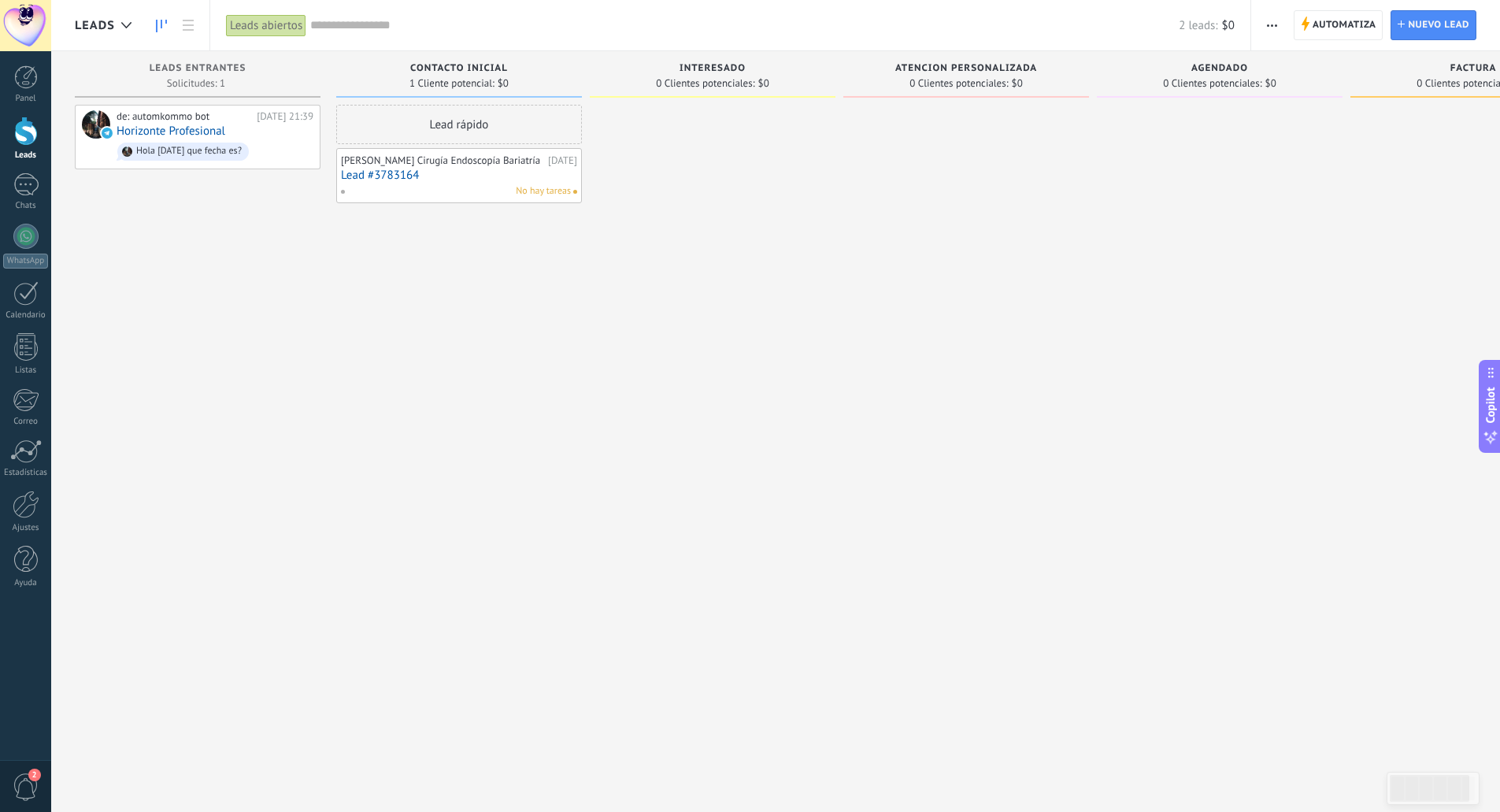
click at [1224, 82] on span "0 Clientes potenciales:" at bounding box center [1212, 83] width 99 height 10
click at [1228, 72] on span "Agendado" at bounding box center [1219, 68] width 57 height 11
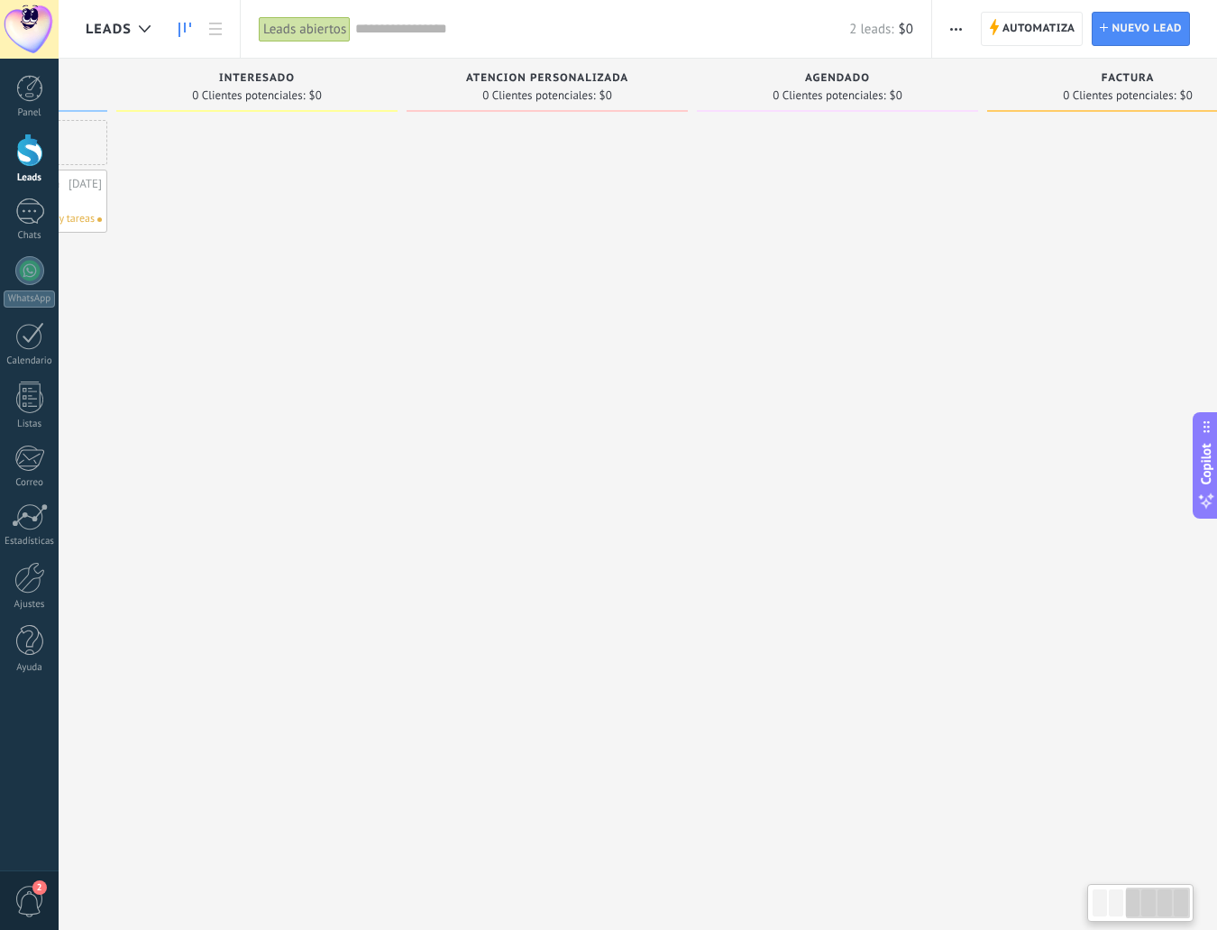
scroll to position [0, 637]
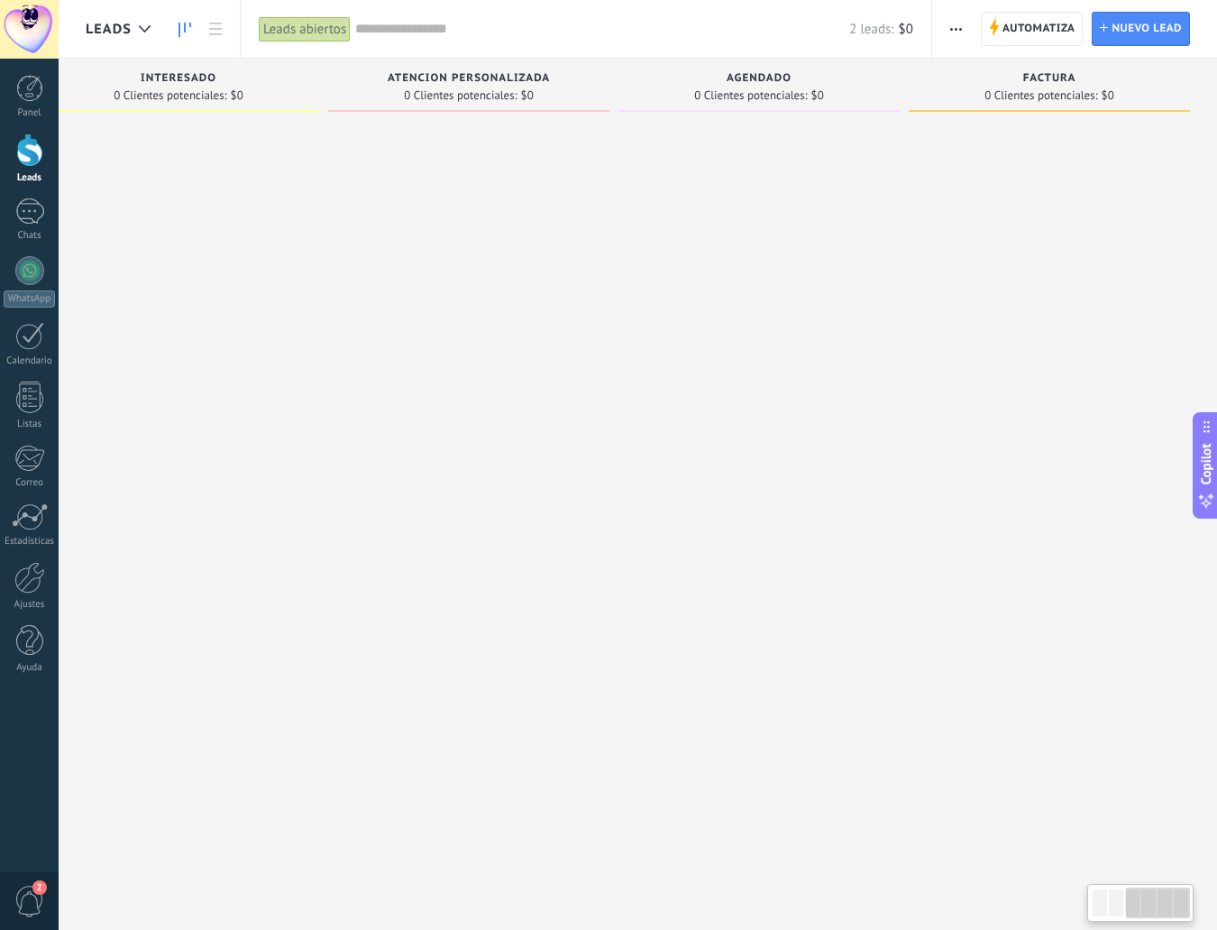
drag, startPoint x: 971, startPoint y: 179, endPoint x: 1210, endPoint y: 172, distance: 239.1
click at [757, 75] on span "Agendado" at bounding box center [759, 78] width 65 height 13
click at [955, 29] on icon "button" at bounding box center [956, 29] width 12 height 3
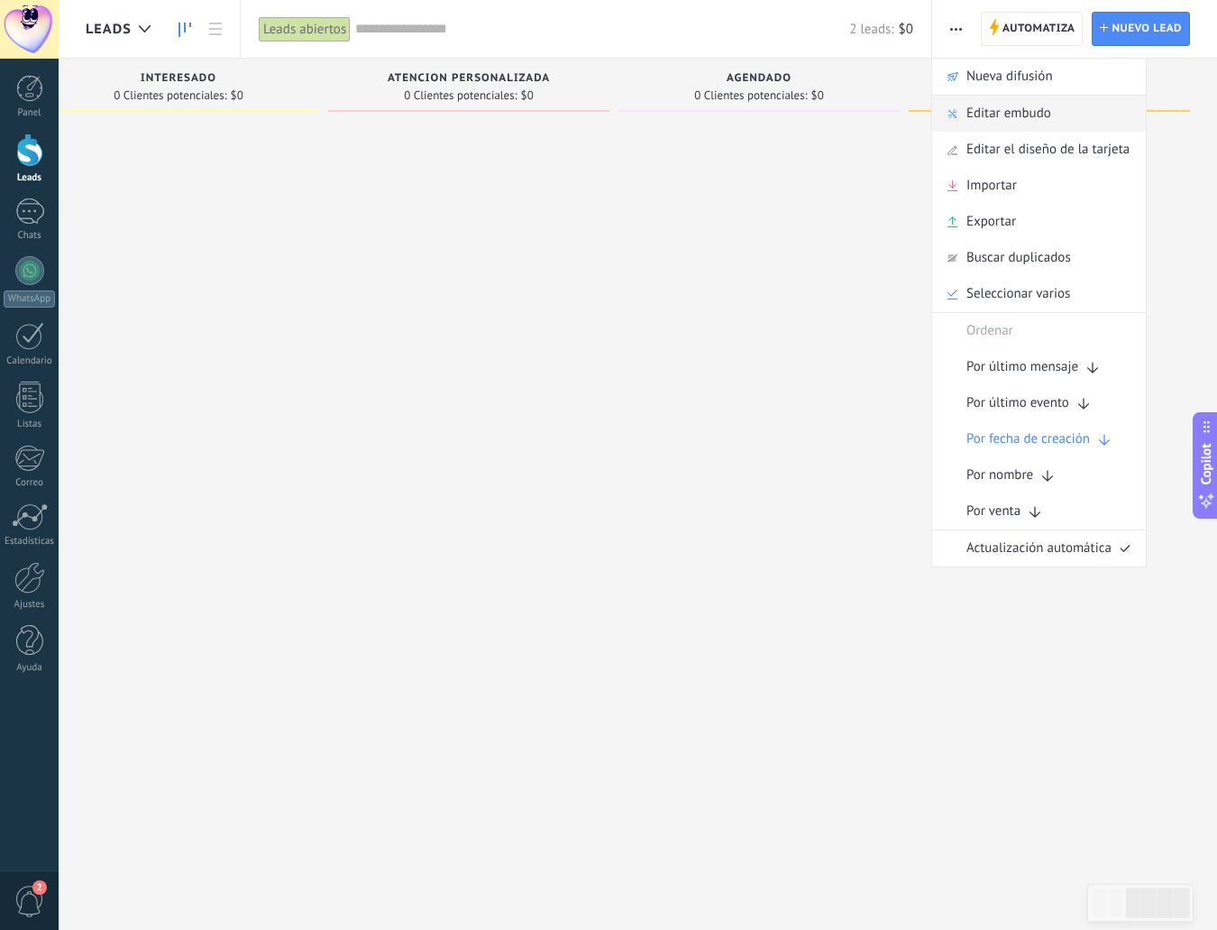
click at [1013, 105] on span "Editar embudo" at bounding box center [1009, 114] width 85 height 36
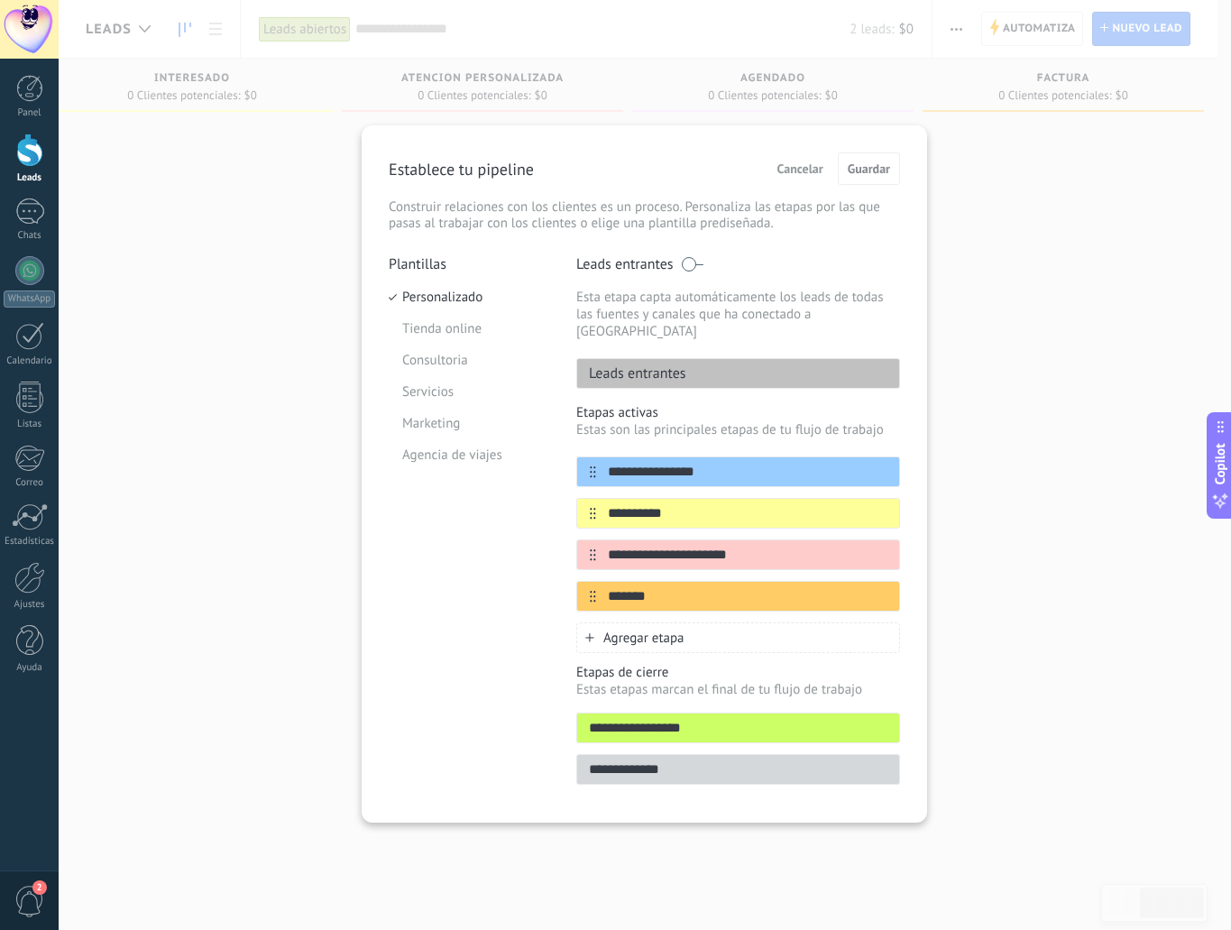
click at [976, 329] on div "**********" at bounding box center [645, 465] width 1172 height 930
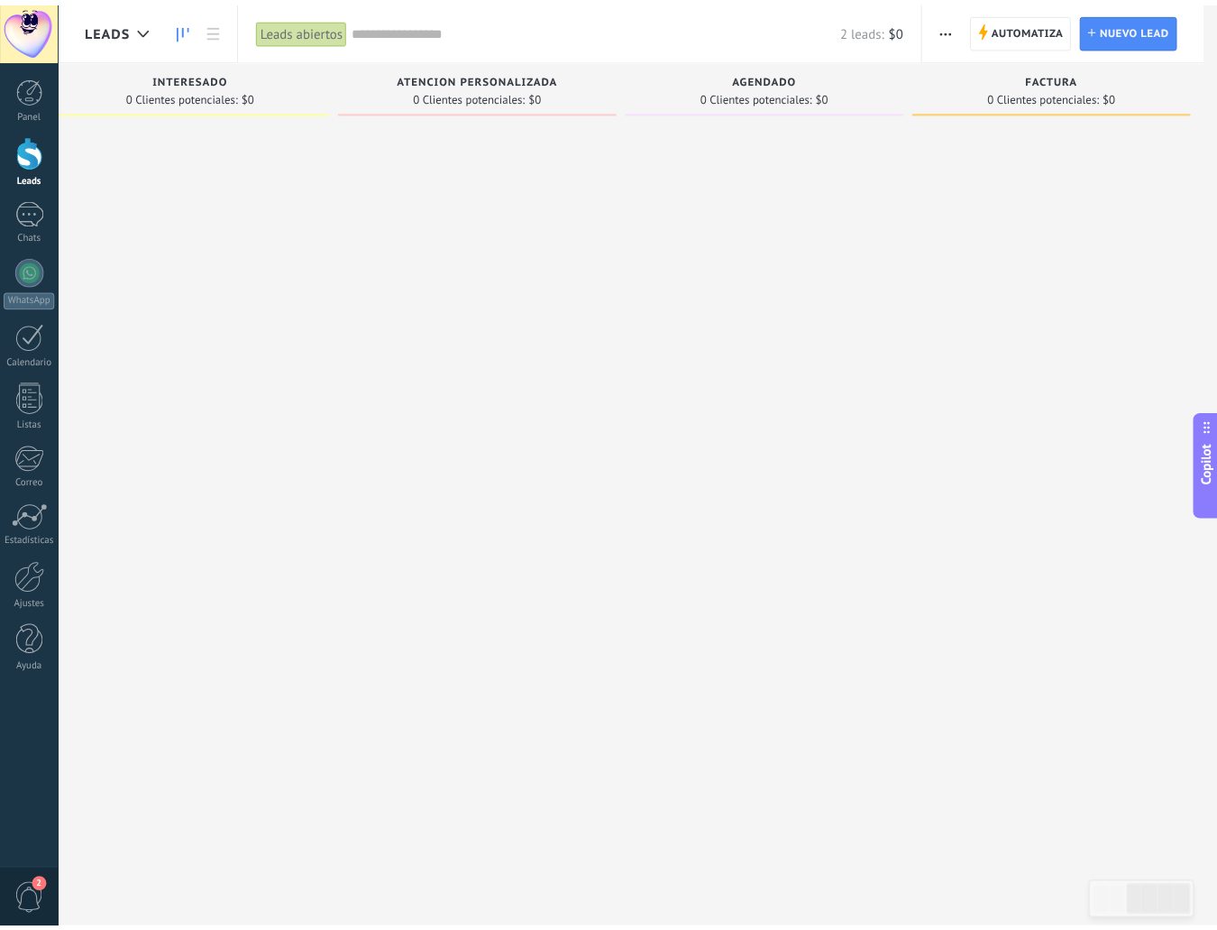
scroll to position [0, 624]
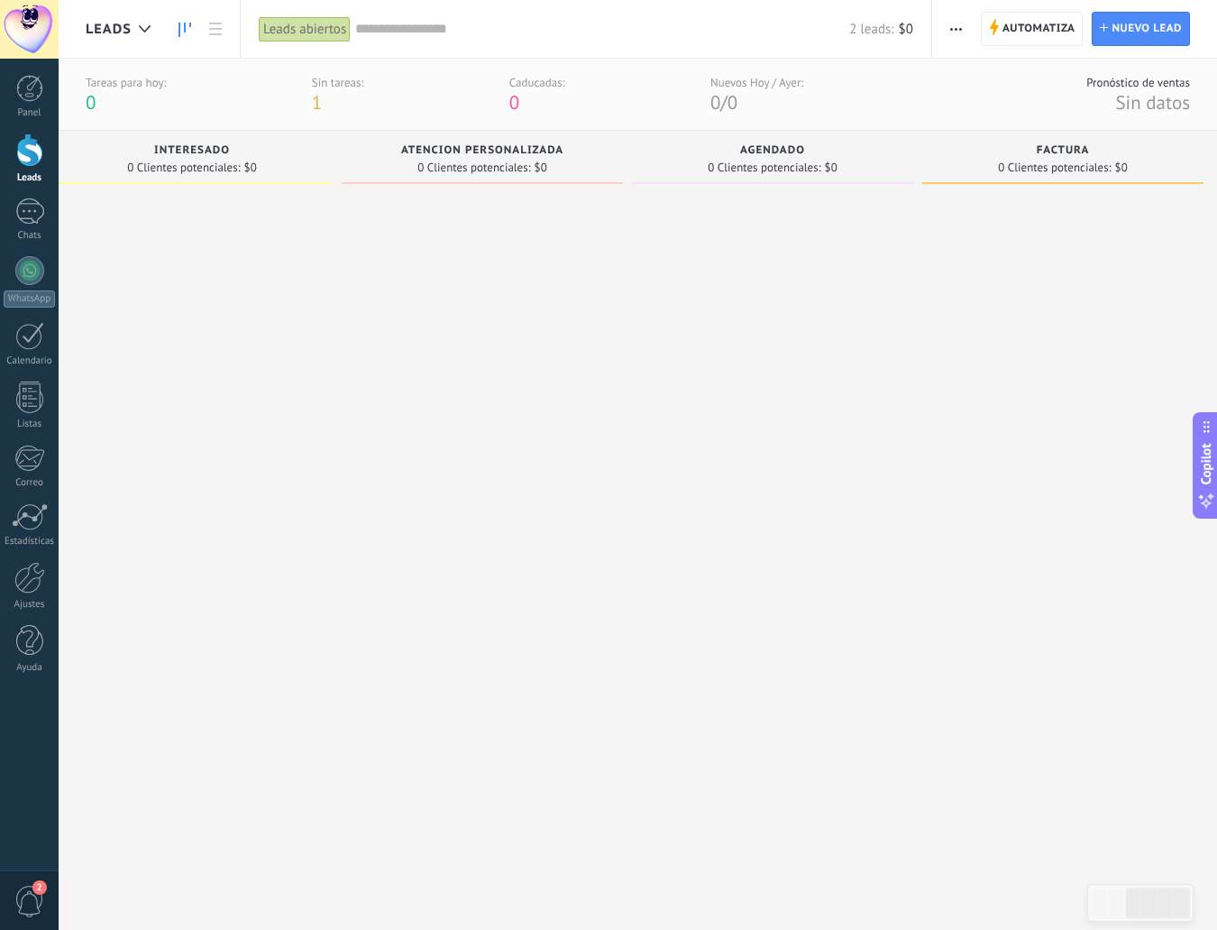
click at [831, 186] on div "Agendado 0 Clientes potenciales: $0" at bounding box center [772, 161] width 281 height 61
click at [828, 162] on span "$0" at bounding box center [831, 167] width 13 height 11
click at [835, 170] on span "$0" at bounding box center [831, 167] width 13 height 11
click at [951, 28] on icon "button" at bounding box center [956, 29] width 12 height 3
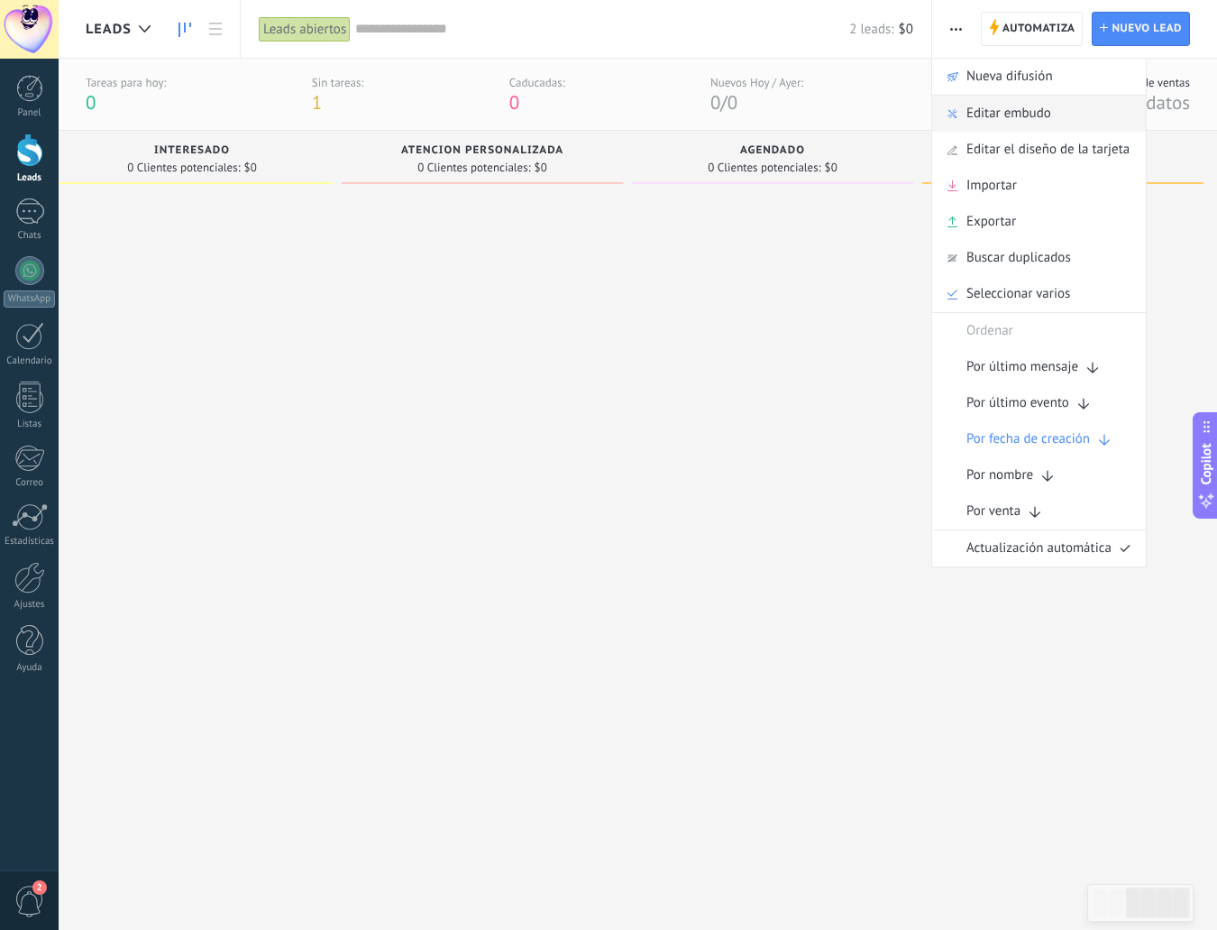
click at [1009, 111] on span "Editar embudo" at bounding box center [1009, 114] width 85 height 36
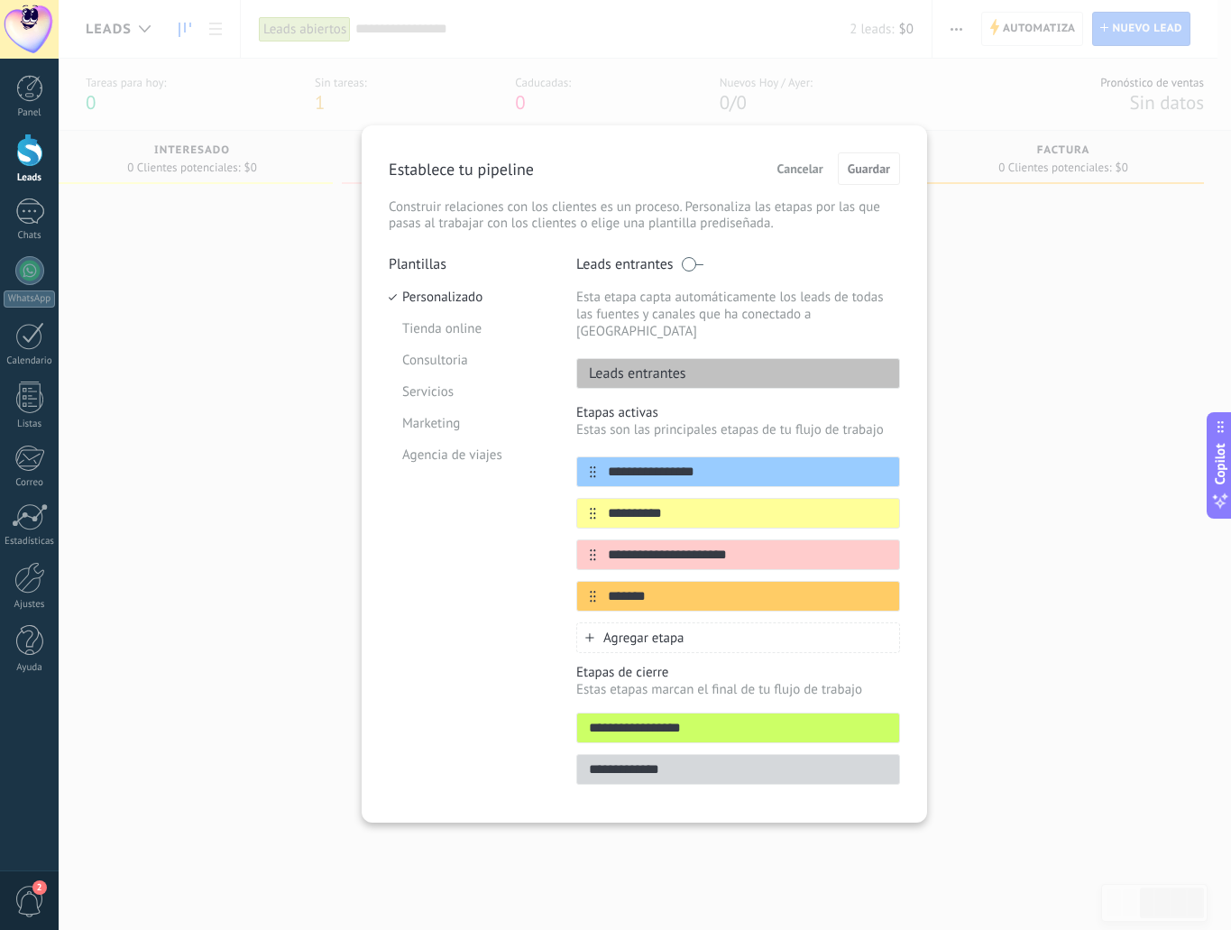
drag, startPoint x: 955, startPoint y: 254, endPoint x: 979, endPoint y: 262, distance: 25.7
click at [957, 255] on div "**********" at bounding box center [645, 465] width 1172 height 930
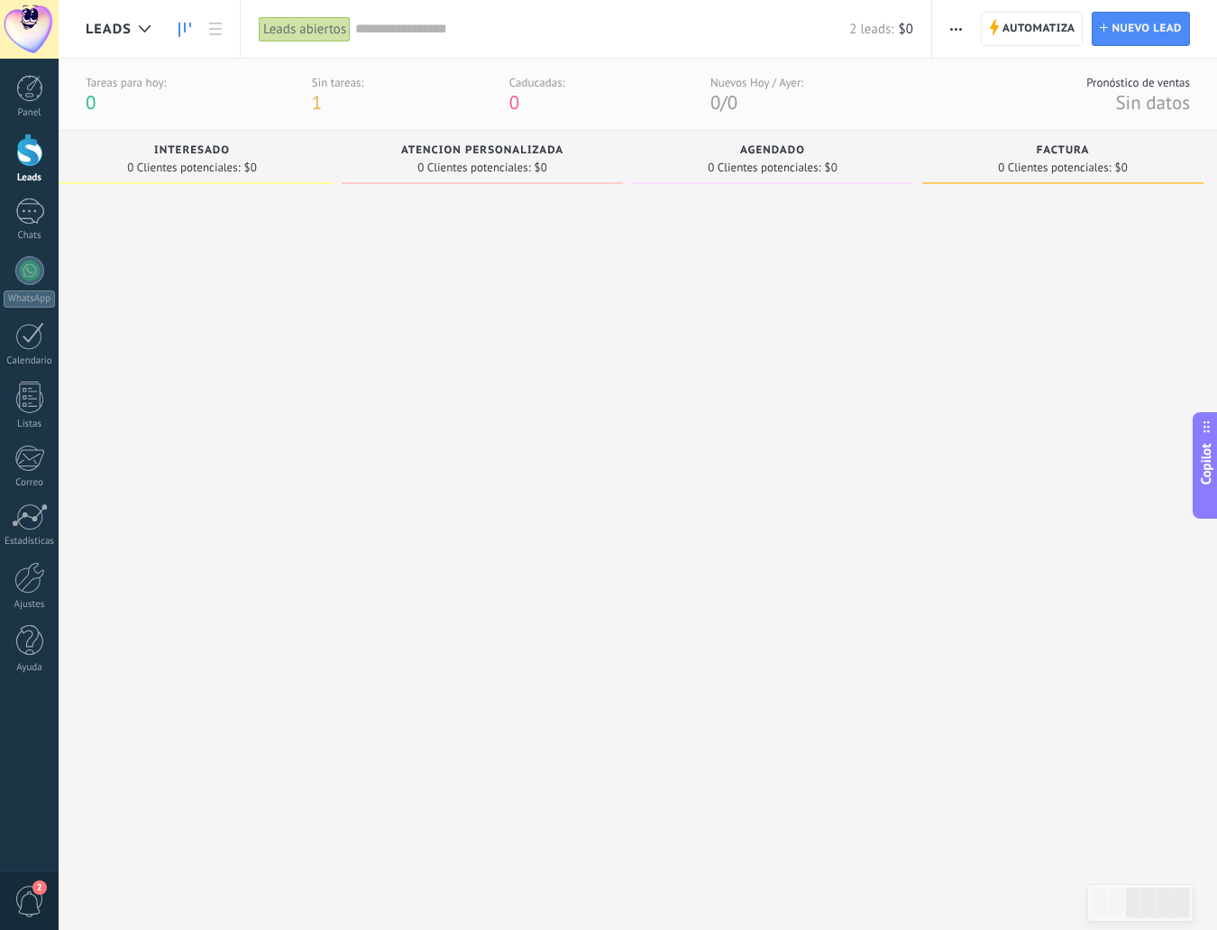
click at [1012, 414] on div at bounding box center [1062, 539] width 281 height 694
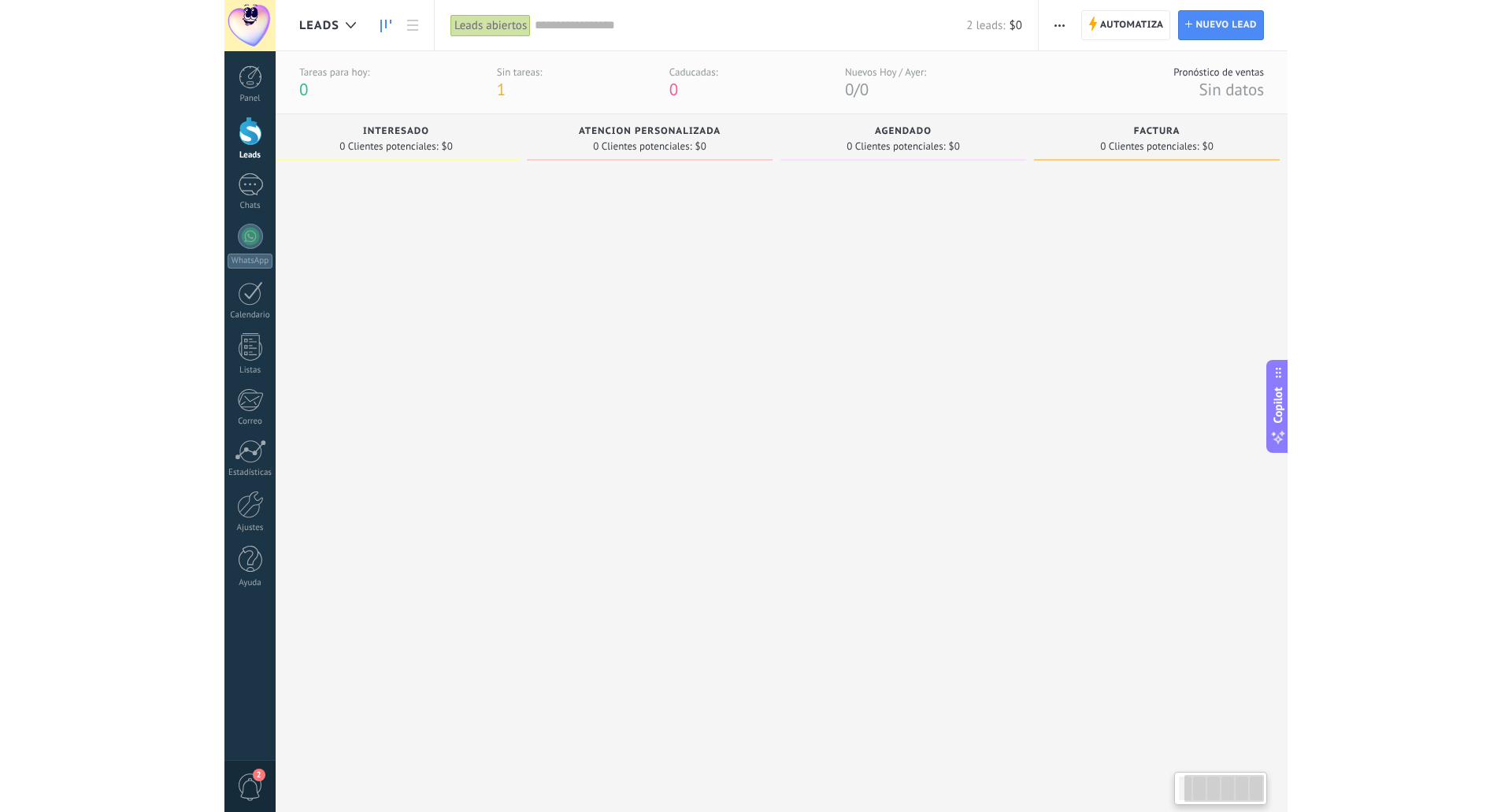
scroll to position [0, 120]
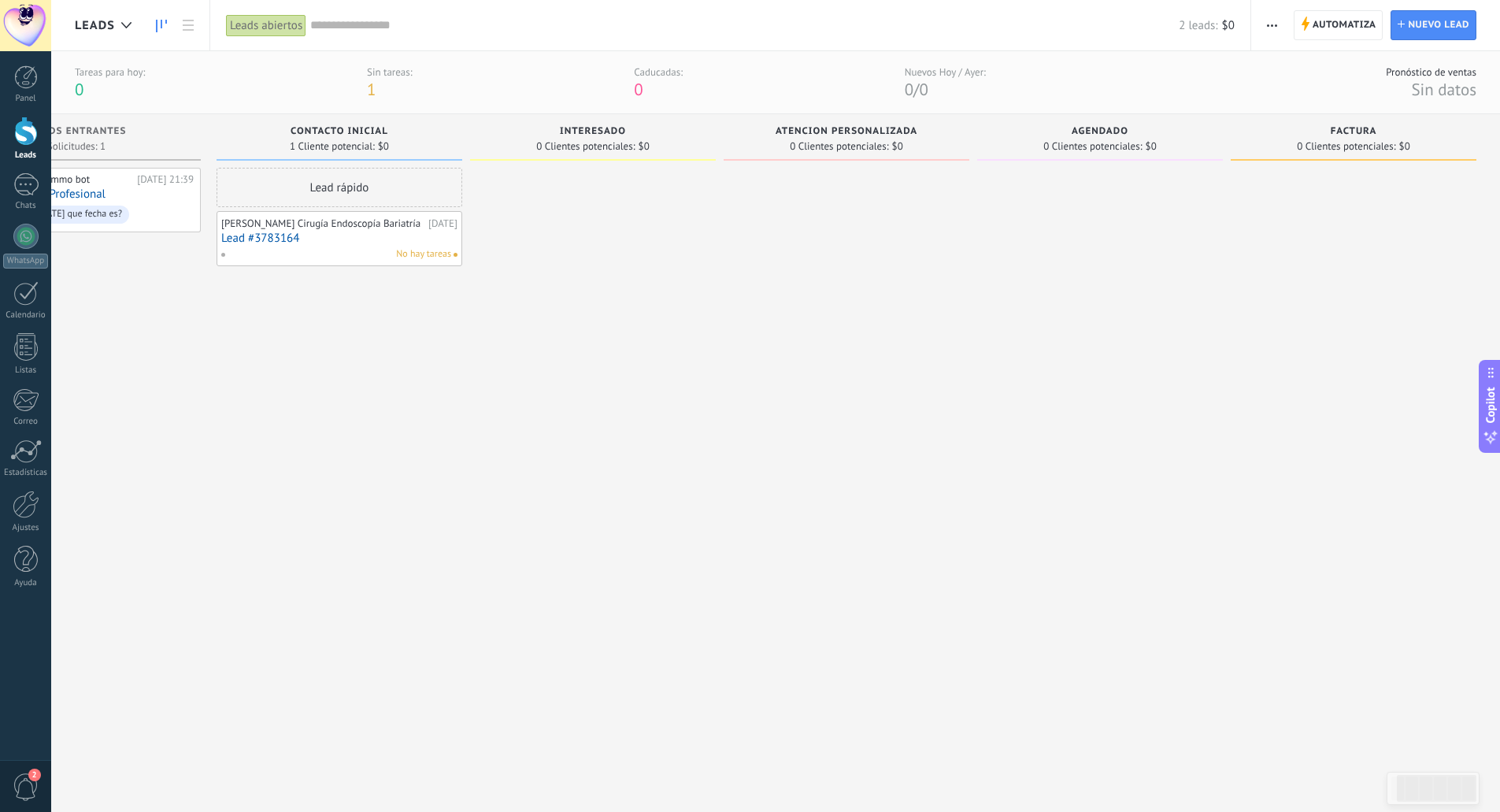
click at [1222, 265] on div "Agendado 0 Clientes potenciales: $0" at bounding box center [1104, 418] width 253 height 609
click at [1131, 141] on span "0 Clientes potenciales:" at bounding box center [1092, 146] width 99 height 10
click at [1114, 125] on div "Agendado 0 Clientes potenciales: $0" at bounding box center [1099, 137] width 245 height 46
click at [1271, 19] on span "button" at bounding box center [1272, 25] width 10 height 30
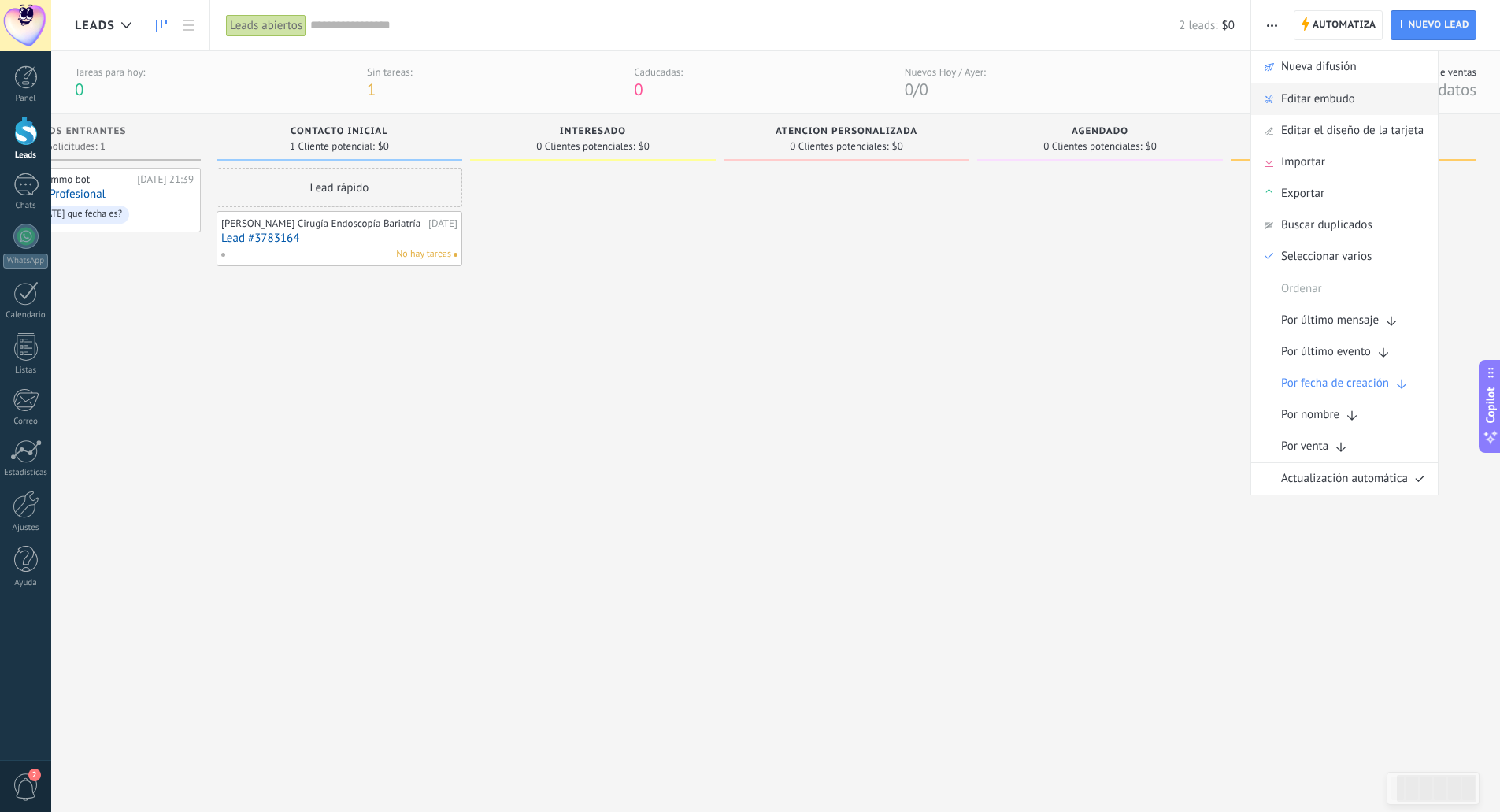
click at [1310, 99] on span "Editar embudo" at bounding box center [1318, 100] width 74 height 31
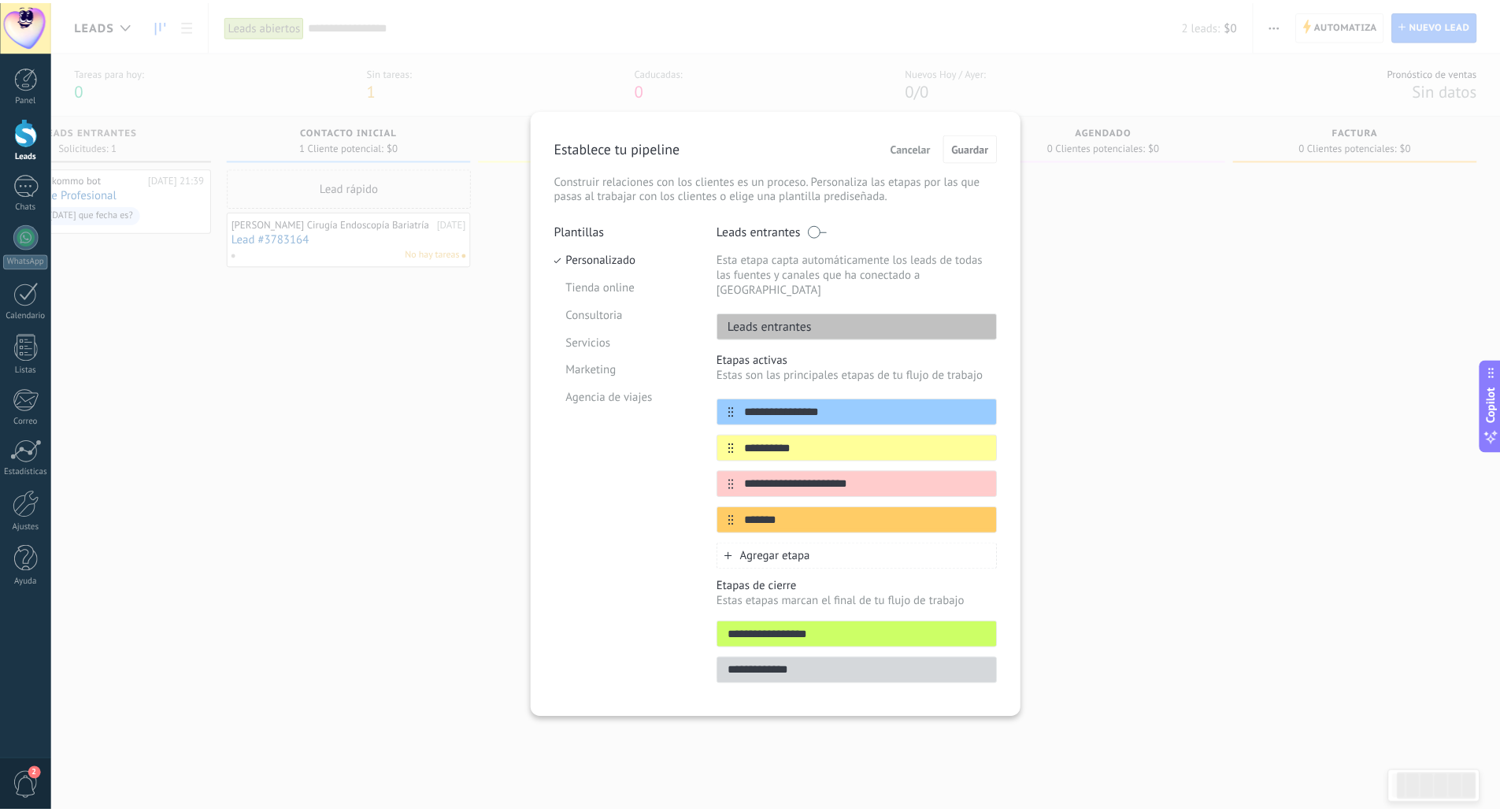
scroll to position [0, 108]
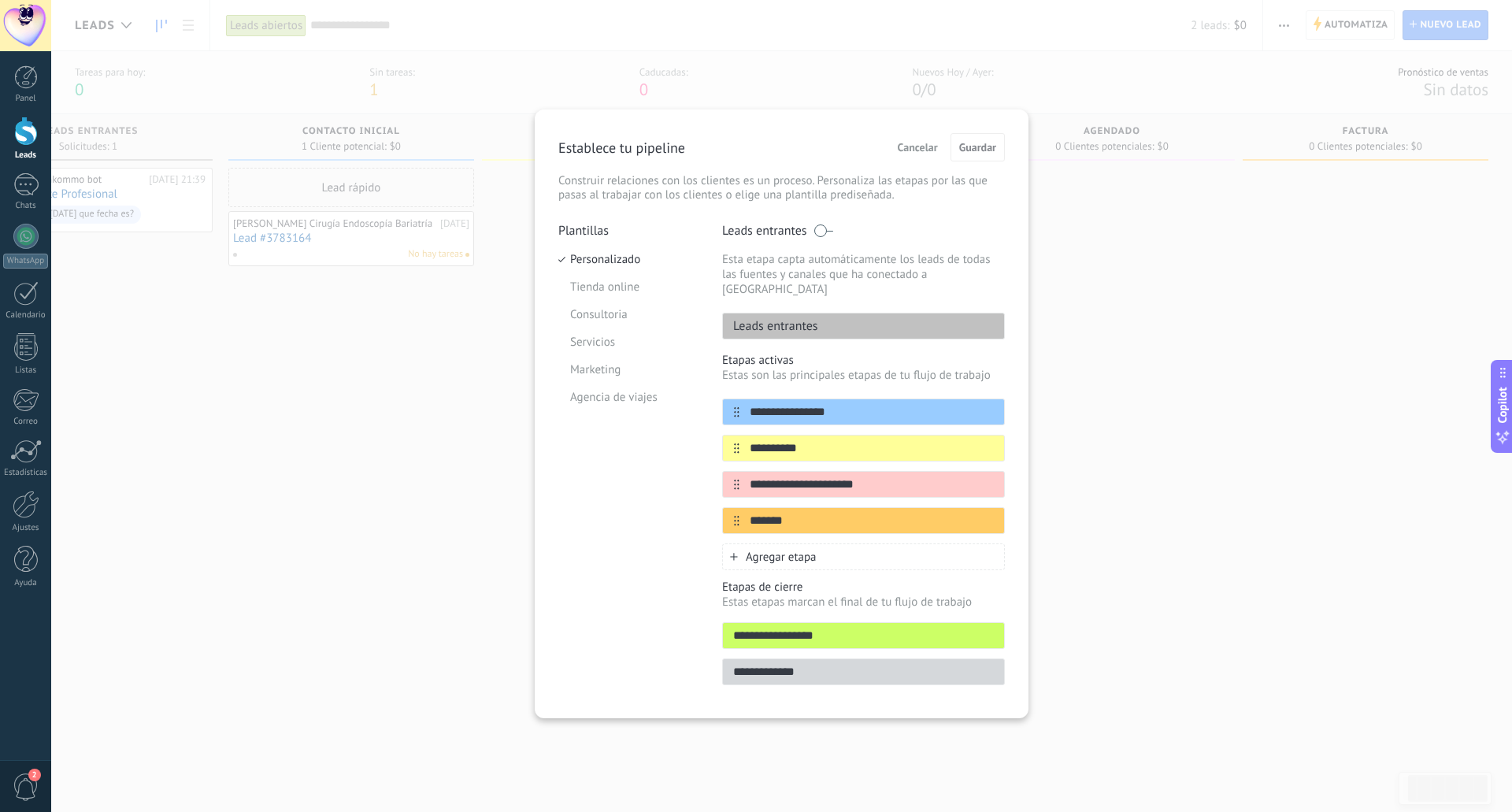
click at [1161, 508] on div "**********" at bounding box center [782, 406] width 1461 height 812
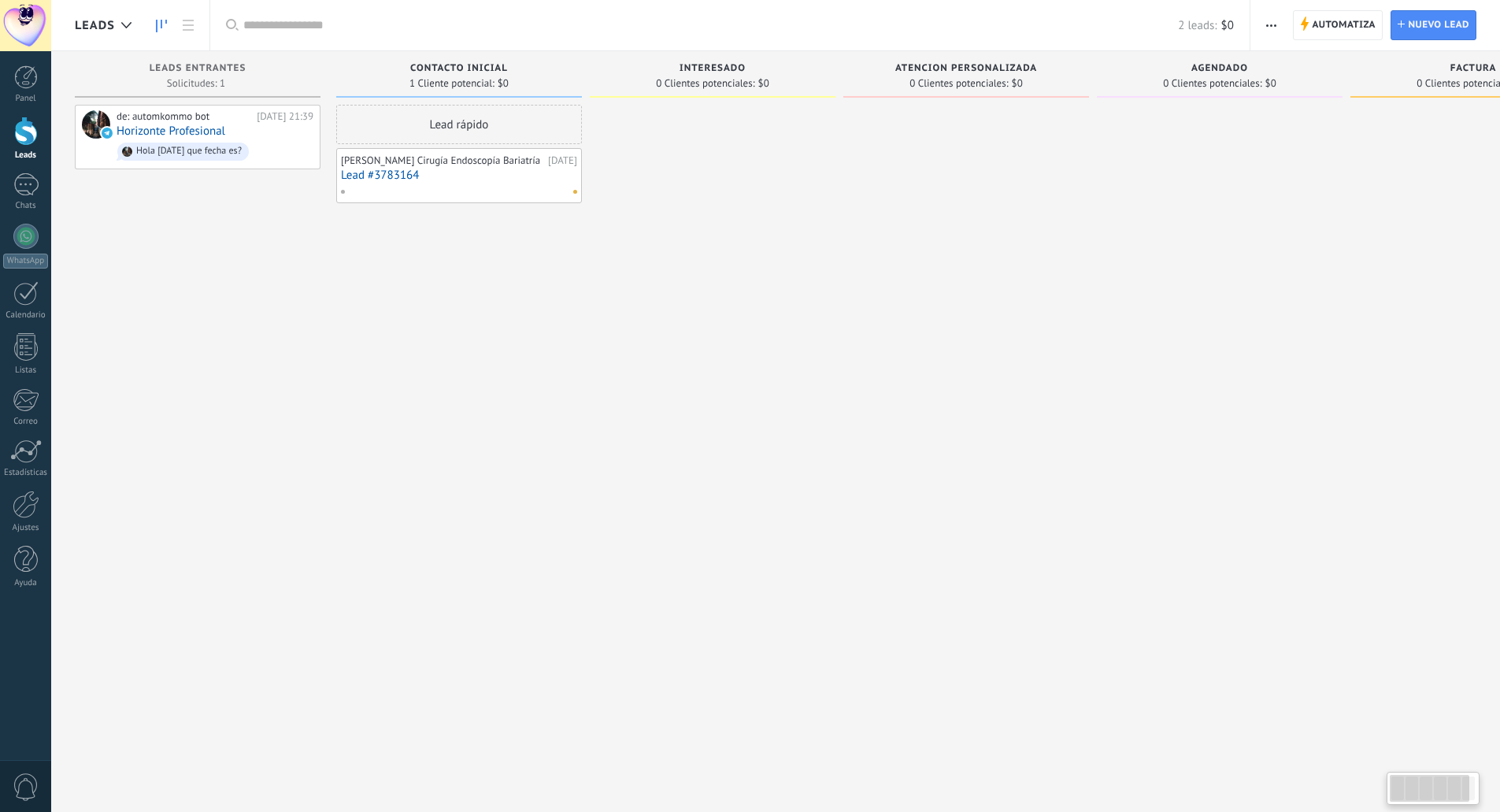
click at [1263, 28] on button "button" at bounding box center [1271, 25] width 23 height 30
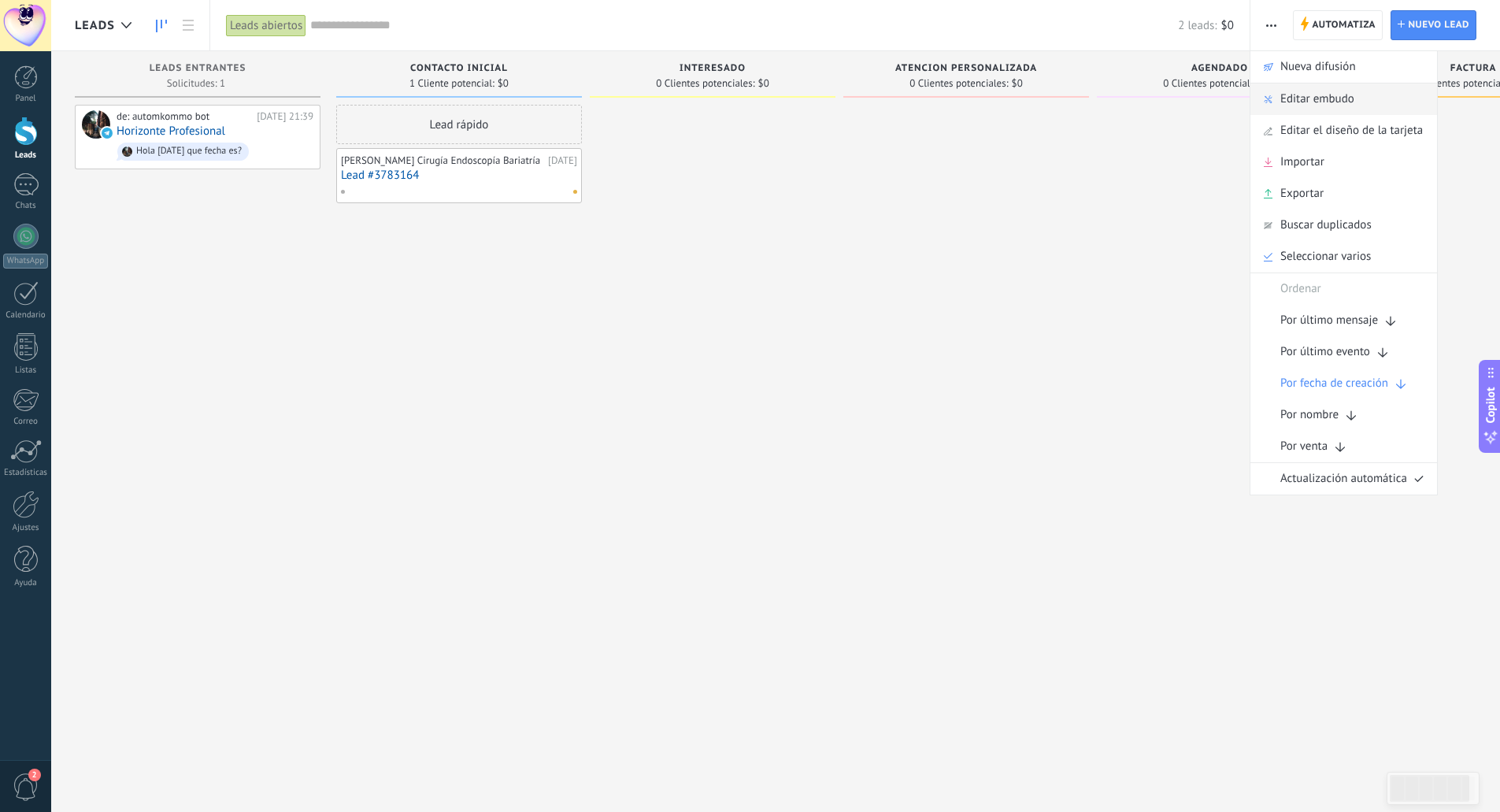
click at [1269, 99] on use at bounding box center [1268, 99] width 8 height 8
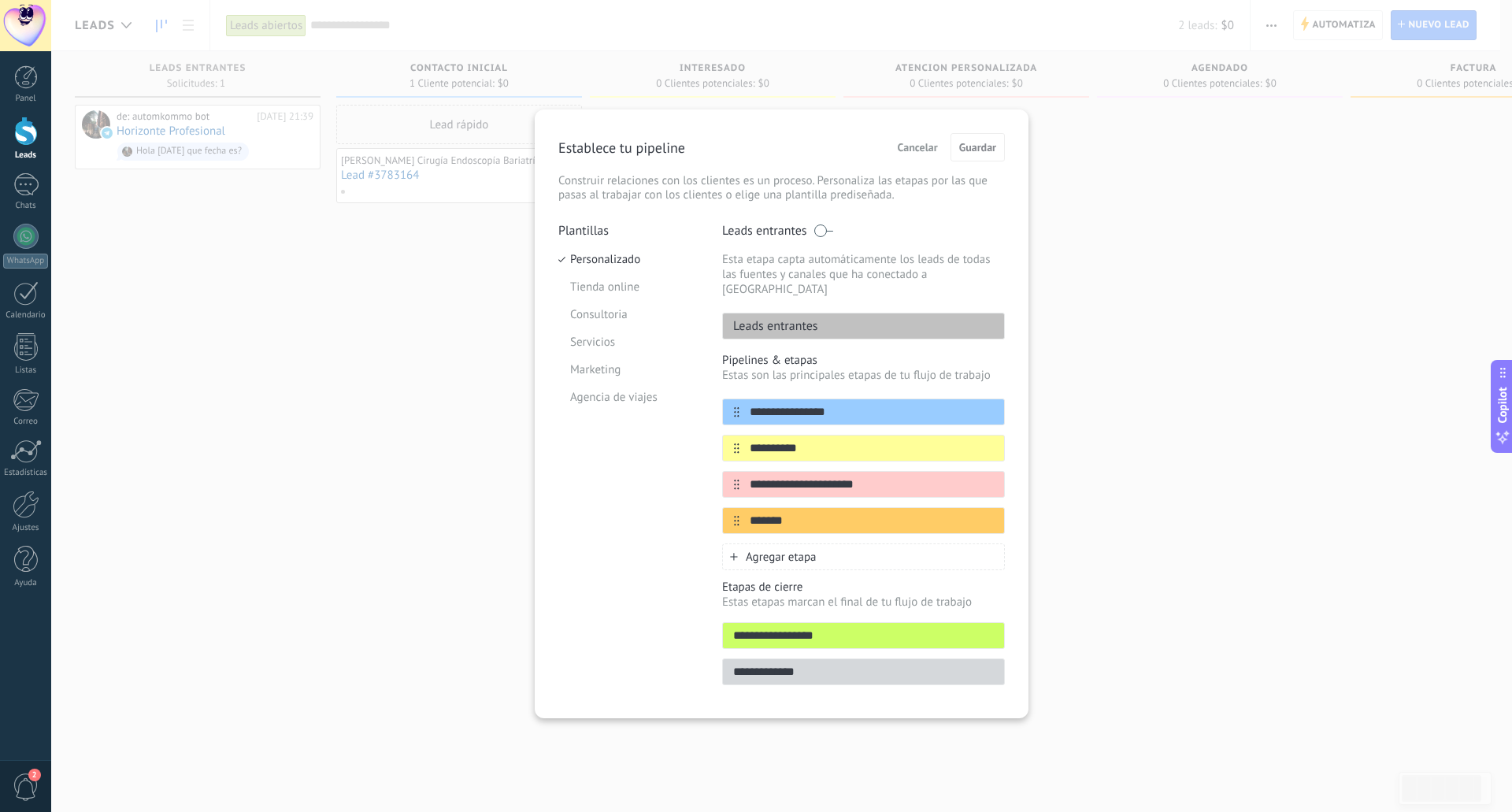
click at [780, 549] on span "Agregar etapa" at bounding box center [781, 556] width 71 height 15
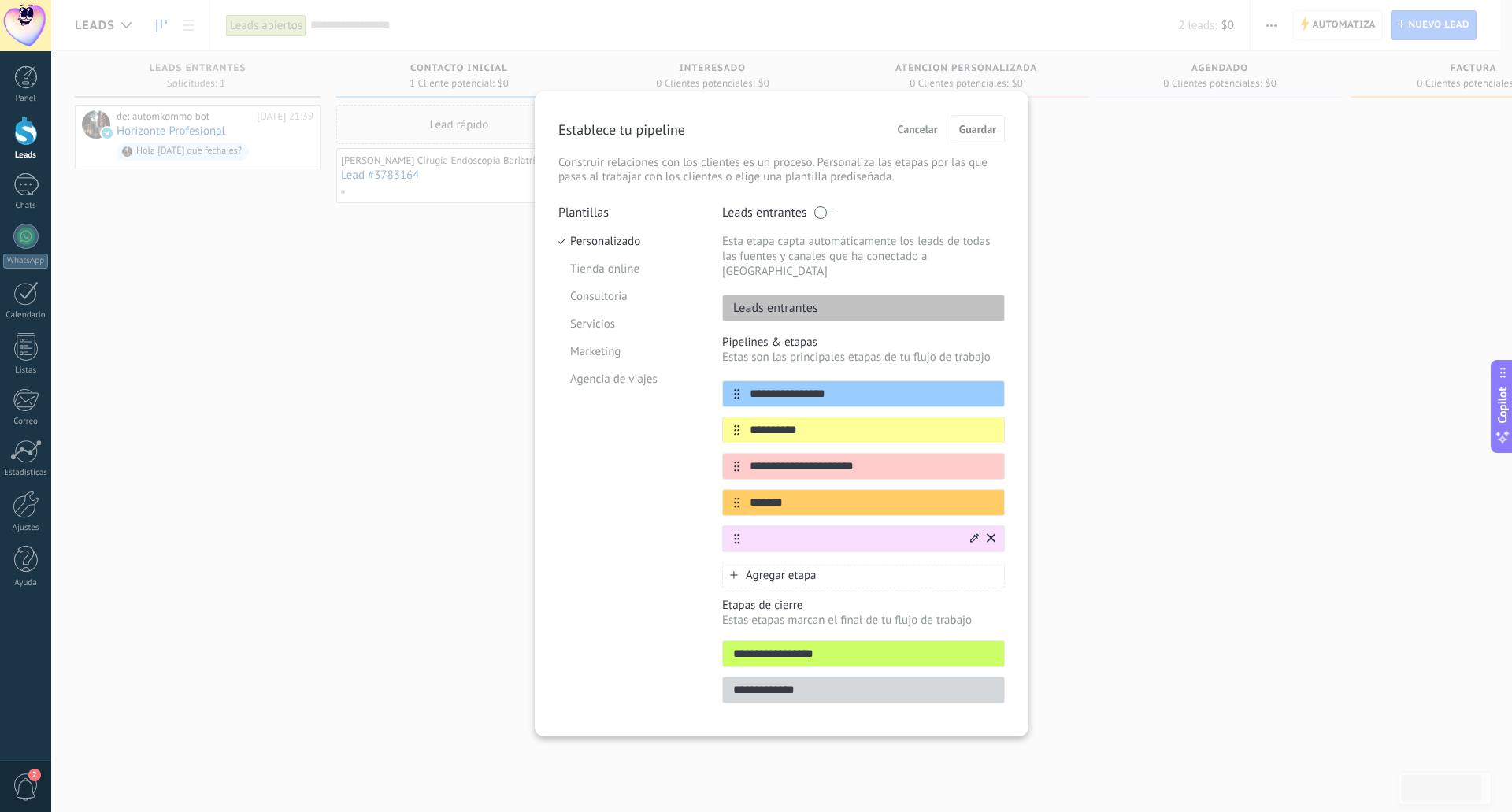
type input "*"
click at [733, 533] on div at bounding box center [731, 539] width 17 height 10
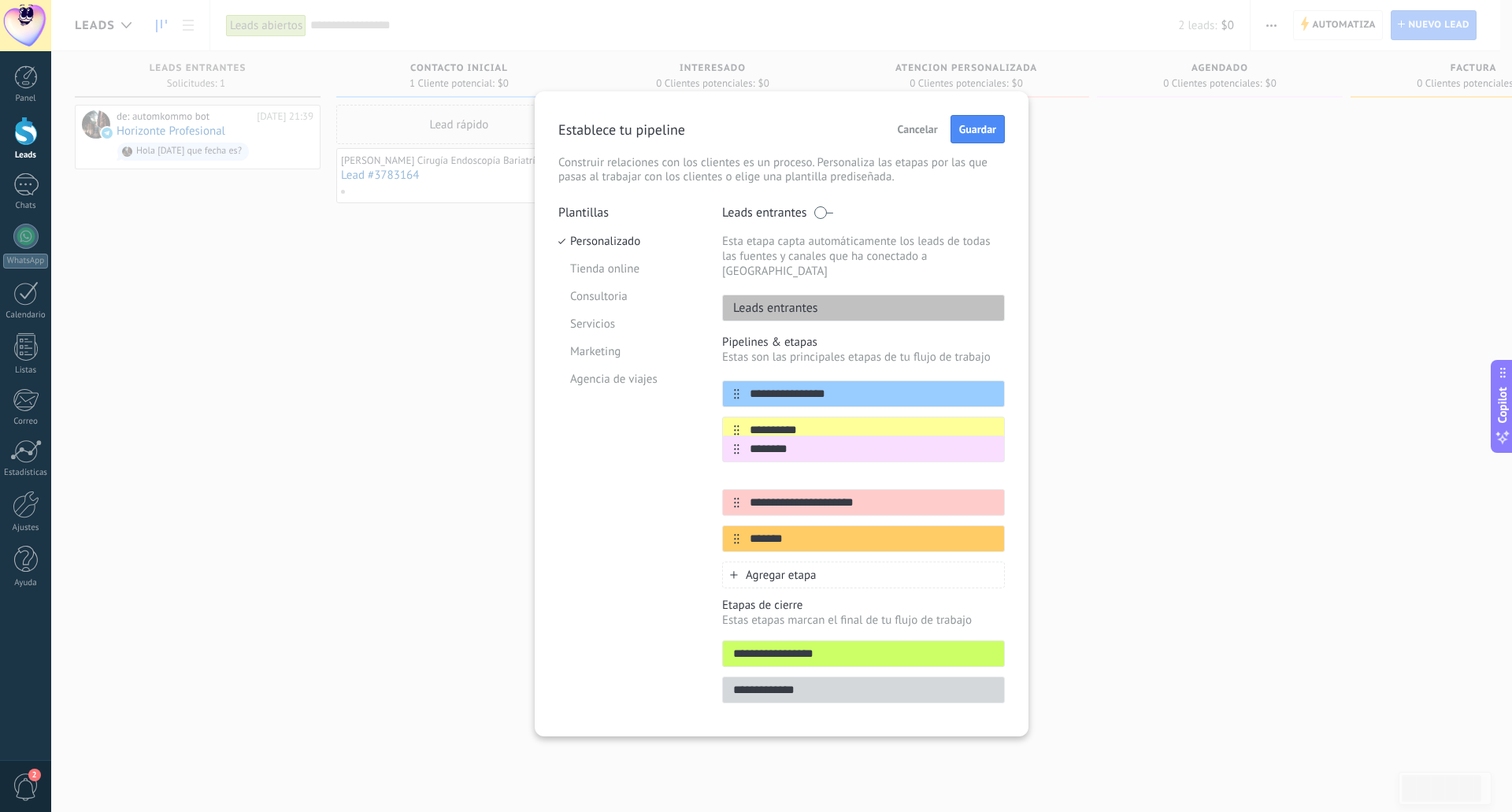
drag, startPoint x: 733, startPoint y: 526, endPoint x: 733, endPoint y: 447, distance: 79.0
click at [733, 447] on div "**********" at bounding box center [864, 466] width 283 height 172
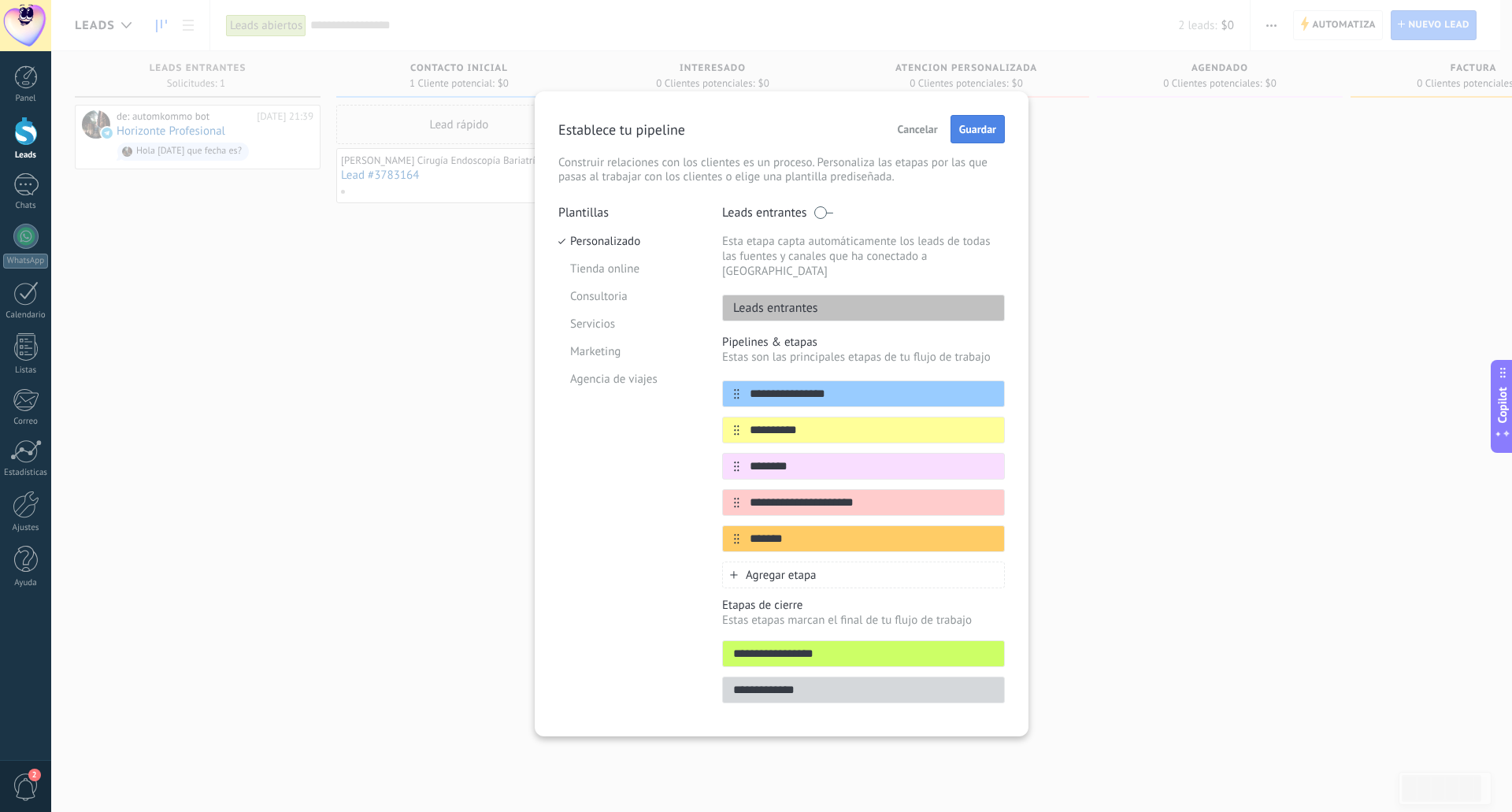
type input "********"
click at [970, 140] on button "Guardar" at bounding box center [977, 129] width 54 height 28
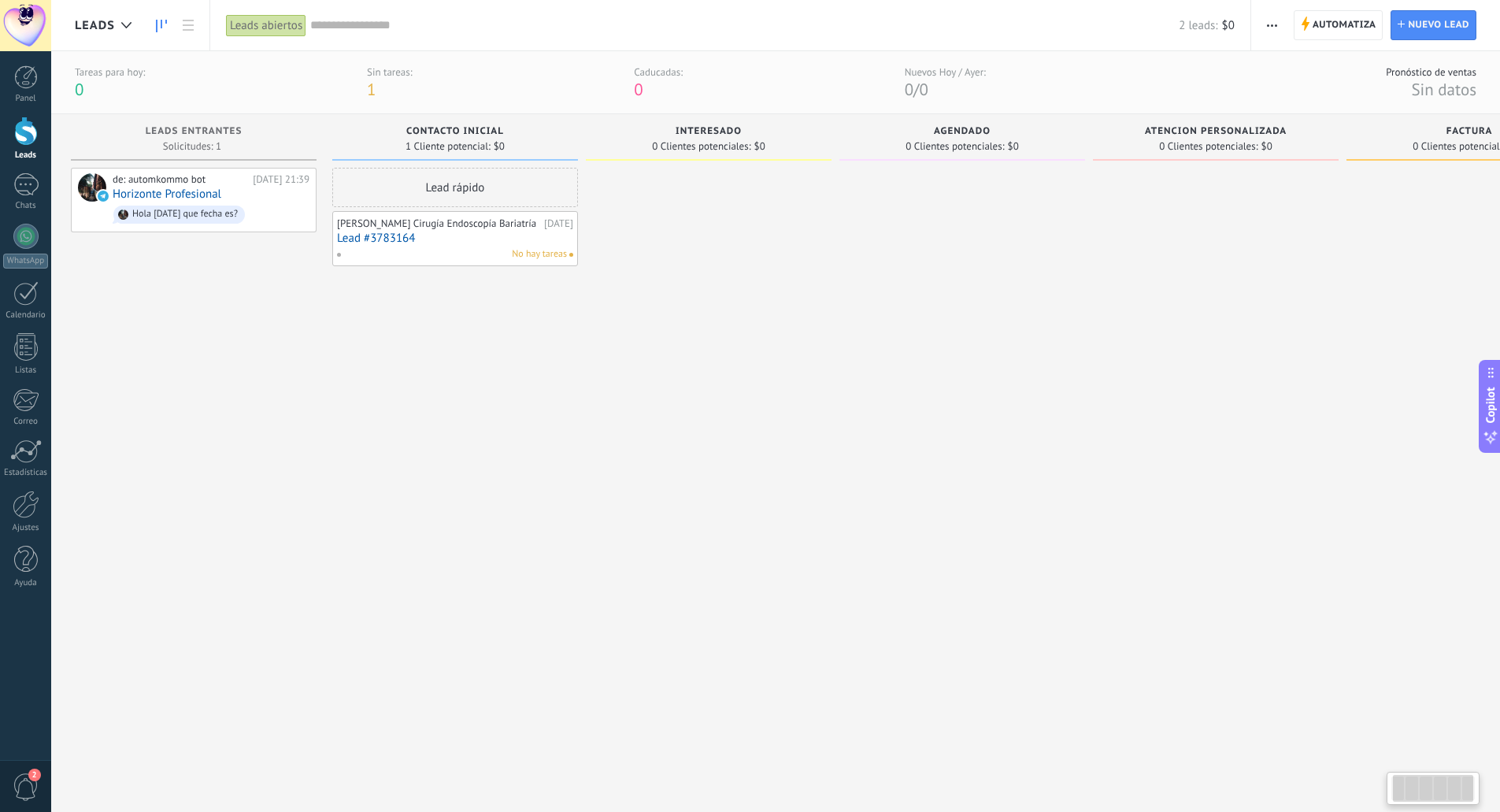
drag, startPoint x: 1078, startPoint y: 244, endPoint x: 613, endPoint y: 275, distance: 466.0
click at [1272, 24] on use "button" at bounding box center [1272, 25] width 10 height 3
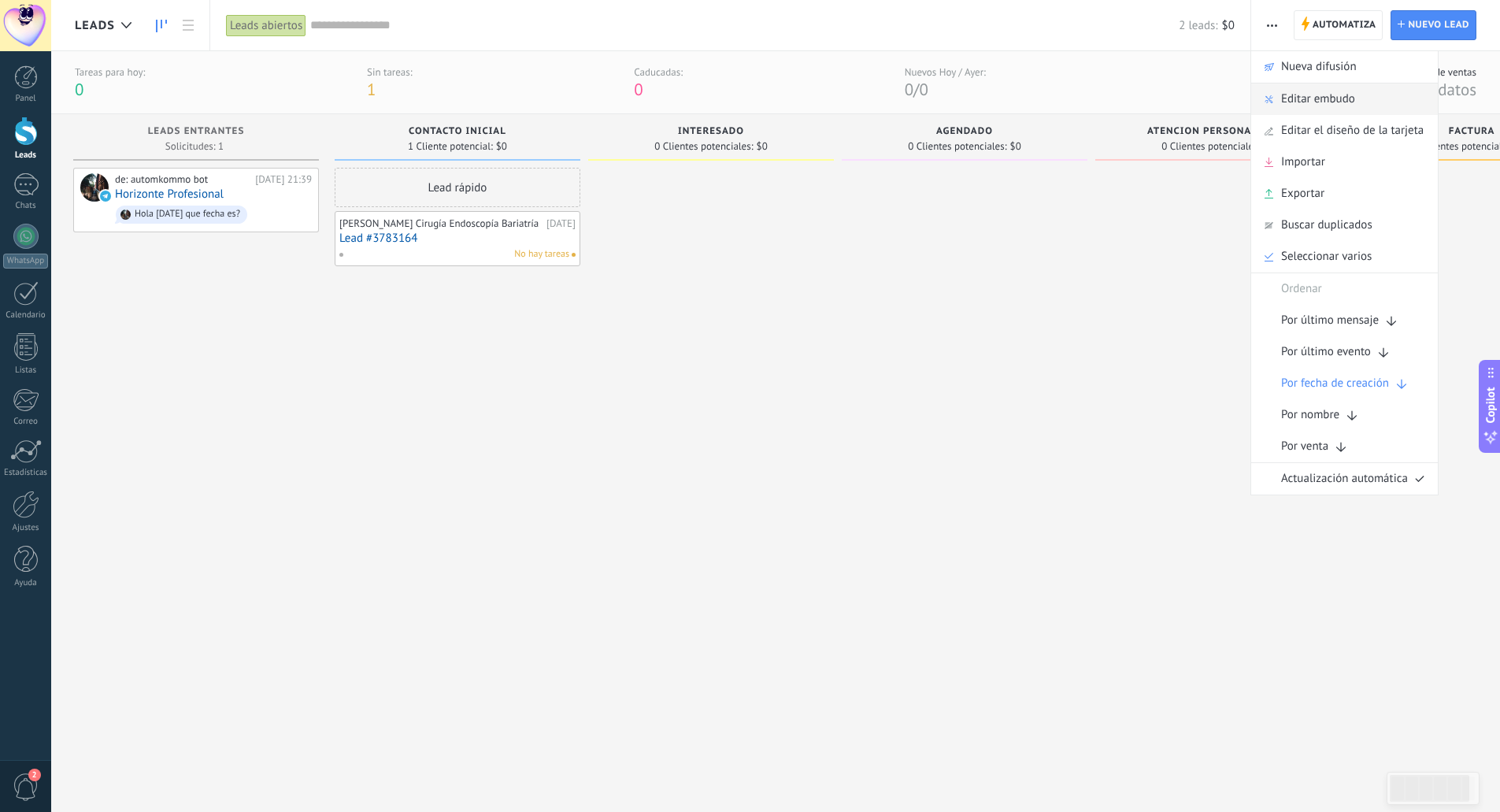
click at [1293, 95] on span "Editar embudo" at bounding box center [1318, 100] width 74 height 31
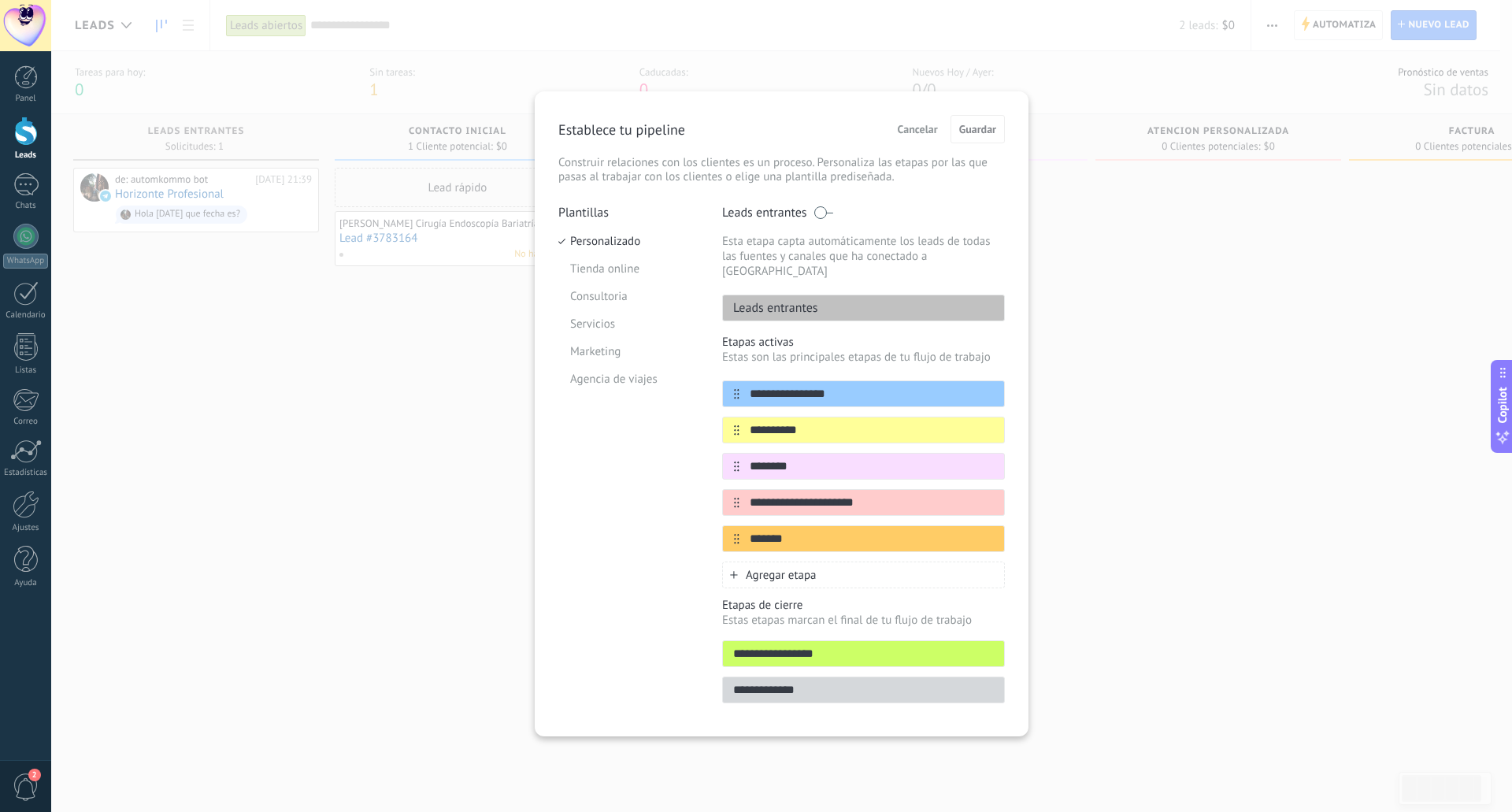
click at [1182, 297] on div "**********" at bounding box center [782, 406] width 1461 height 812
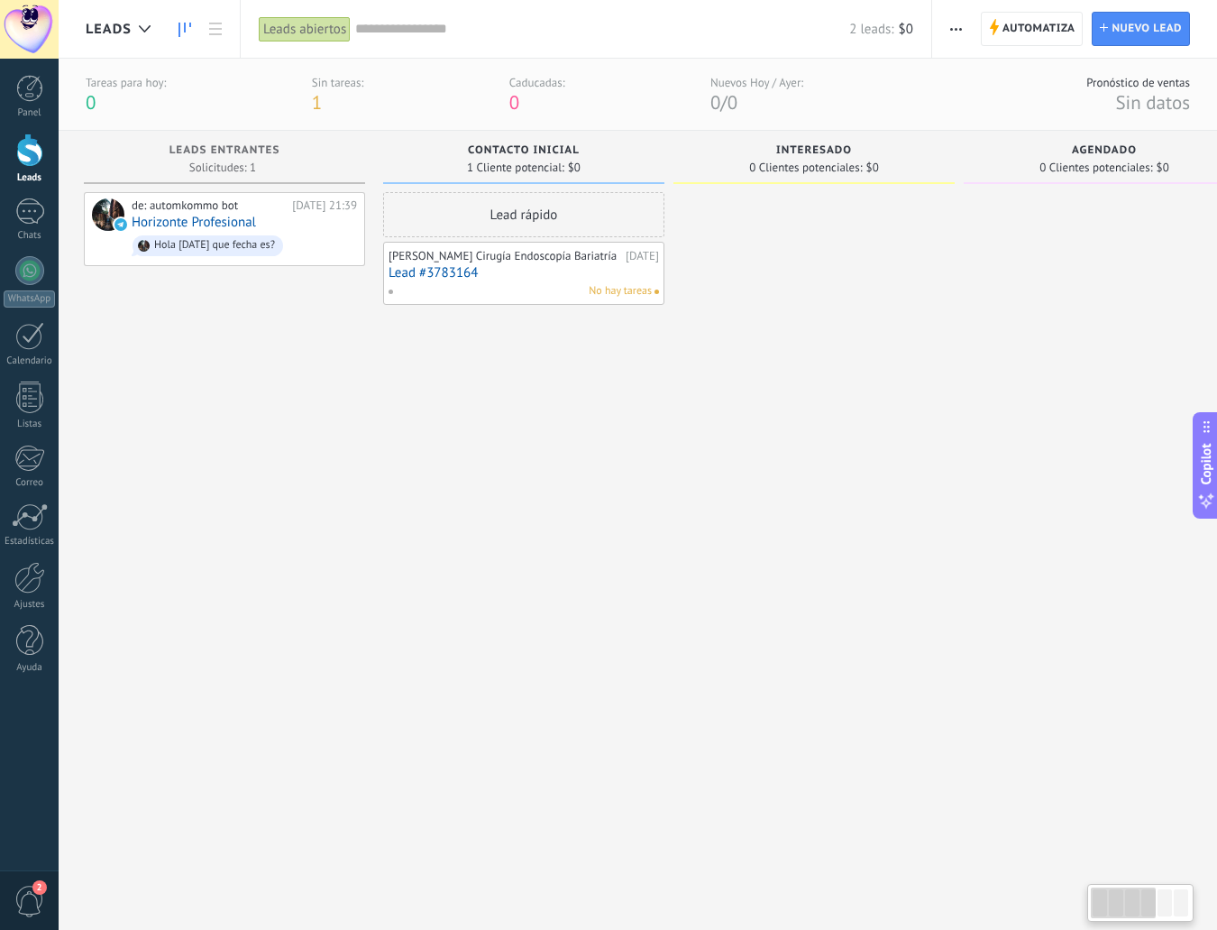
click at [816, 153] on span "Interesado" at bounding box center [814, 150] width 76 height 13
click at [831, 157] on div "Interesado" at bounding box center [814, 151] width 263 height 15
click at [826, 157] on div "Interesado" at bounding box center [814, 151] width 263 height 15
click at [825, 151] on span "Interesado" at bounding box center [814, 150] width 76 height 13
click at [837, 152] on span "Interesado" at bounding box center [814, 150] width 76 height 13
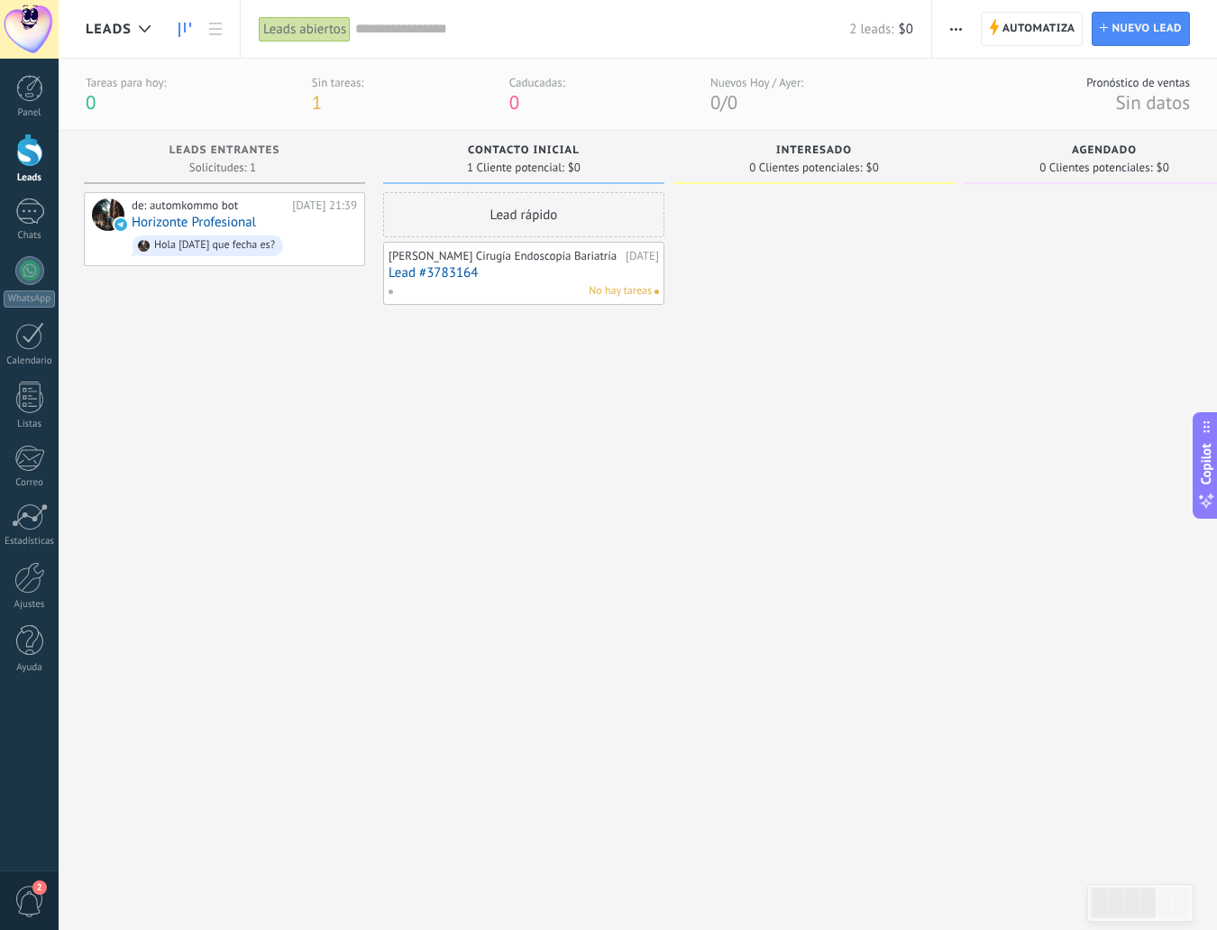
click at [829, 151] on span "Interesado" at bounding box center [814, 150] width 76 height 13
click at [1085, 157] on div "Agendado" at bounding box center [1104, 151] width 263 height 15
click at [1096, 152] on span "Agendado" at bounding box center [1104, 150] width 65 height 13
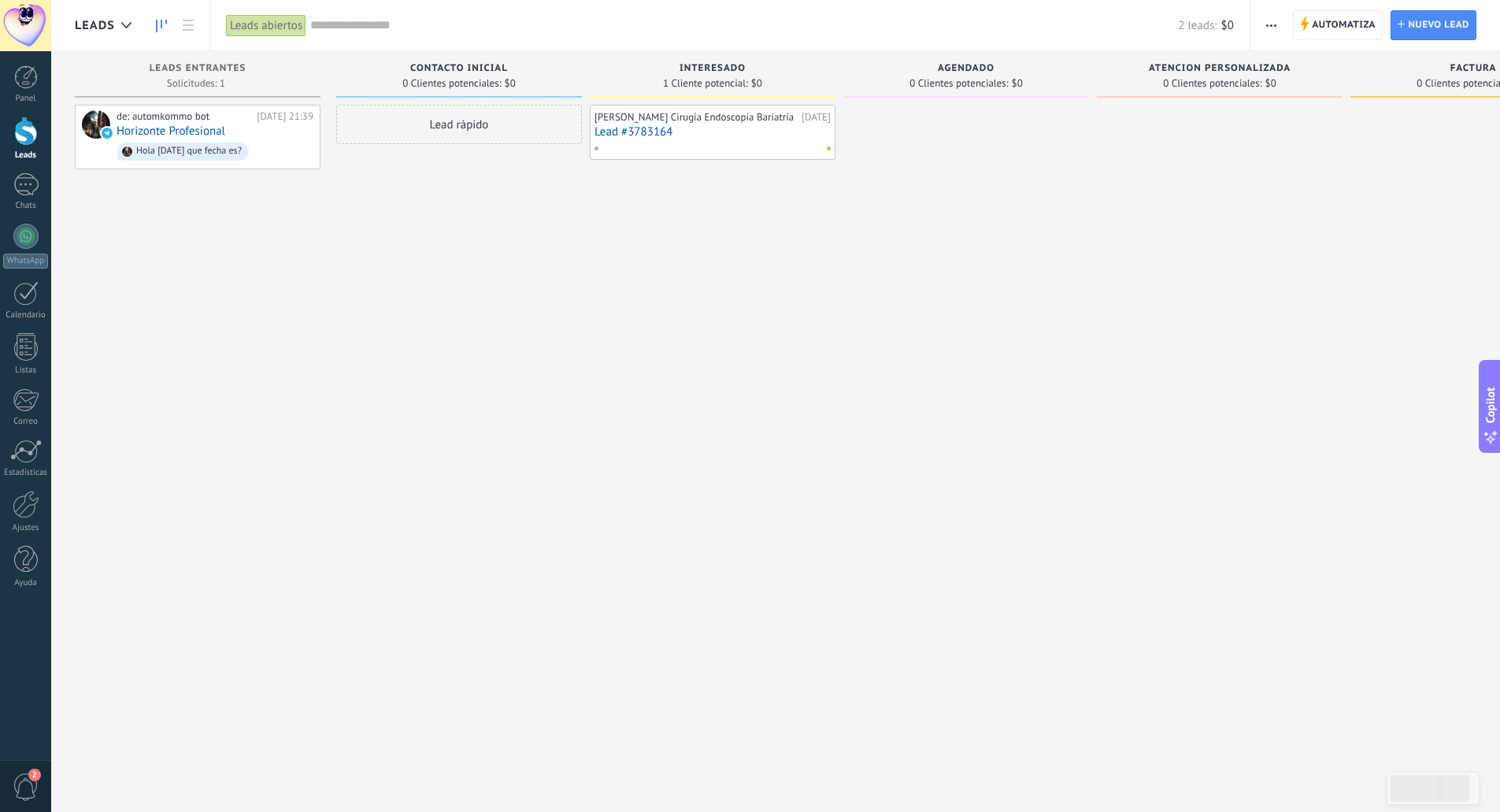
click at [728, 255] on div "Dr Jesús Barraza Cirugía Endoscopía Bariatría 31.08.2025 Lead #3783164" at bounding box center [712, 408] width 245 height 606
click at [736, 70] on span "Interesado" at bounding box center [712, 68] width 66 height 11
click at [960, 68] on span "Agendado" at bounding box center [966, 68] width 57 height 11
click at [940, 164] on div at bounding box center [966, 408] width 245 height 606
click at [965, 63] on span "Agendado" at bounding box center [966, 68] width 57 height 11
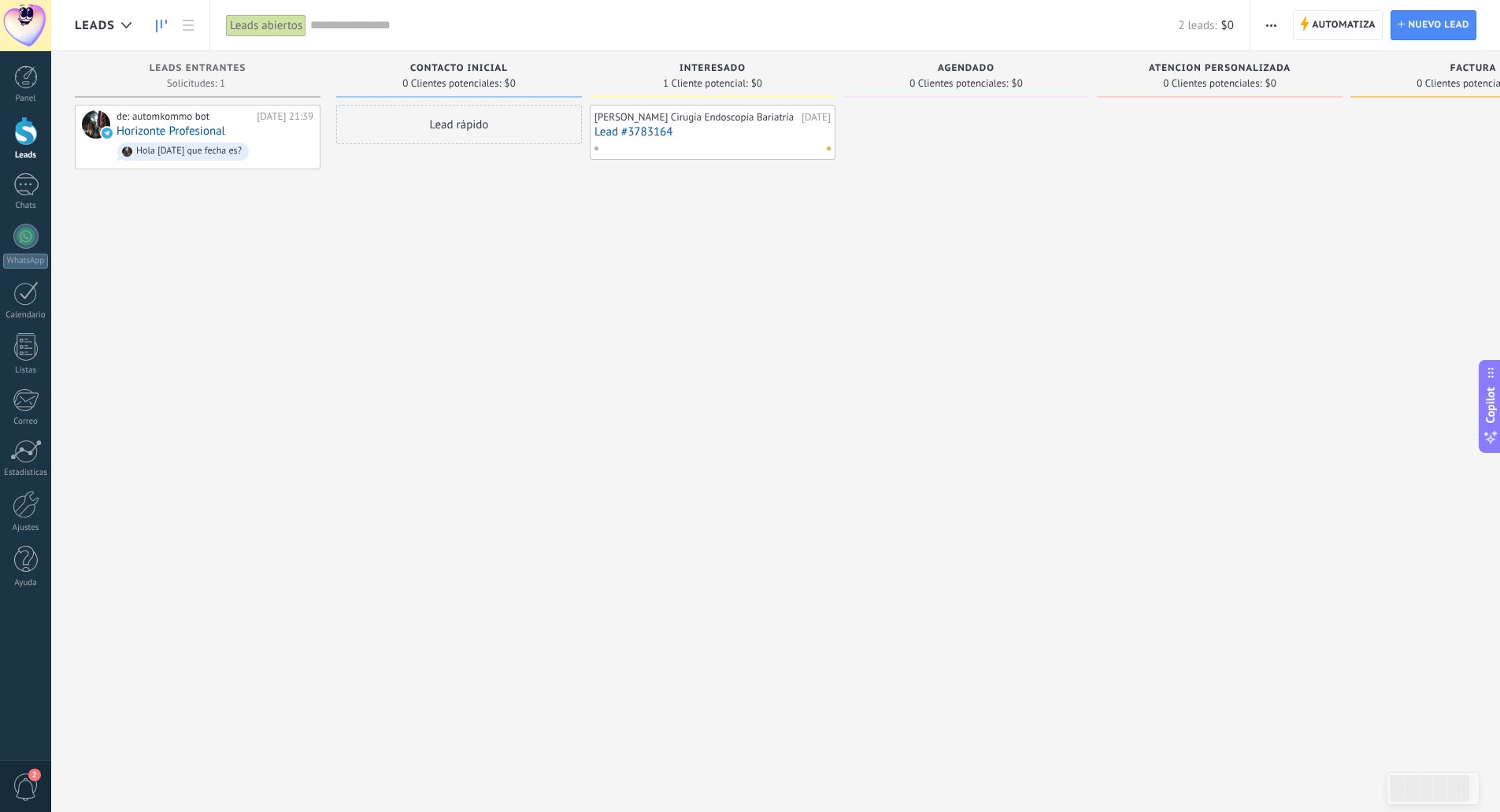
click at [996, 65] on div "Agendado" at bounding box center [966, 69] width 230 height 13
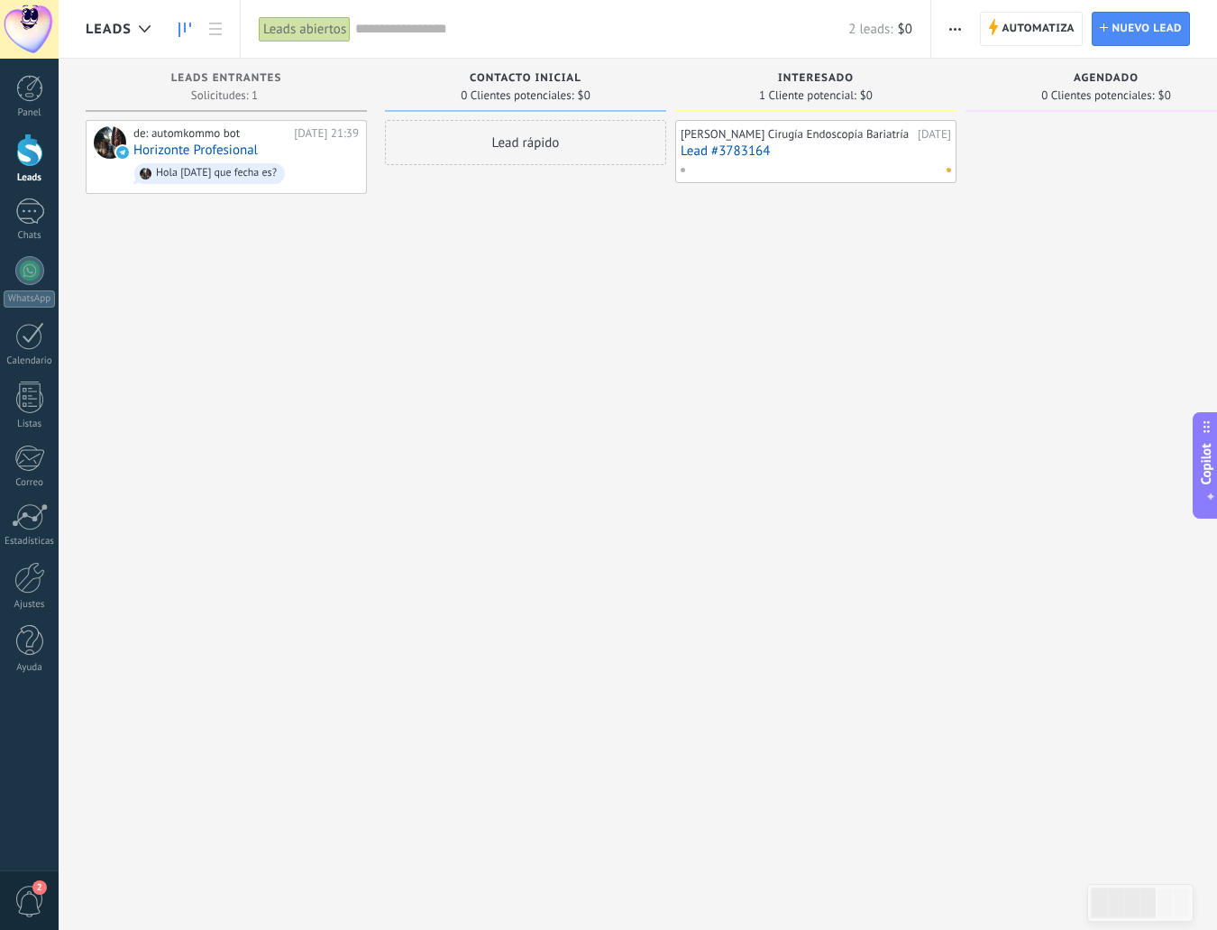
click at [1102, 90] on span "0 Clientes potenciales:" at bounding box center [1097, 95] width 113 height 11
click at [1104, 78] on span "Agendado" at bounding box center [1106, 78] width 65 height 13
click at [823, 74] on span "Interesado" at bounding box center [816, 78] width 76 height 13
click at [1087, 80] on span "Agendado" at bounding box center [1106, 78] width 65 height 13
click at [779, 142] on div "[PERSON_NAME] Cirugía Endoscopía Bariatría" at bounding box center [797, 134] width 233 height 14
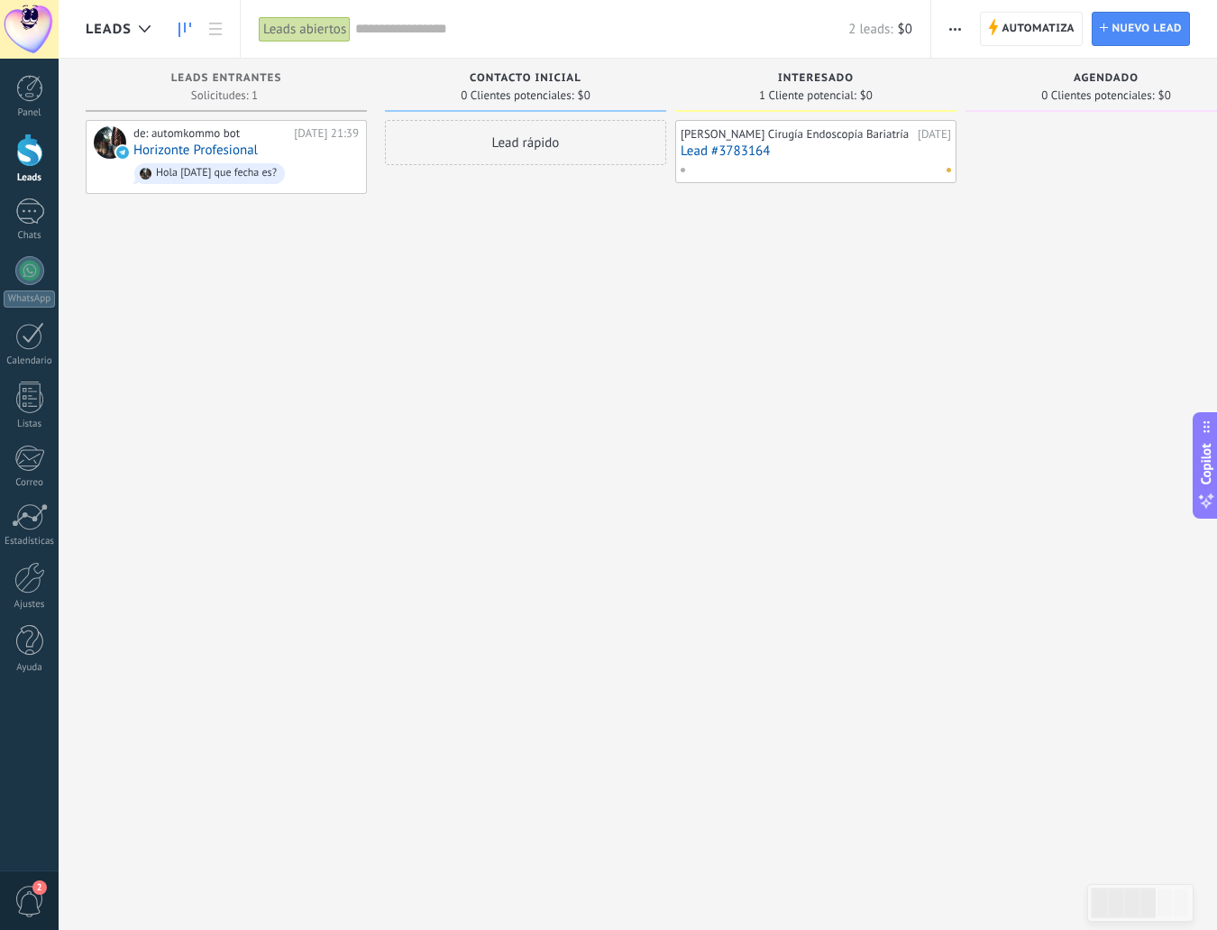
click at [779, 142] on div "[PERSON_NAME] Cirugía Endoscopía Bariatría" at bounding box center [797, 134] width 233 height 14
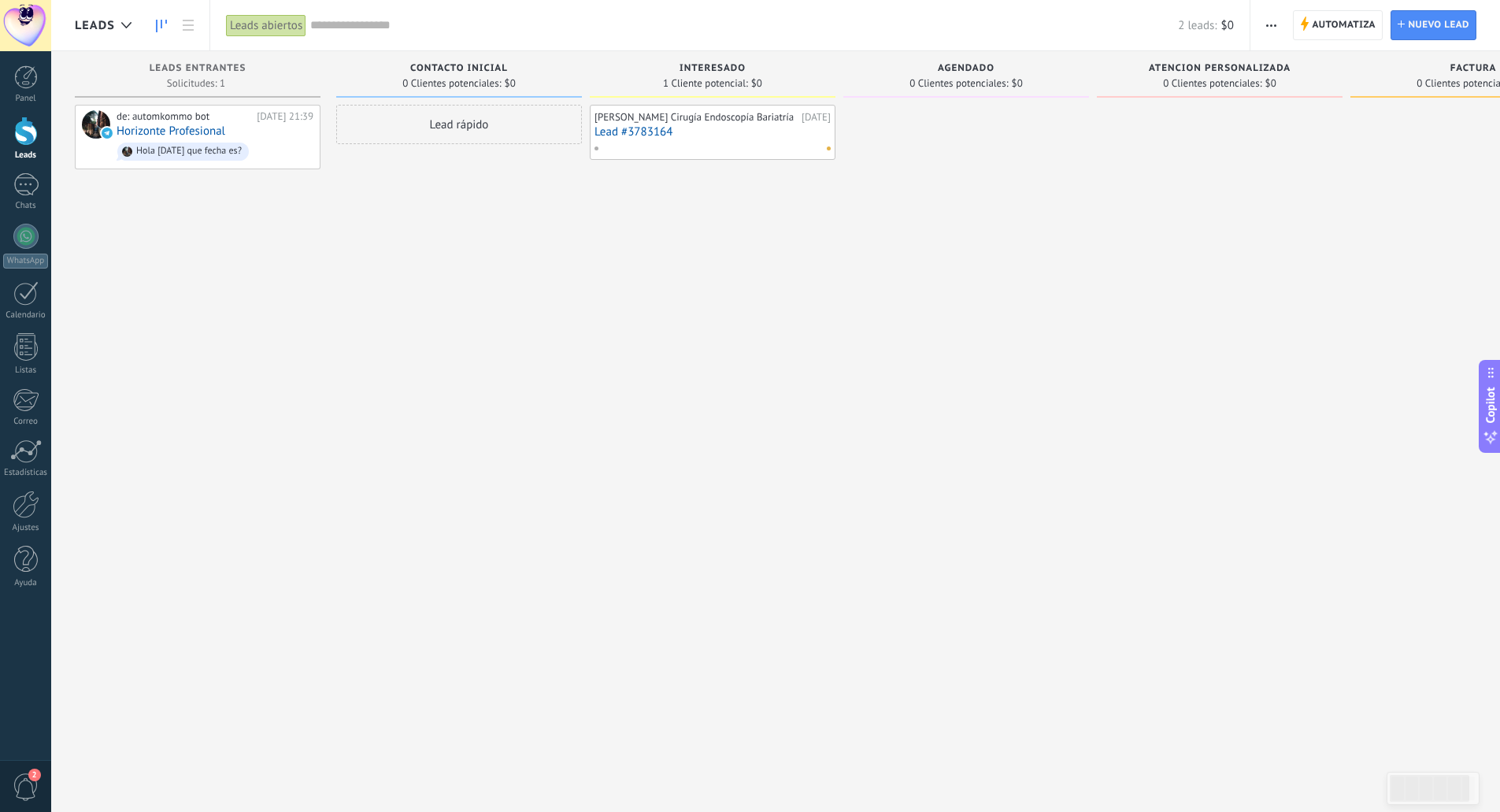
click at [688, 112] on div "[PERSON_NAME] Cirugía Endoscopía Bariatría" at bounding box center [696, 117] width 203 height 12
click at [661, 139] on link "Lead #3783164" at bounding box center [712, 131] width 237 height 13
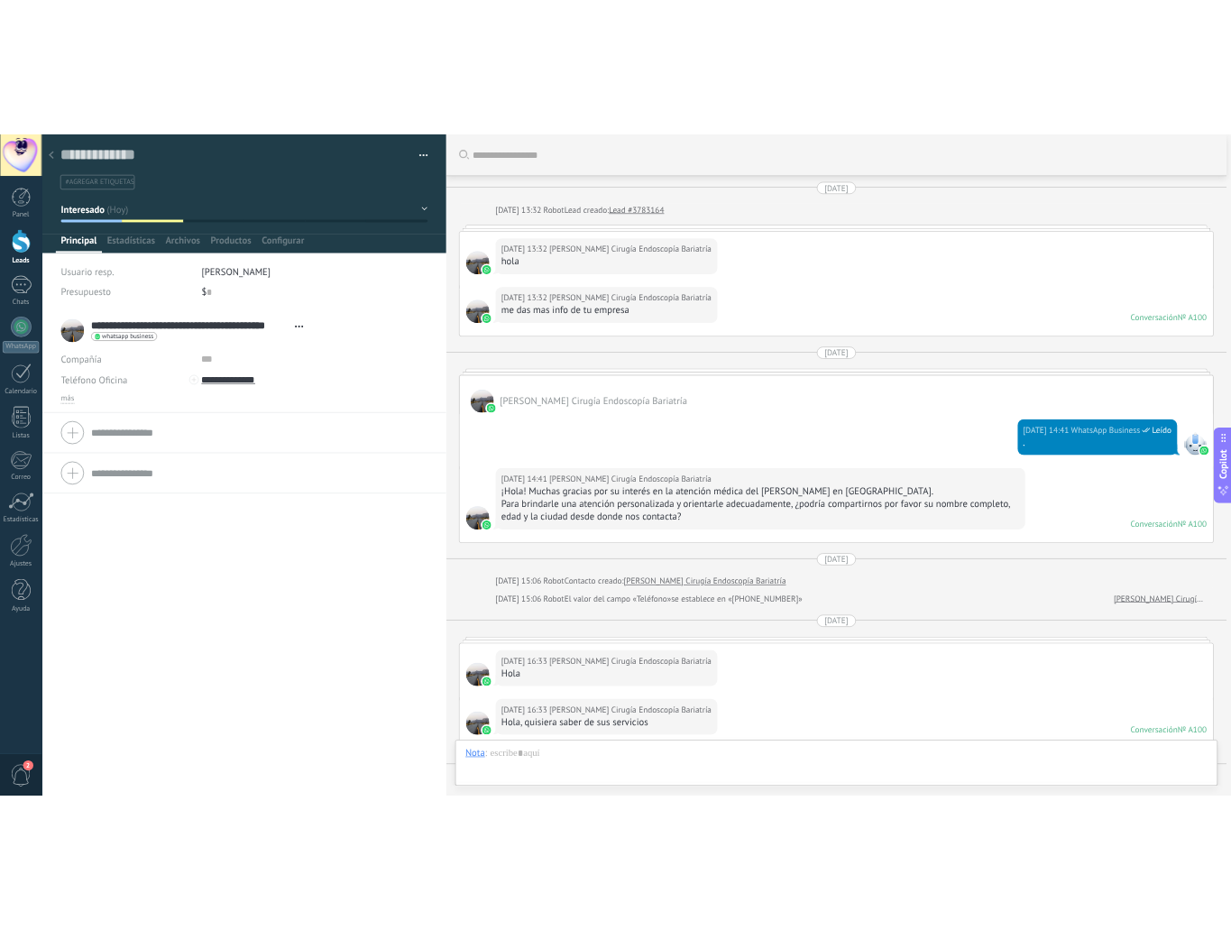
scroll to position [2017, 0]
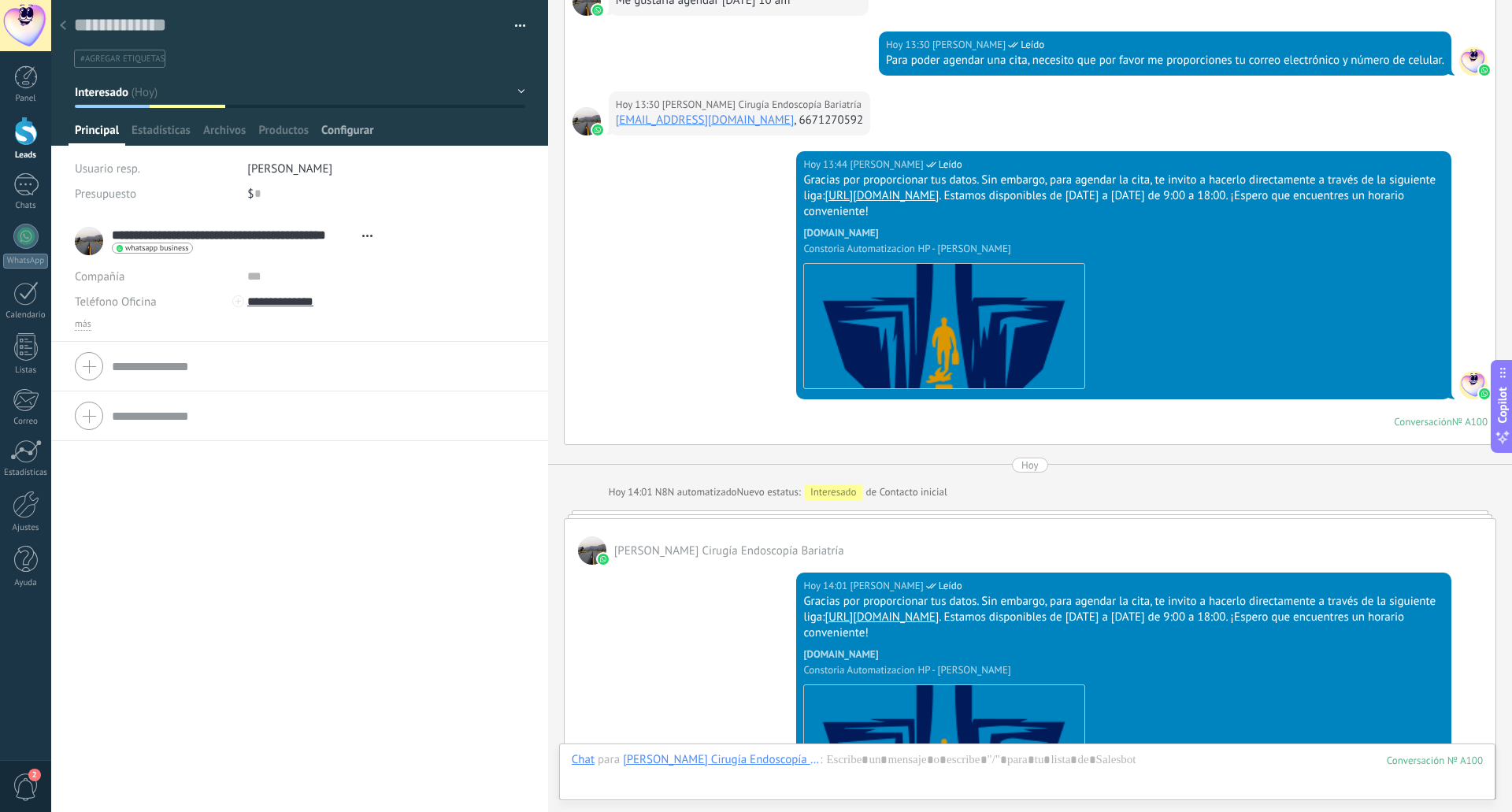
click at [354, 134] on span "Configurar" at bounding box center [348, 134] width 52 height 23
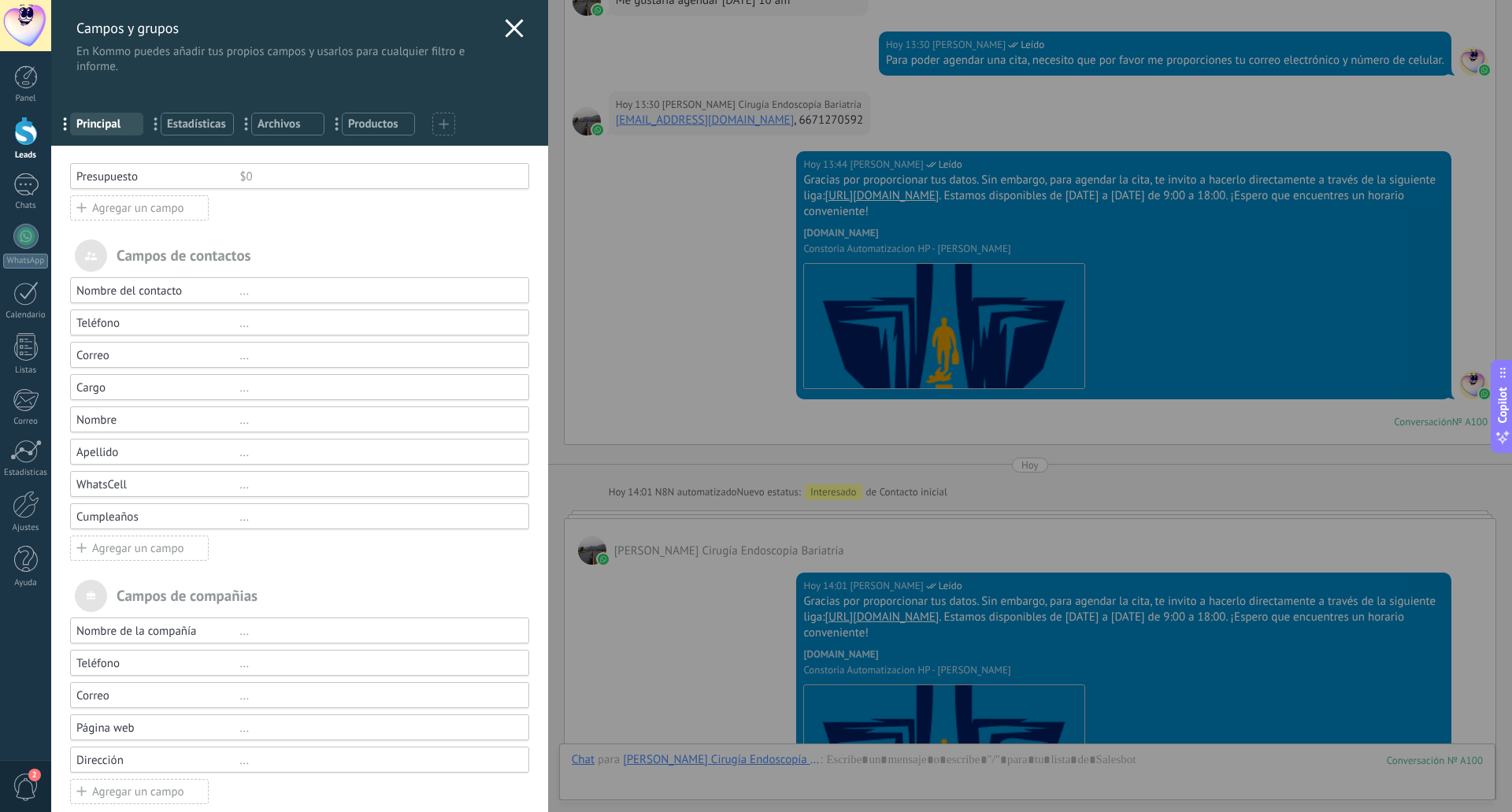
click at [102, 169] on div "Presupuesto $0" at bounding box center [300, 176] width 459 height 26
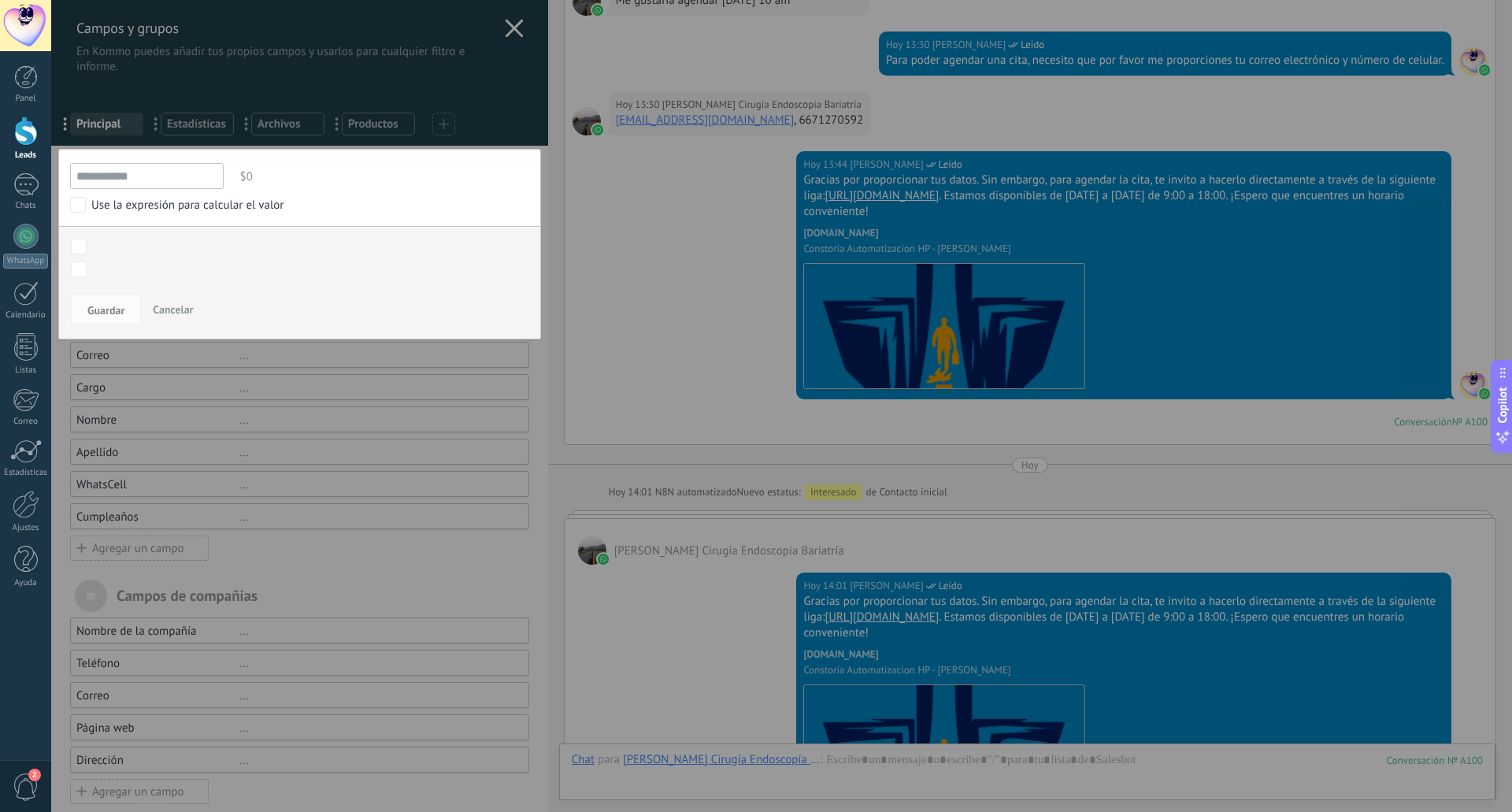
click at [536, 411] on div at bounding box center [300, 416] width 497 height 833
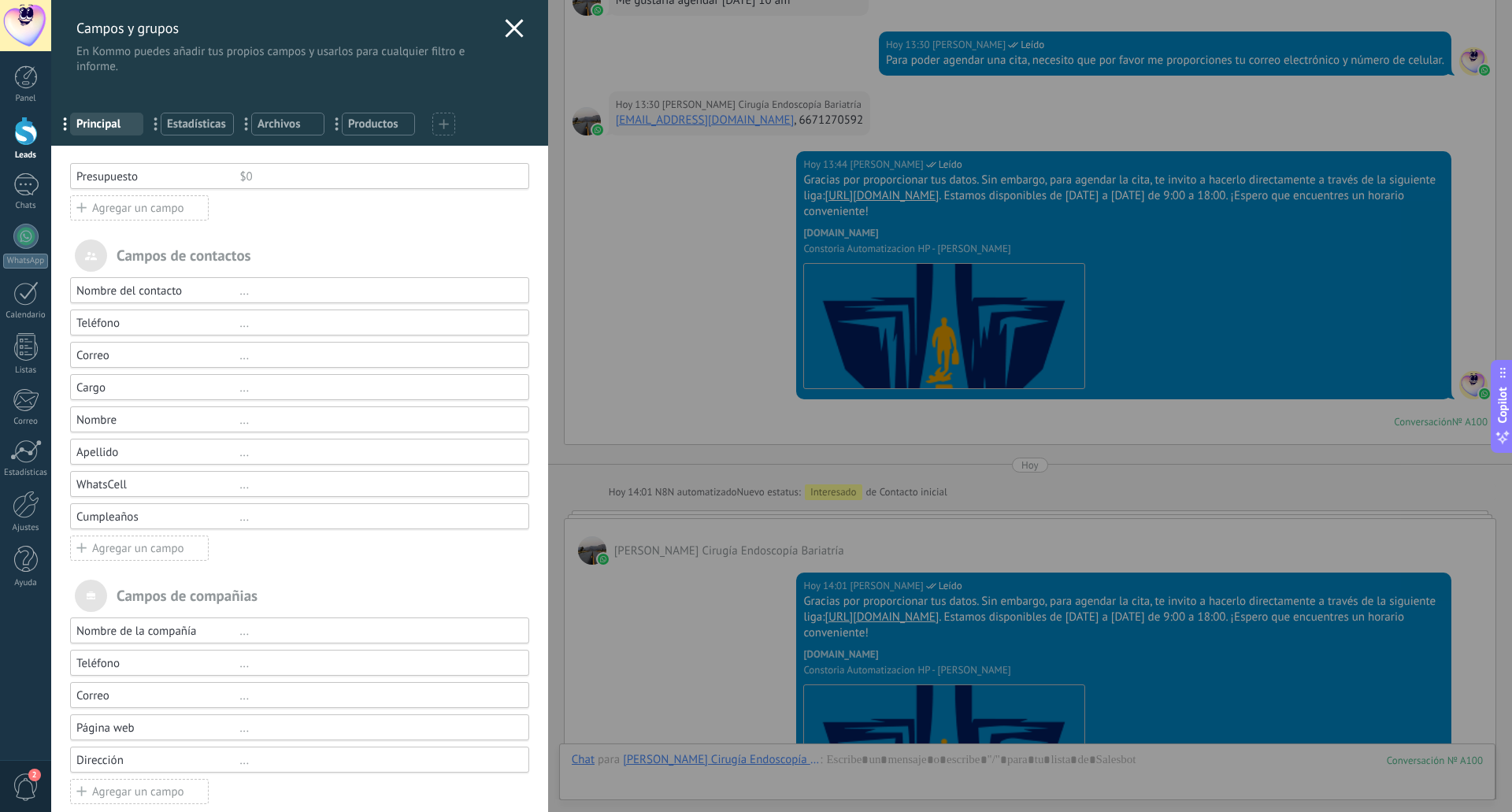
click at [143, 208] on div "Agregar un campo" at bounding box center [139, 208] width 139 height 25
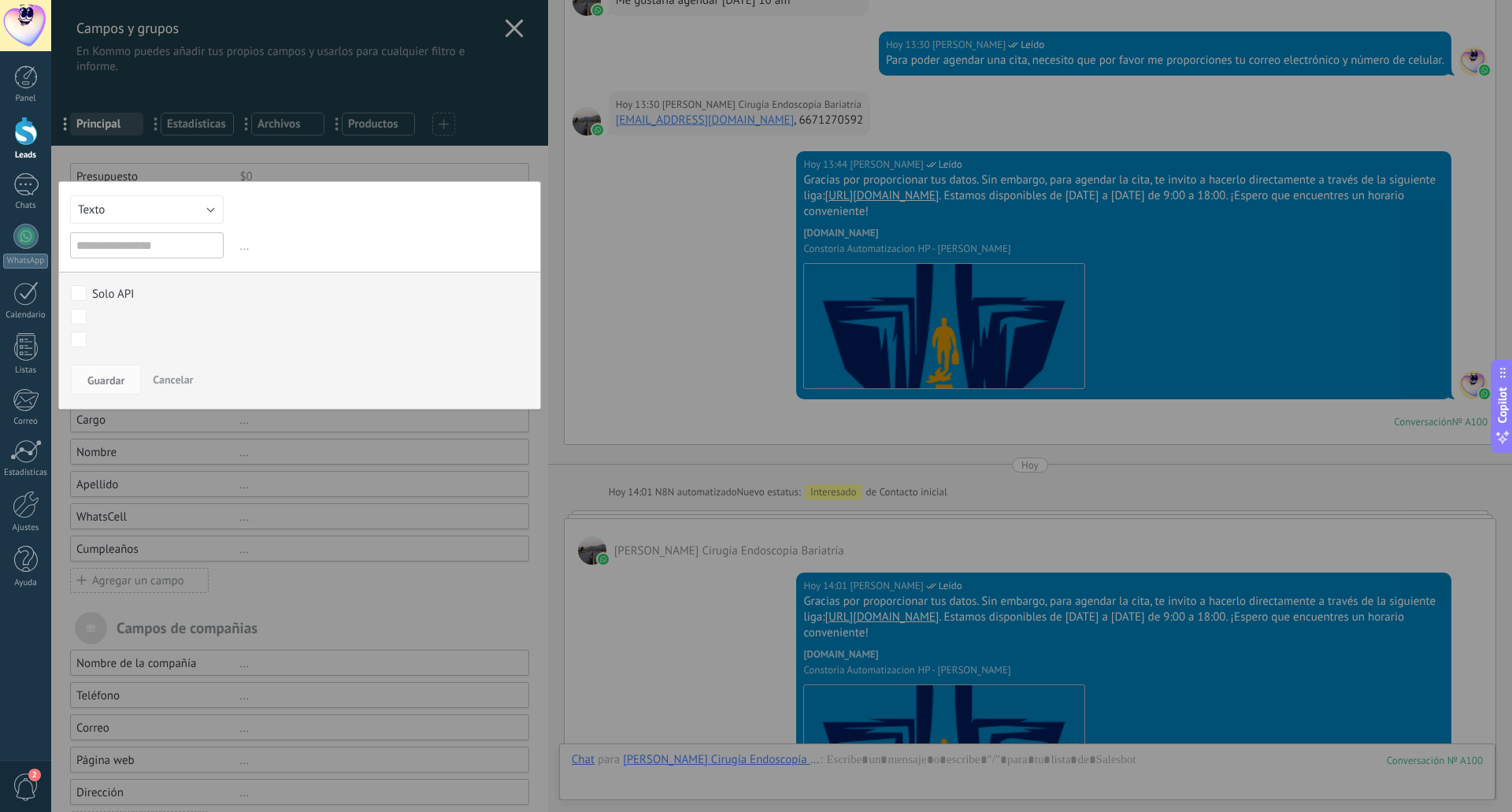
click at [168, 377] on span "Cancelar" at bounding box center [173, 380] width 40 height 14
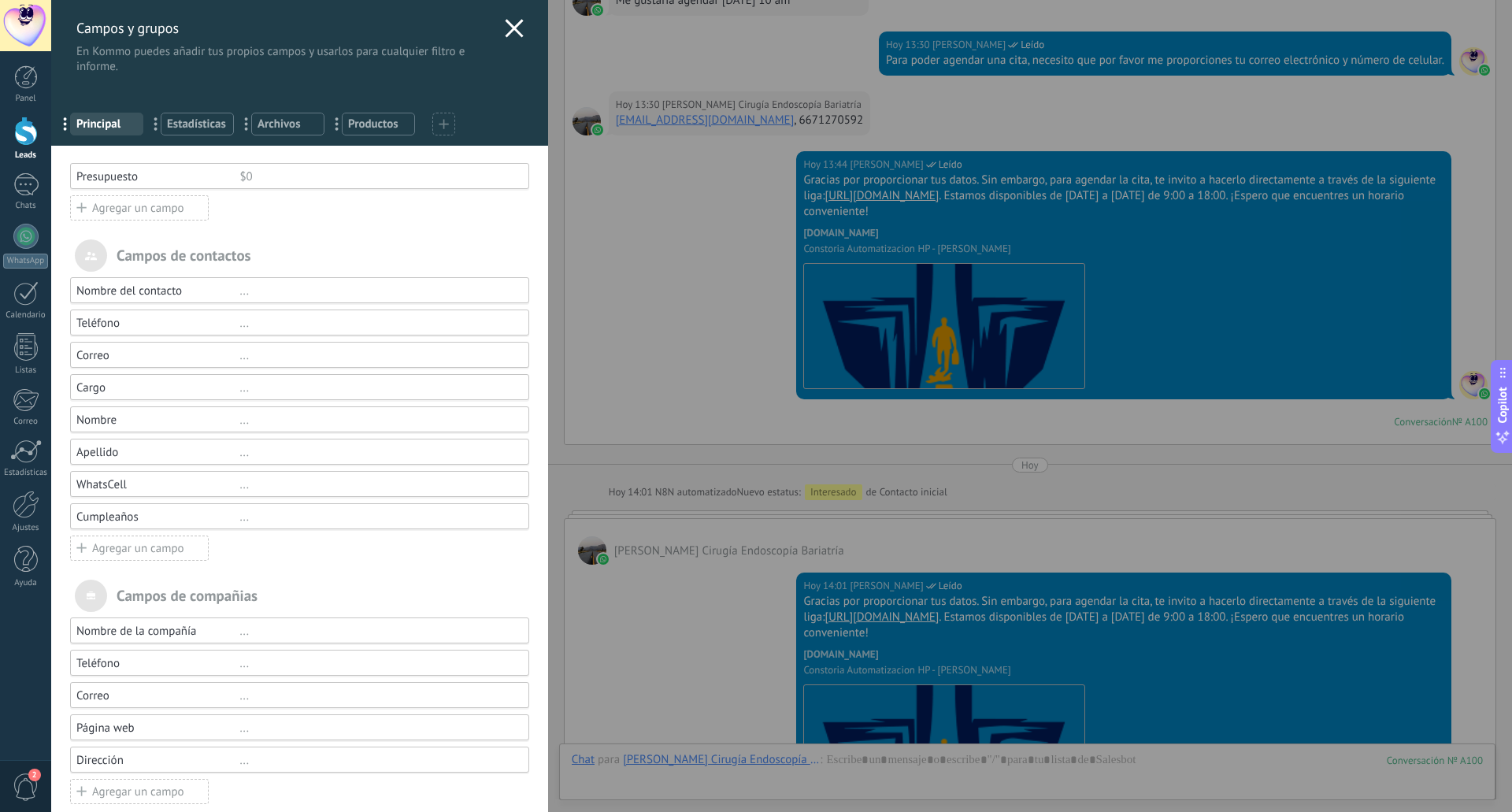
click at [152, 174] on div "Presupuesto" at bounding box center [157, 176] width 163 height 15
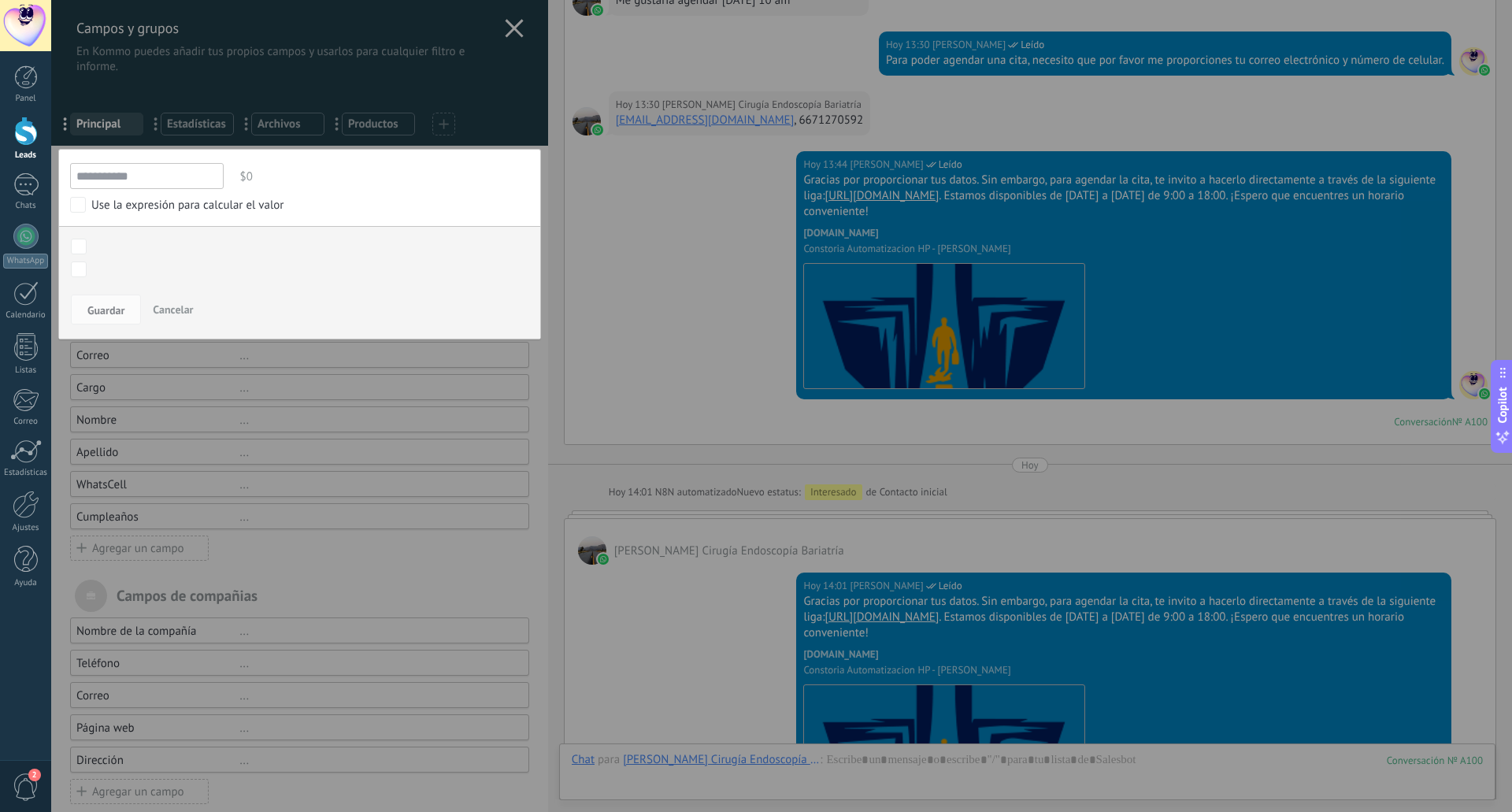
click at [514, 540] on div at bounding box center [300, 416] width 497 height 833
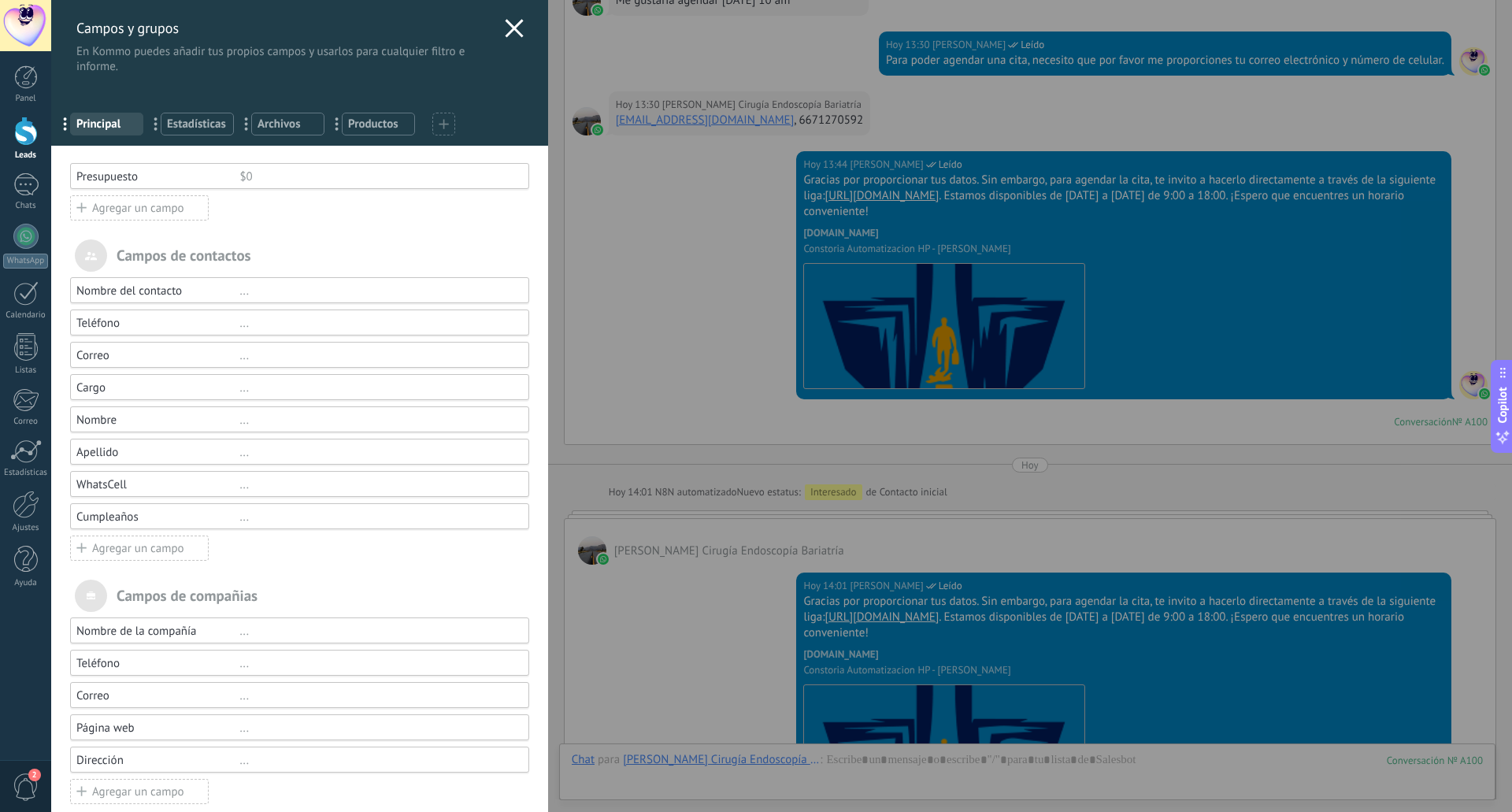
click at [118, 172] on div "Presupuesto" at bounding box center [157, 176] width 163 height 15
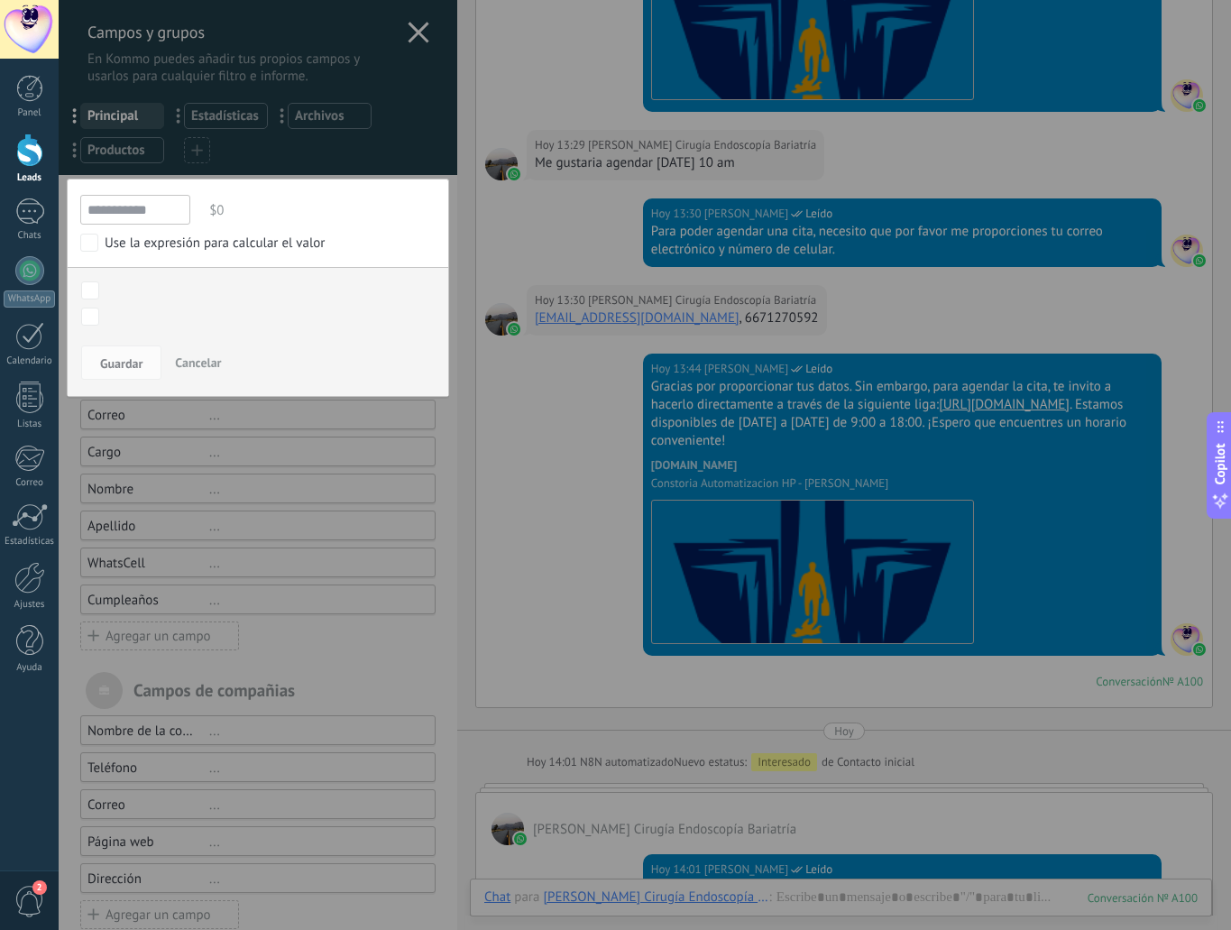
type textarea "**********"
